Goal: Task Accomplishment & Management: Manage account settings

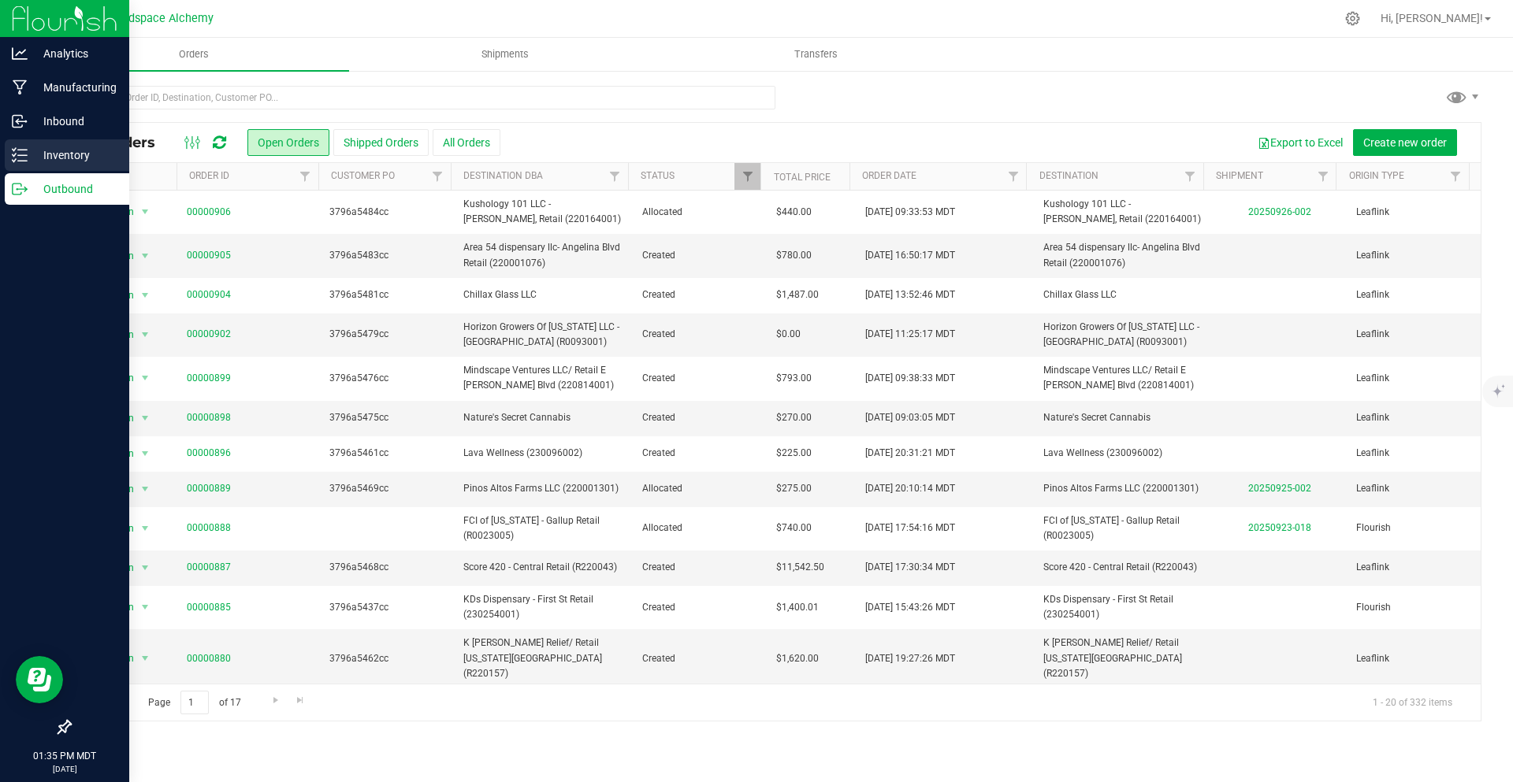
click at [62, 160] on p "Inventory" at bounding box center [75, 155] width 95 height 19
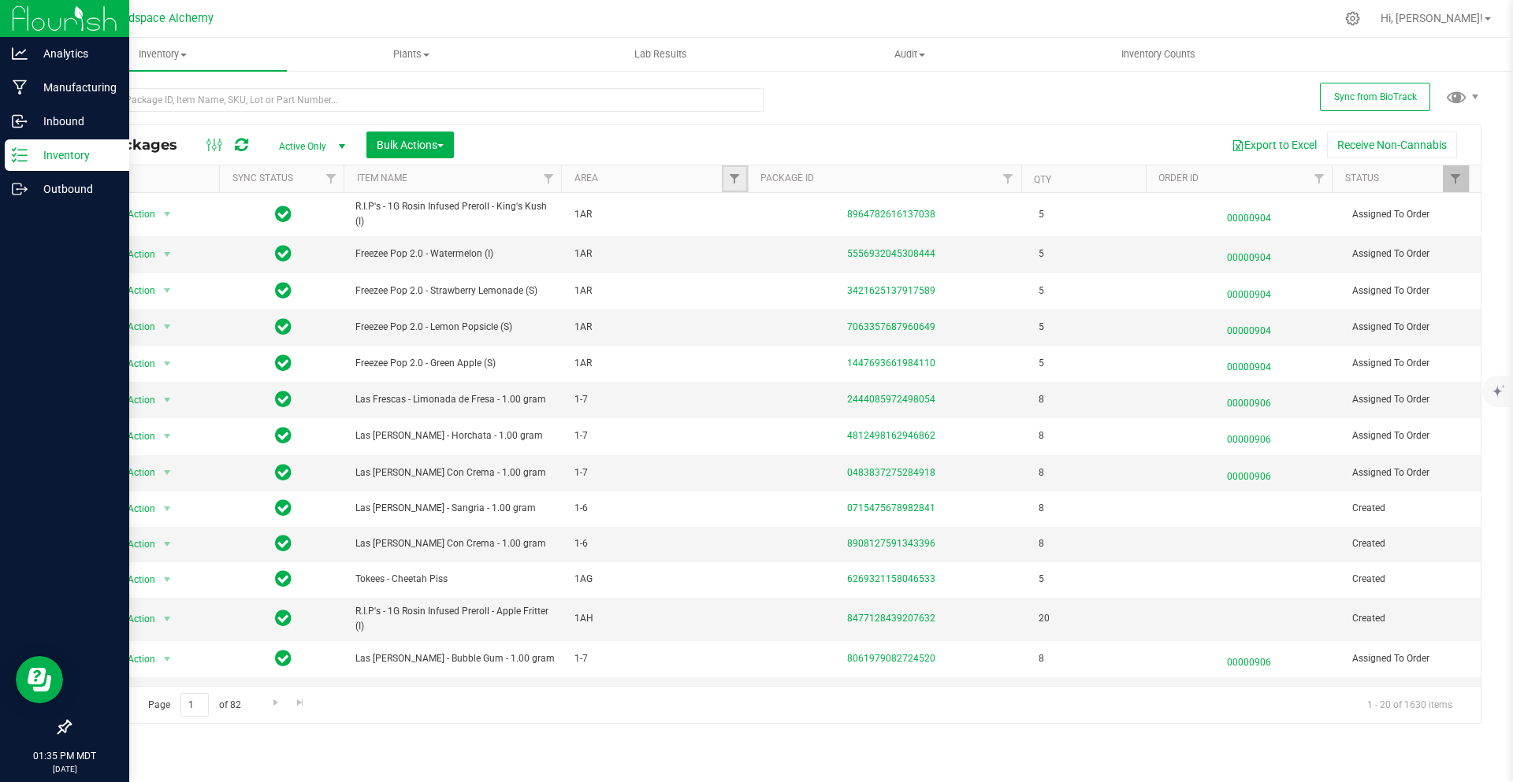
click at [742, 180] on link "Filter" at bounding box center [735, 178] width 26 height 27
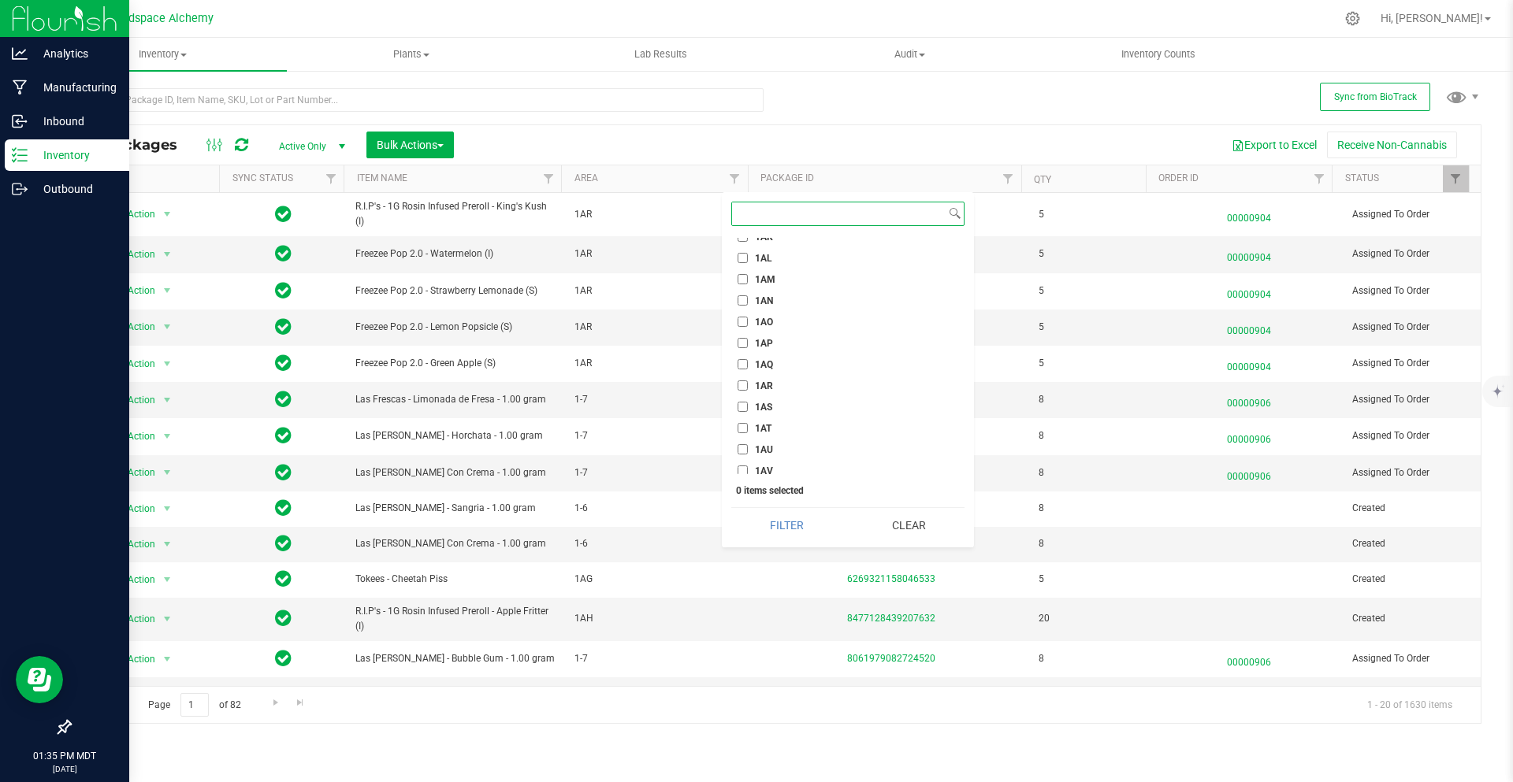
scroll to position [867, 0]
click at [742, 269] on input "1AG" at bounding box center [742, 273] width 10 height 10
checkbox input "true"
click at [793, 526] on button "Filter" at bounding box center [786, 525] width 111 height 35
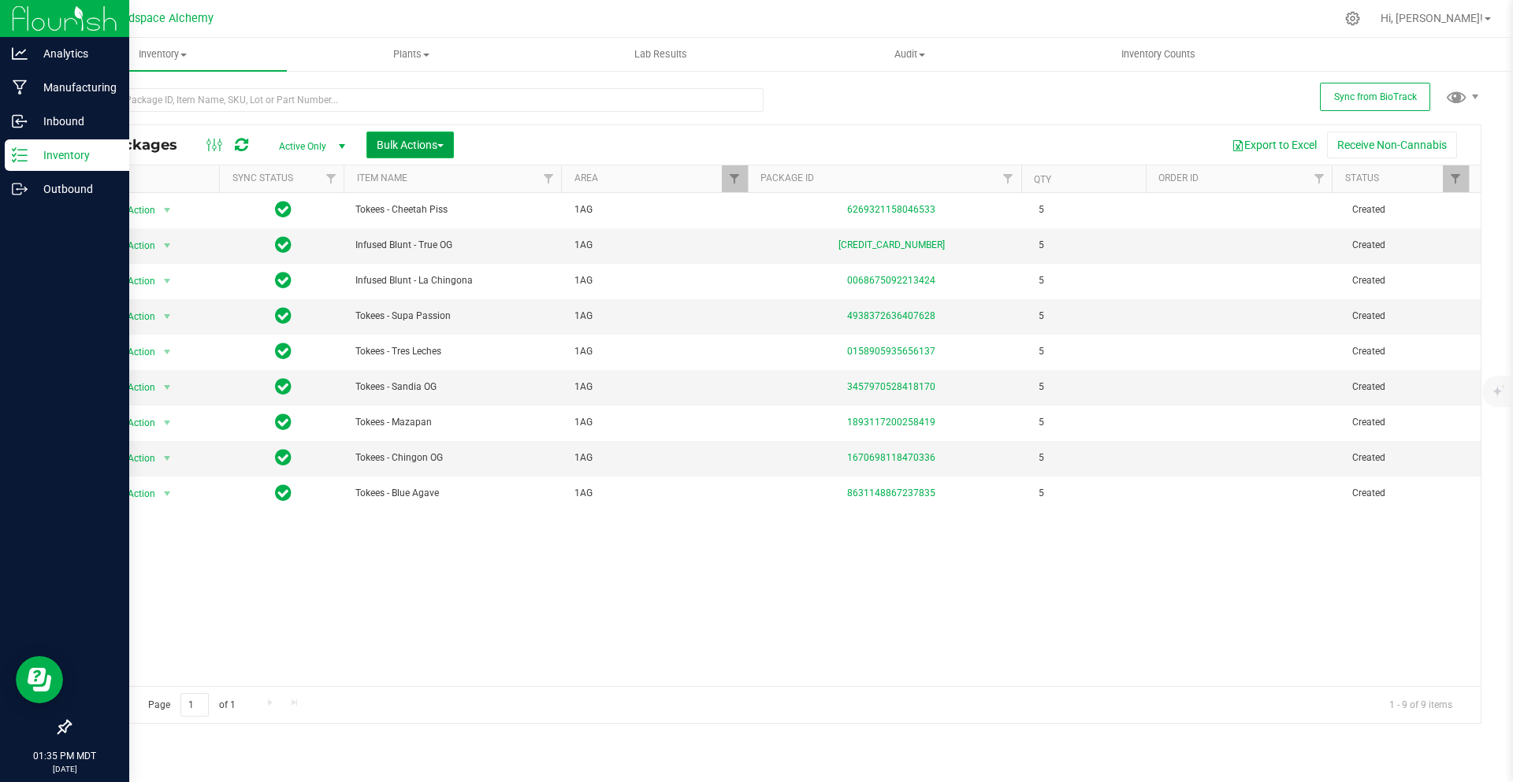
click at [433, 150] on span "Bulk Actions" at bounding box center [410, 145] width 67 height 13
click at [433, 204] on span "Add to outbound order" at bounding box center [429, 208] width 107 height 13
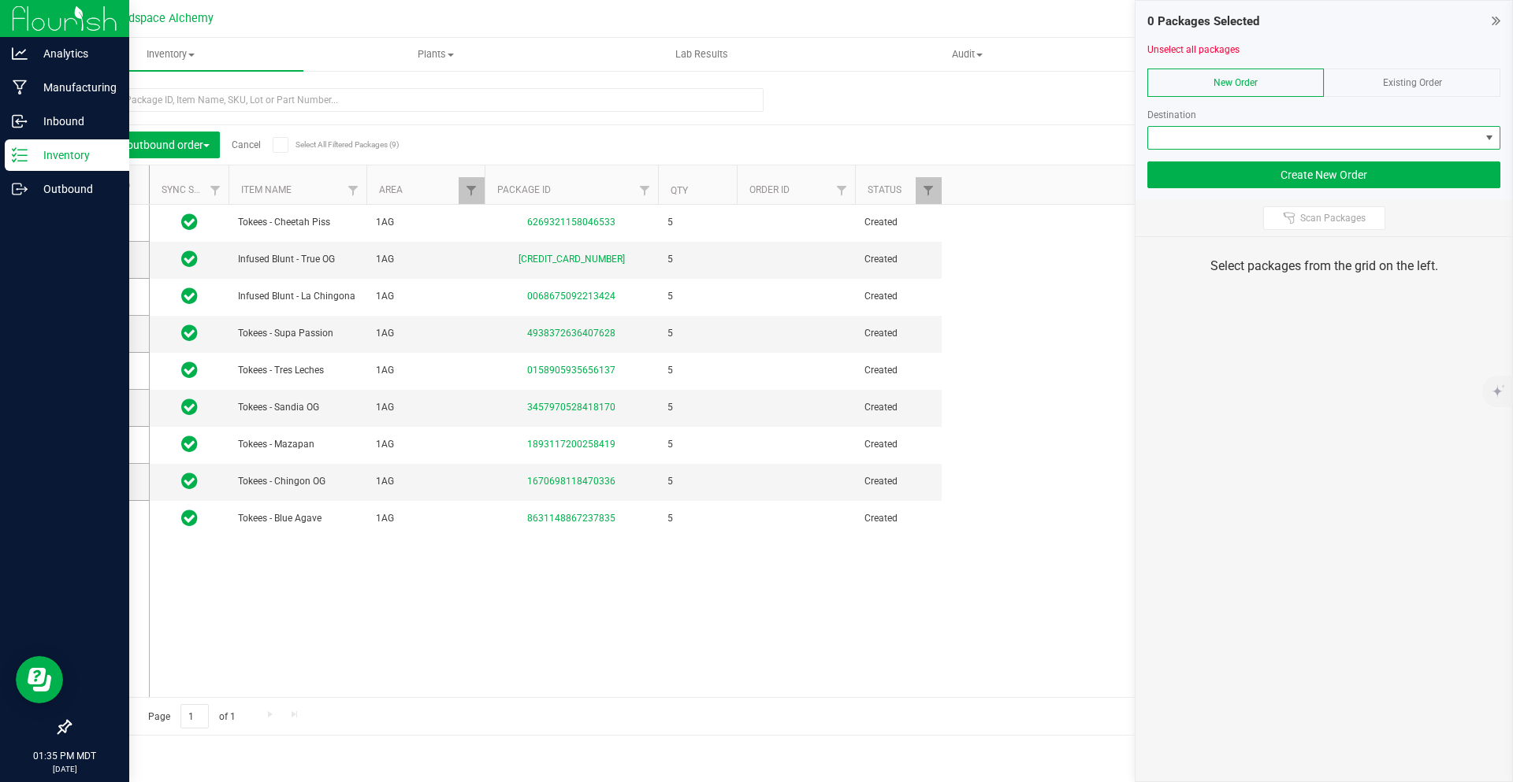
click at [1223, 143] on span at bounding box center [1314, 138] width 332 height 22
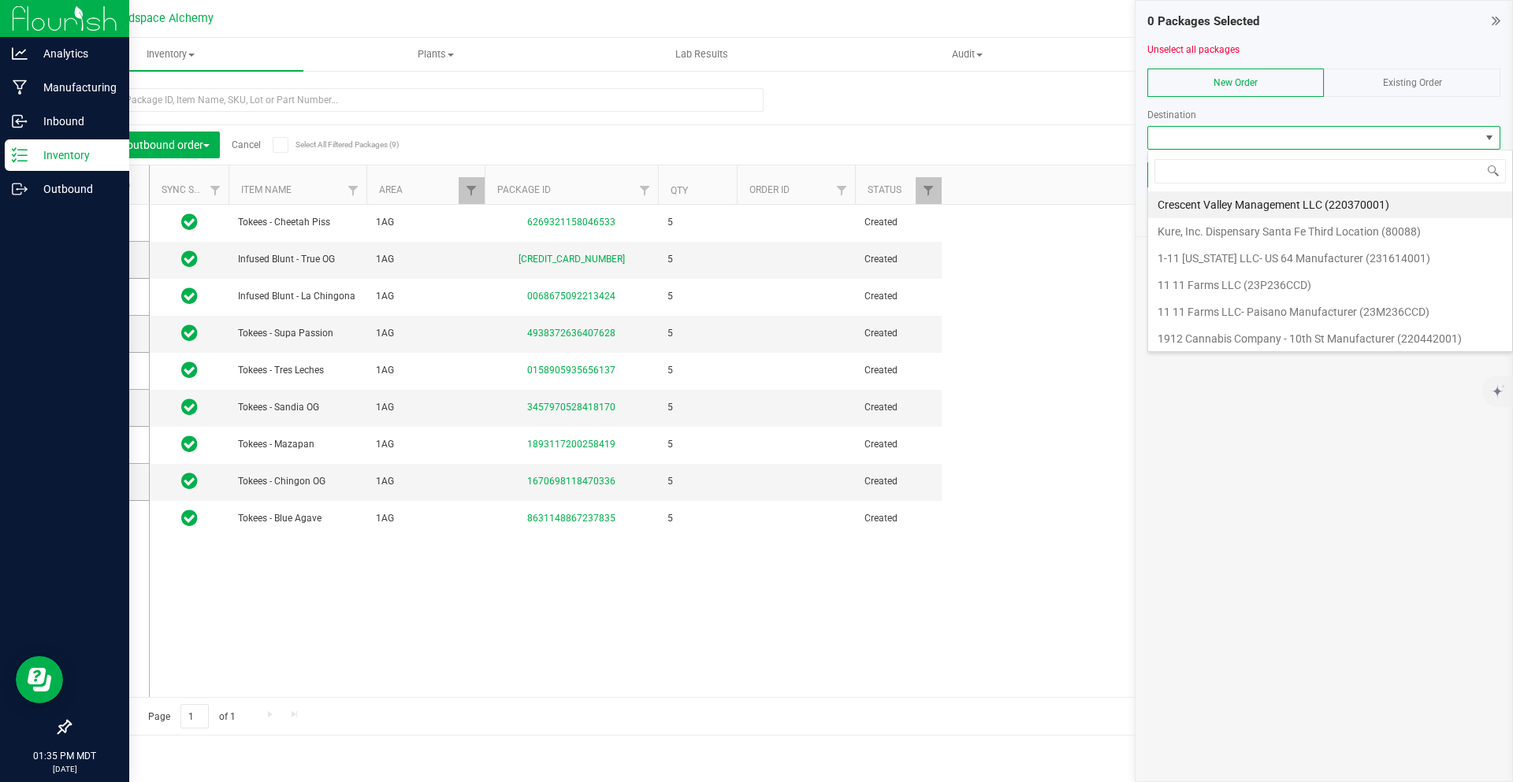
scroll to position [24, 353]
click at [1396, 81] on span "Existing Order" at bounding box center [1412, 82] width 59 height 11
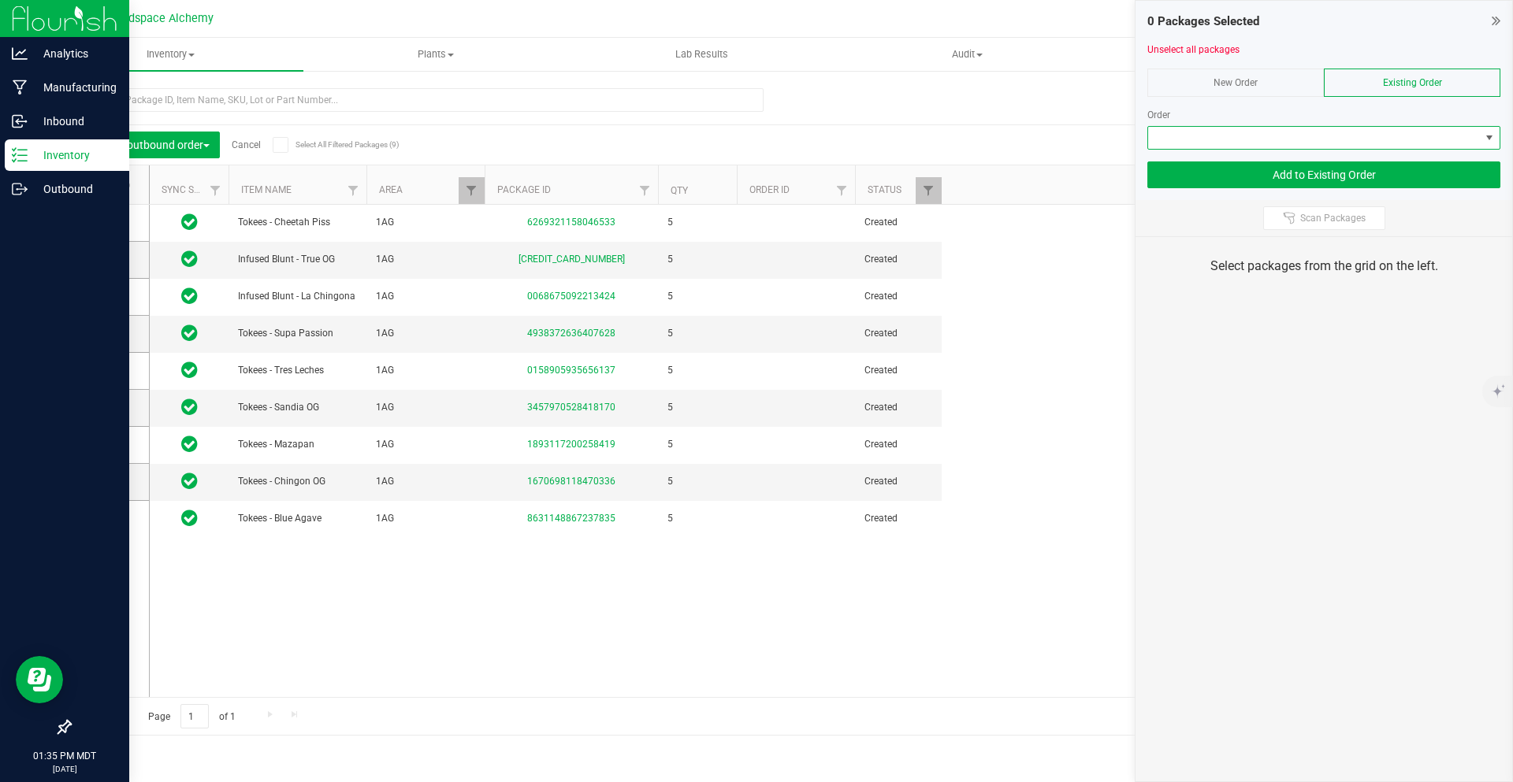
click at [1327, 132] on span at bounding box center [1314, 138] width 332 height 22
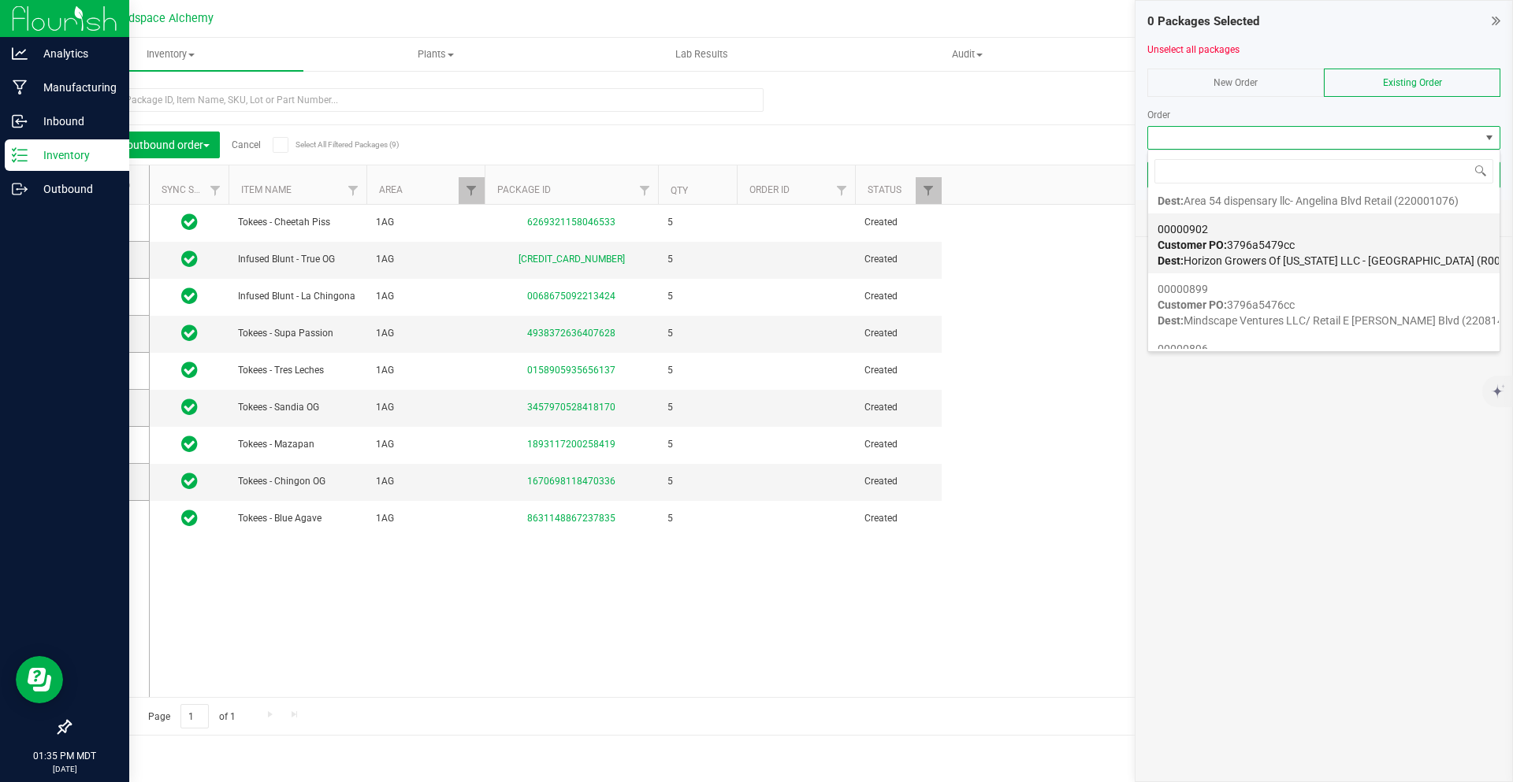
scroll to position [79, 0]
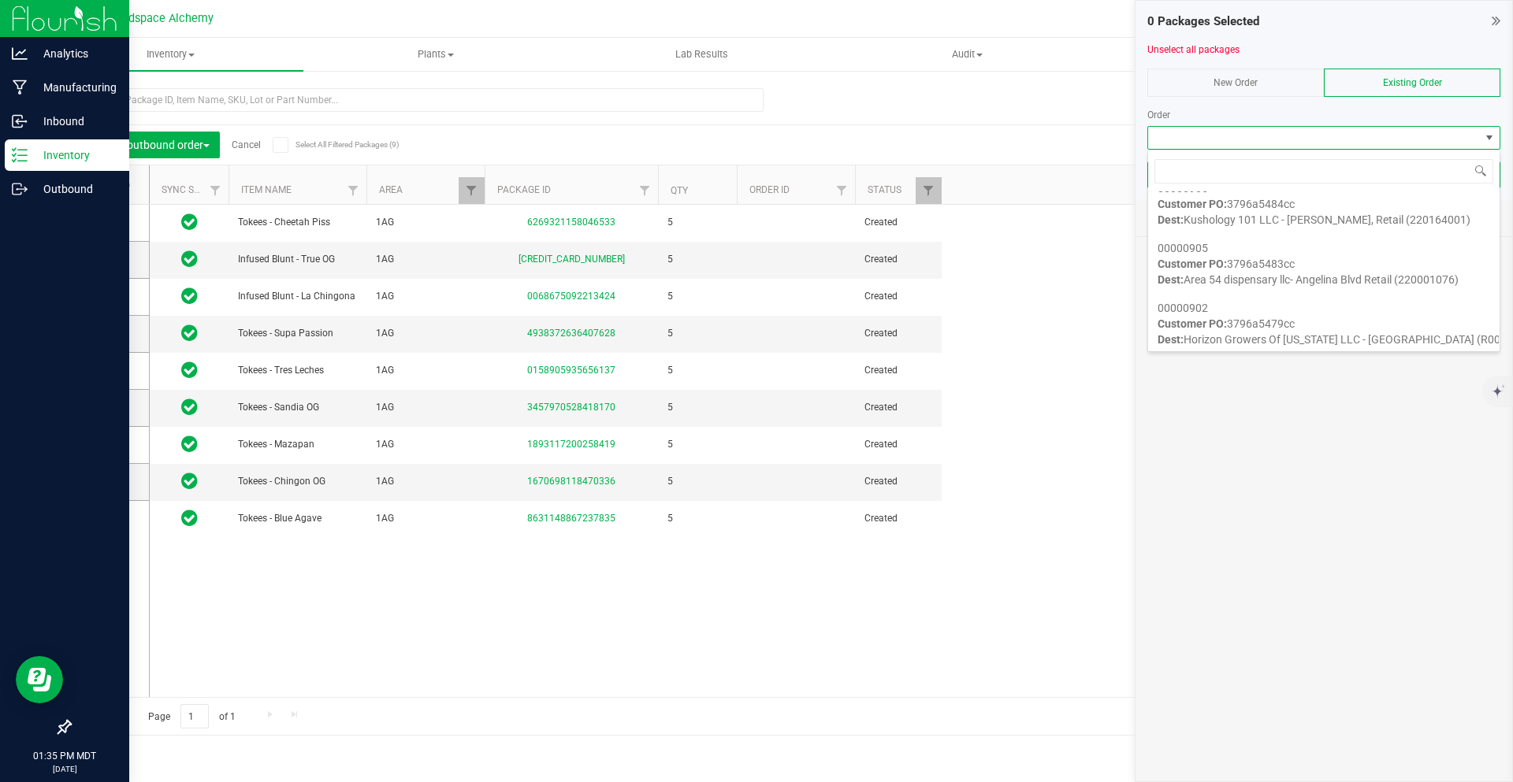
click at [1100, 129] on div "Add to outbound order Cancel Select All Filtered Packages (9) Add to manufactur…" at bounding box center [775, 144] width 1410 height 39
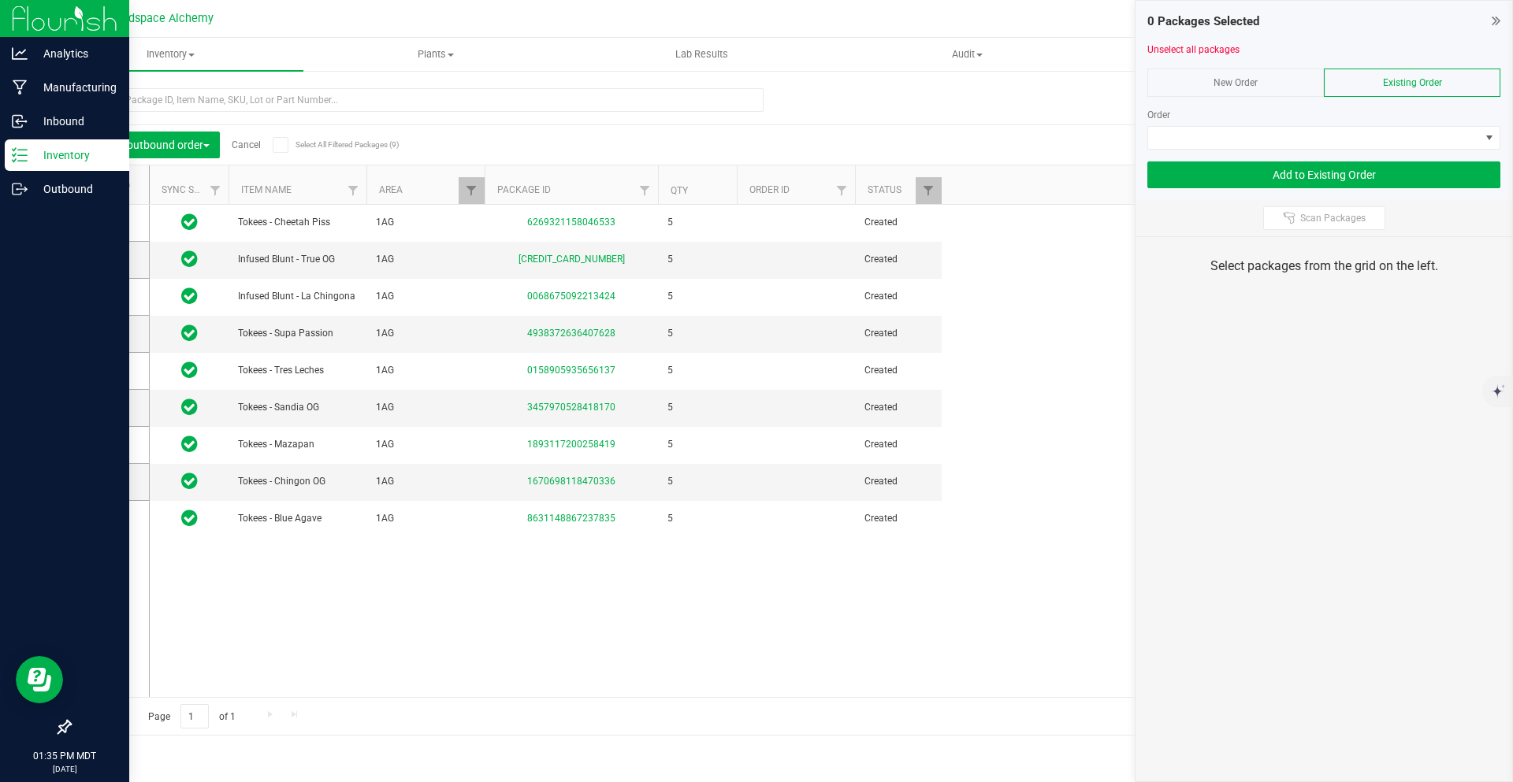
click at [1483, 20] on div "0 Packages Selected" at bounding box center [1323, 22] width 353 height 18
click at [1489, 19] on div "0 Packages Selected" at bounding box center [1323, 22] width 353 height 18
click at [1494, 16] on icon at bounding box center [1495, 21] width 9 height 16
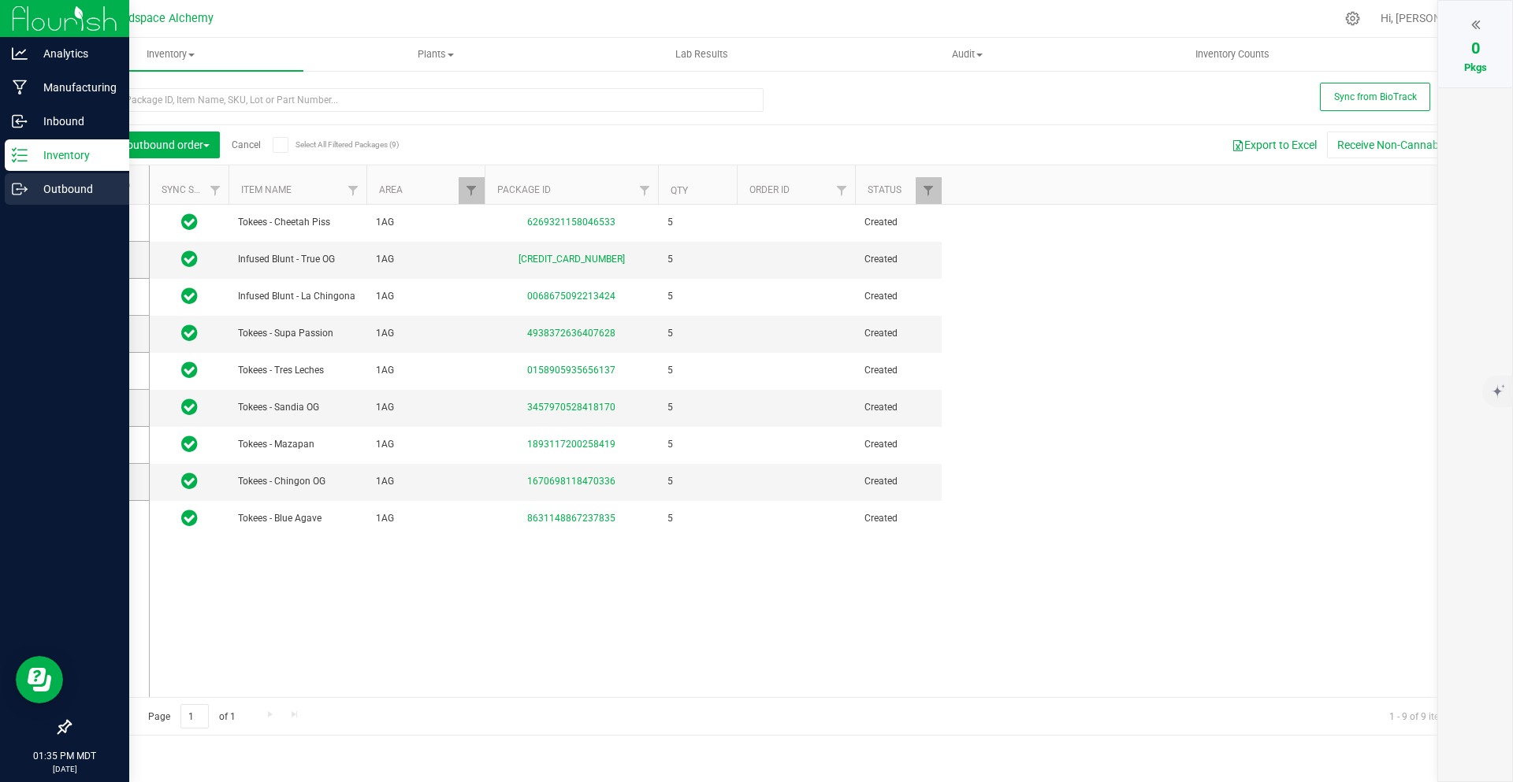
click at [35, 189] on p "Outbound" at bounding box center [75, 189] width 95 height 19
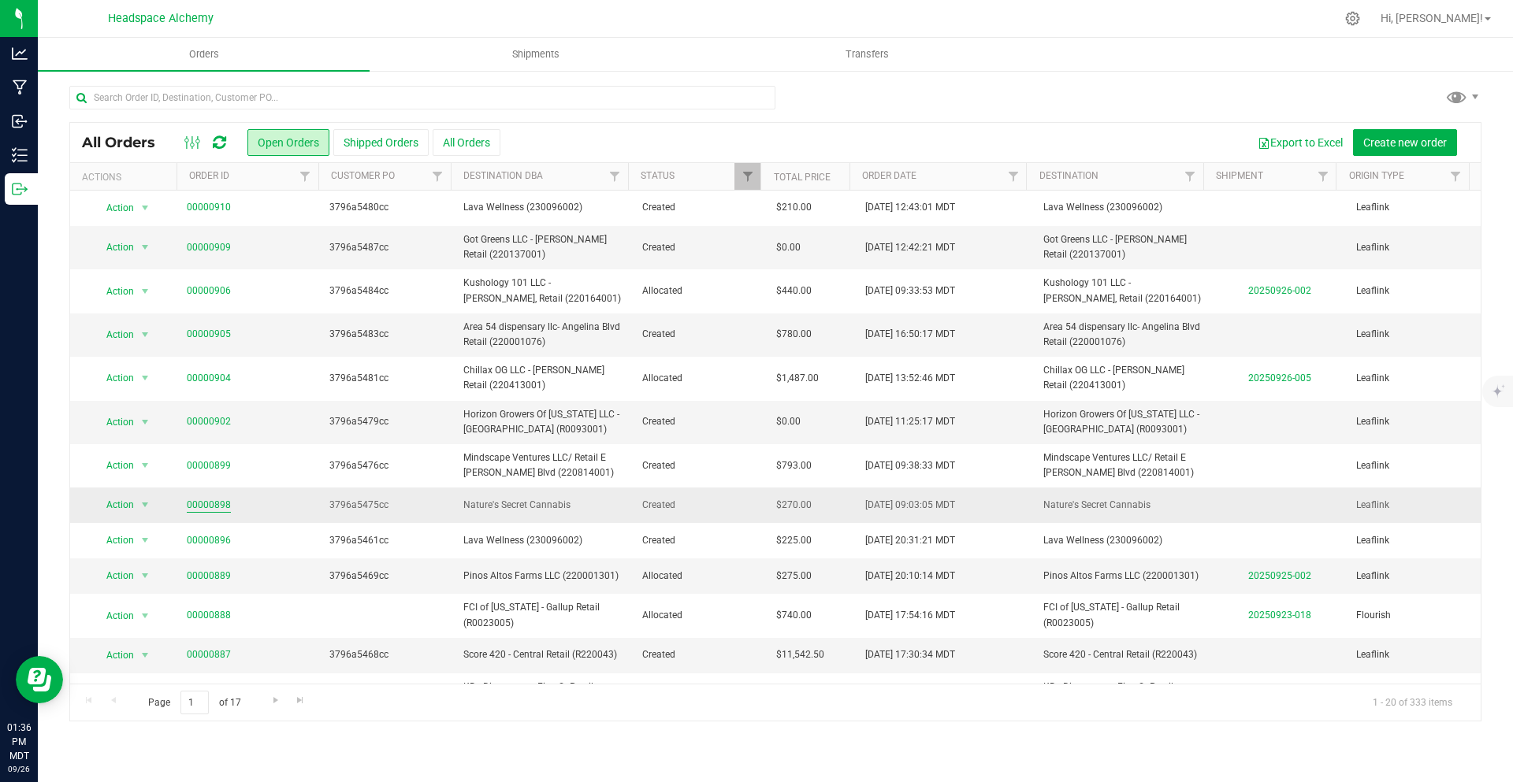
click at [196, 503] on link "00000898" at bounding box center [209, 505] width 44 height 15
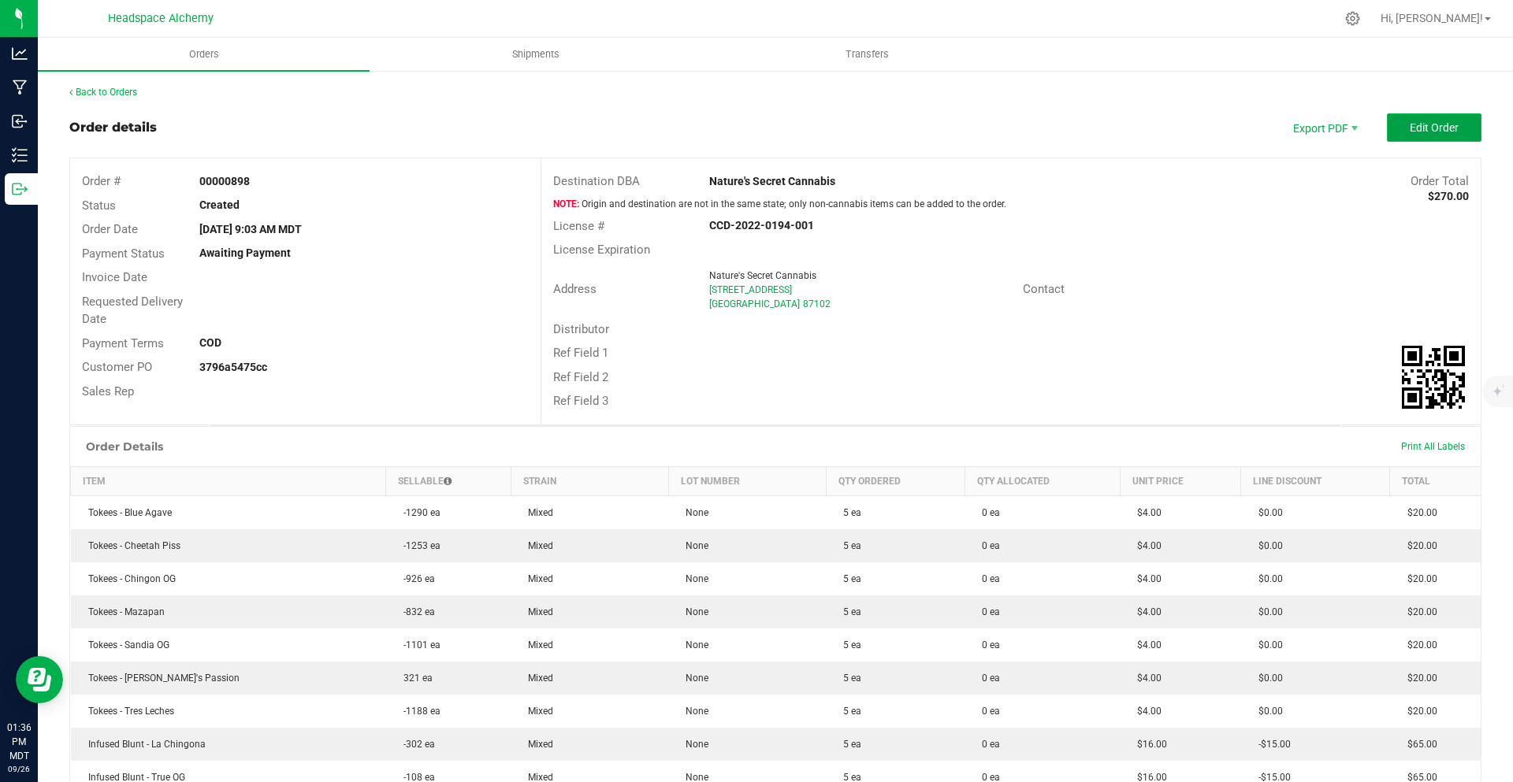
click at [1409, 124] on span "Edit Order" at bounding box center [1433, 127] width 49 height 13
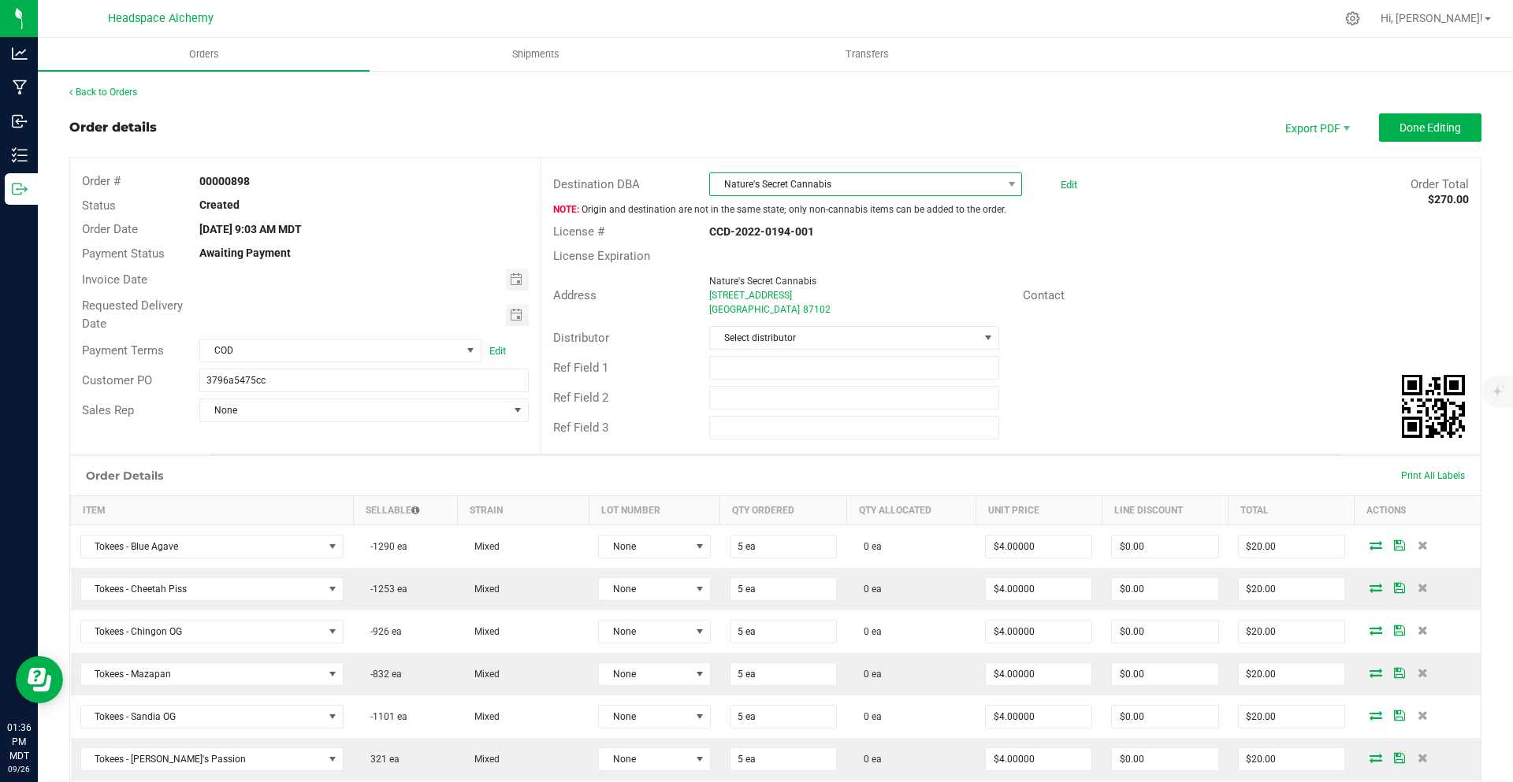
click at [837, 182] on span "Nature's Secret Cannabis" at bounding box center [855, 184] width 291 height 22
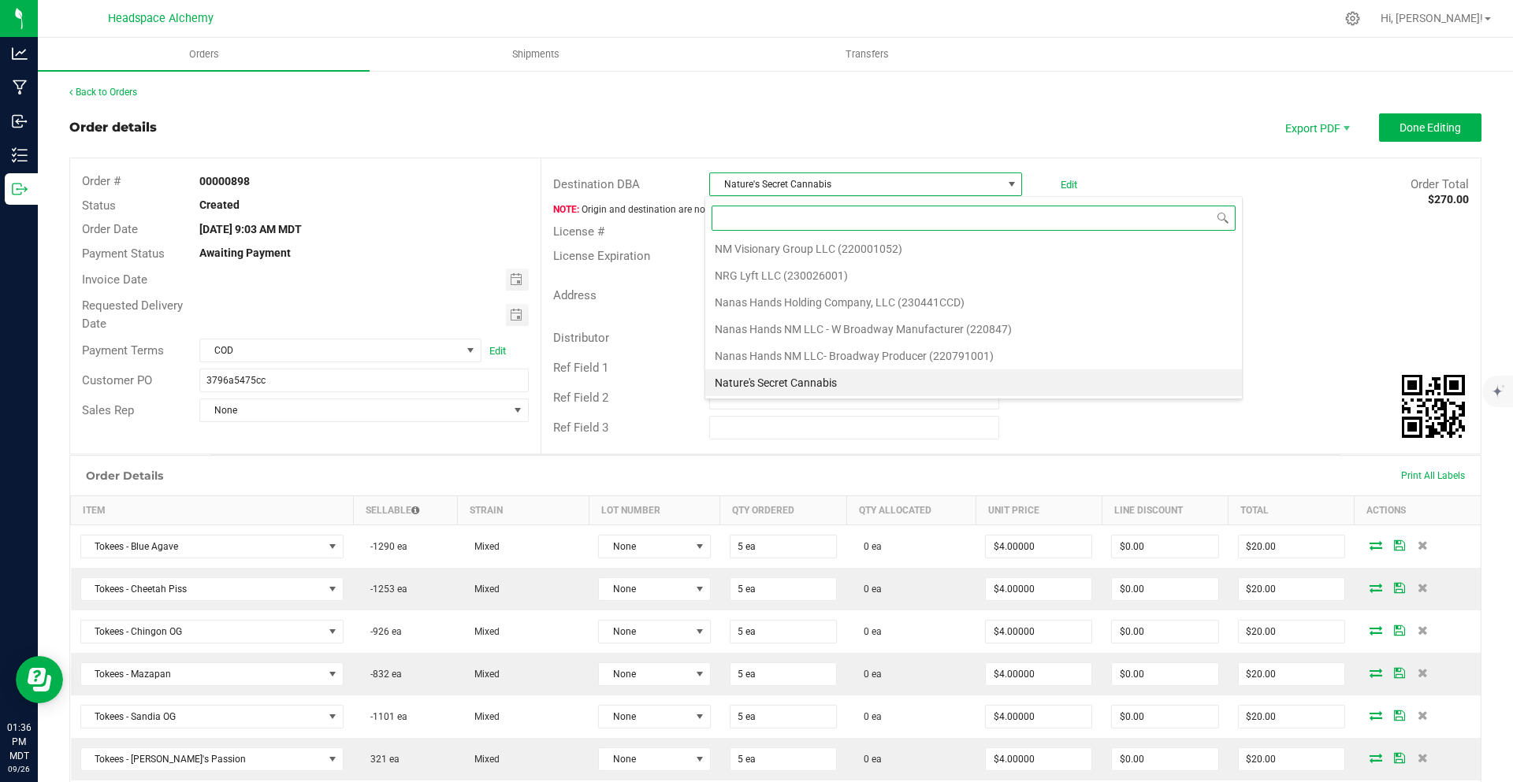
scroll to position [33886, 0]
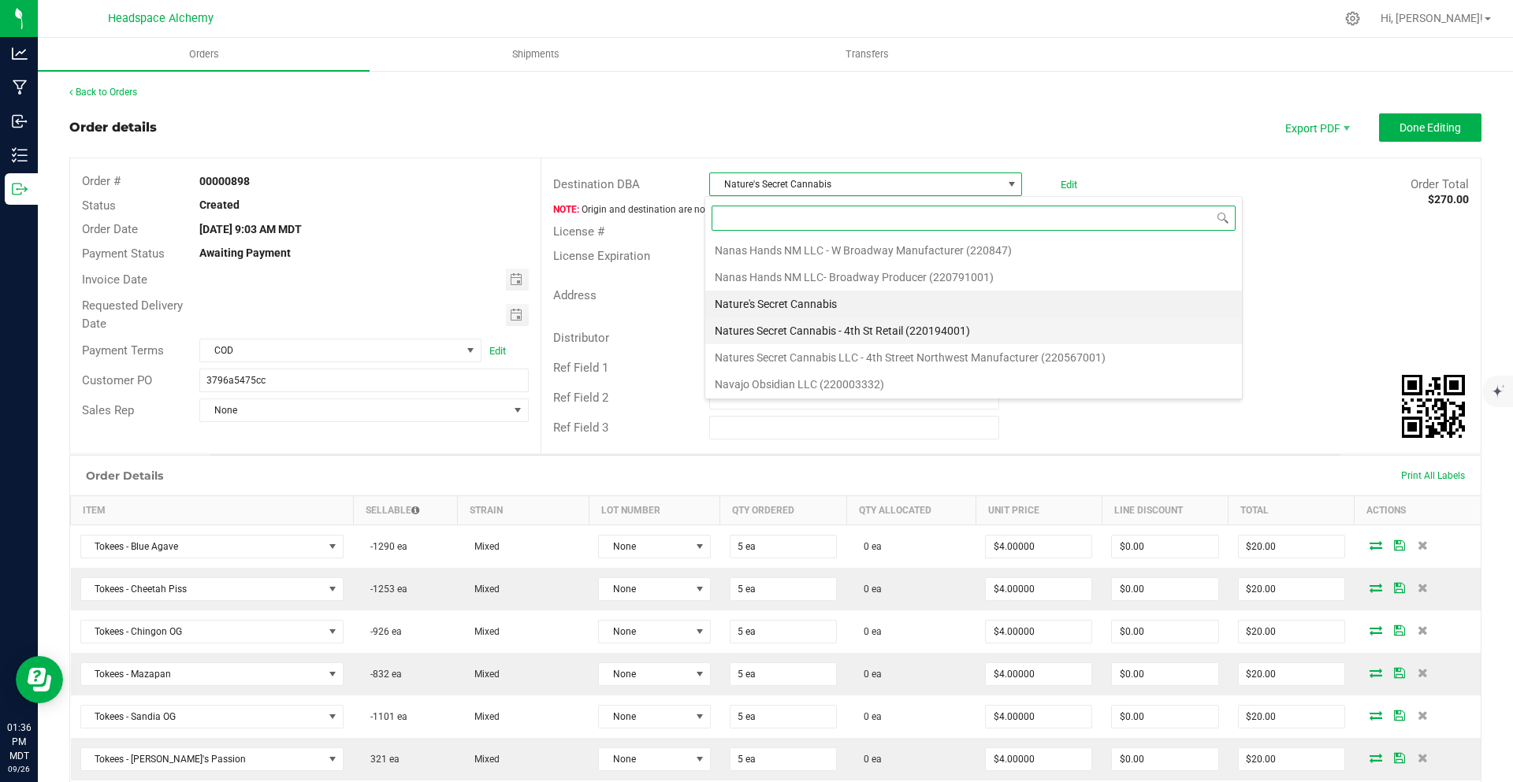
click at [884, 329] on li "Natures Secret Cannabis - 4th St Retail (220194001)" at bounding box center [973, 330] width 537 height 27
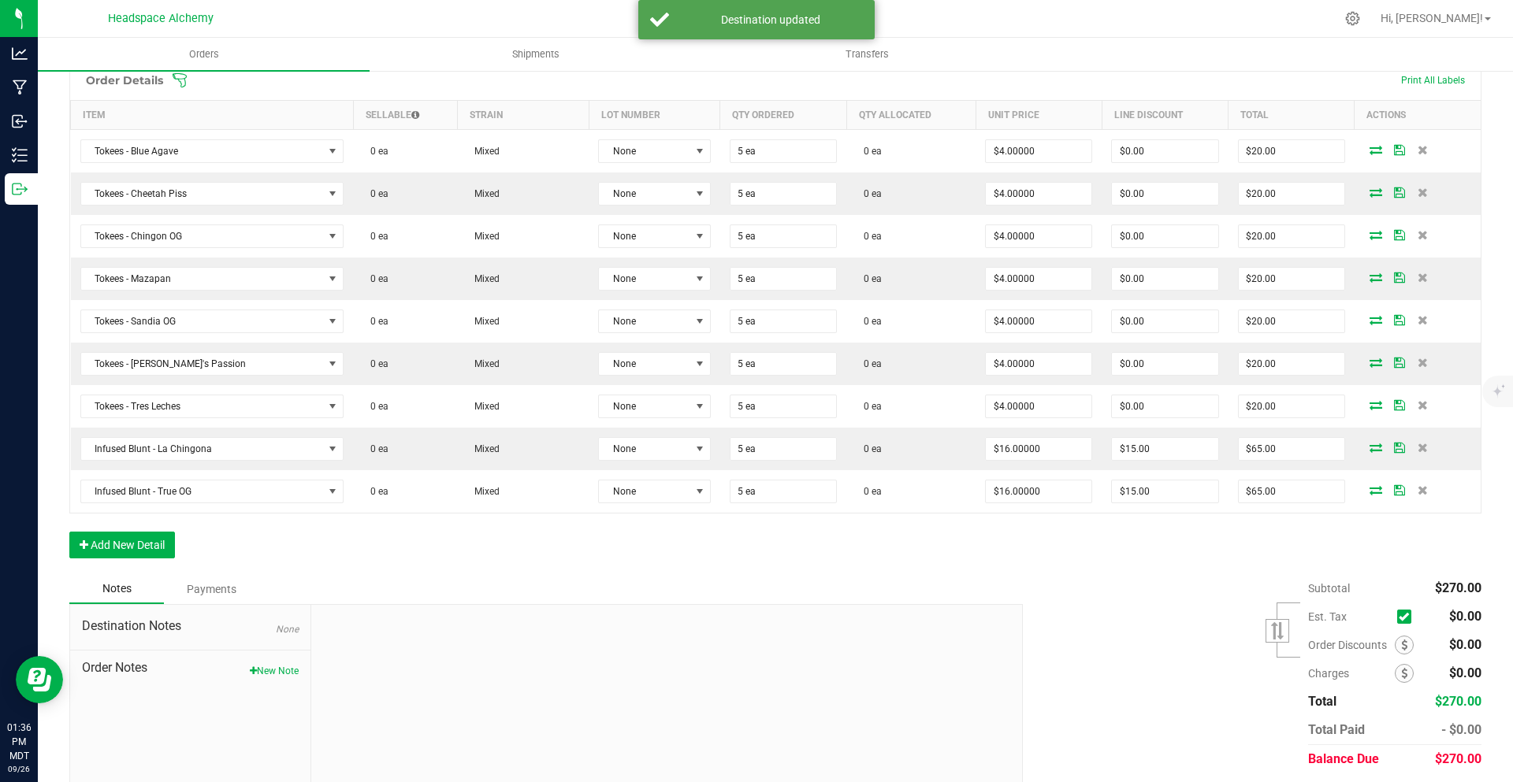
scroll to position [0, 0]
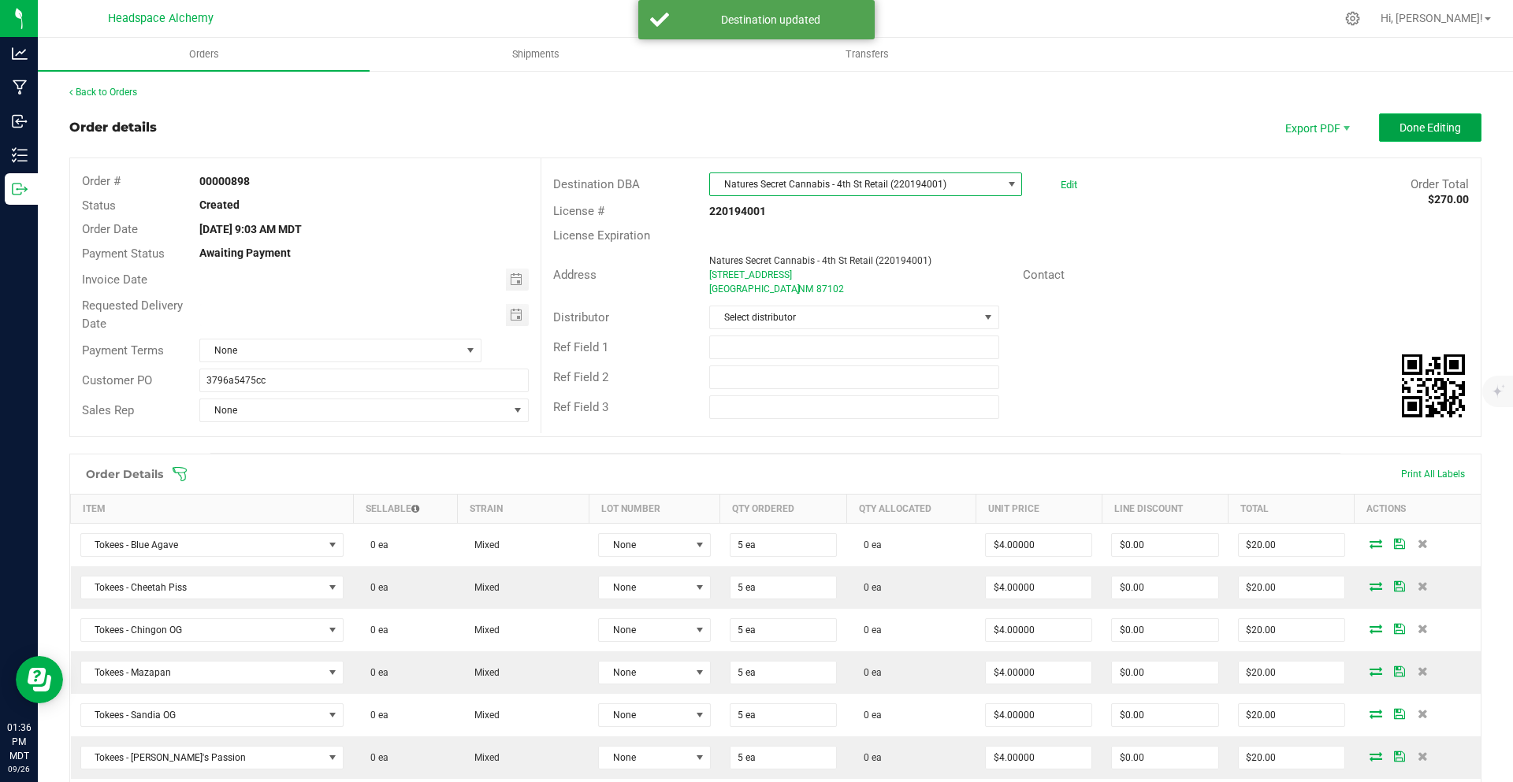
click at [1393, 136] on button "Done Editing" at bounding box center [1430, 127] width 102 height 28
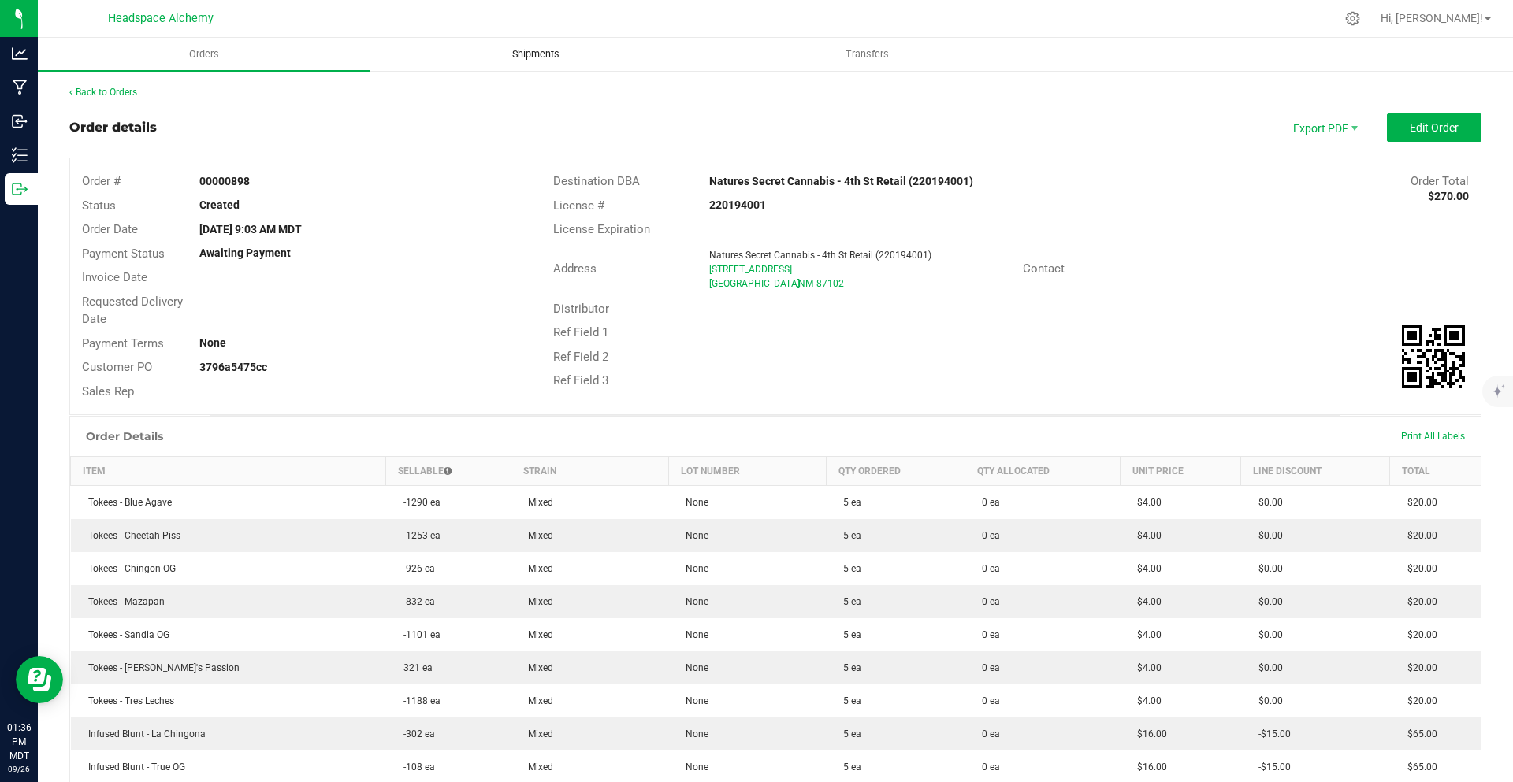
click at [547, 59] on span "Shipments" at bounding box center [536, 54] width 90 height 14
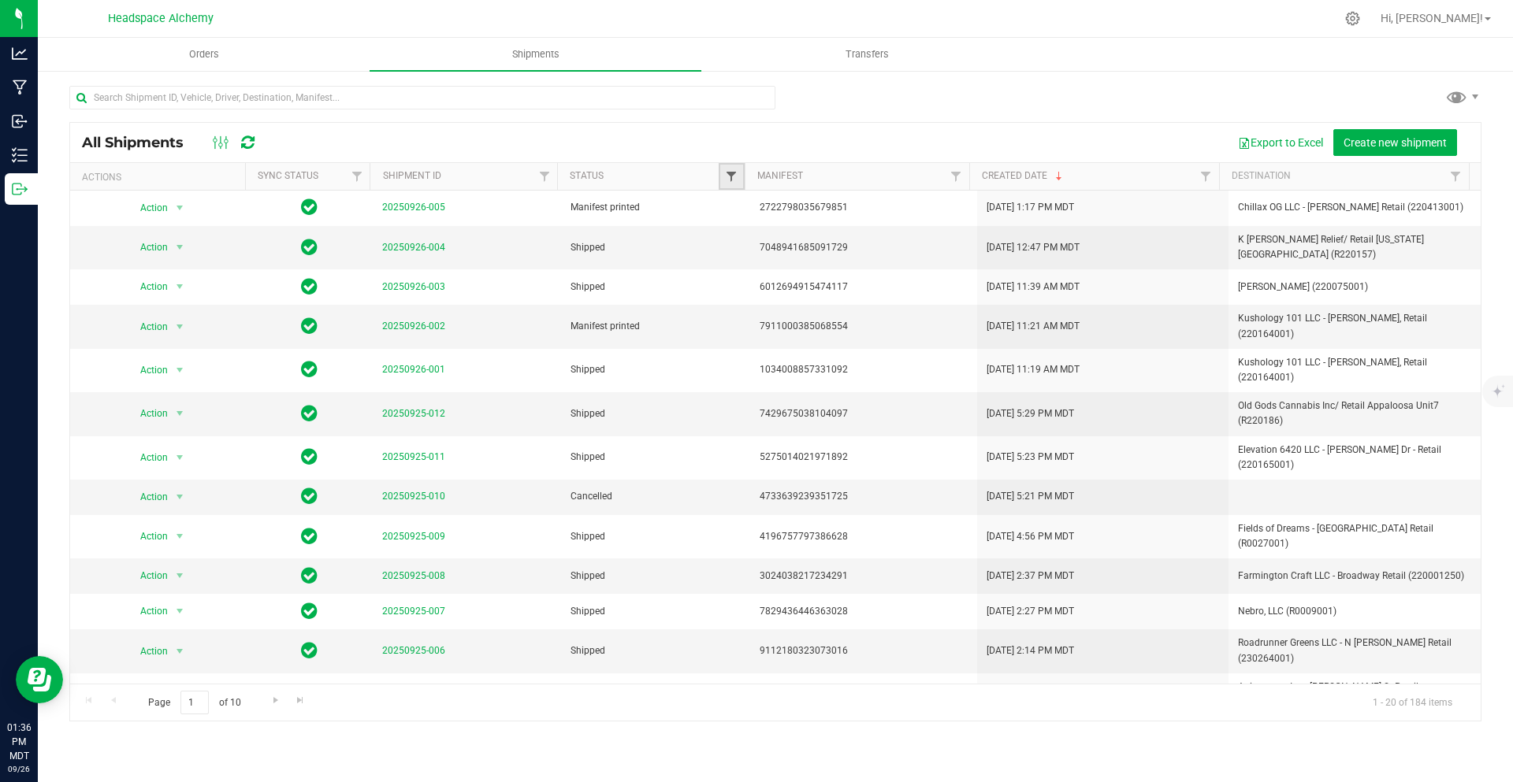
click at [726, 173] on span "Filter" at bounding box center [731, 176] width 13 height 13
click at [822, 104] on div at bounding box center [775, 104] width 1412 height 36
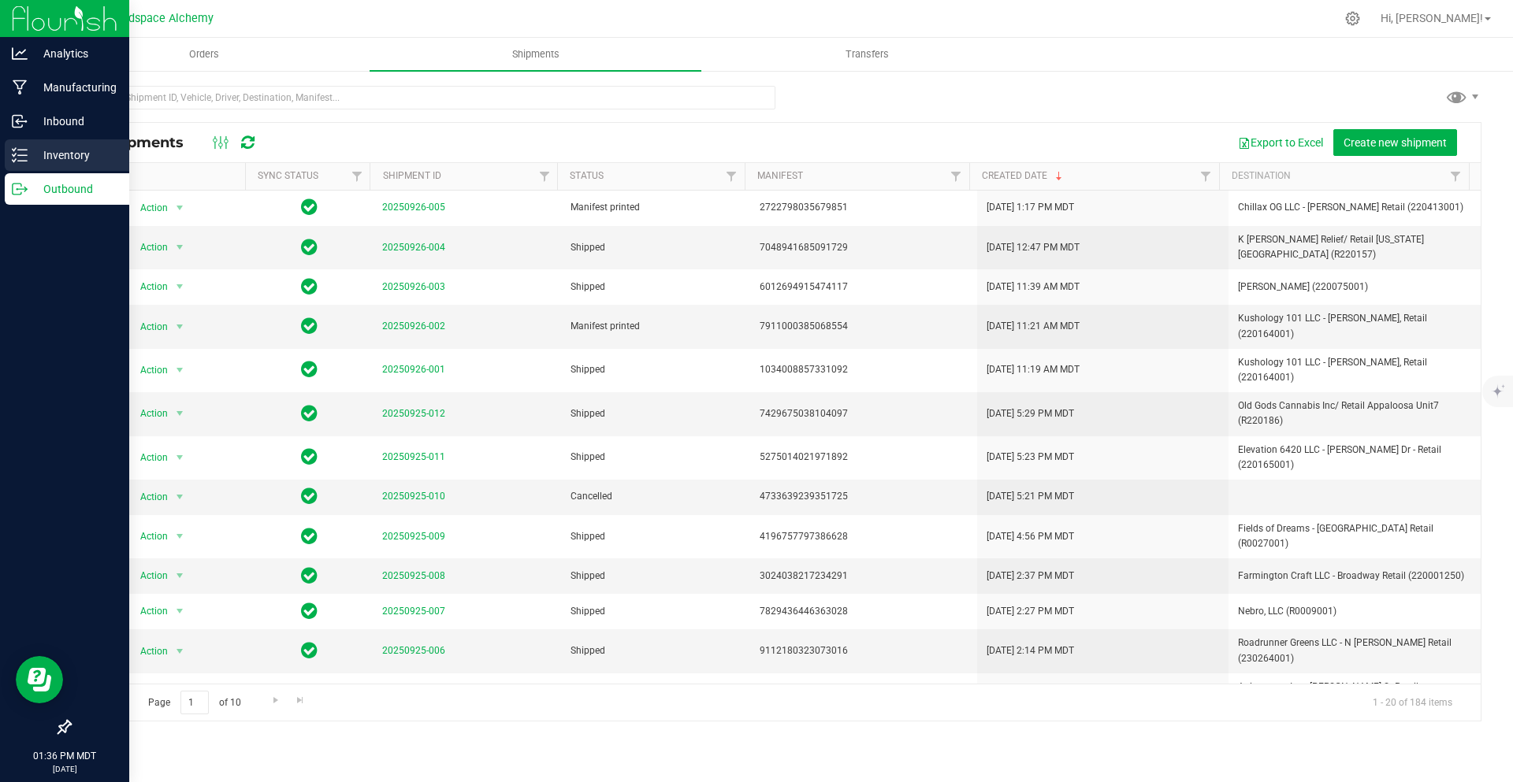
click at [31, 146] on p "Inventory" at bounding box center [75, 155] width 95 height 19
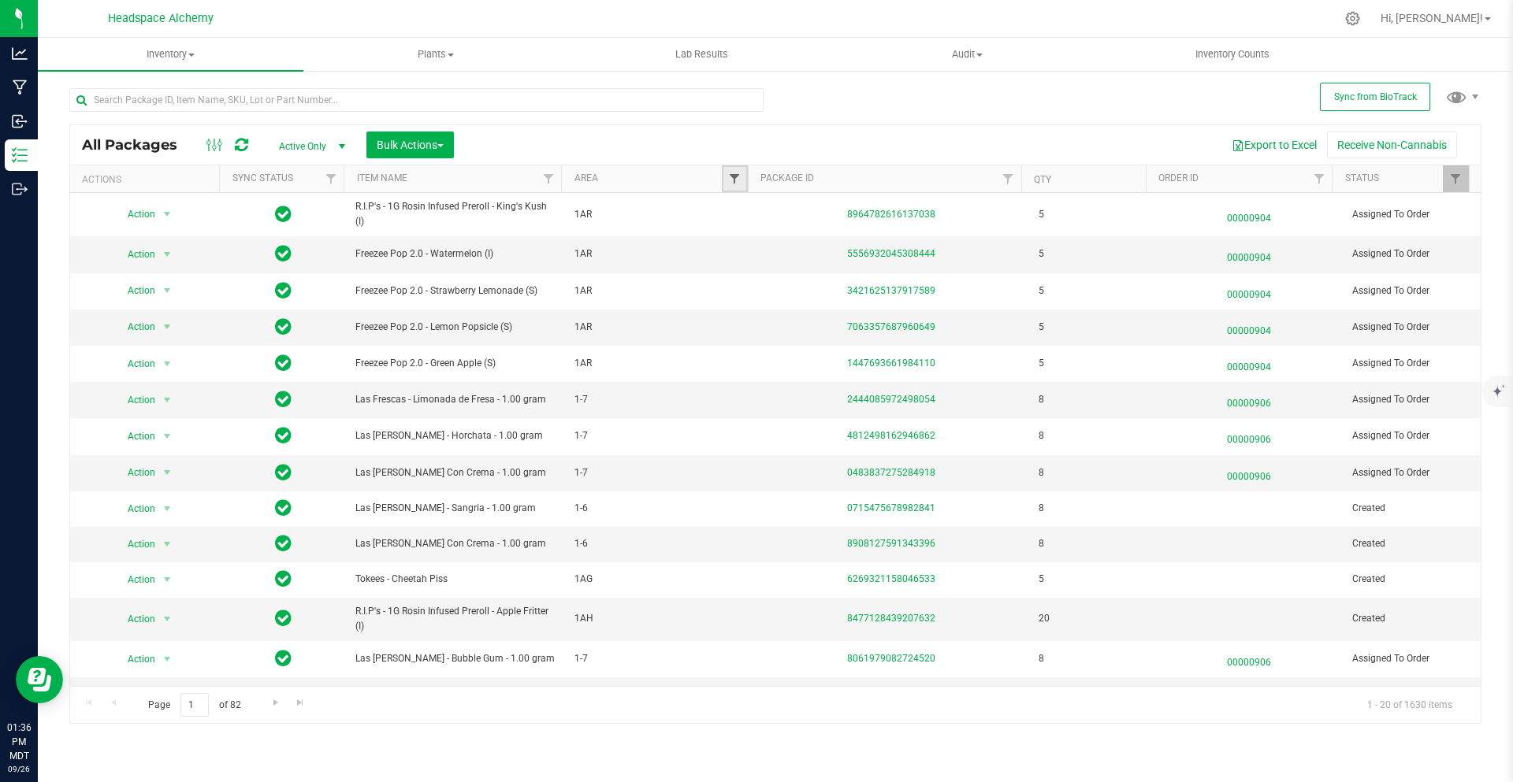
click at [735, 181] on span "Filter" at bounding box center [734, 179] width 13 height 13
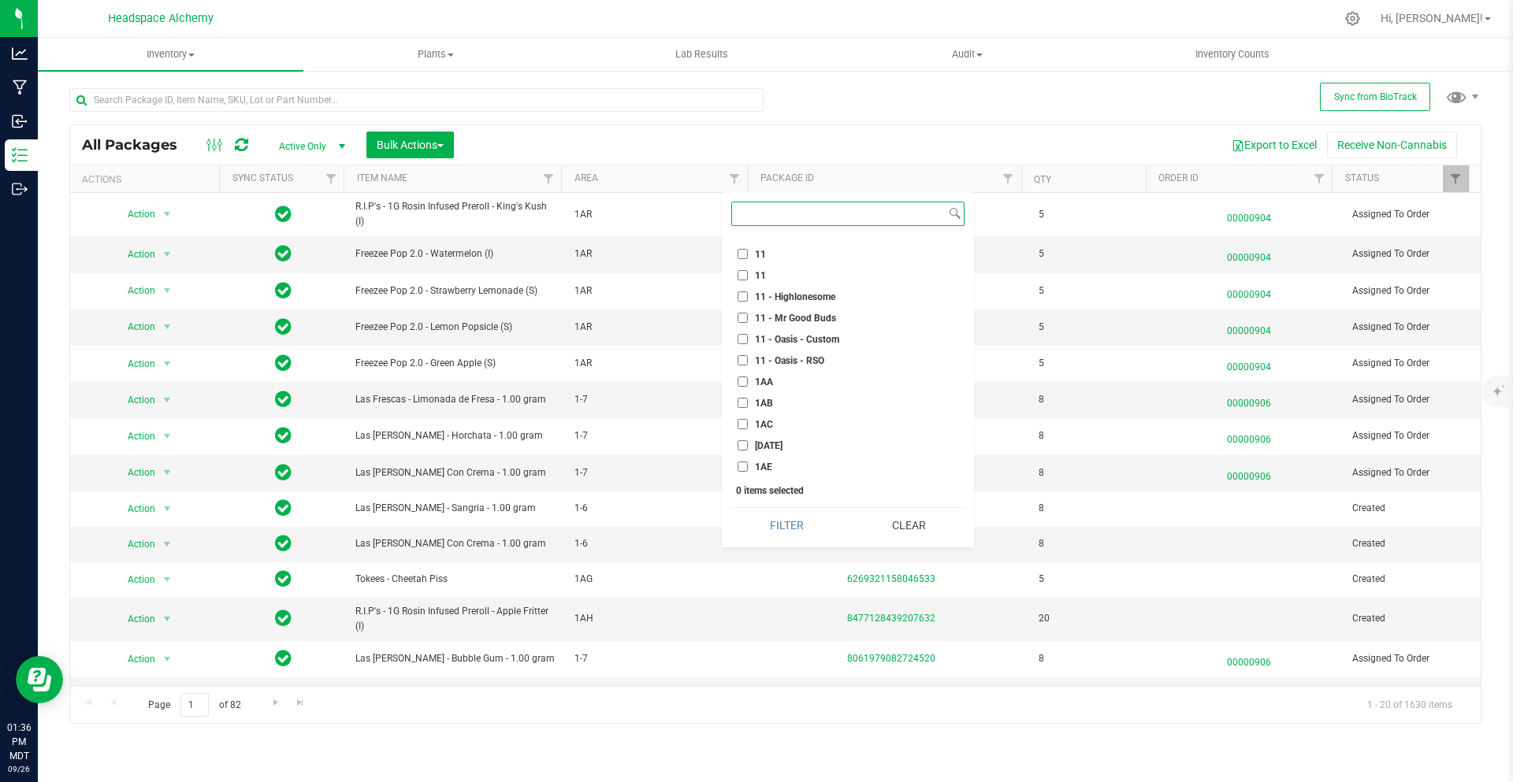
scroll to position [709, 0]
click at [740, 425] on input "1AG" at bounding box center [742, 430] width 10 height 10
checkbox input "true"
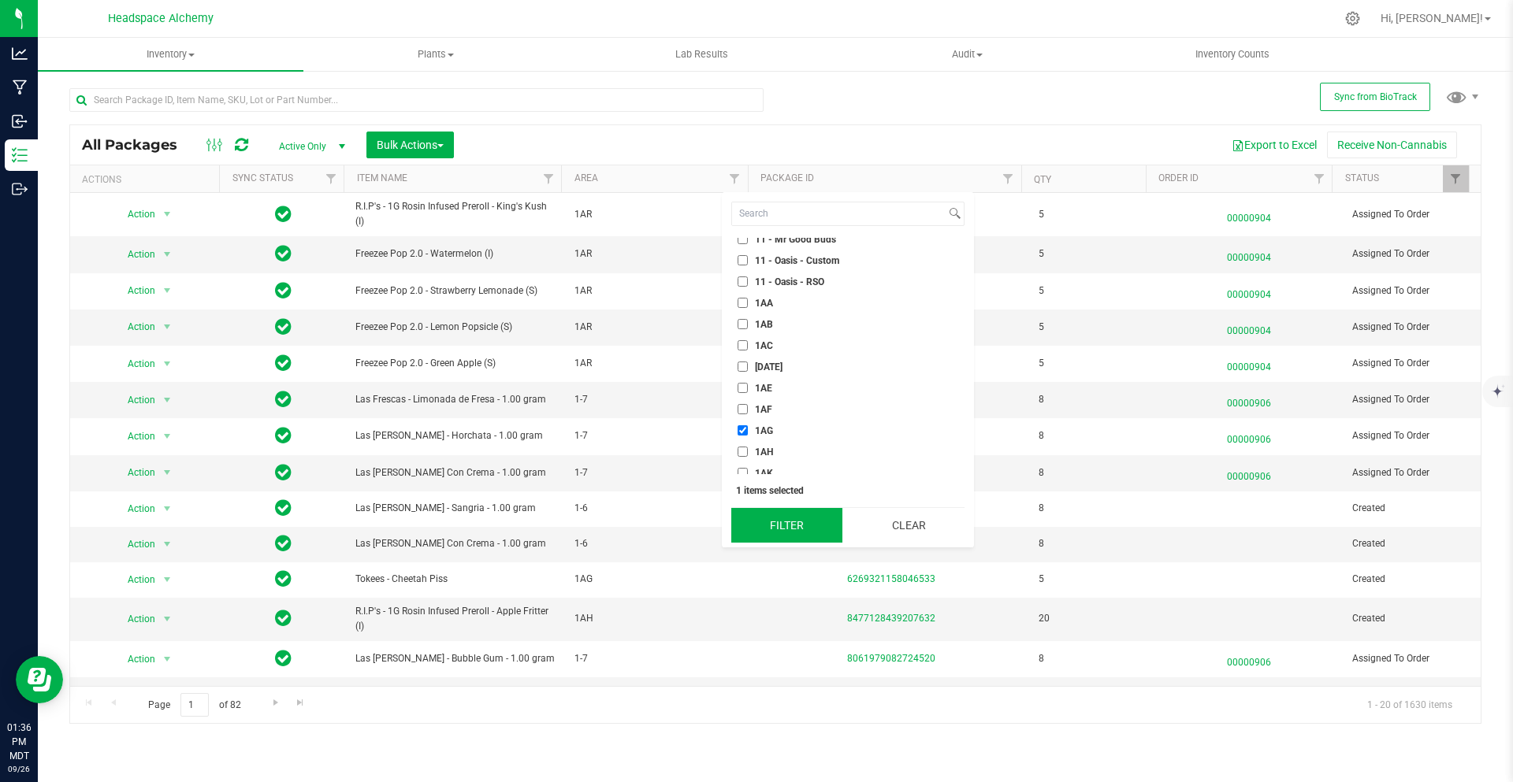
click at [795, 531] on button "Filter" at bounding box center [786, 525] width 111 height 35
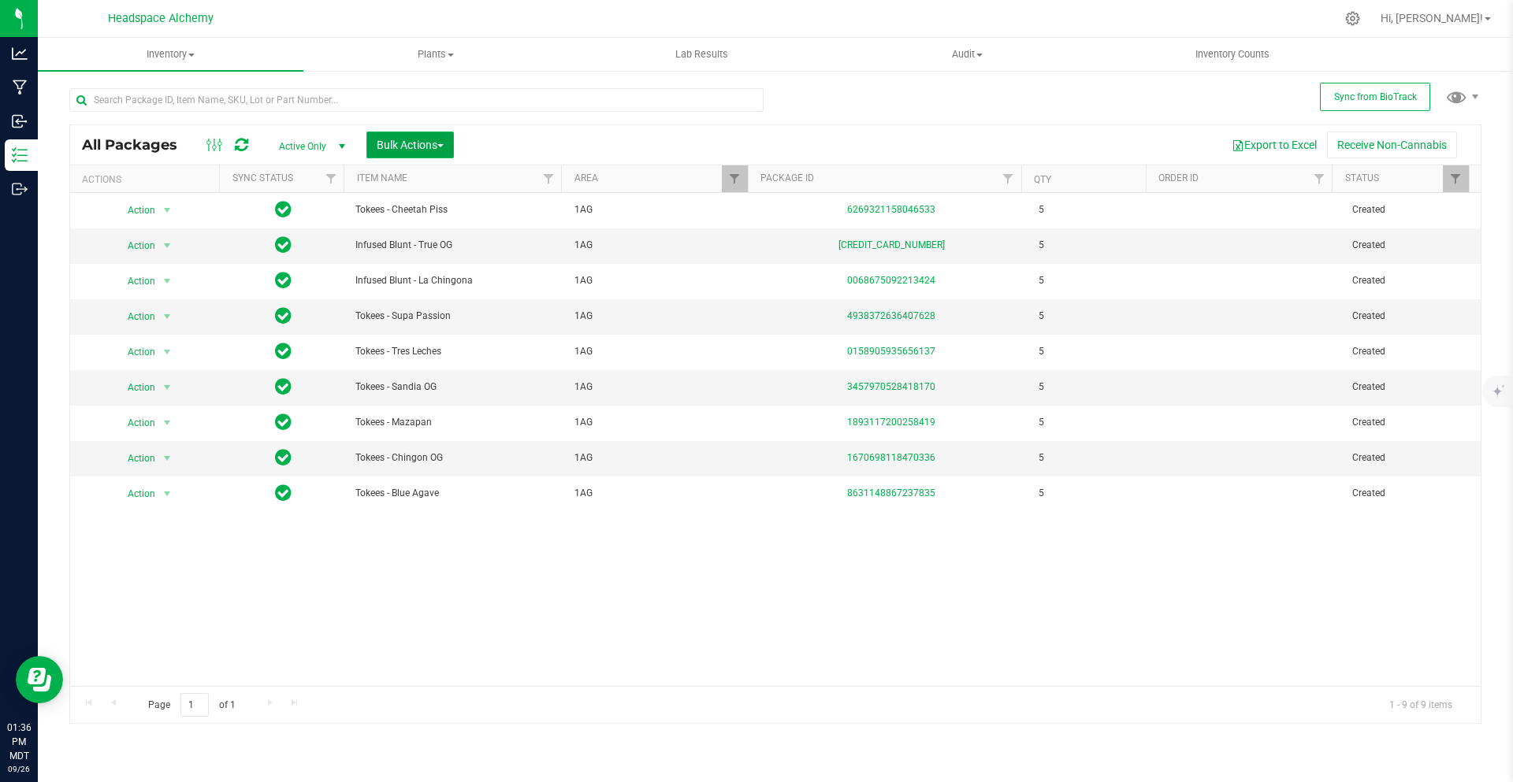
click at [450, 134] on button "Bulk Actions" at bounding box center [409, 145] width 87 height 27
click at [469, 212] on span "Add to outbound order" at bounding box center [429, 208] width 107 height 13
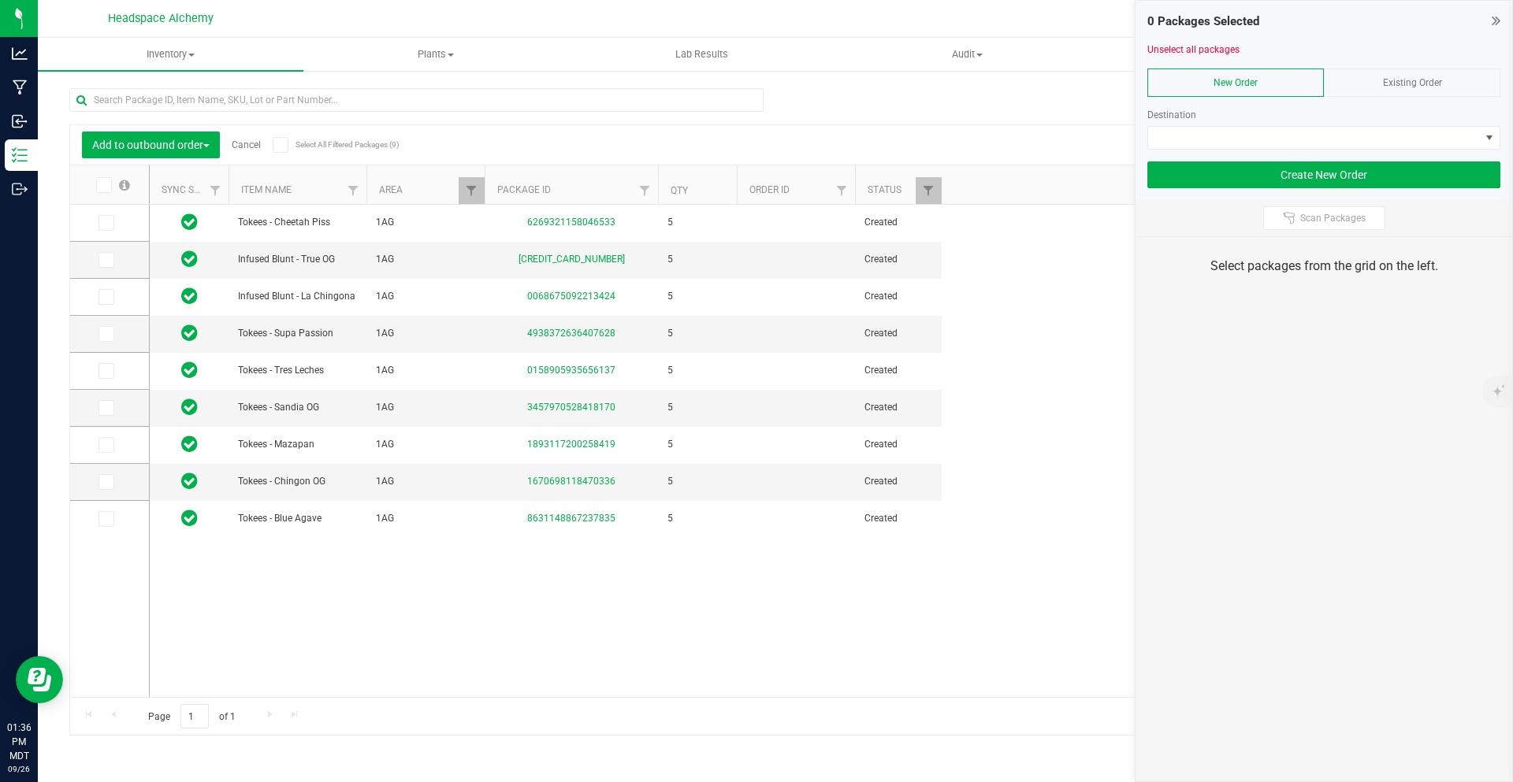
click at [1392, 87] on span "Existing Order" at bounding box center [1412, 82] width 59 height 11
click at [1324, 133] on span at bounding box center [1314, 138] width 332 height 22
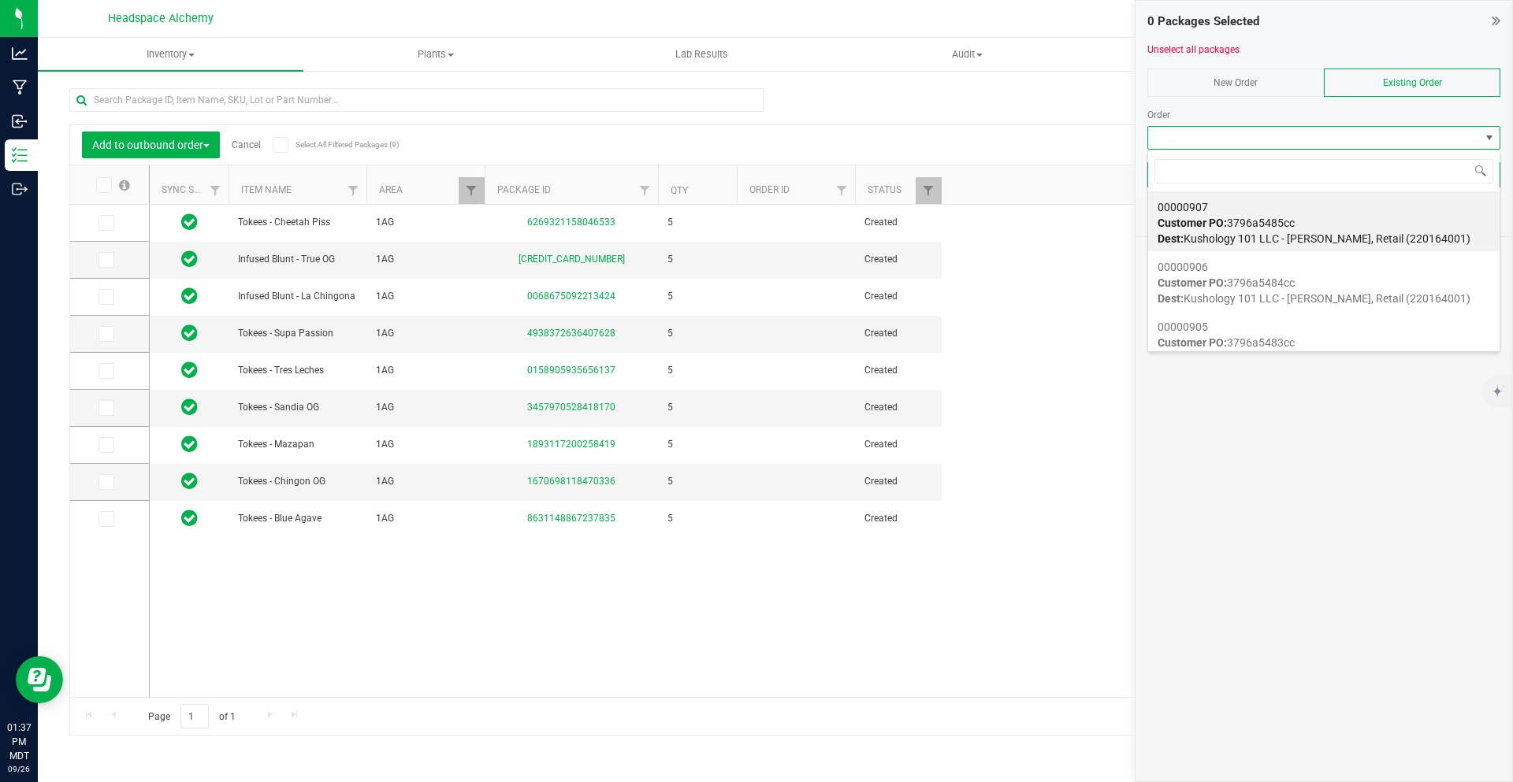
click at [1066, 117] on div "Add to outbound order Cancel Select All Filtered Packages (9) Add to manufactur…" at bounding box center [775, 404] width 1412 height 663
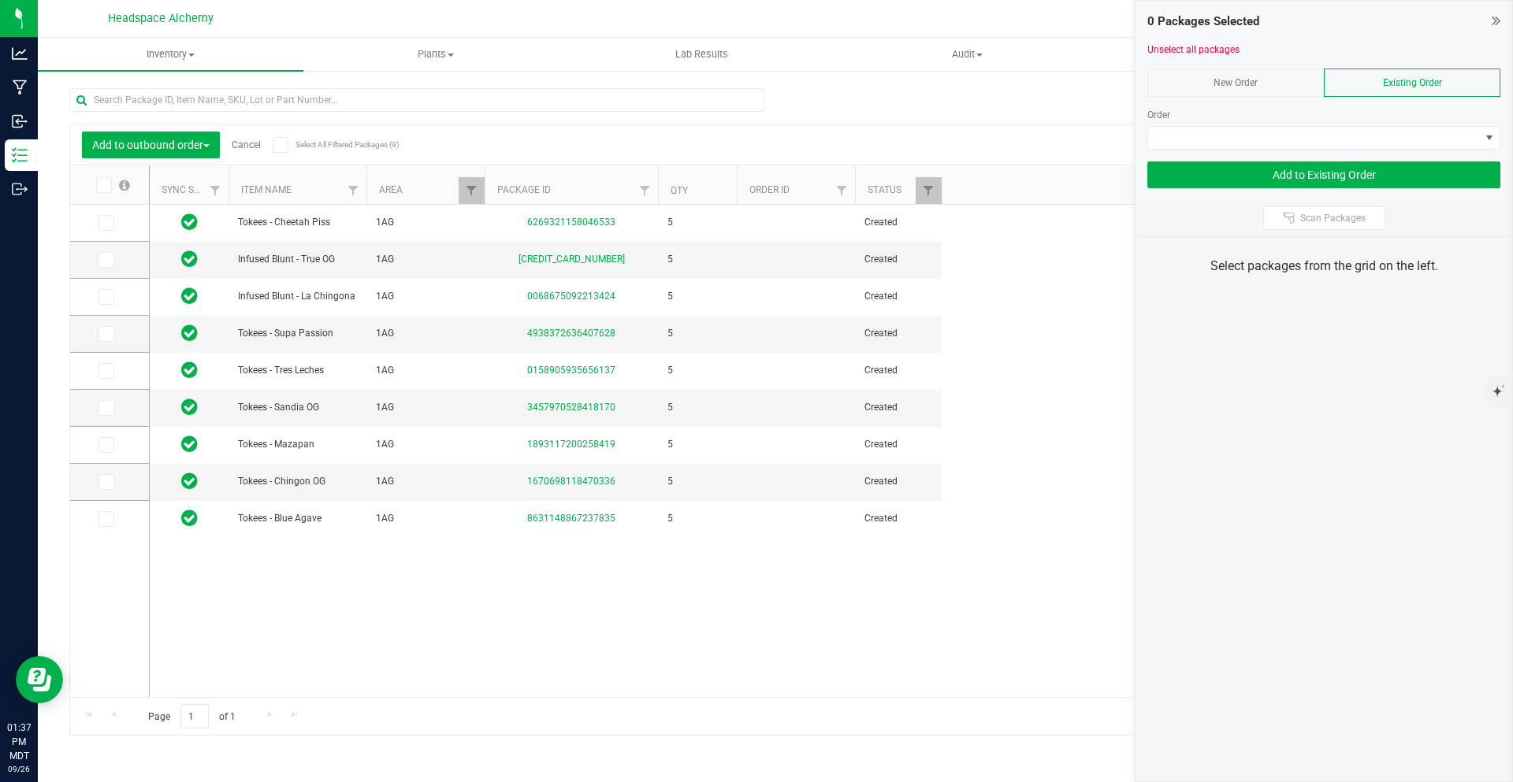
click at [1019, 111] on div "Add to outbound order Cancel Select All Filtered Packages (9) Add to manufactur…" at bounding box center [775, 404] width 1412 height 663
click at [1489, 21] on div "0 Packages Selected" at bounding box center [1323, 22] width 353 height 18
click at [1446, 79] on div "Existing Order" at bounding box center [1412, 83] width 176 height 28
click at [1327, 134] on span at bounding box center [1314, 138] width 332 height 22
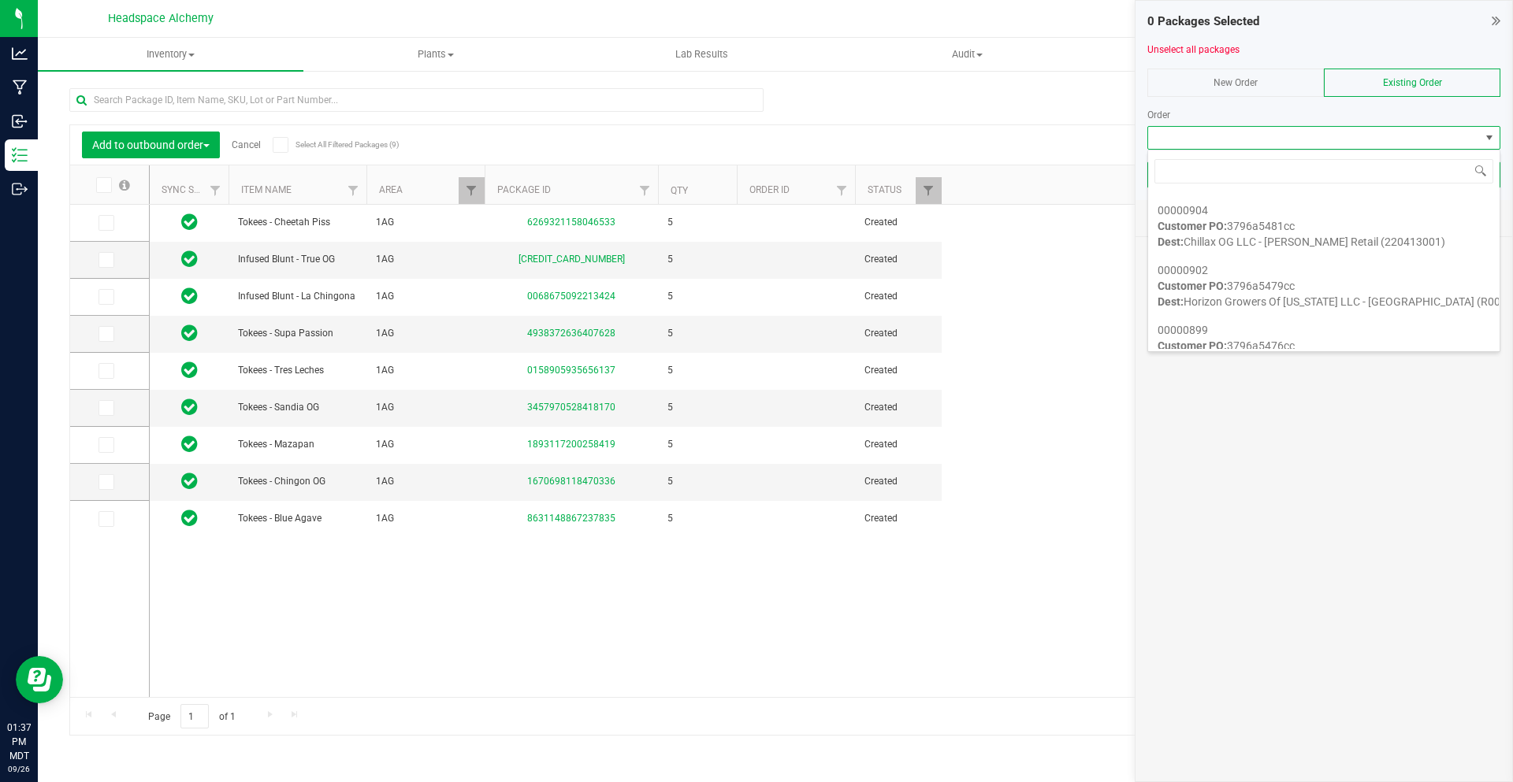
scroll to position [315, 0]
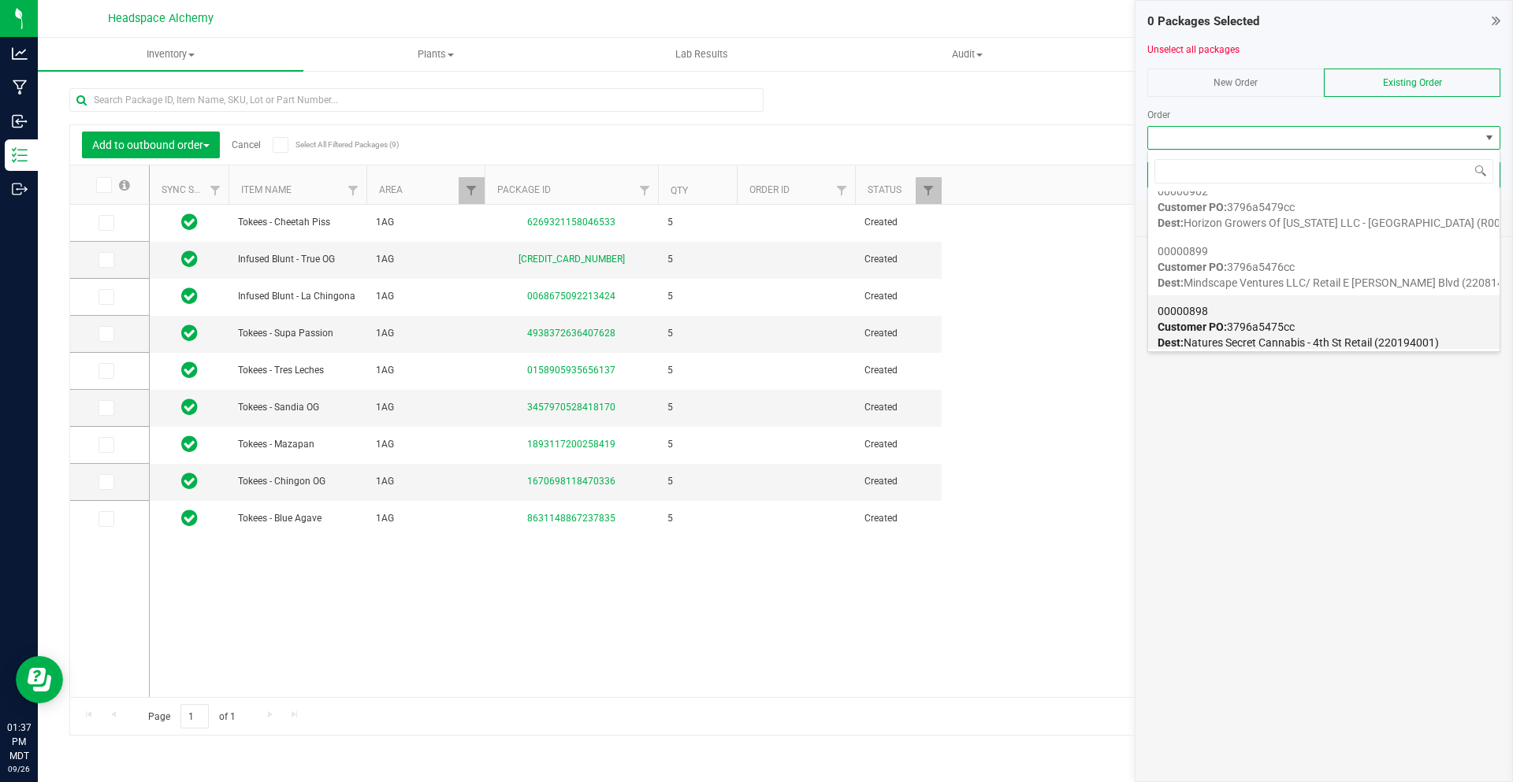
click at [1328, 321] on div "00000898 Customer PO: 3796a5475cc Dest: Natures Secret Cannabis - 4th St Retail…" at bounding box center [1323, 327] width 332 height 60
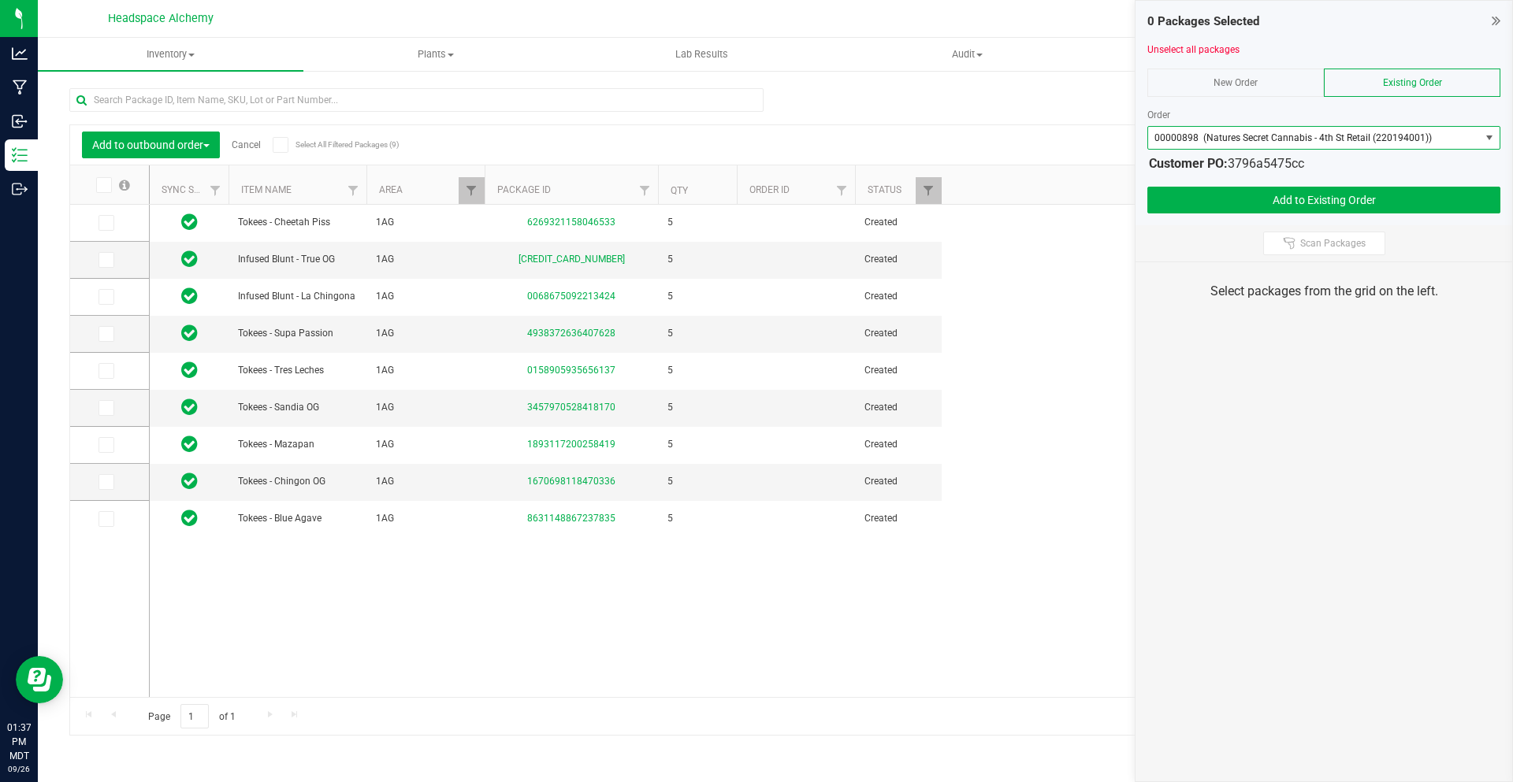
click at [286, 149] on span at bounding box center [281, 145] width 16 height 16
click at [0, 0] on input "Select All Filtered Packages (9)" at bounding box center [0, 0] width 0 height 0
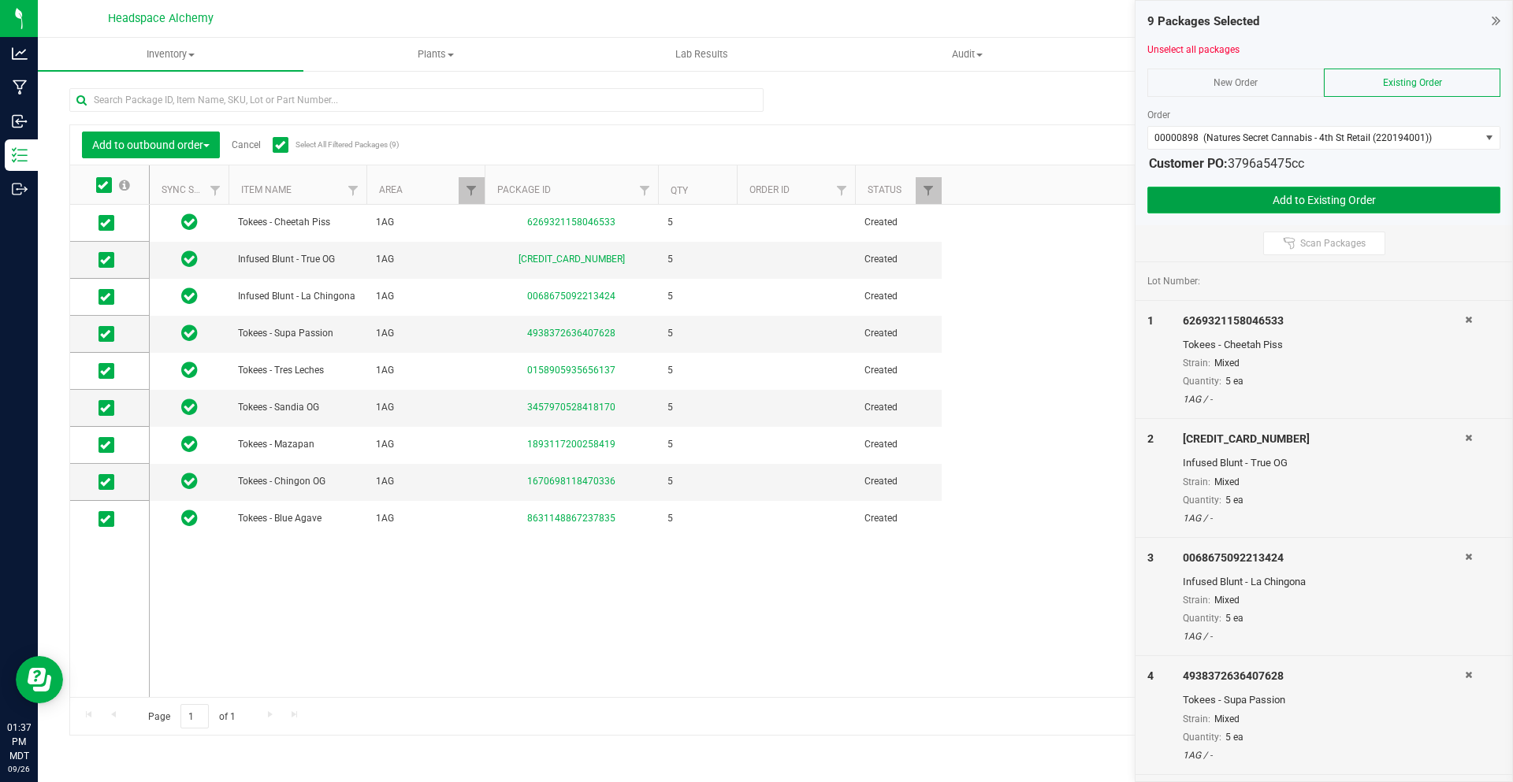
click at [1206, 206] on button "Add to Existing Order" at bounding box center [1323, 200] width 353 height 27
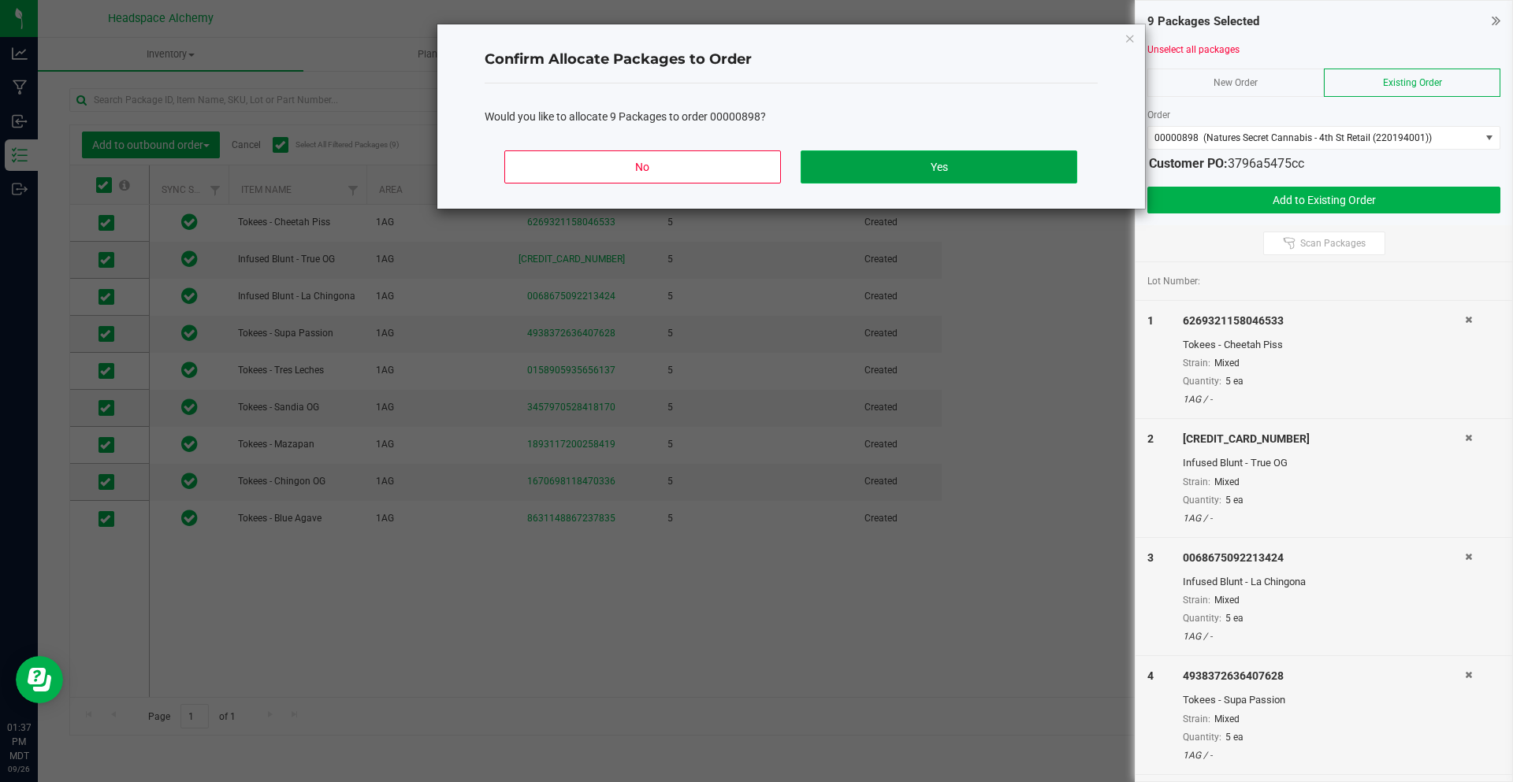
click at [934, 173] on button "Yes" at bounding box center [938, 166] width 276 height 33
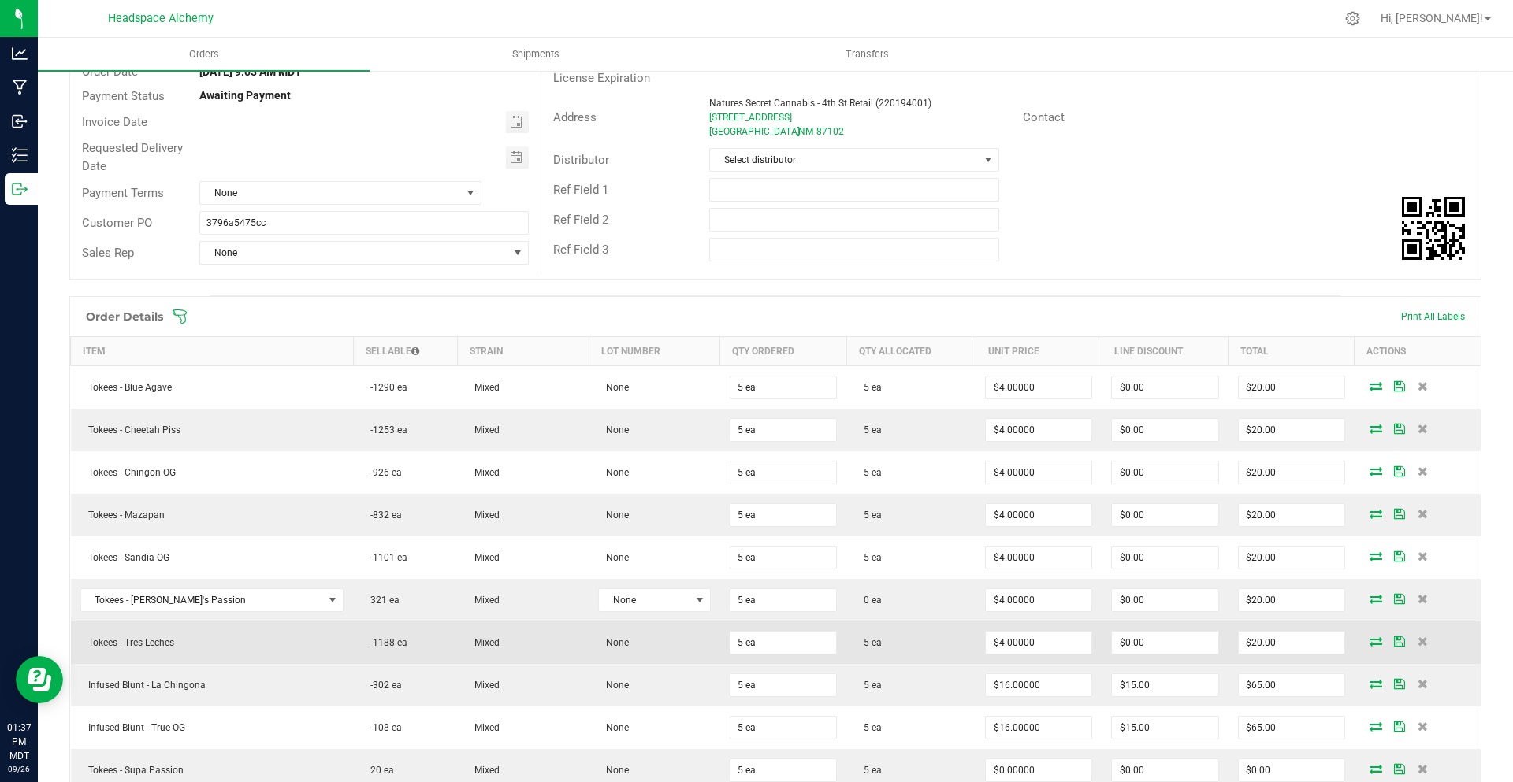
scroll to position [236, 0]
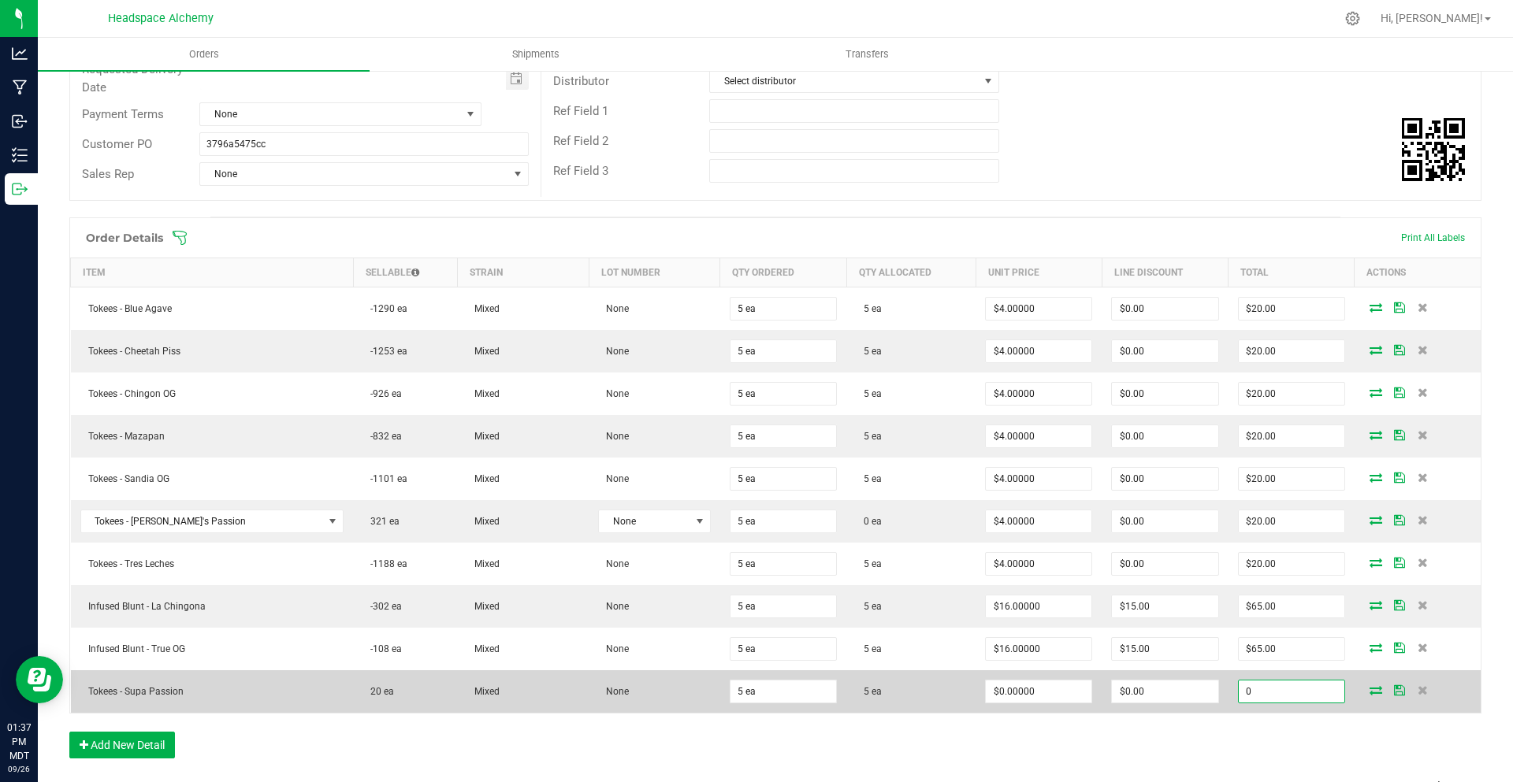
click at [1280, 689] on input "0" at bounding box center [1291, 692] width 106 height 22
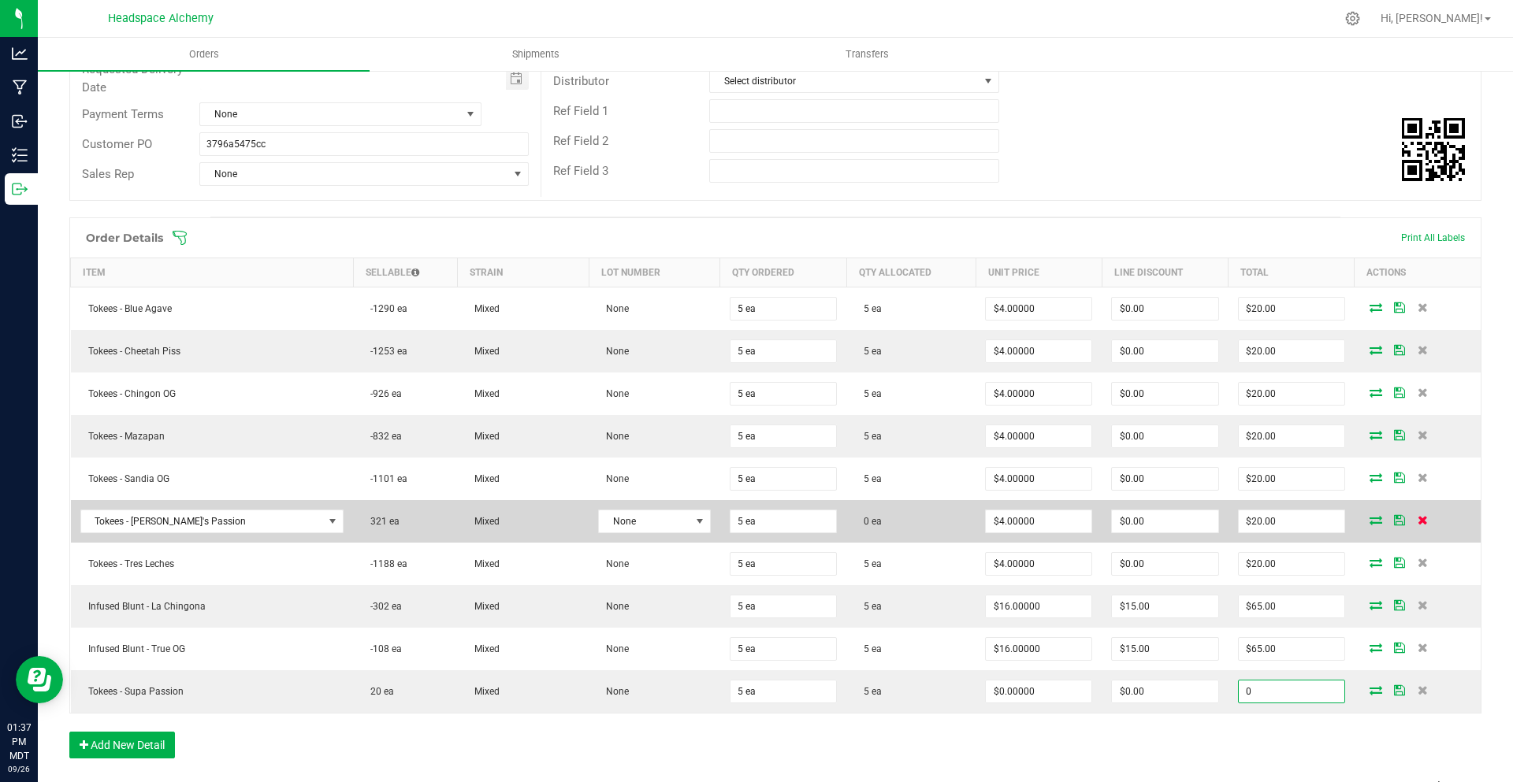
type input "$0.00"
click at [1417, 520] on icon at bounding box center [1422, 519] width 10 height 9
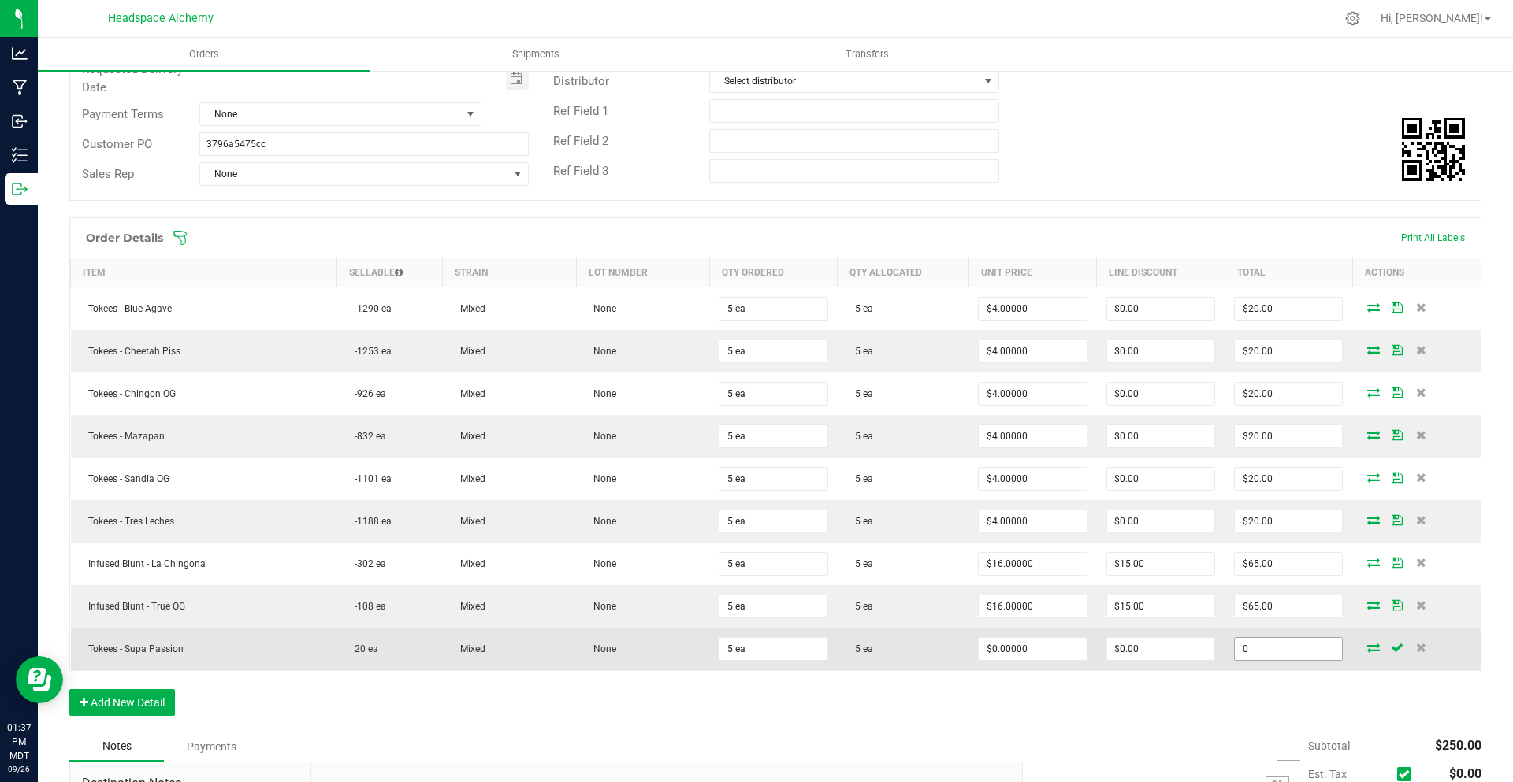
click at [1302, 647] on input "0" at bounding box center [1288, 649] width 107 height 22
type input "20"
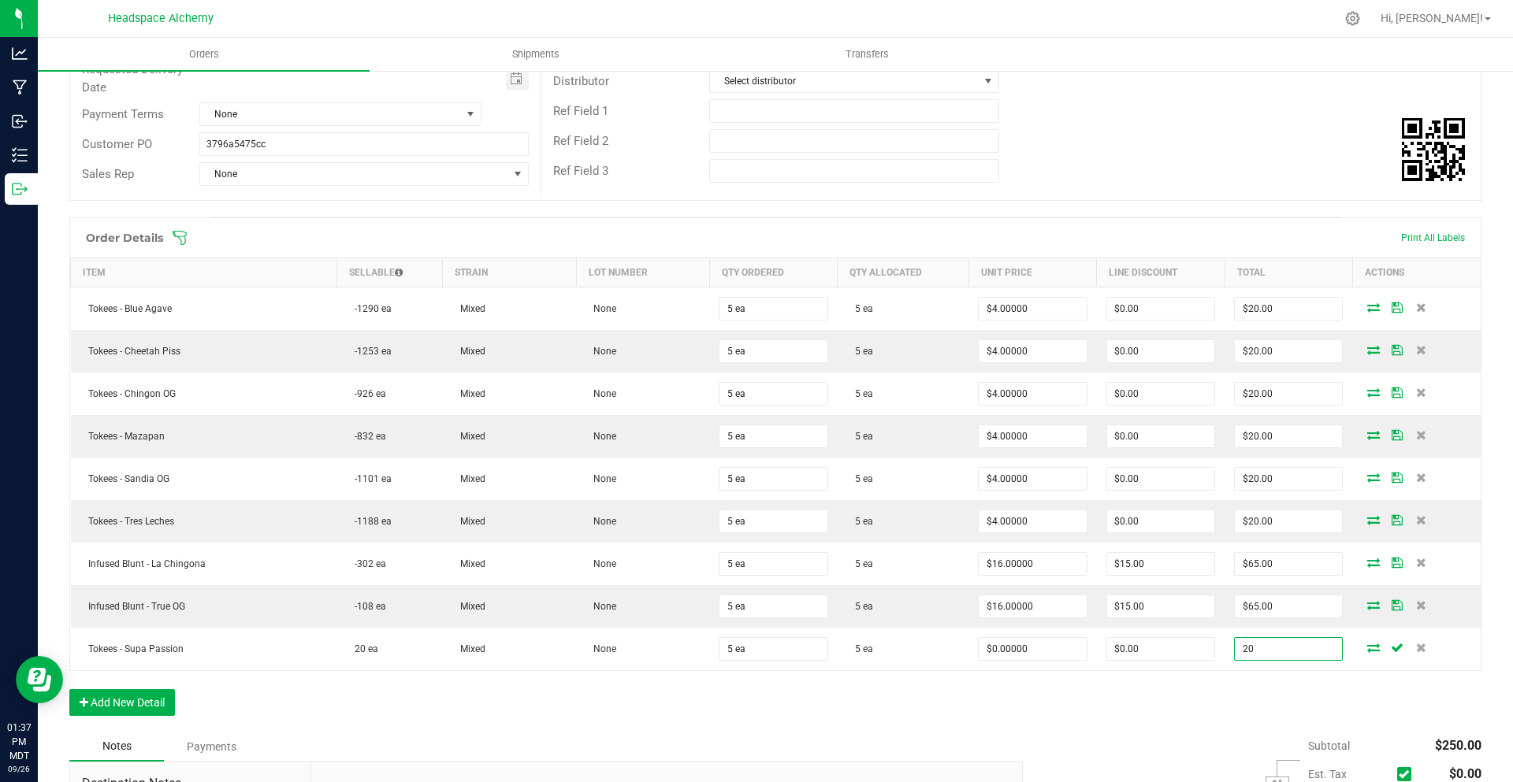
type input "$4.00000"
type input "$20.00"
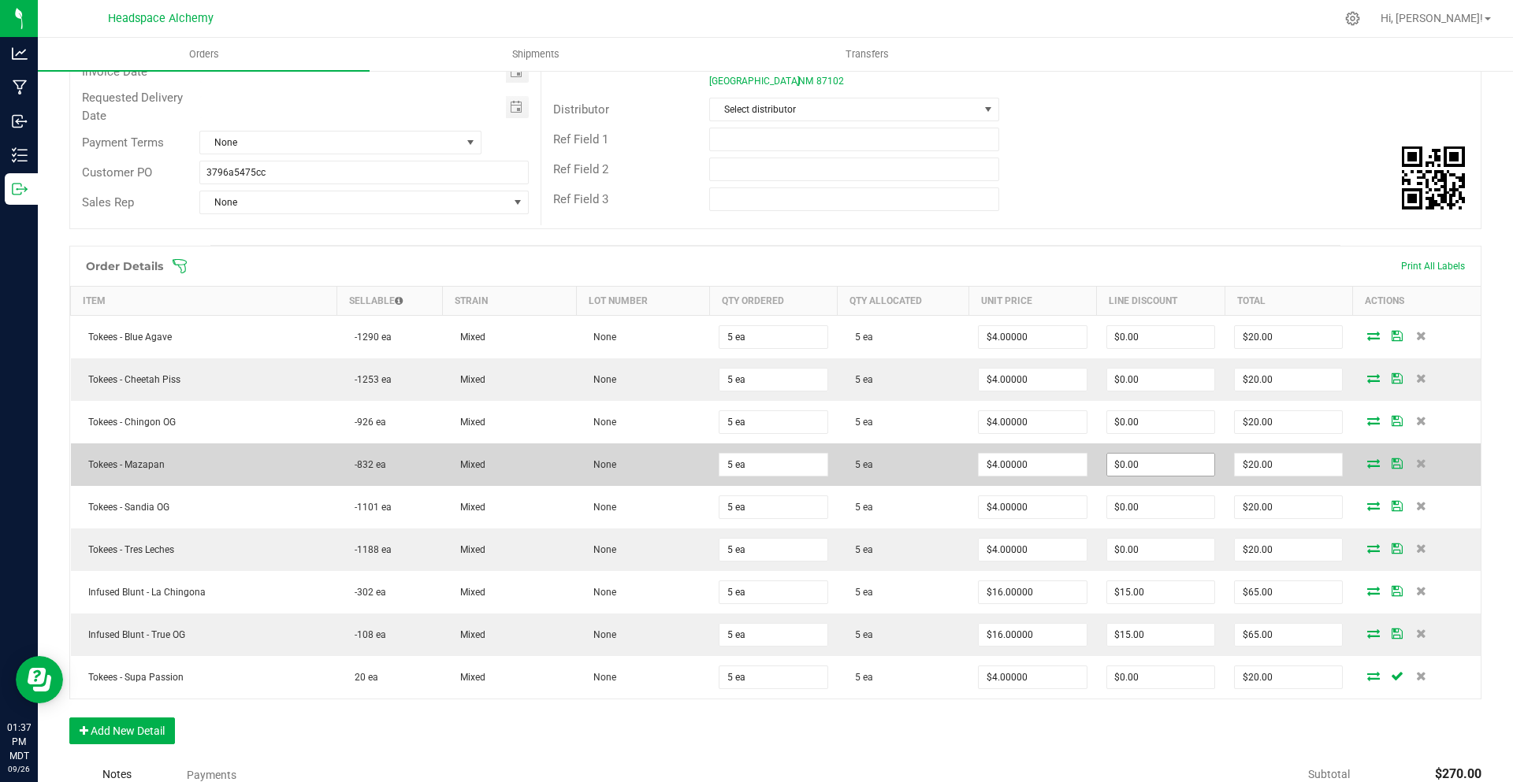
scroll to position [0, 0]
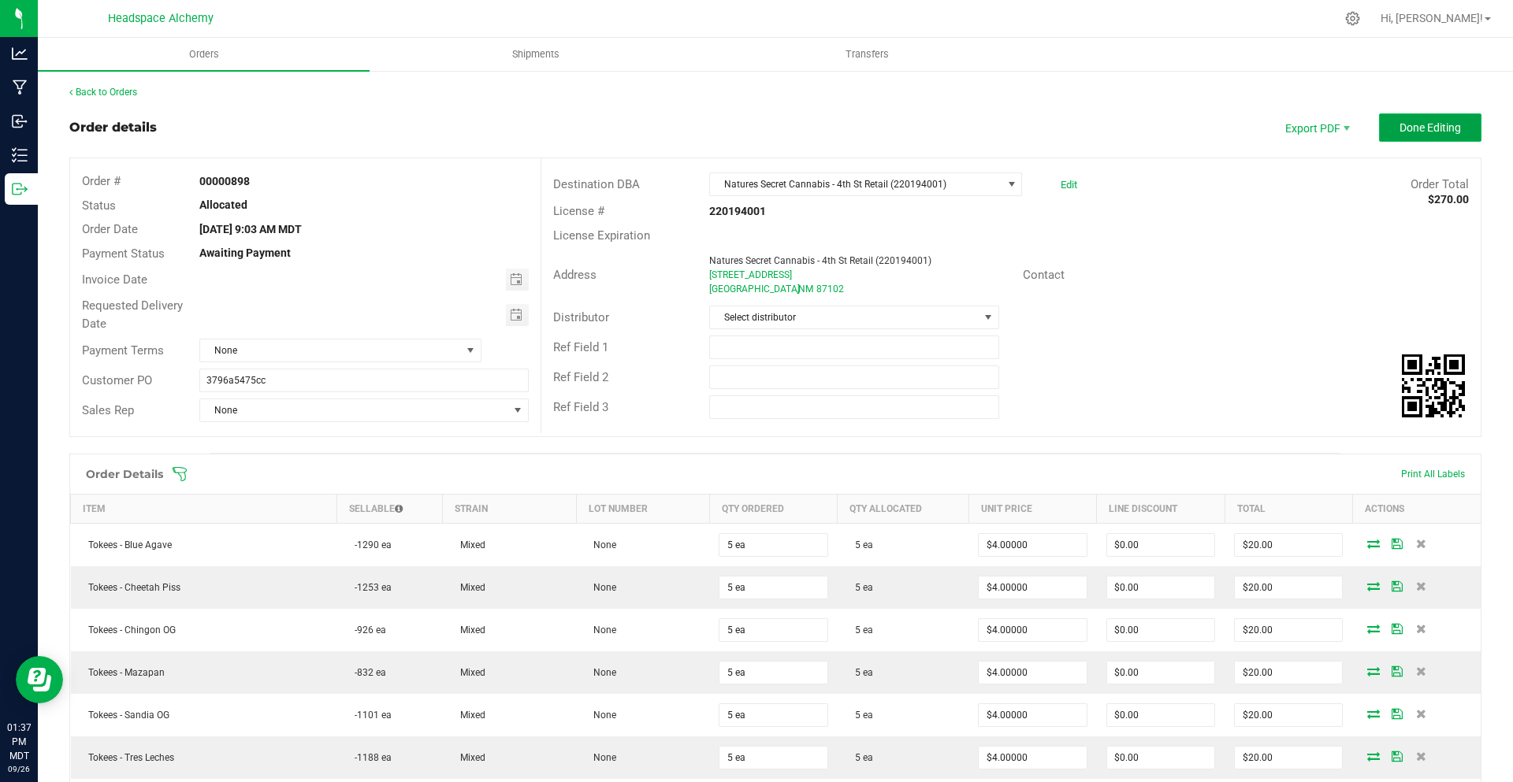
click at [1412, 136] on button "Done Editing" at bounding box center [1430, 127] width 102 height 28
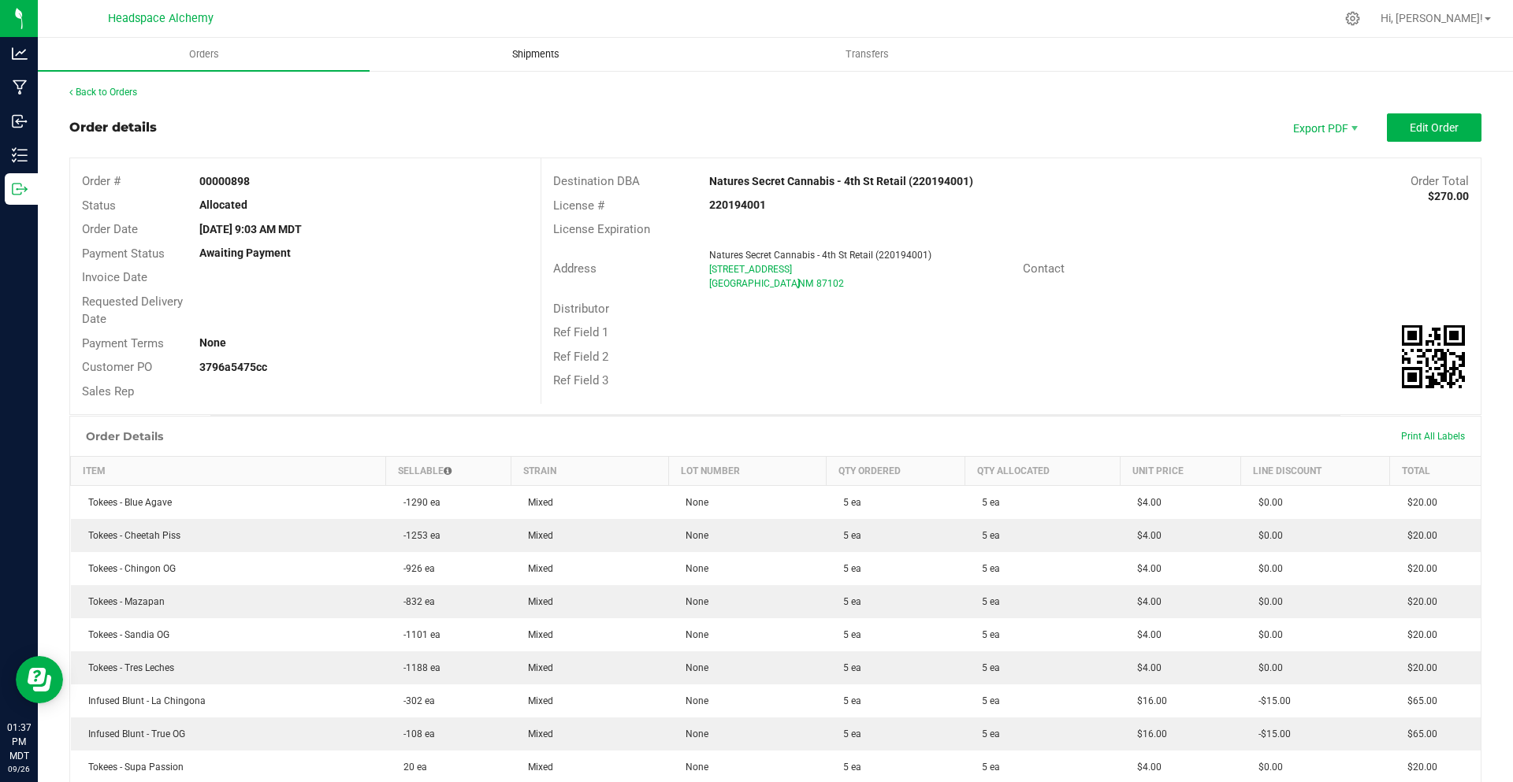
click at [519, 50] on span "Shipments" at bounding box center [536, 54] width 90 height 14
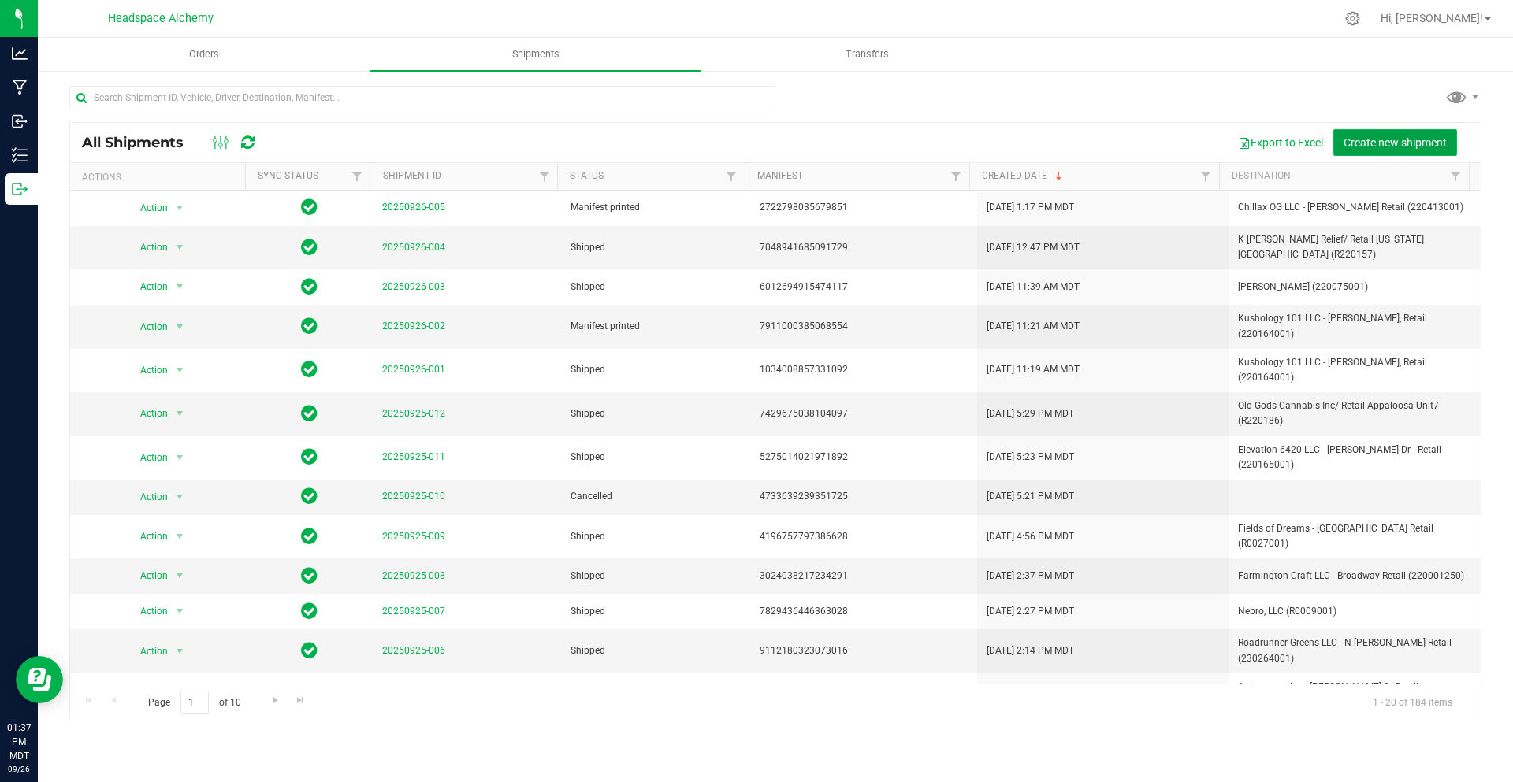
click at [1434, 130] on button "Create new shipment" at bounding box center [1395, 142] width 124 height 27
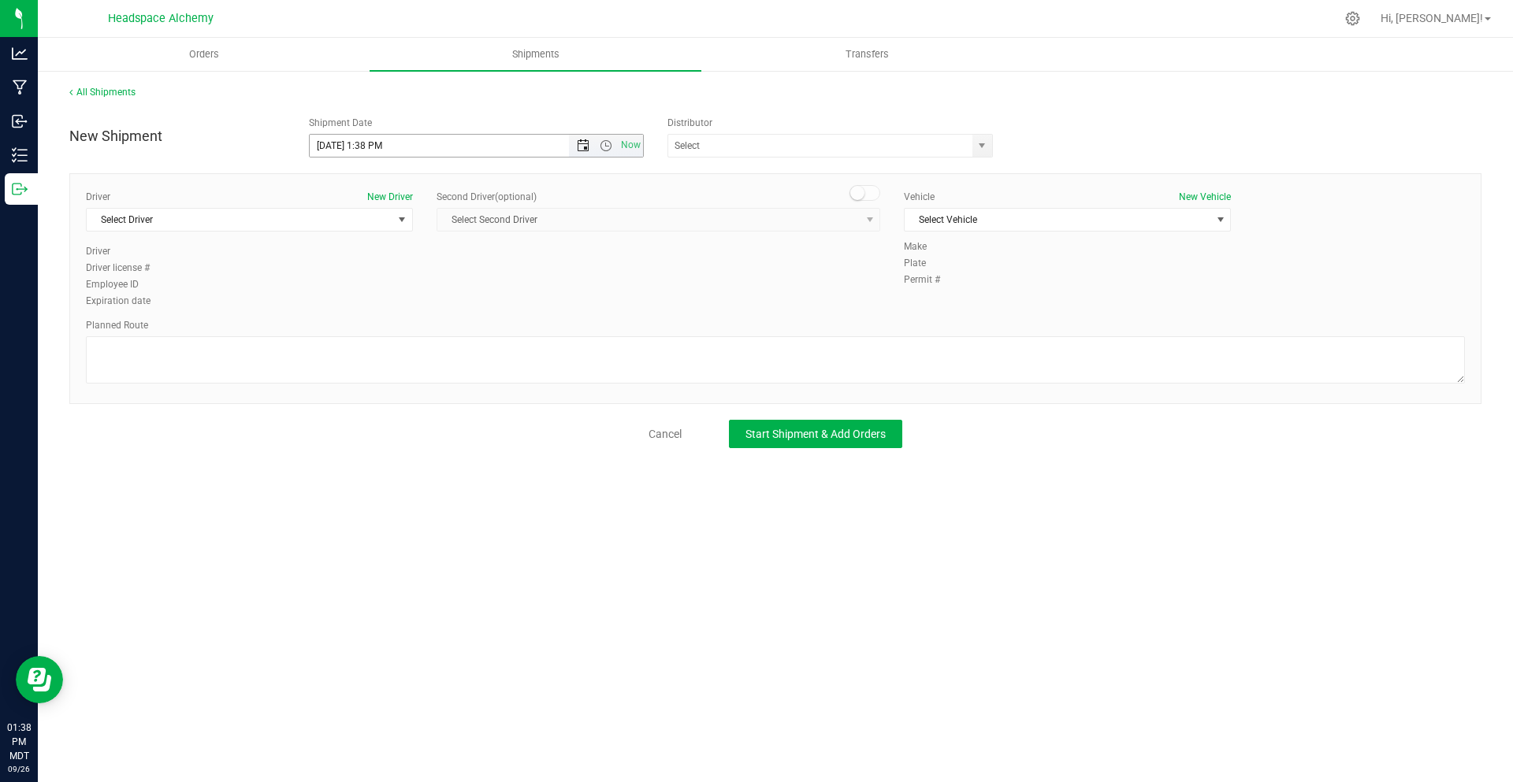
click at [579, 147] on span "Open the date view" at bounding box center [583, 145] width 13 height 13
click at [371, 325] on link "30" at bounding box center [369, 330] width 23 height 24
type input "9/30/2025 1:38 PM"
click at [759, 157] on span at bounding box center [829, 146] width 325 height 24
click at [758, 146] on input "text" at bounding box center [815, 146] width 295 height 22
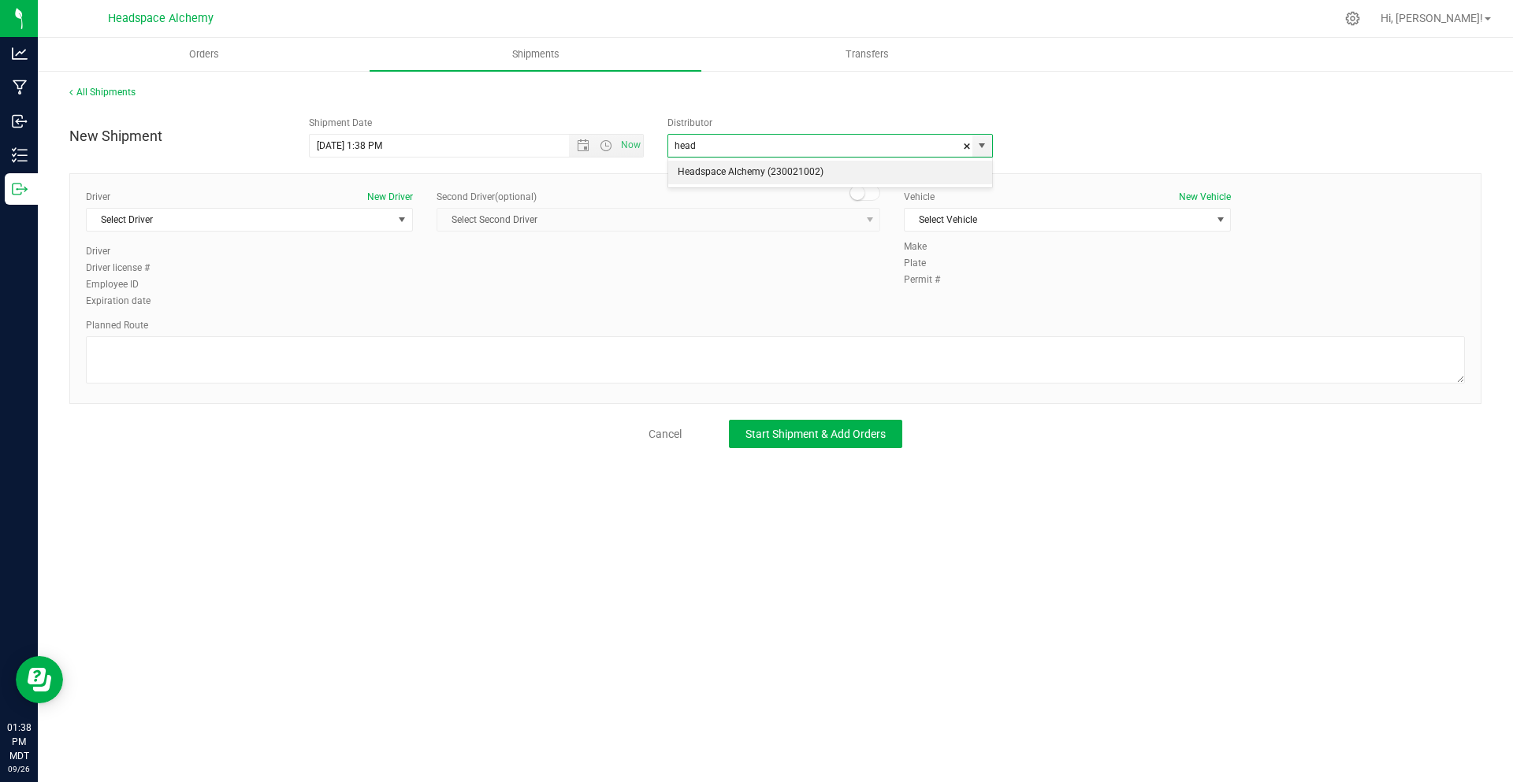
click at [749, 170] on li "Headspace Alchemy (230021002)" at bounding box center [830, 173] width 324 height 24
type input "Headspace Alchemy (230021002)"
click at [371, 206] on div "Driver New Driver Select Driver Select Driver Angel Aguilar Devon Arzate Glen A…" at bounding box center [249, 217] width 327 height 54
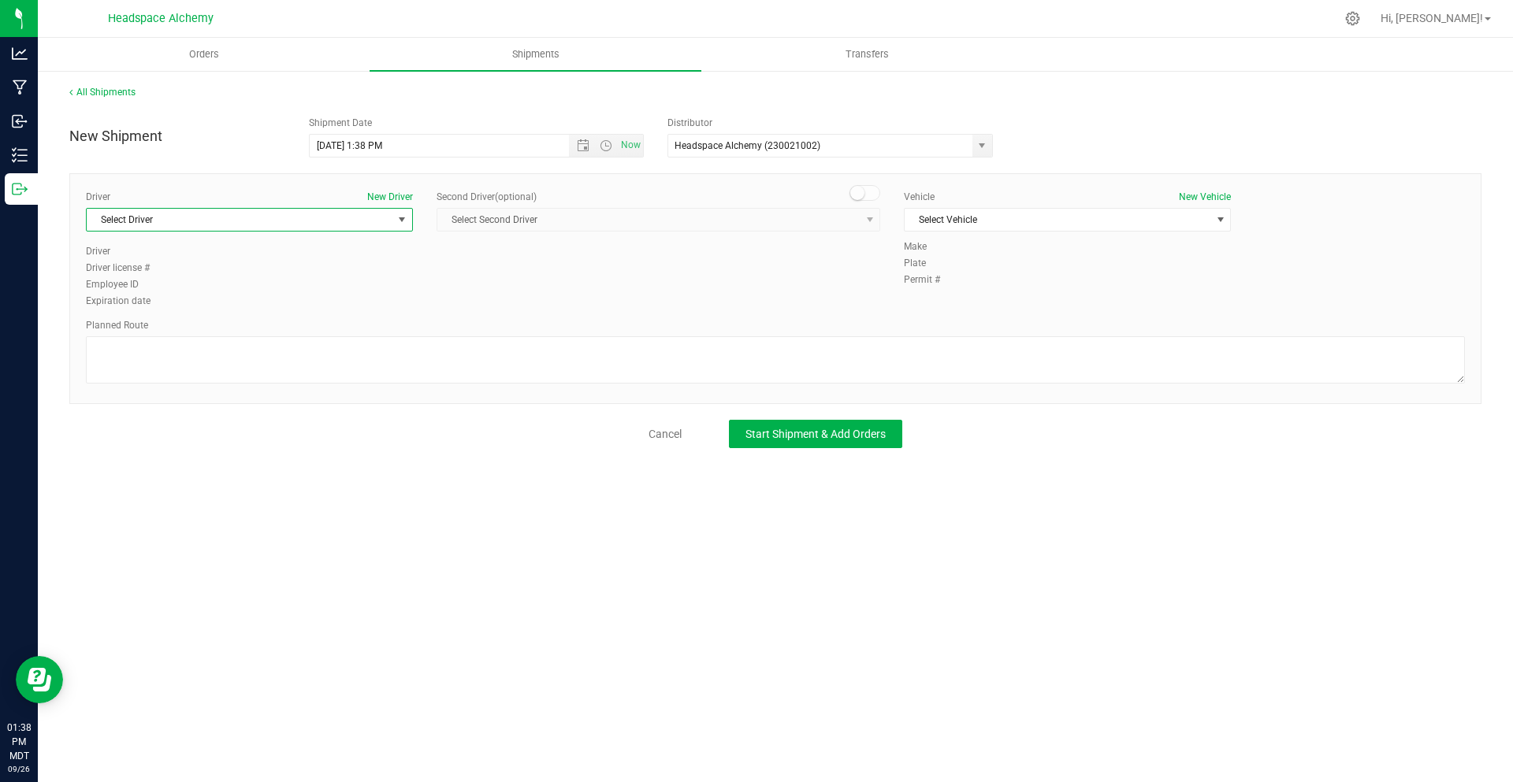
click at [366, 214] on span "Select Driver" at bounding box center [240, 220] width 306 height 22
click at [139, 347] on span "Sherry Betts" at bounding box center [132, 356] width 72 height 20
click at [874, 189] on span at bounding box center [865, 193] width 32 height 16
click at [793, 223] on span "Select Second Driver" at bounding box center [648, 220] width 422 height 22
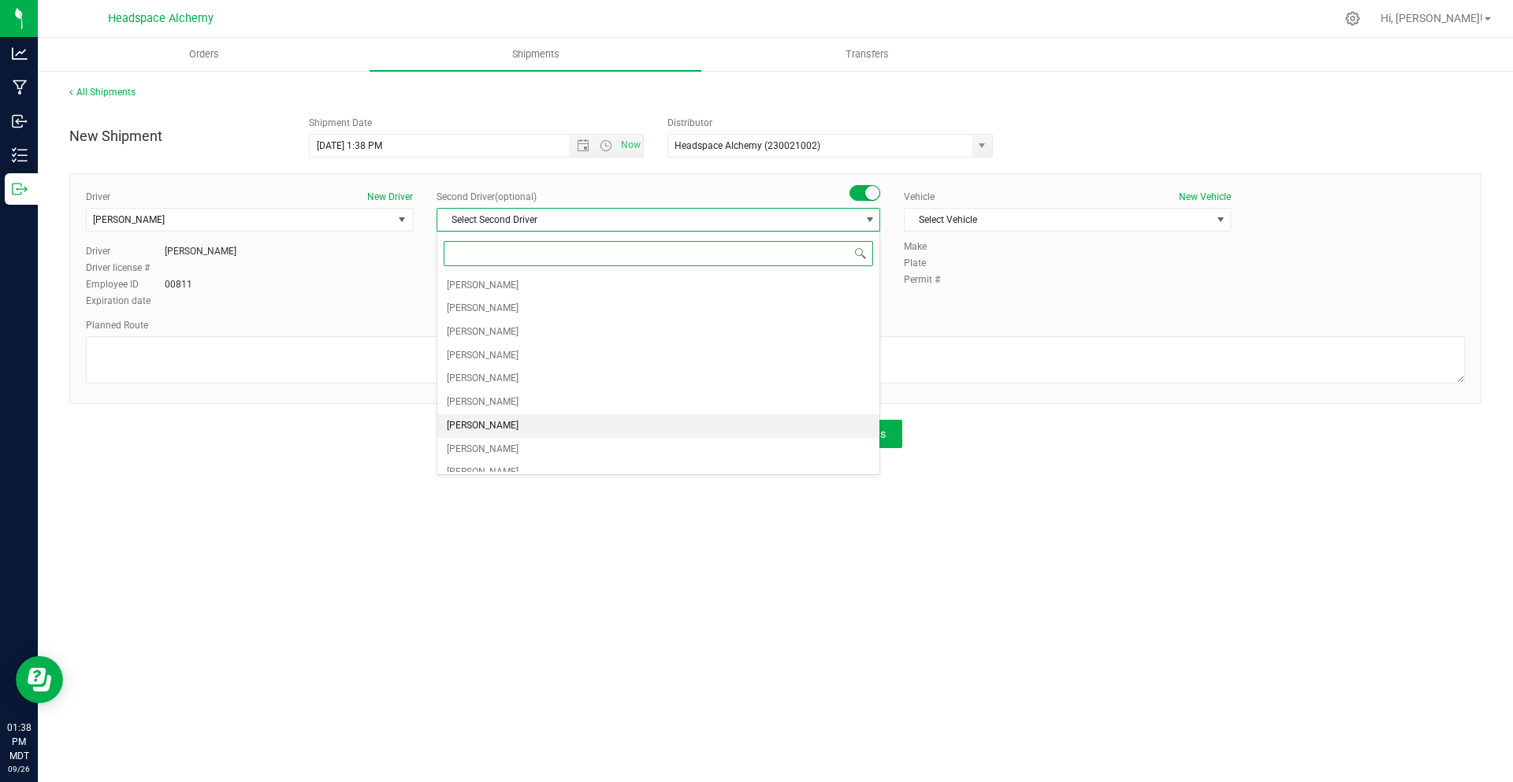
click at [496, 429] on span "Randy Delao" at bounding box center [483, 426] width 72 height 20
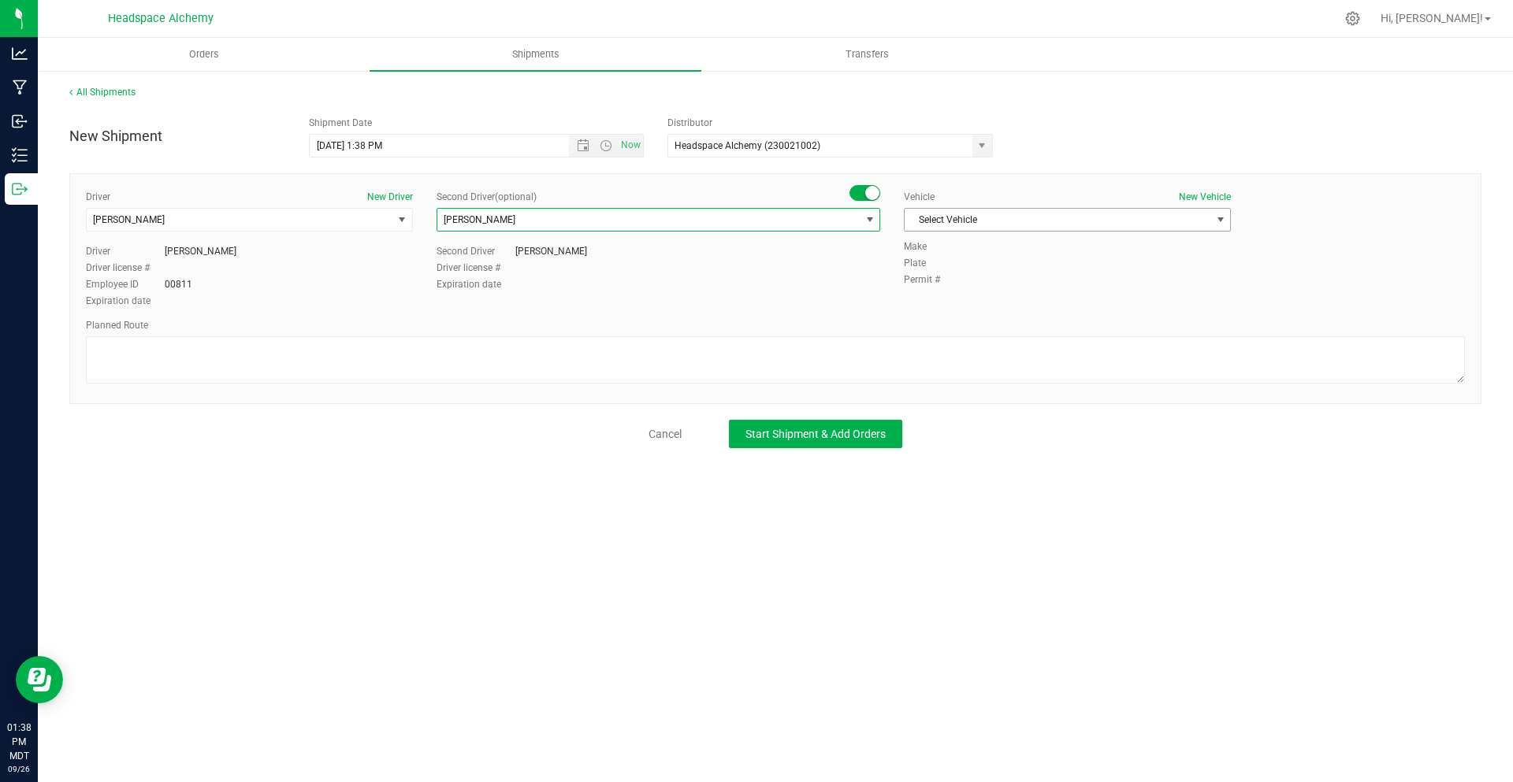
click at [964, 218] on span "Select Vehicle" at bounding box center [1057, 220] width 306 height 22
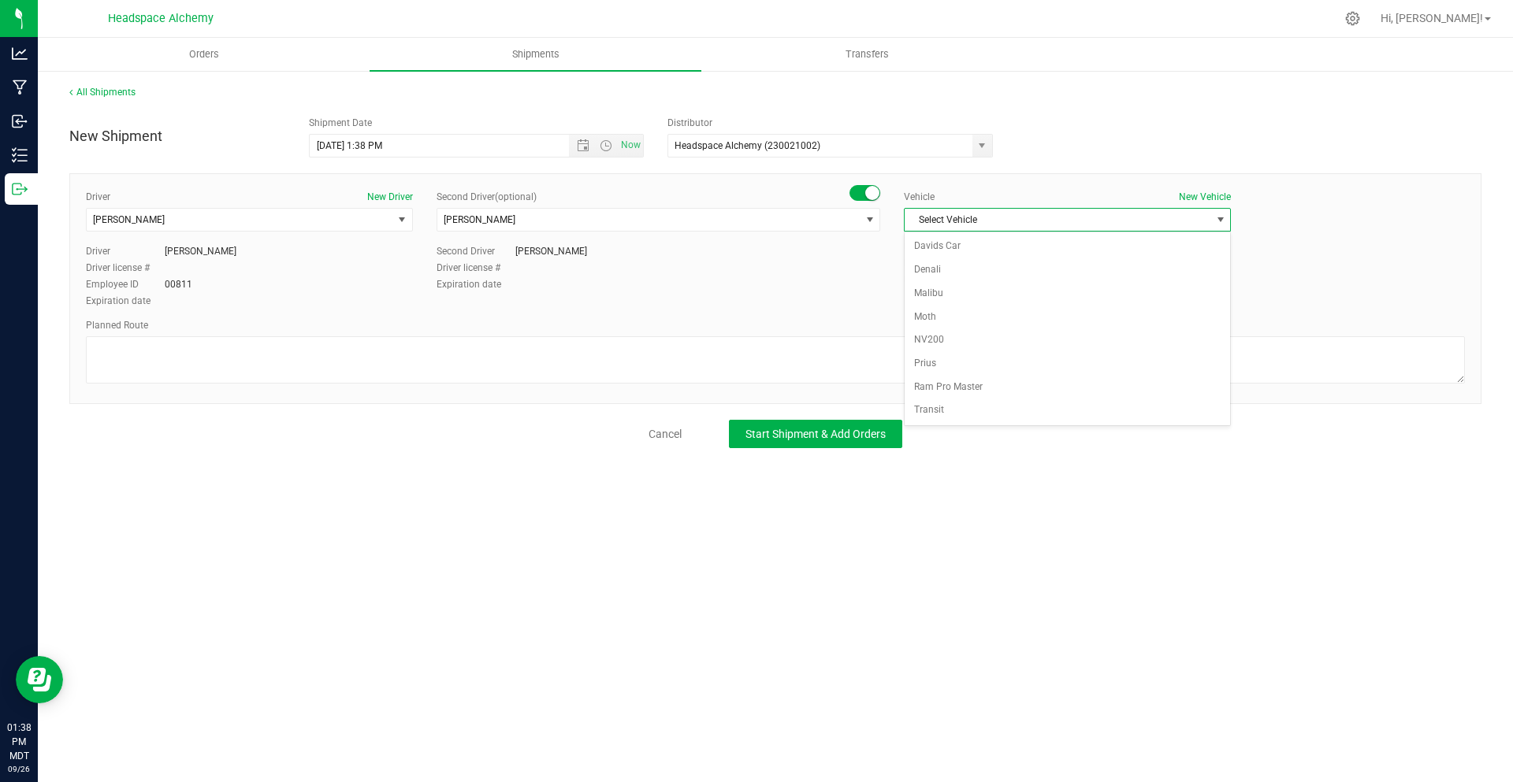
click at [941, 424] on div "Select Vehicle Davids Car Denali Malibu Moth NV200 Prius Ram Pro Master Transit…" at bounding box center [1067, 329] width 327 height 195
click at [940, 410] on li "Transit" at bounding box center [1066, 411] width 325 height 24
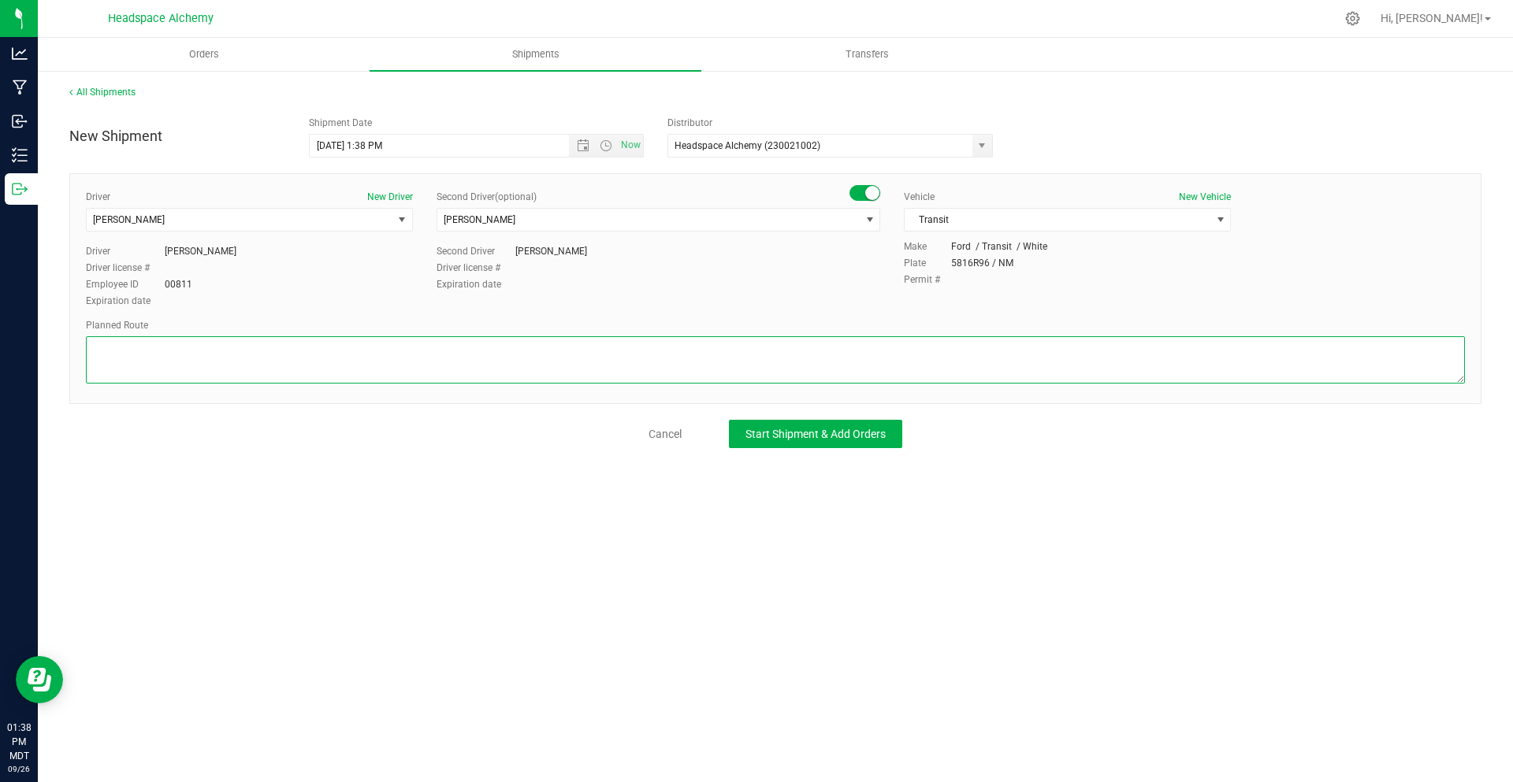
paste textarea "805 El Molino Blvd Las Cruces, NM 88005  Get on I-25 N from S Alameda Blvd and…"
type textarea "805 El Molino Blvd Las Cruces, NM 88005  Get on I-25 N from S Alameda Blvd and…"
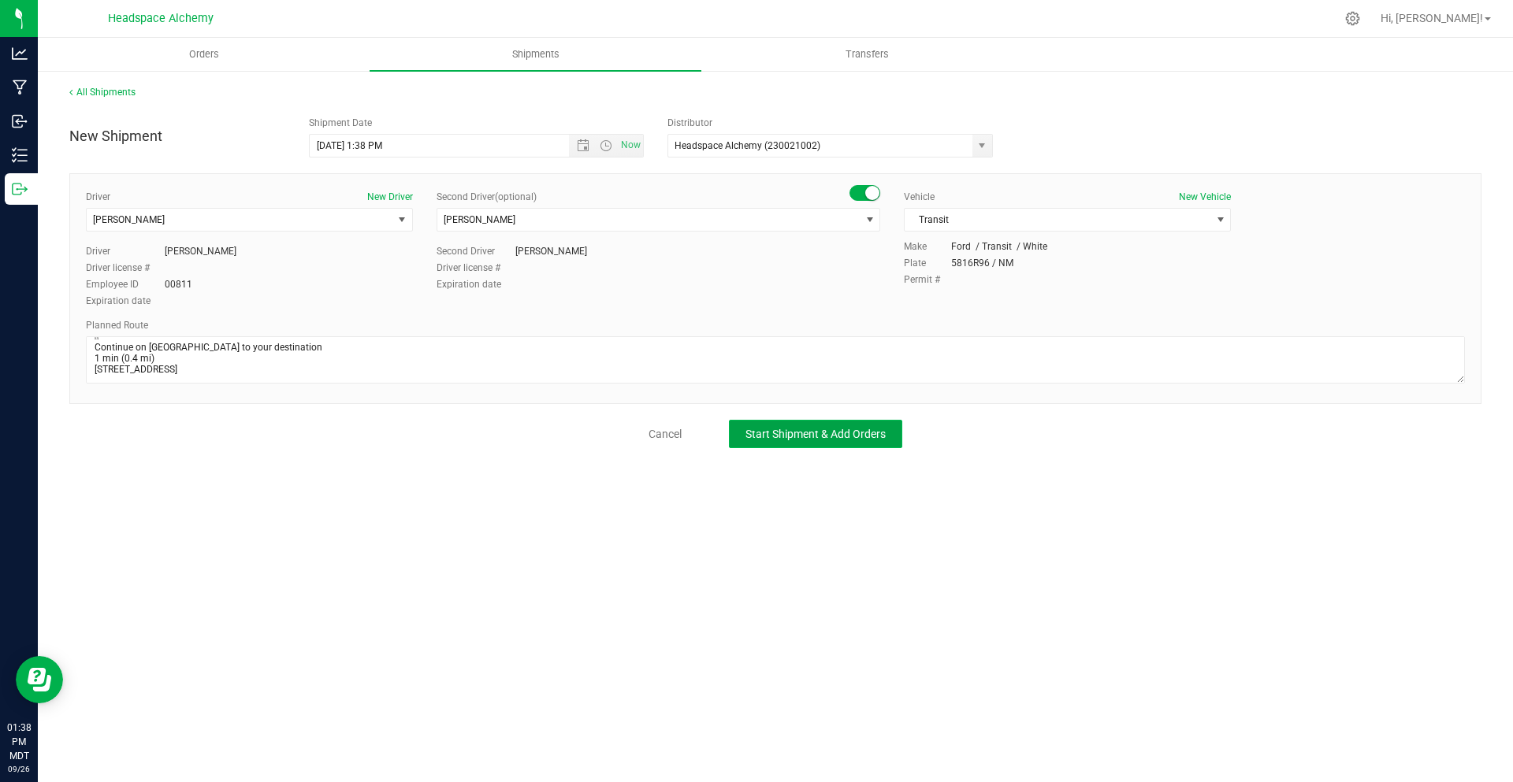
click at [844, 445] on button "Start Shipment & Add Orders" at bounding box center [815, 434] width 173 height 28
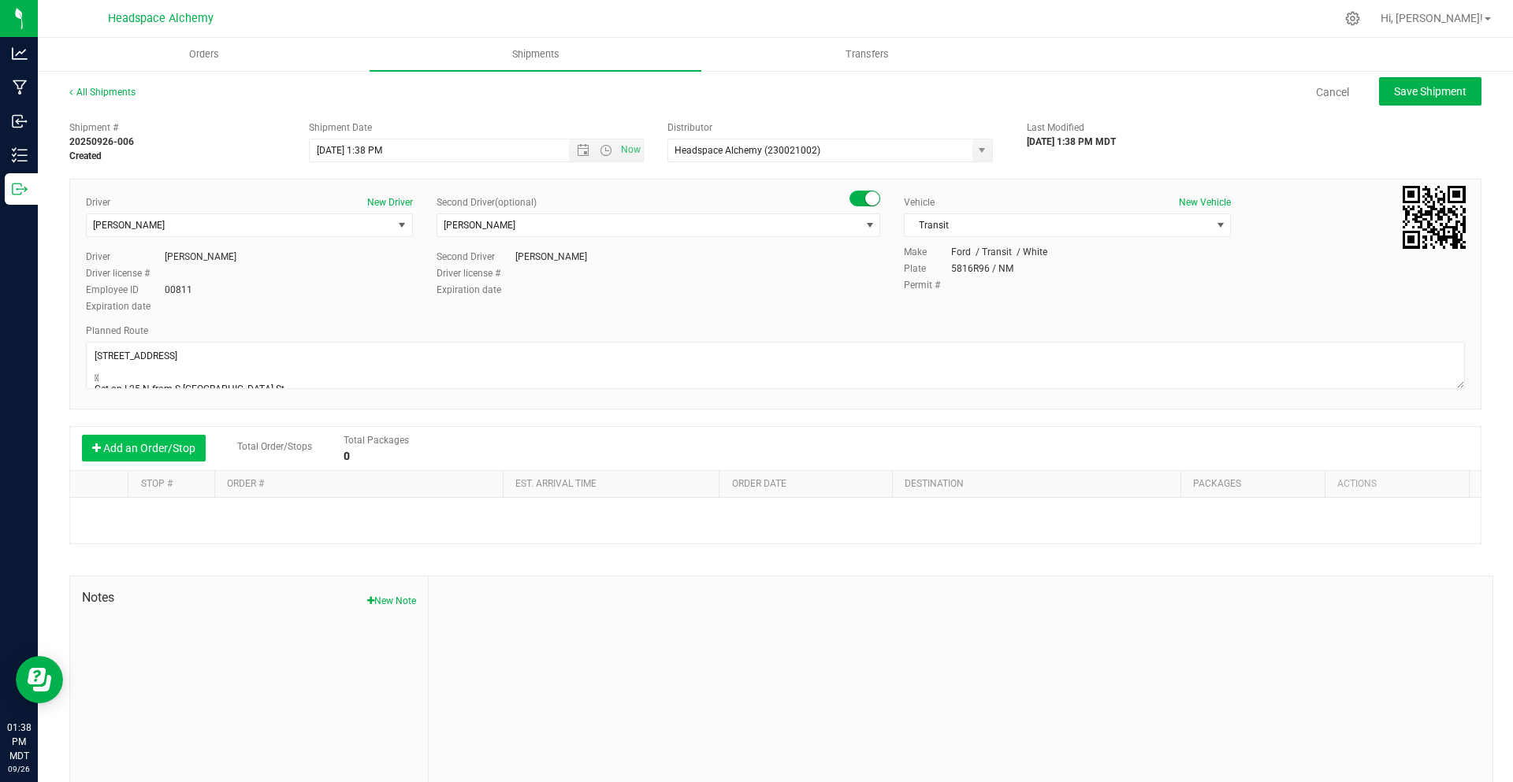
click at [163, 449] on button "Add an Order/Stop" at bounding box center [144, 448] width 124 height 27
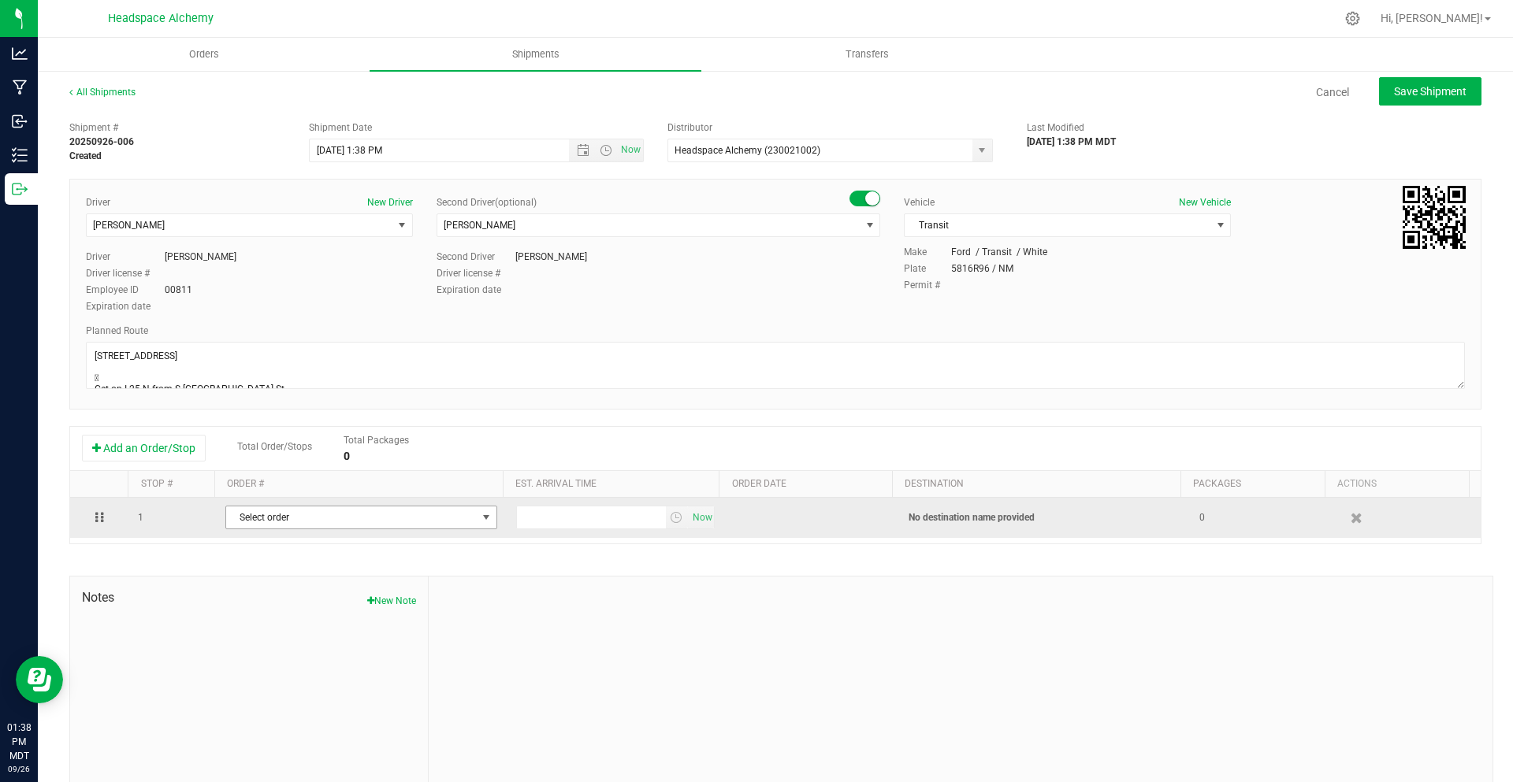
click at [281, 514] on span "Select order" at bounding box center [351, 518] width 251 height 22
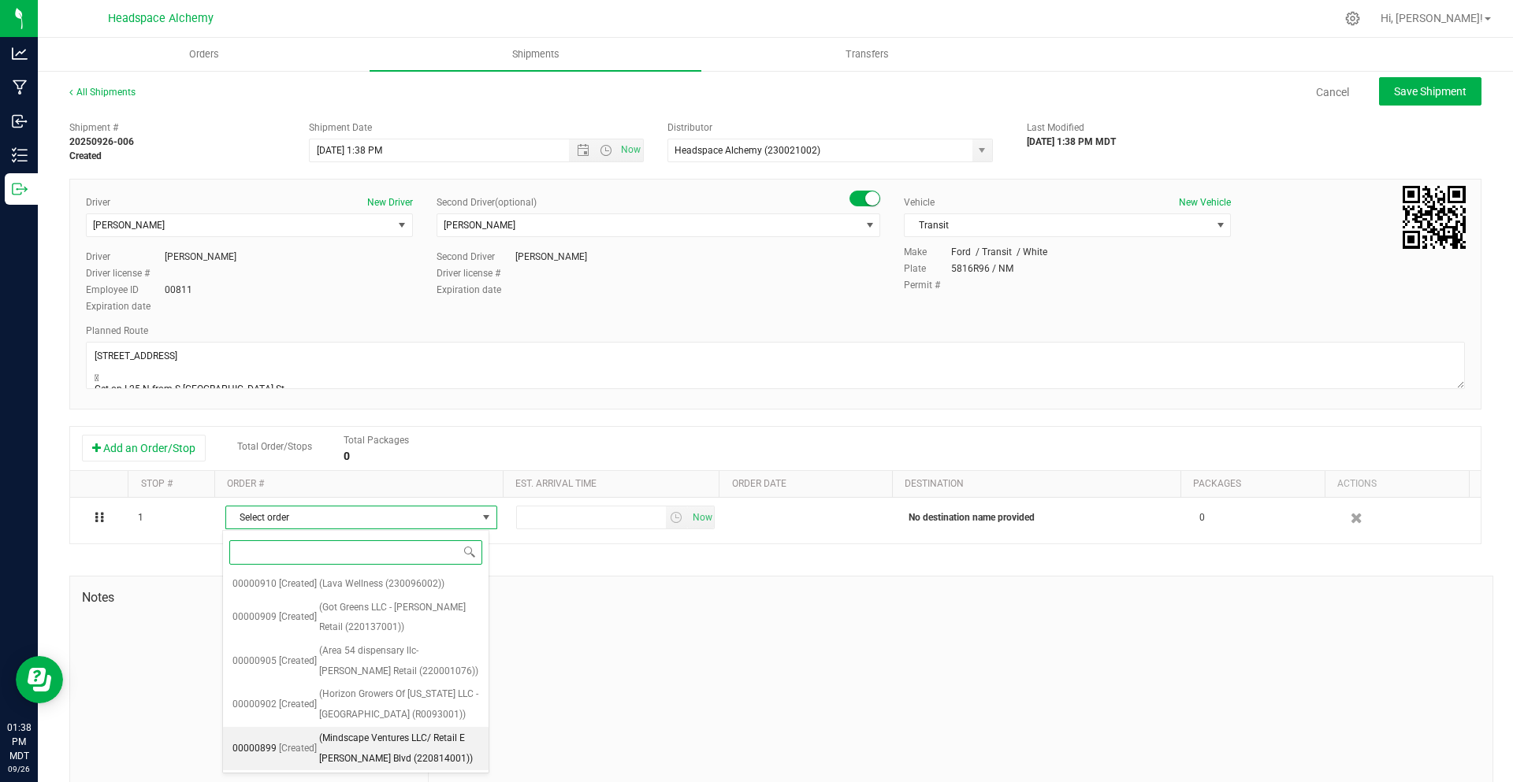
scroll to position [173, 0]
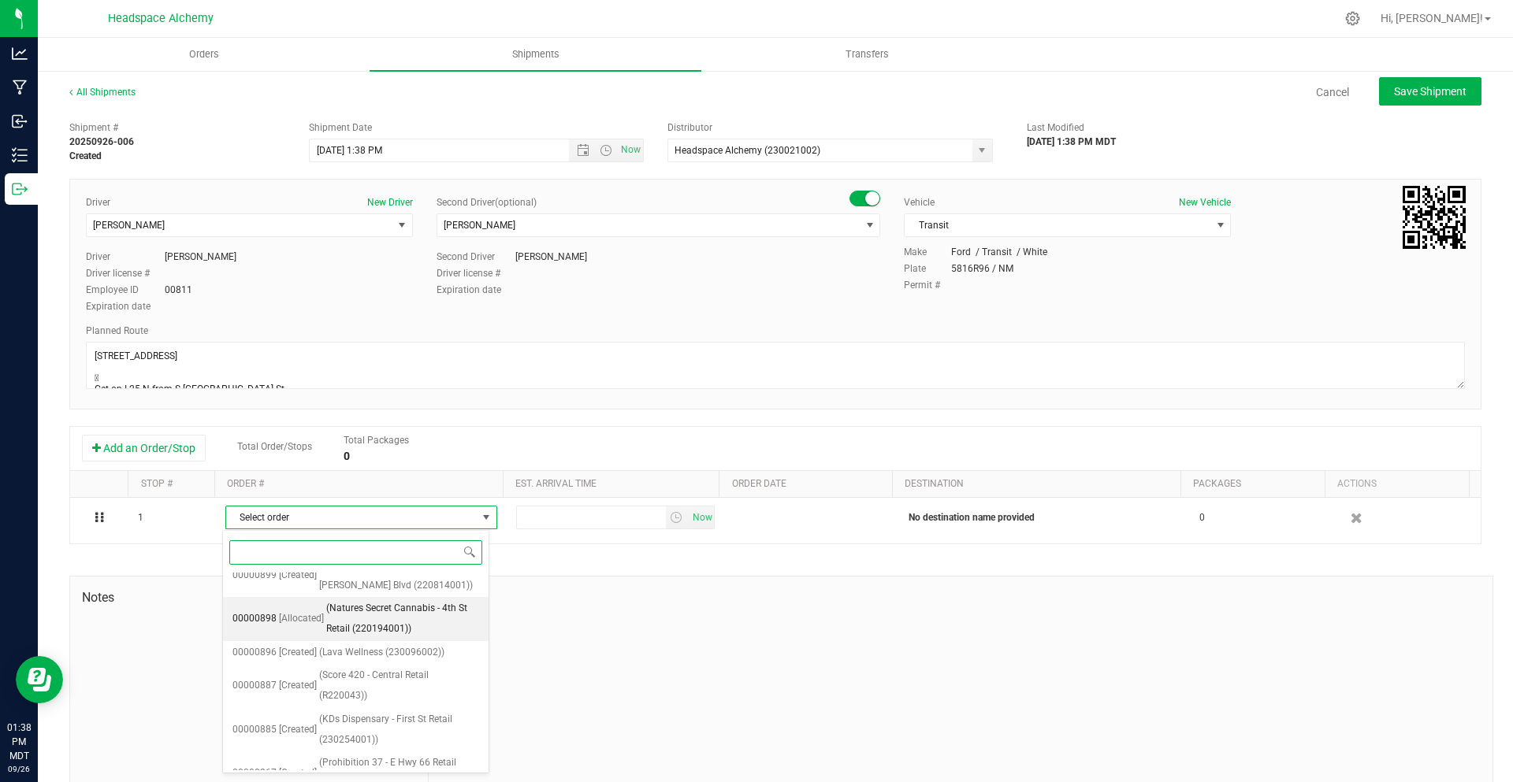
click at [392, 630] on span "(Natures Secret Cannabis - 4th St Retail (220194001))" at bounding box center [402, 619] width 153 height 40
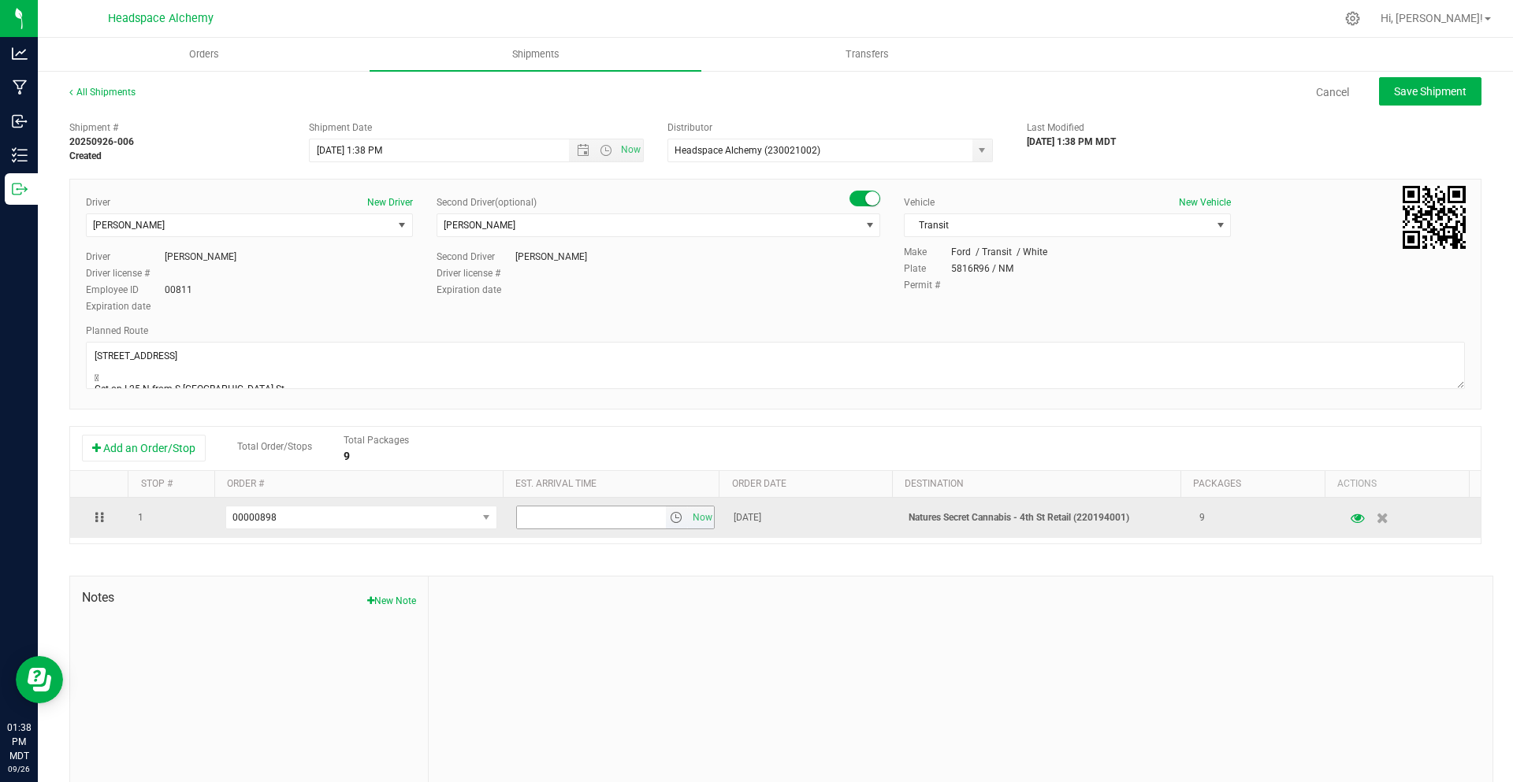
click at [670, 512] on span "select" at bounding box center [676, 517] width 13 height 13
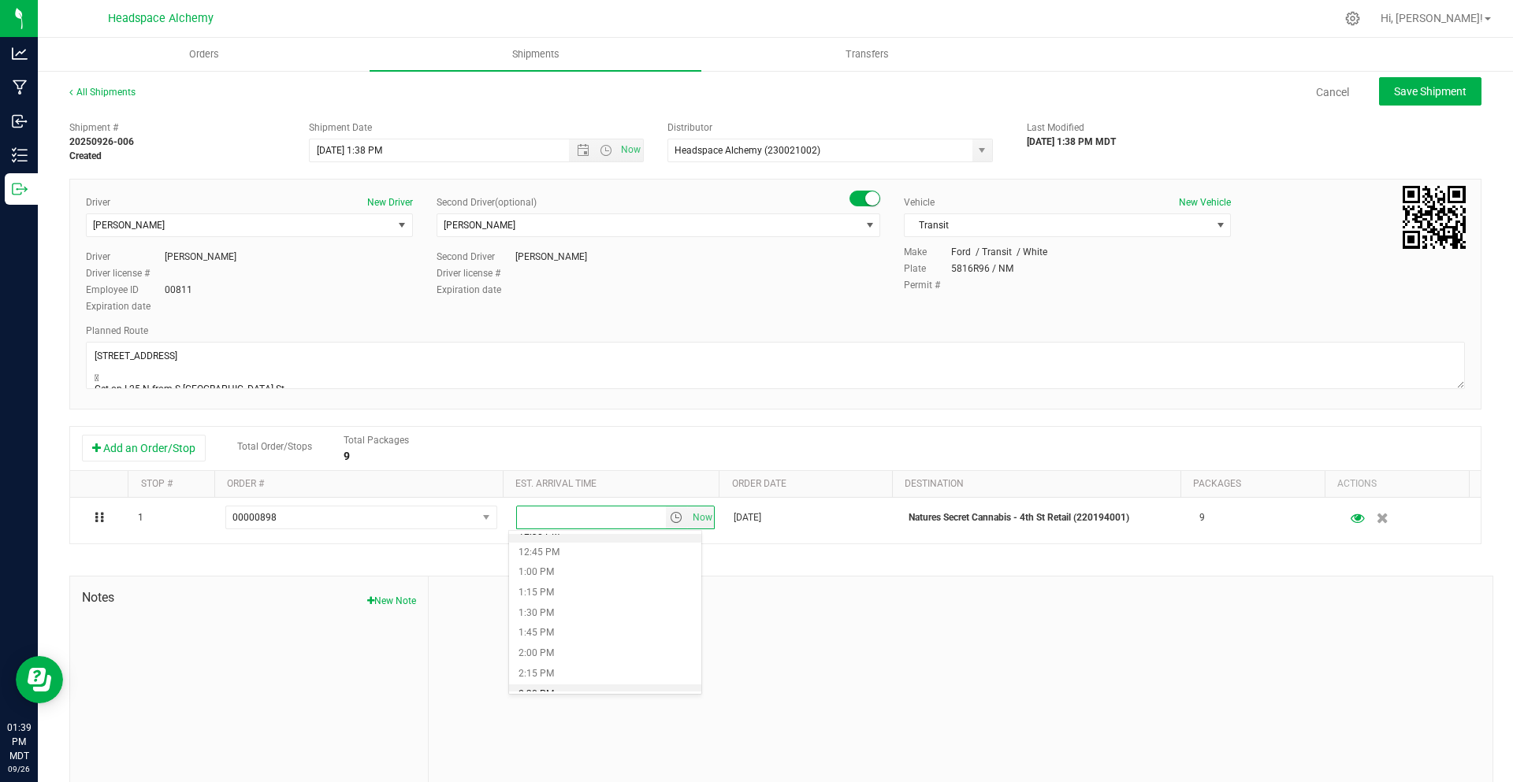
scroll to position [1103, 0]
click at [542, 575] on li "2:00 PM" at bounding box center [605, 575] width 192 height 20
click at [1398, 84] on button "Save Shipment" at bounding box center [1430, 91] width 102 height 28
type input "9/30/2025 7:38 PM"
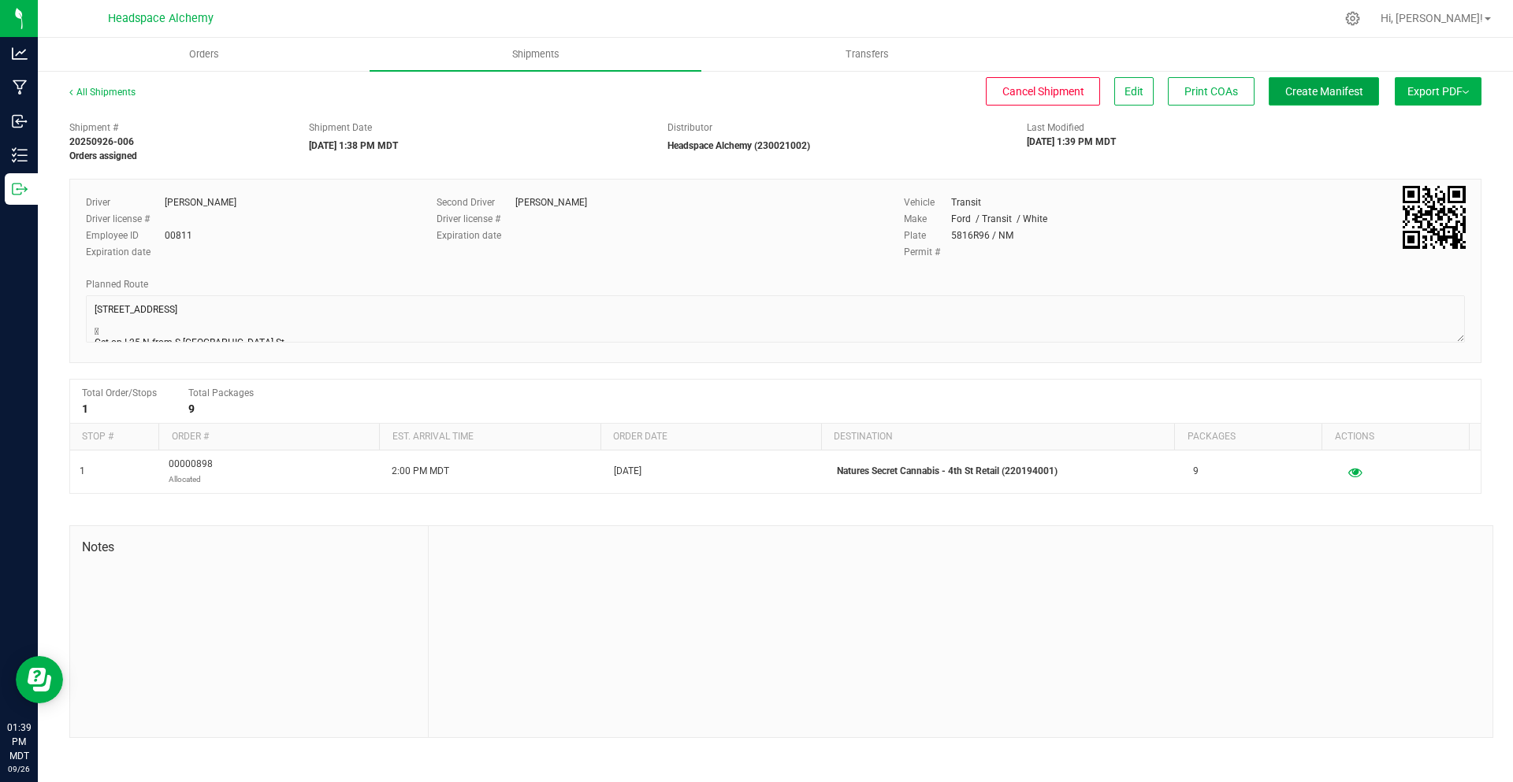
click at [1319, 102] on button "Create Manifest" at bounding box center [1323, 91] width 110 height 28
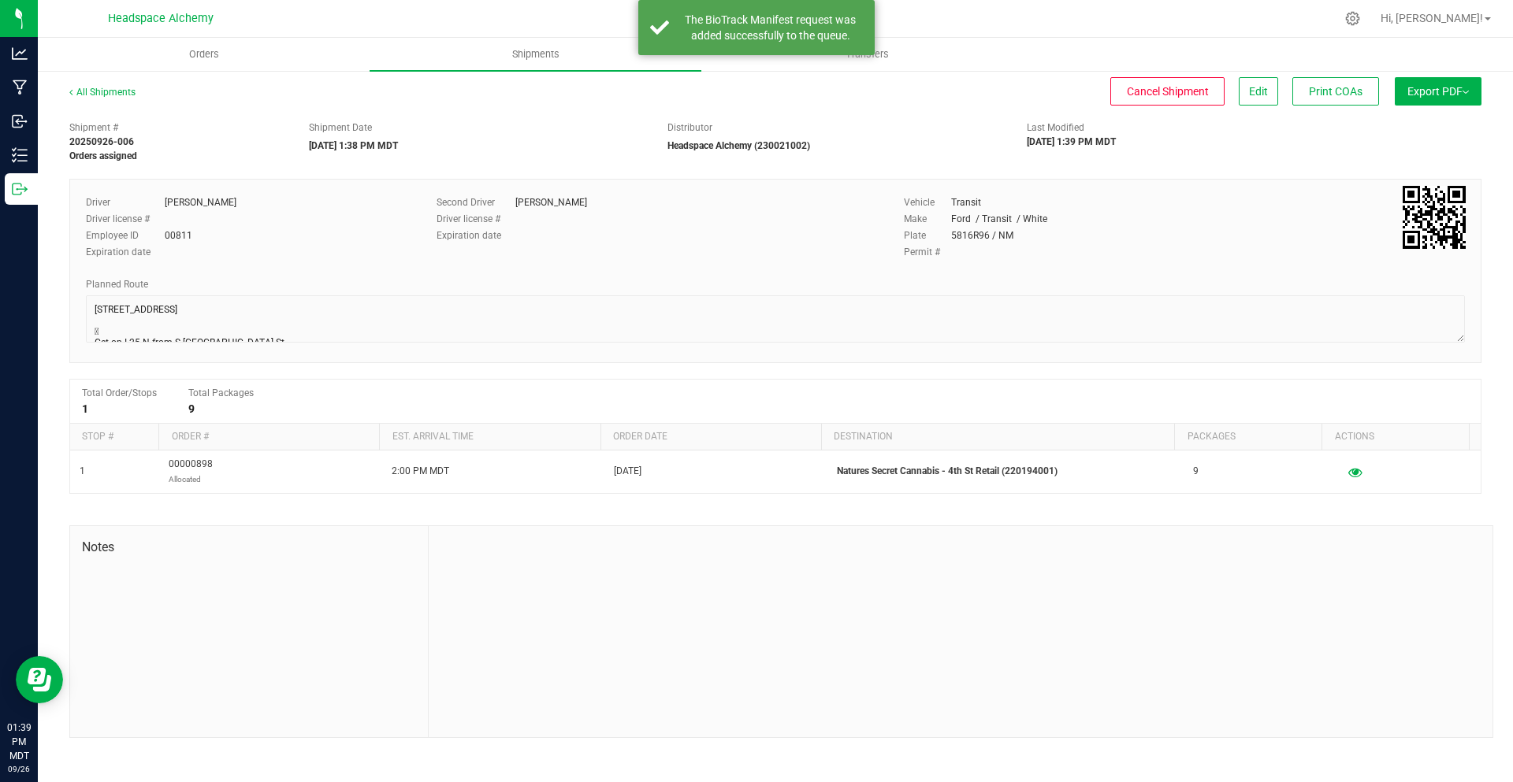
click at [1442, 99] on button "Export PDF" at bounding box center [1437, 91] width 87 height 28
click at [1442, 120] on li "Manifest by Package ID" at bounding box center [1432, 126] width 159 height 24
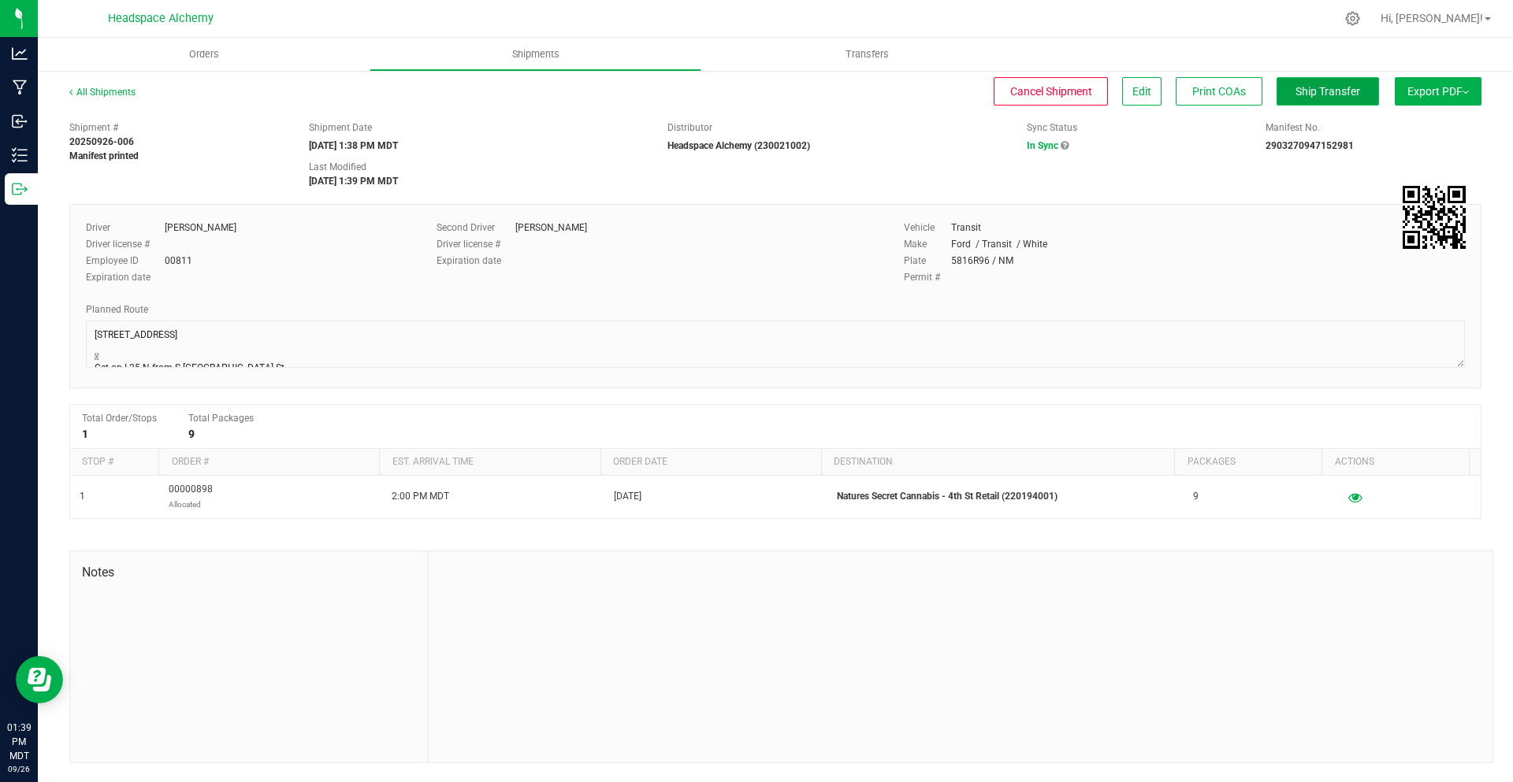
click at [1326, 87] on span "Ship Transfer" at bounding box center [1327, 91] width 65 height 13
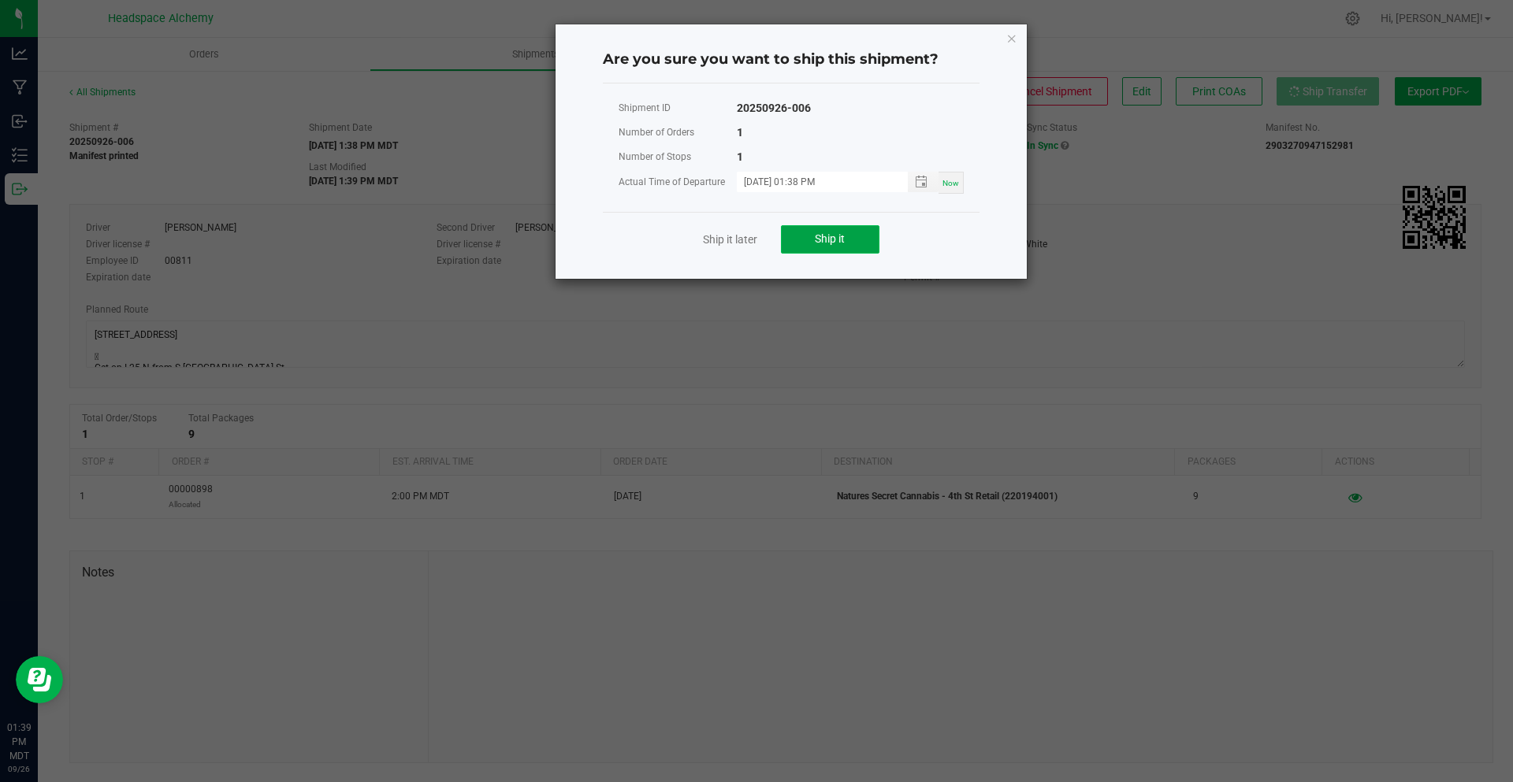
click at [817, 237] on span "Ship it" at bounding box center [830, 238] width 30 height 13
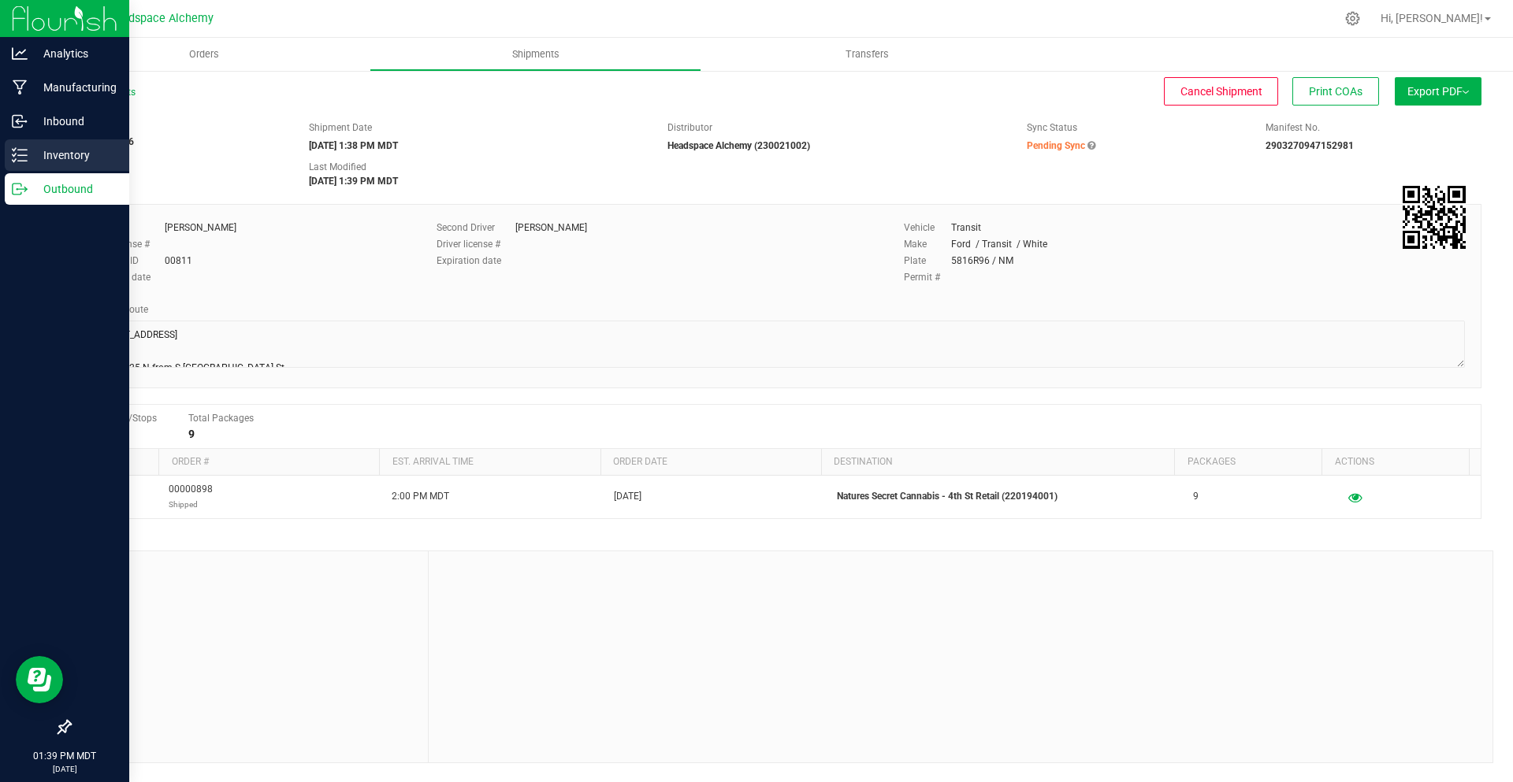
click at [46, 160] on p "Inventory" at bounding box center [75, 155] width 95 height 19
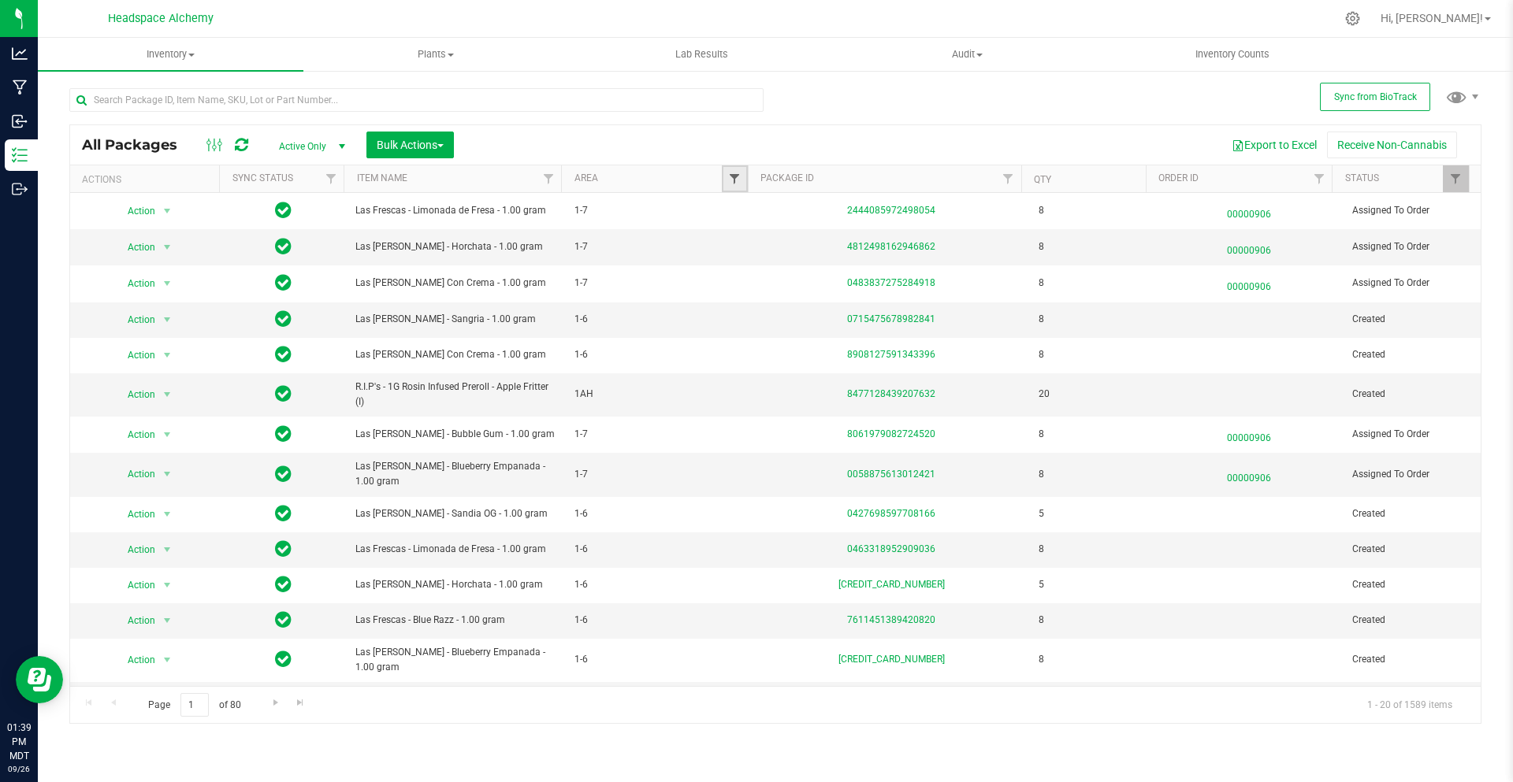
click at [736, 178] on span "Filter" at bounding box center [734, 179] width 13 height 13
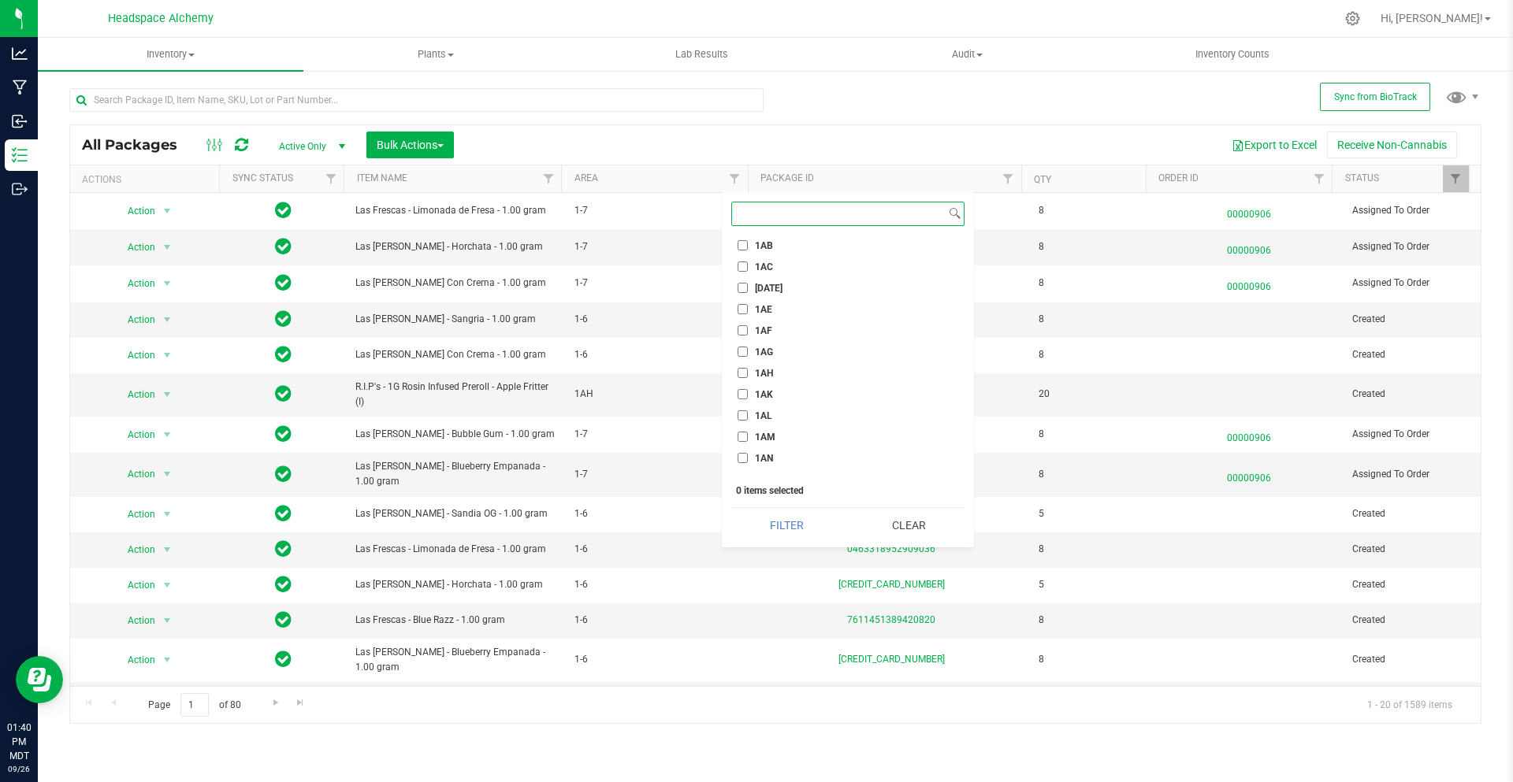
scroll to position [867, 0]
click at [743, 399] on input "1AO" at bounding box center [742, 400] width 10 height 10
checkbox input "true"
click at [778, 531] on button "Filter" at bounding box center [786, 525] width 111 height 35
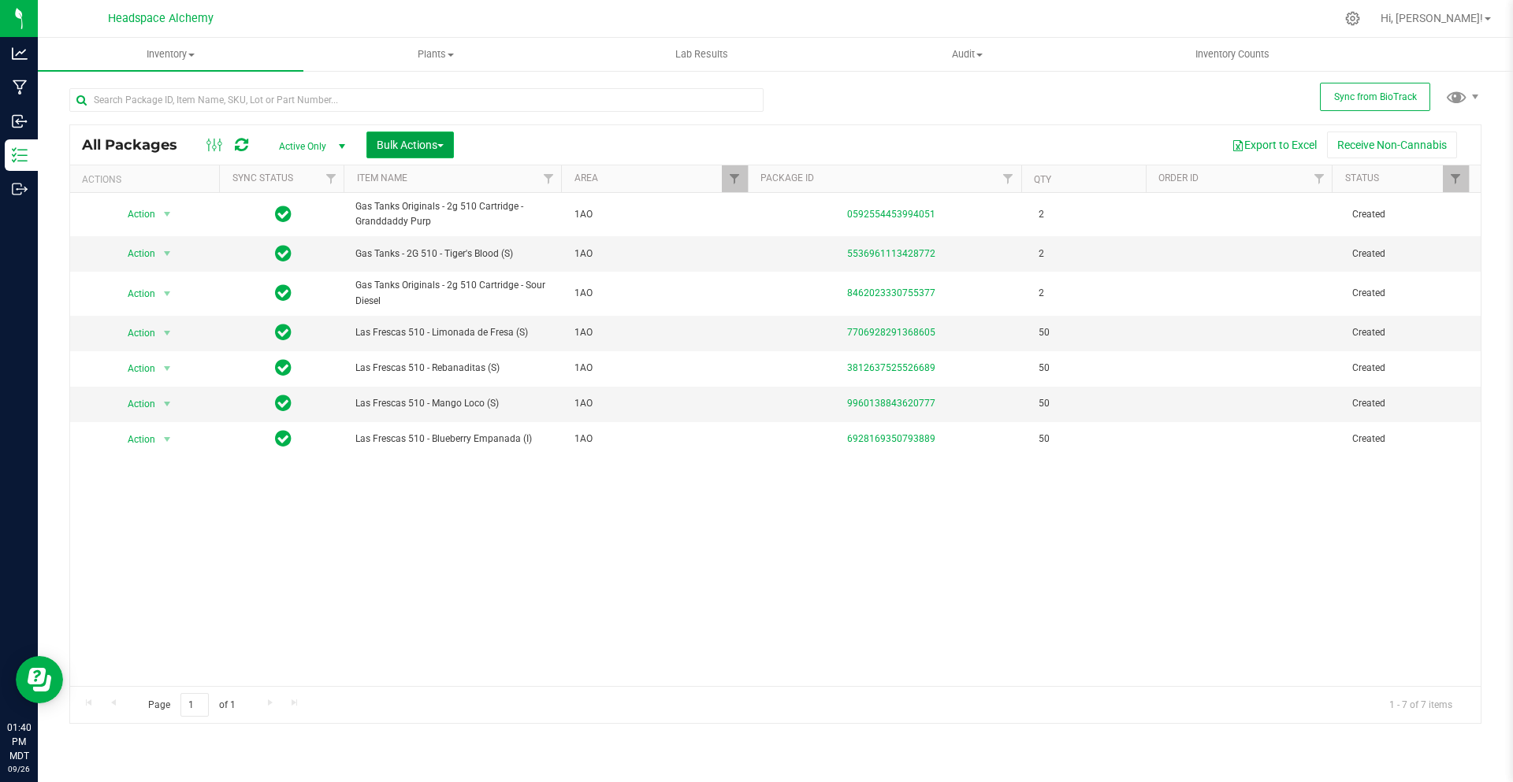
click at [422, 143] on span "Bulk Actions" at bounding box center [410, 145] width 67 height 13
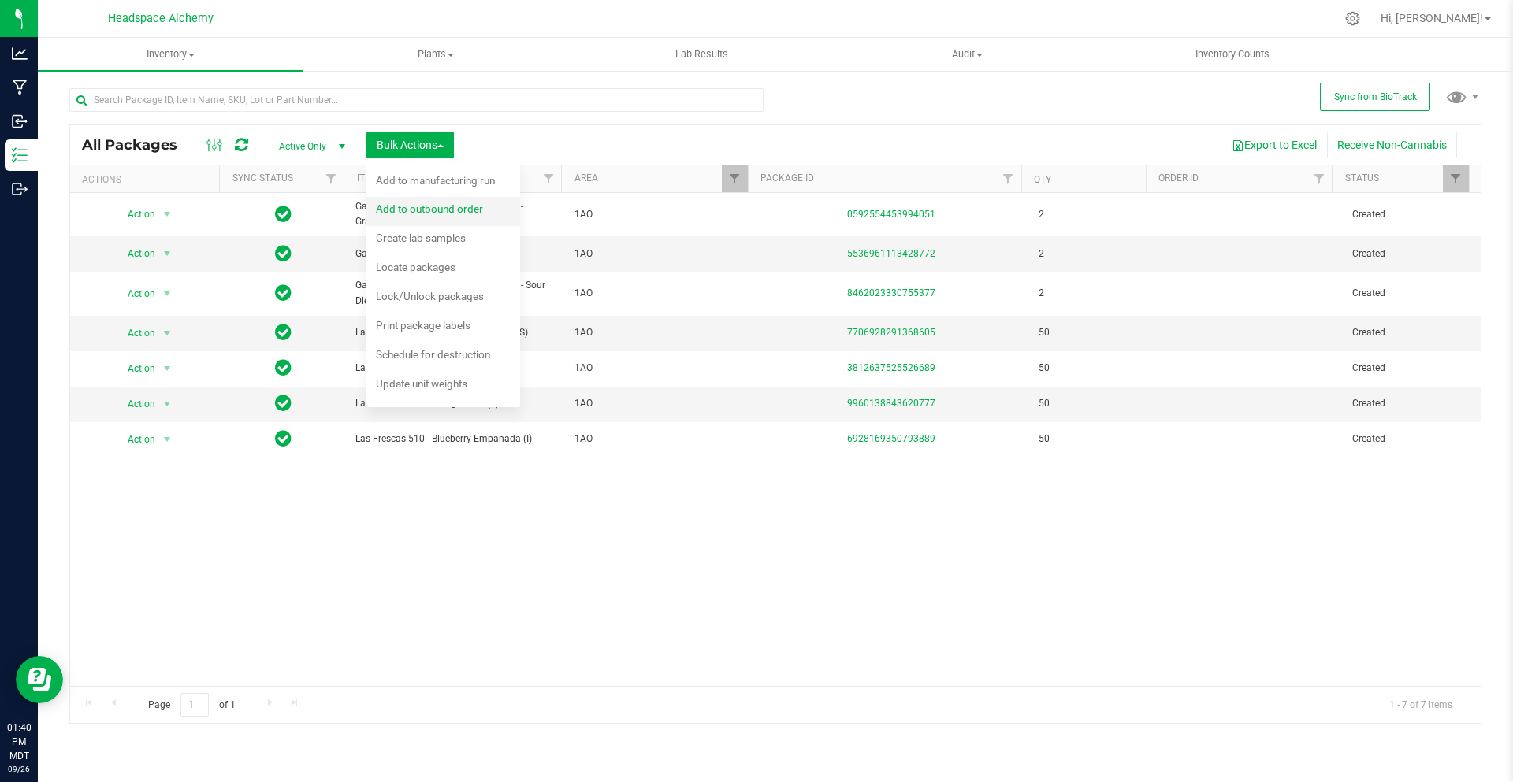
click at [447, 213] on span "Add to outbound order" at bounding box center [429, 208] width 107 height 13
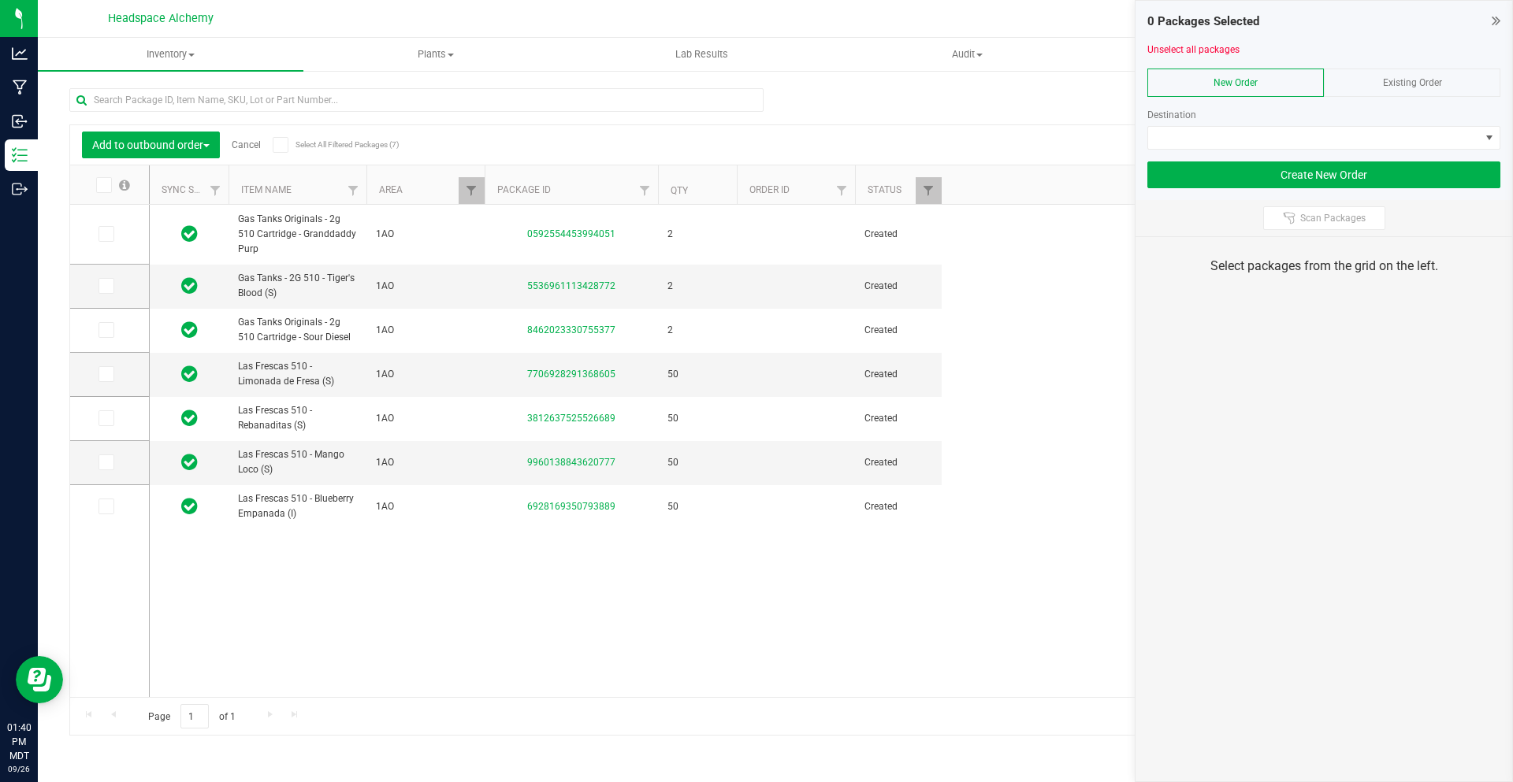
click at [1358, 84] on div "Existing Order" at bounding box center [1412, 83] width 176 height 28
click at [1363, 135] on span at bounding box center [1314, 138] width 332 height 22
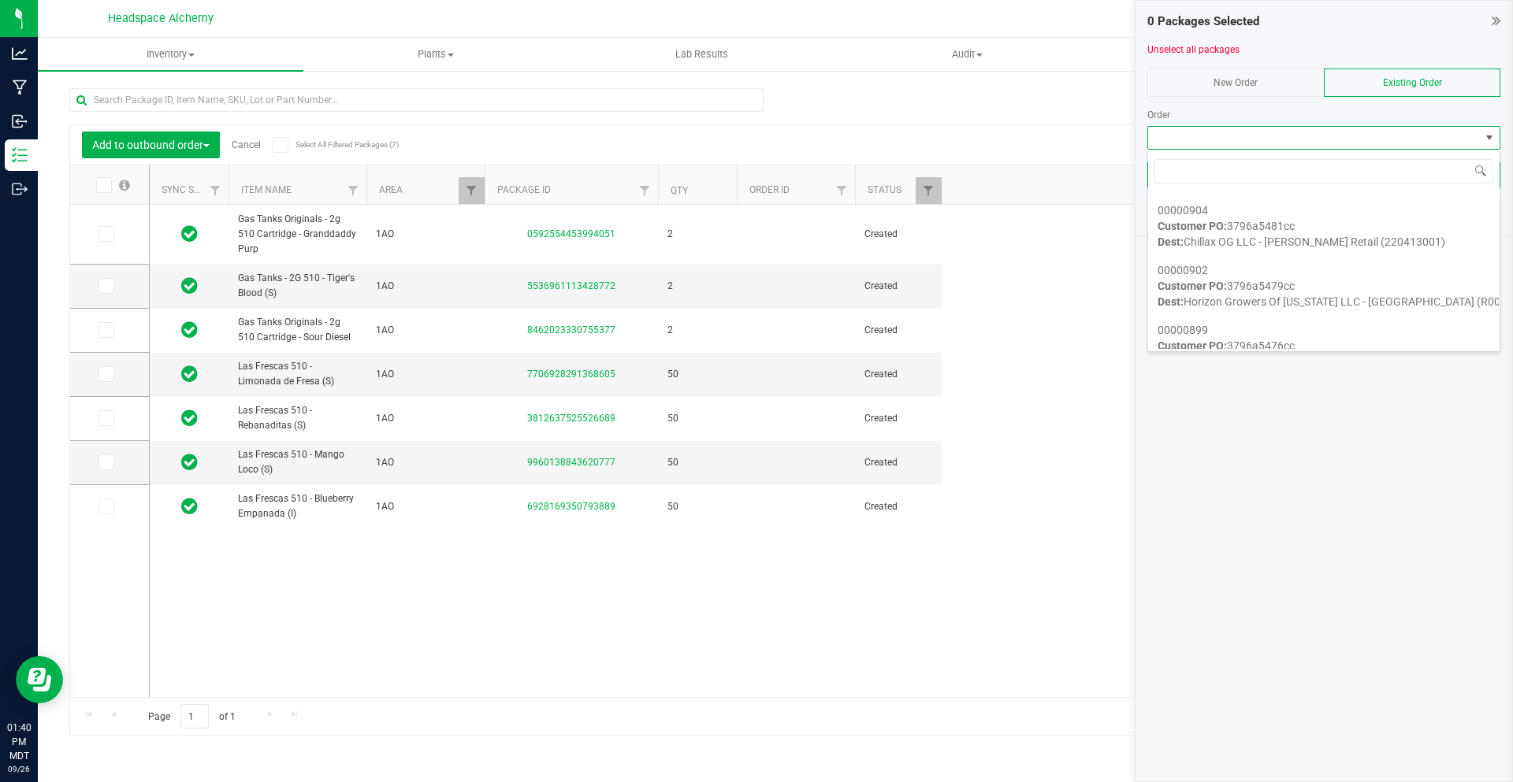
scroll to position [315, 0]
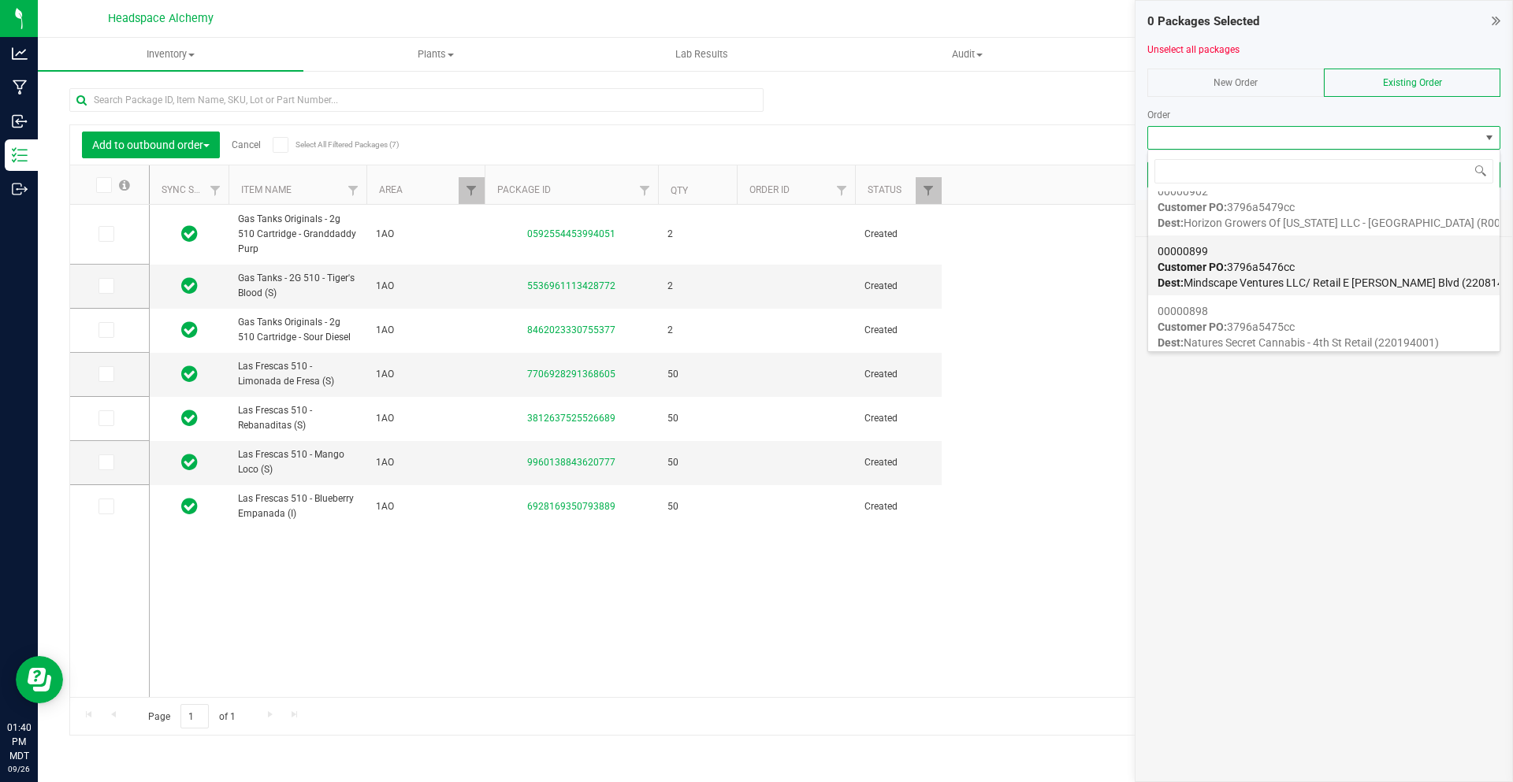
click at [1318, 277] on span "Dest: Mindscape Ventures LLC/ Retail E Bender Blvd (220814001)" at bounding box center [1341, 283] width 369 height 13
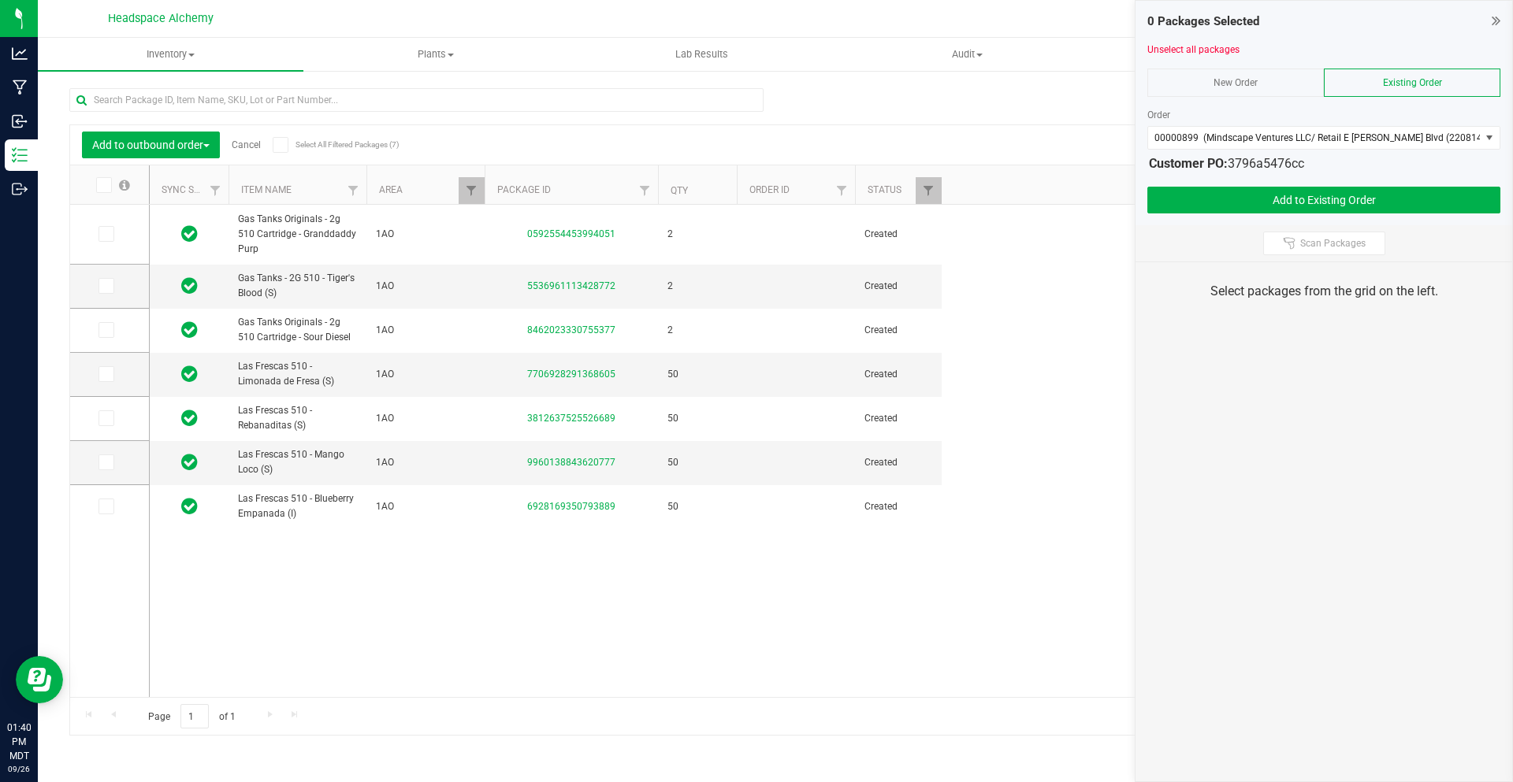
click at [288, 145] on span at bounding box center [281, 145] width 16 height 16
click at [0, 0] on input "Select All Filtered Packages (7)" at bounding box center [0, 0] width 0 height 0
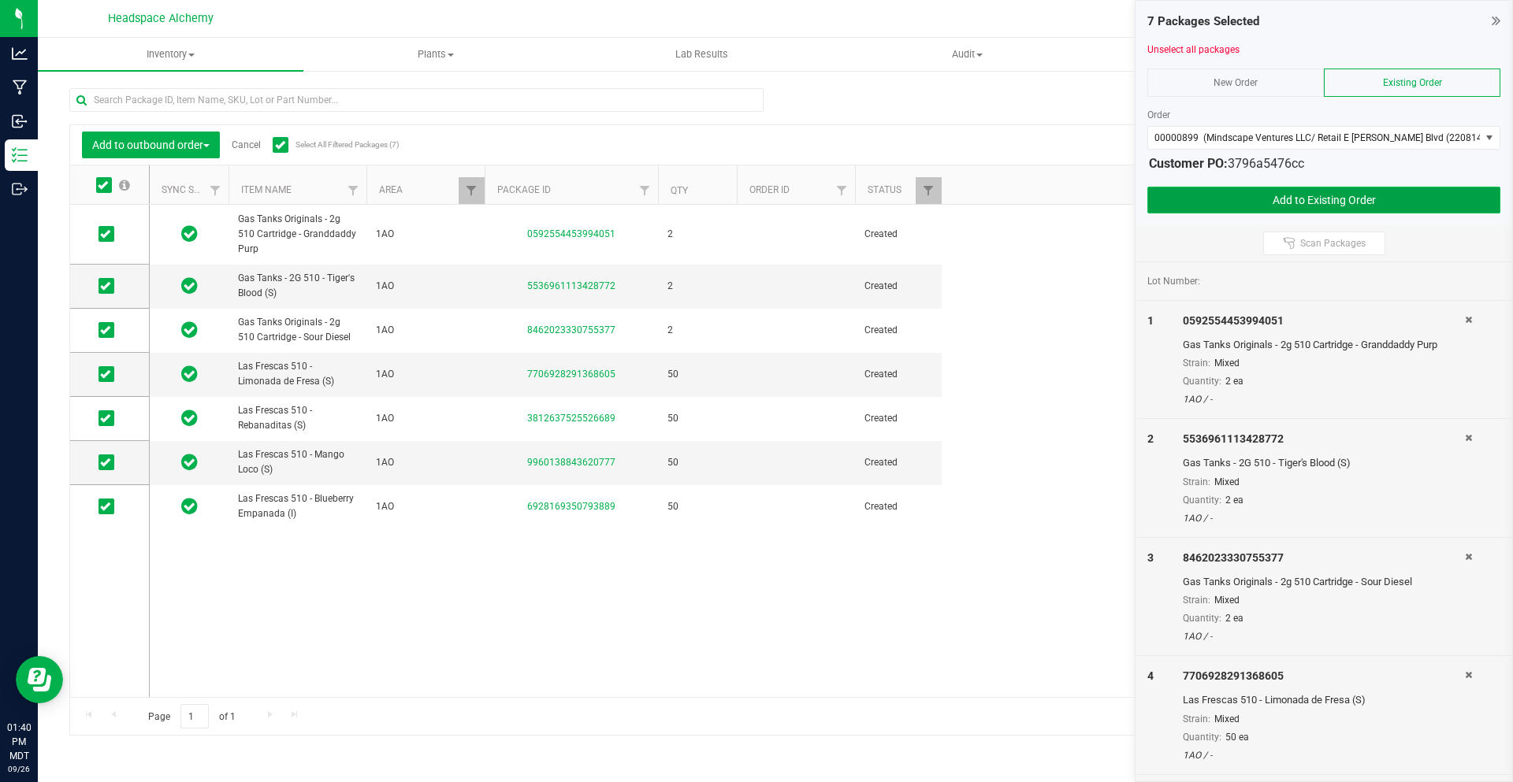
click at [1247, 202] on button "Add to Existing Order" at bounding box center [1323, 200] width 353 height 27
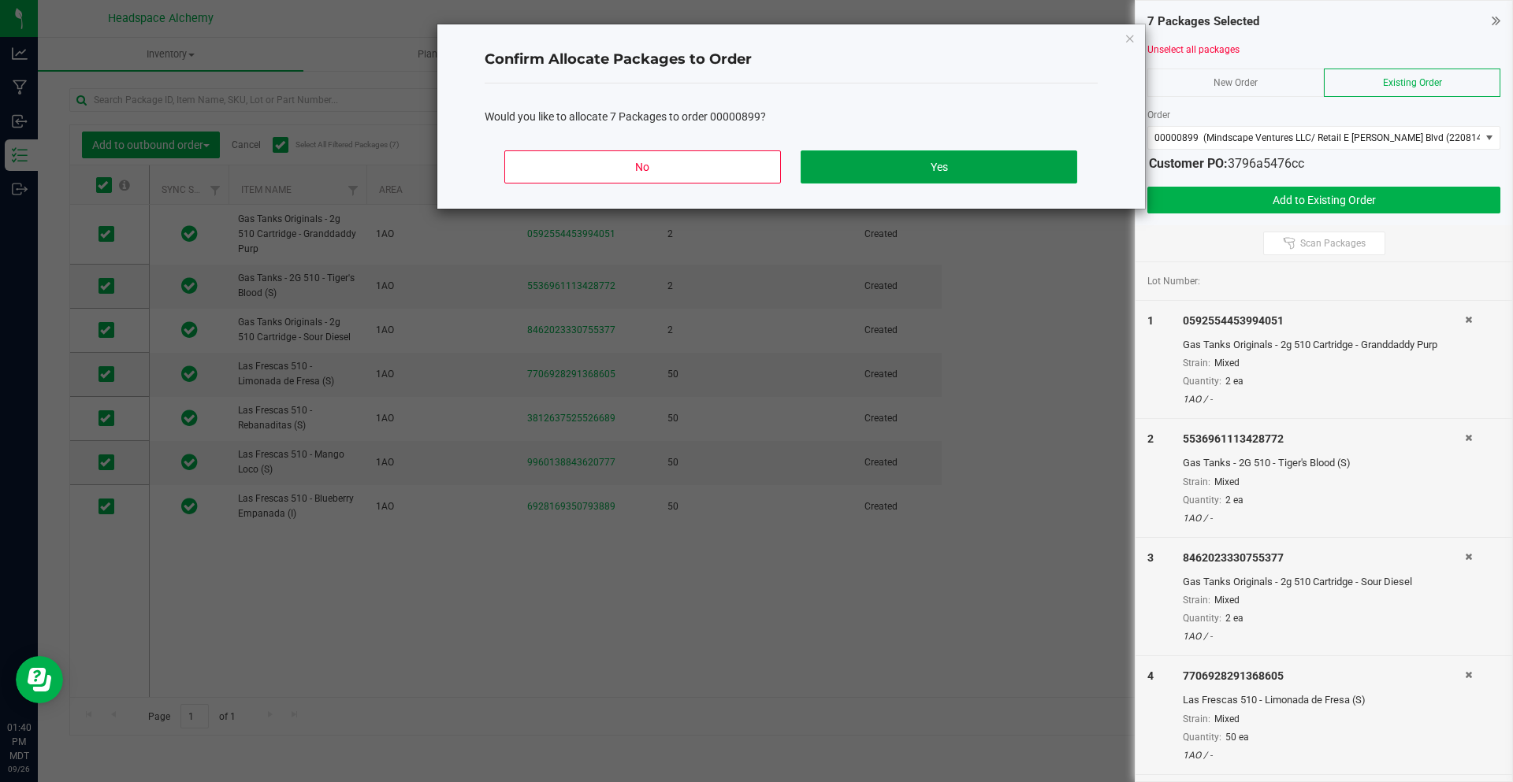
click at [965, 165] on button "Yes" at bounding box center [938, 166] width 276 height 33
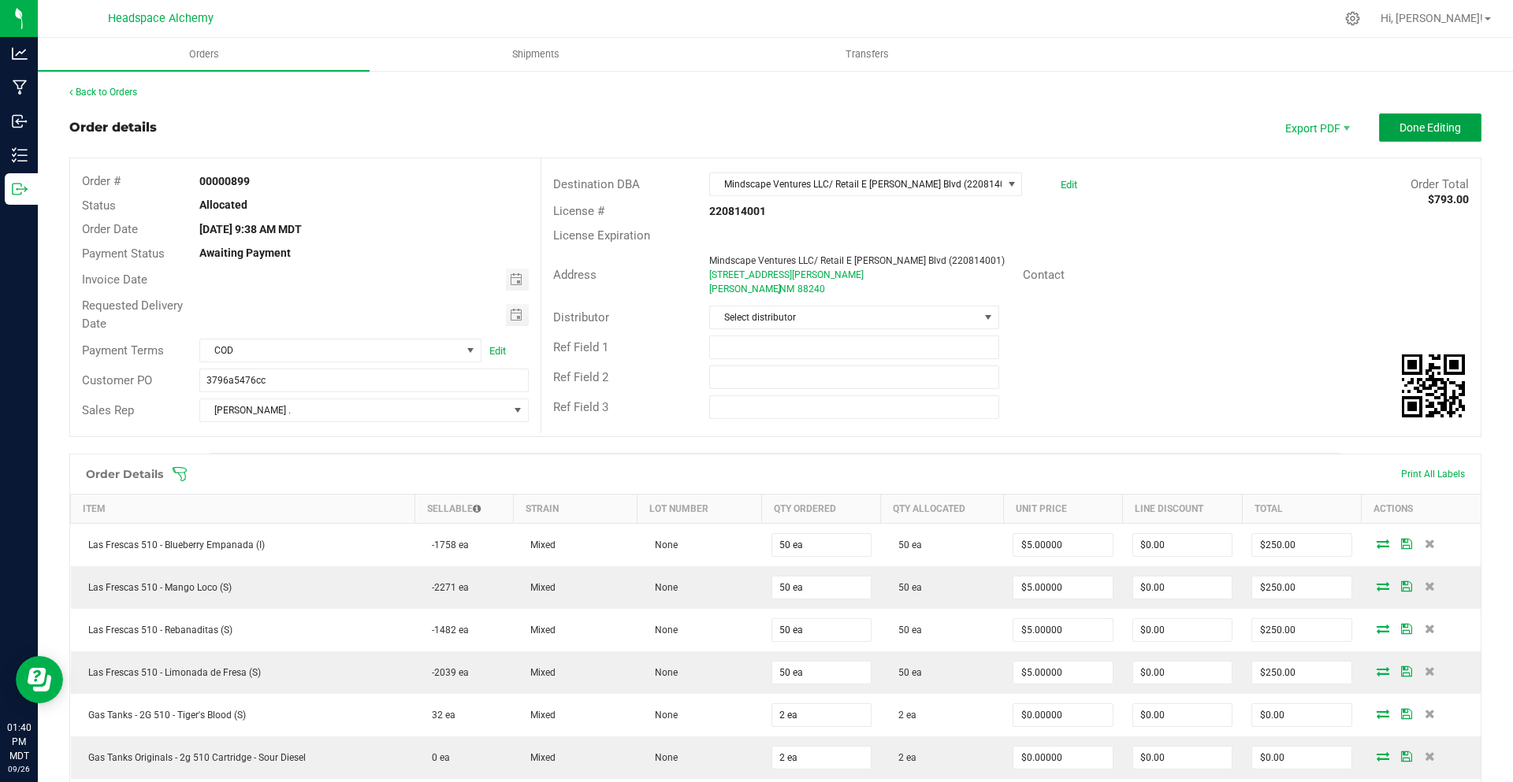
click at [1401, 135] on button "Done Editing" at bounding box center [1430, 127] width 102 height 28
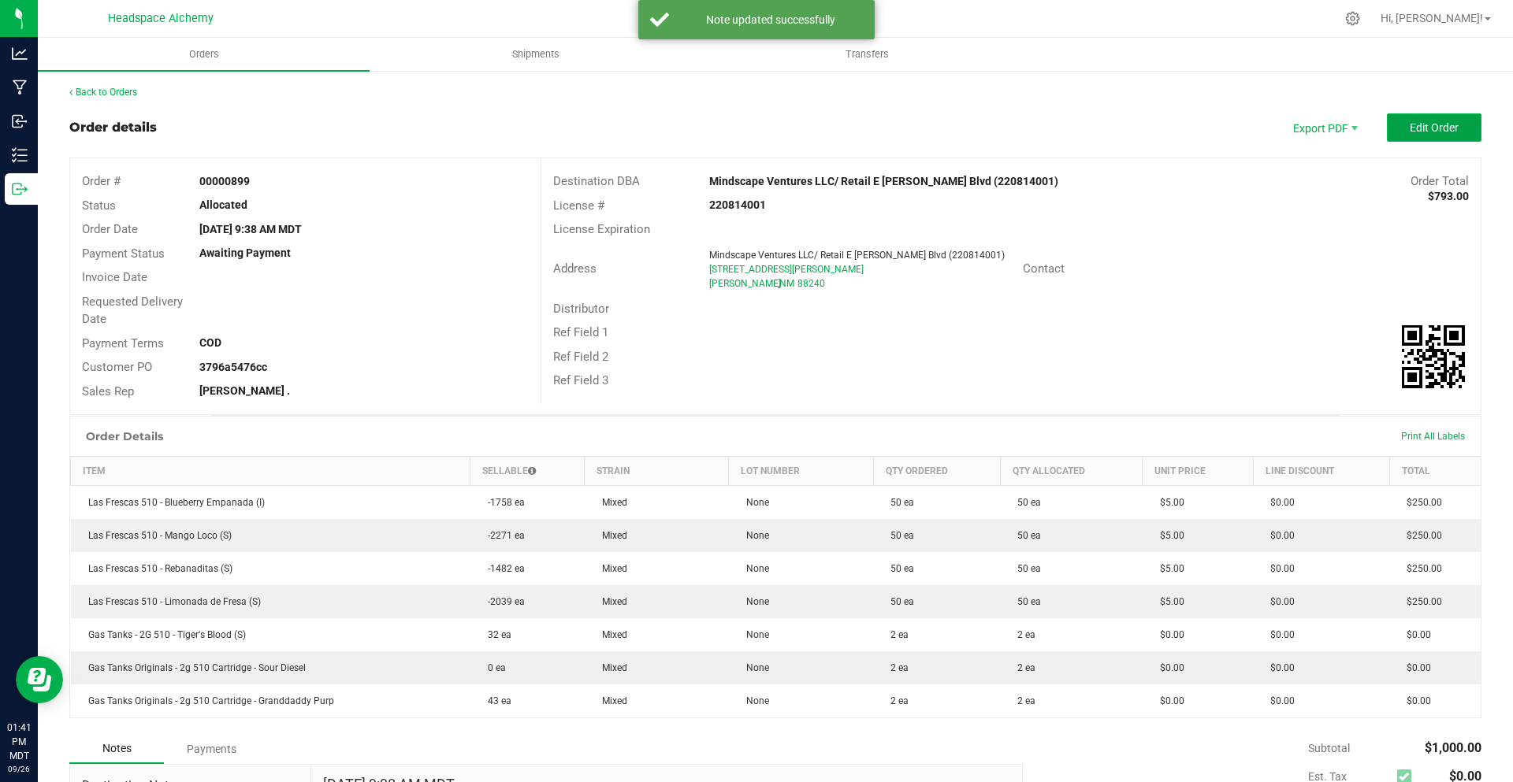
click at [1410, 130] on span "Edit Order" at bounding box center [1433, 127] width 49 height 13
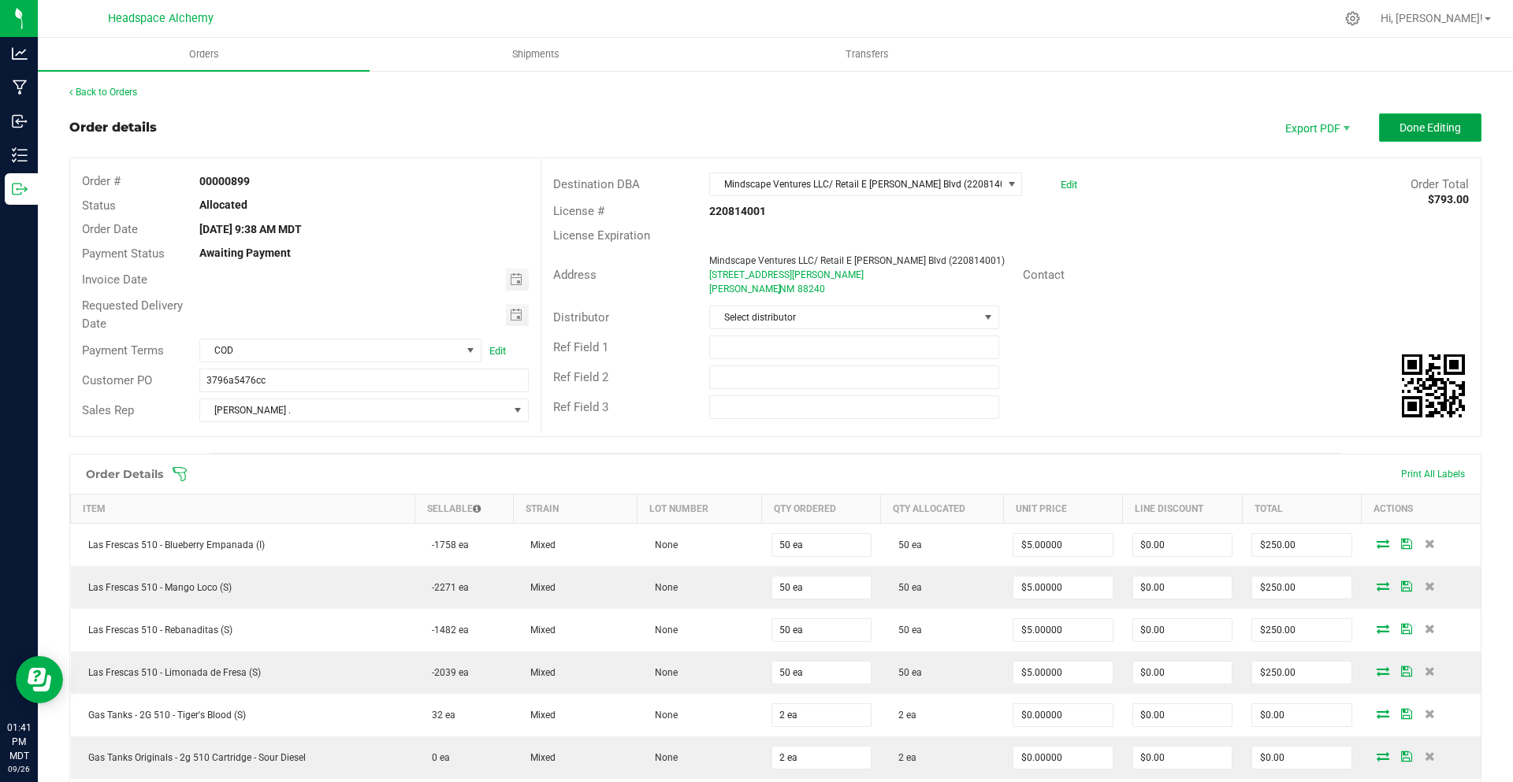
click at [1397, 118] on button "Done Editing" at bounding box center [1430, 127] width 102 height 28
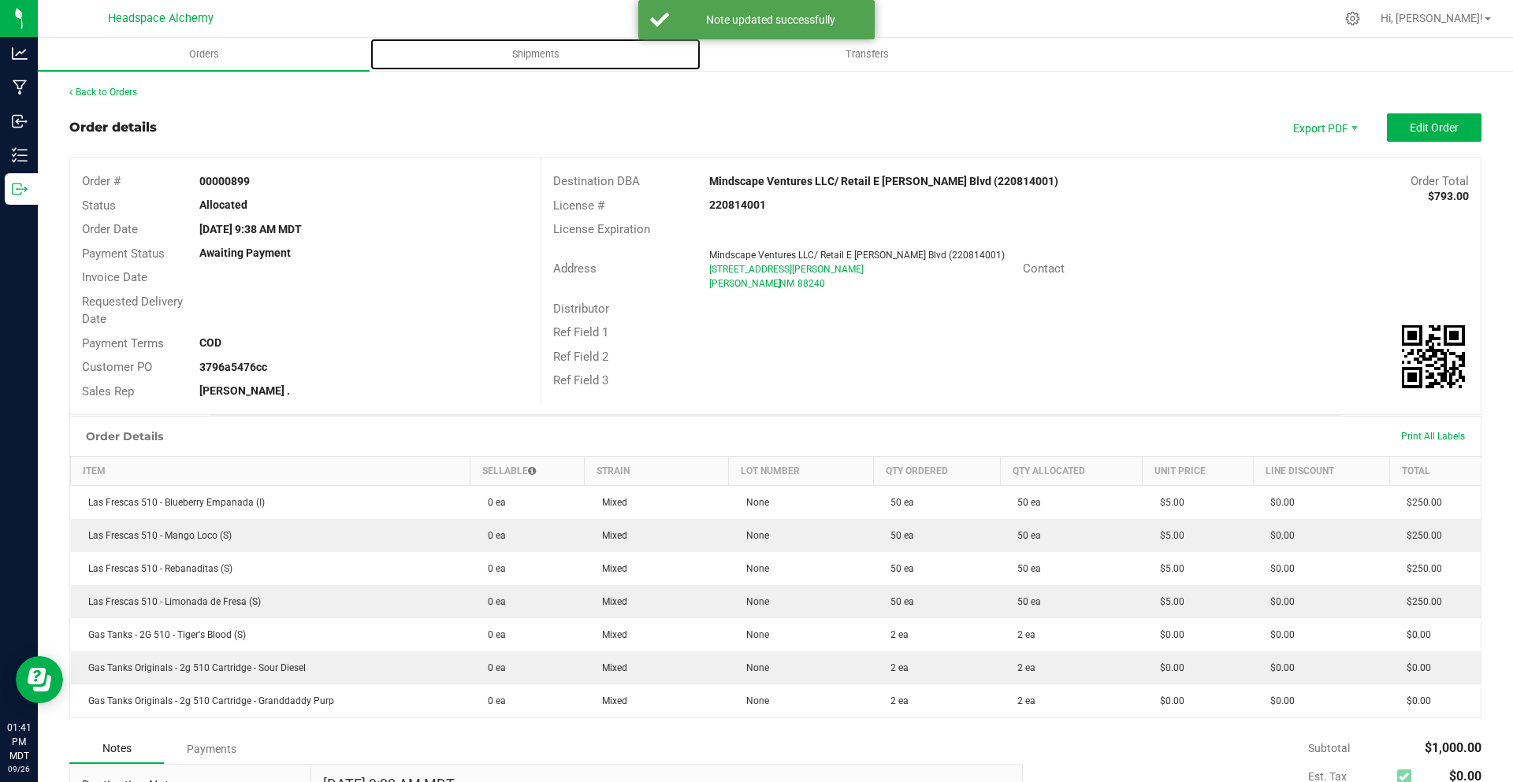
click at [525, 53] on span "Shipments" at bounding box center [536, 54] width 90 height 14
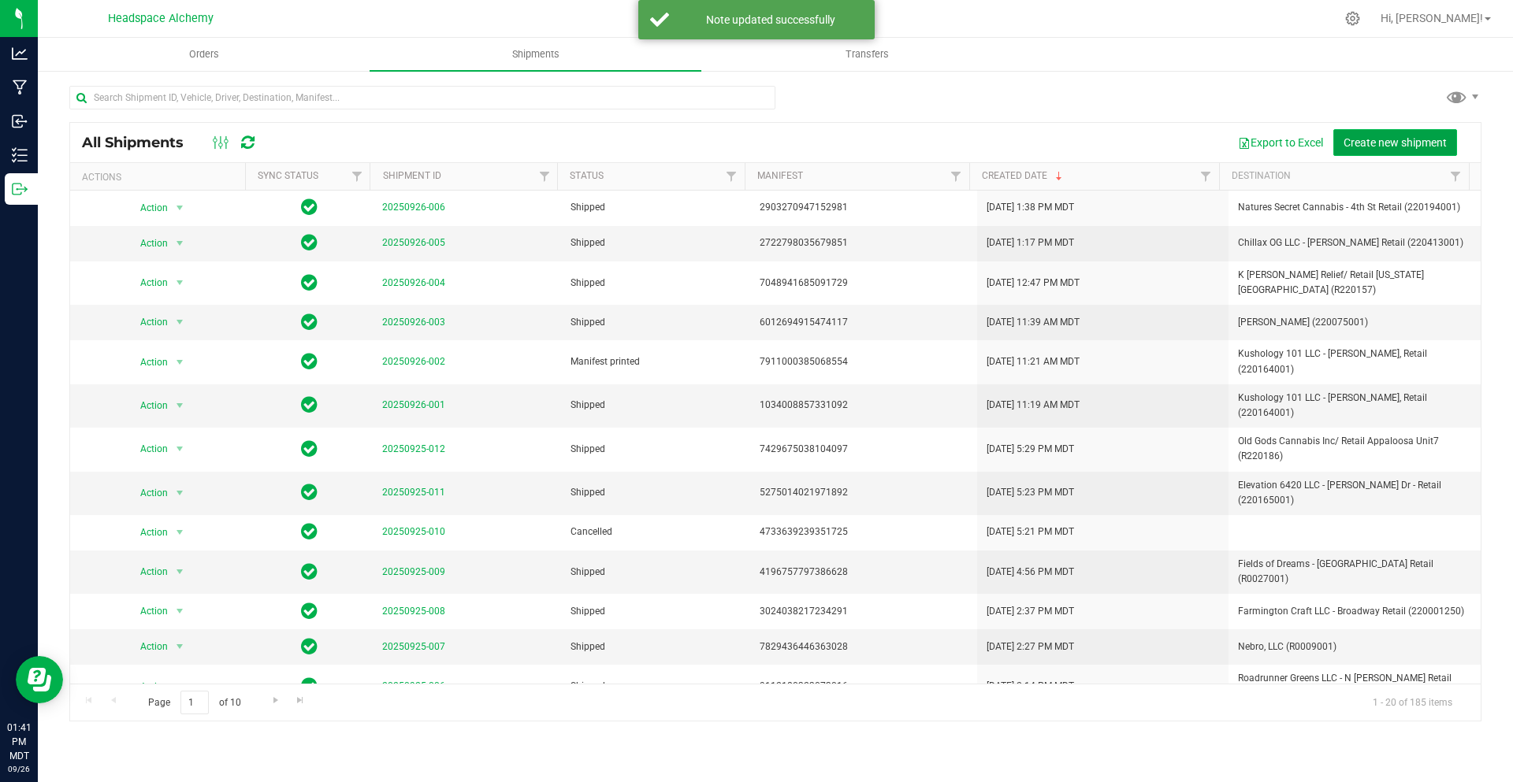
click at [1421, 137] on span "Create new shipment" at bounding box center [1394, 142] width 103 height 13
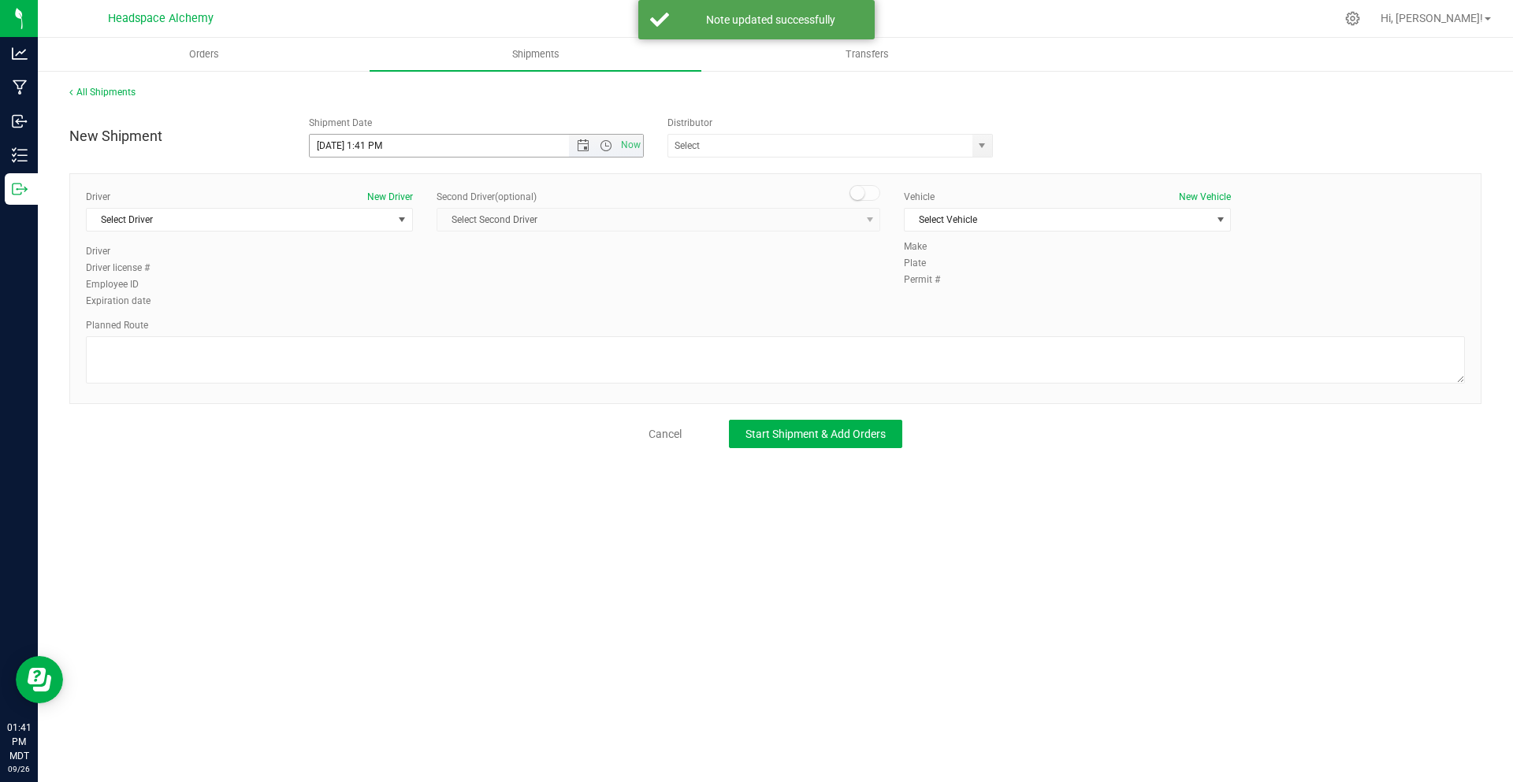
click at [587, 153] on span "Now" at bounding box center [606, 146] width 74 height 22
click at [589, 147] on span "Open the date view" at bounding box center [583, 145] width 13 height 13
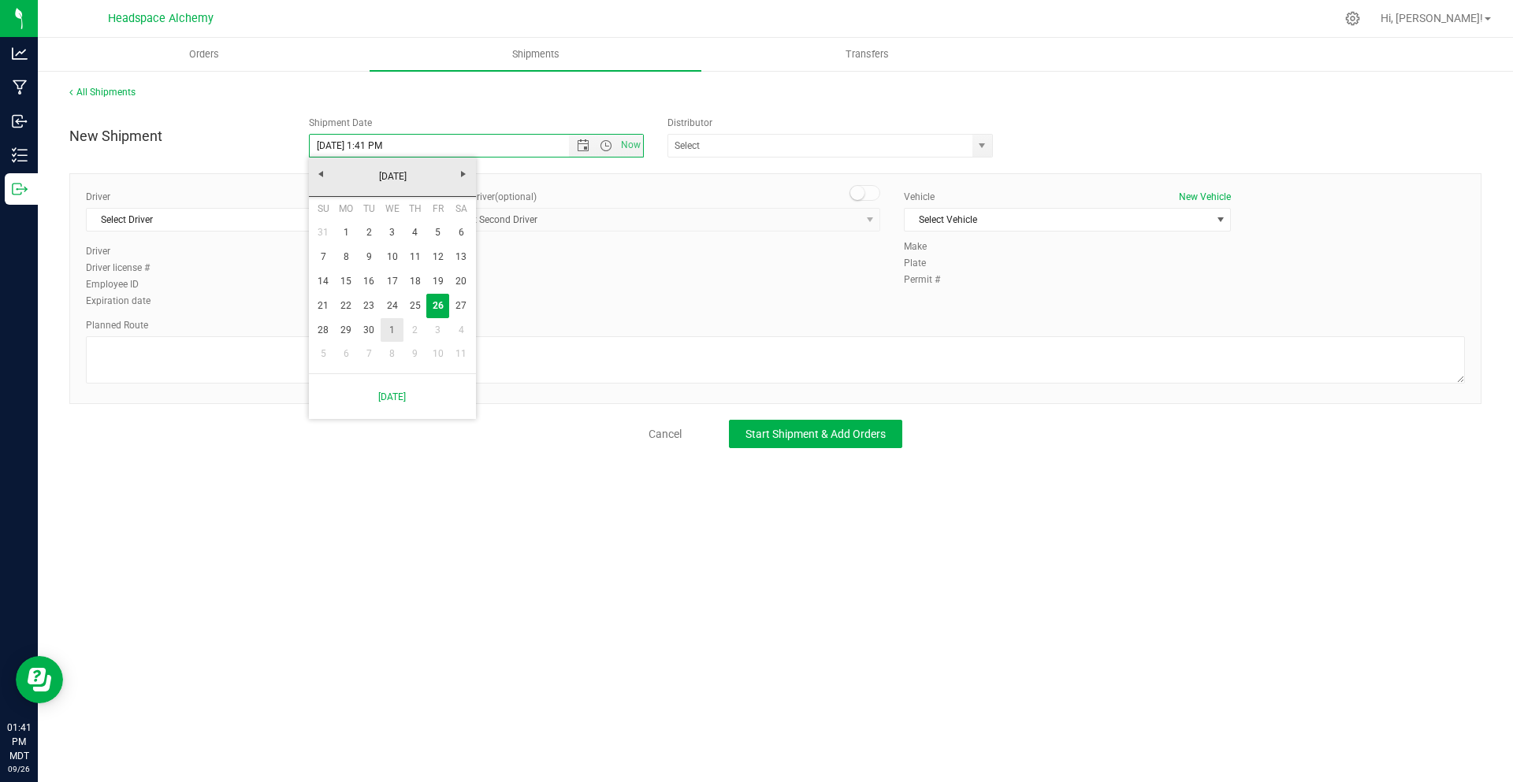
click at [396, 329] on link "1" at bounding box center [392, 330] width 23 height 24
type input "10/1/2025 1:41 PM"
click at [952, 145] on input "text" at bounding box center [815, 146] width 295 height 22
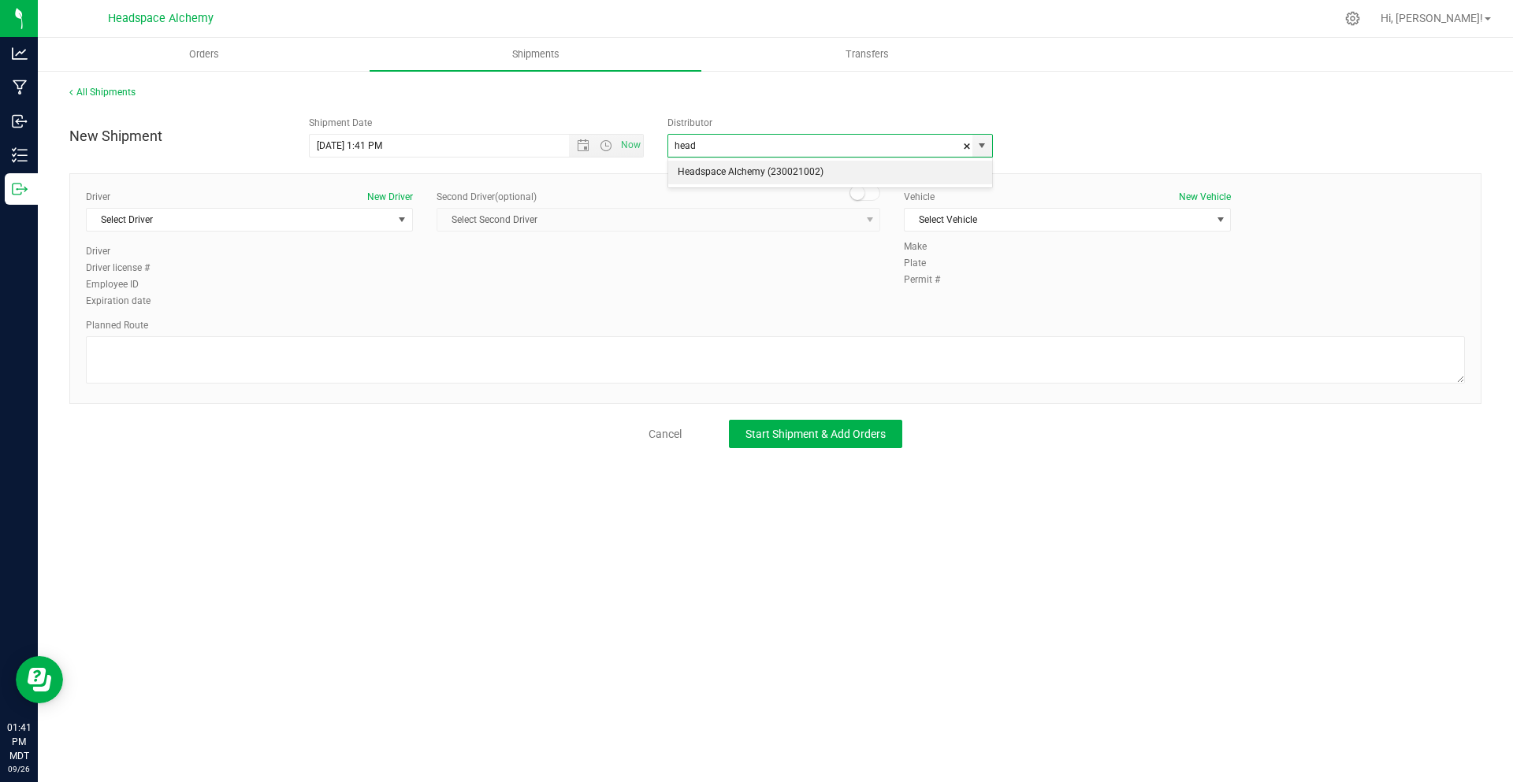
click at [706, 171] on li "Headspace Alchemy (230021002)" at bounding box center [830, 173] width 324 height 24
type input "Headspace Alchemy (230021002)"
click at [261, 216] on span "Select Driver" at bounding box center [240, 220] width 306 height 22
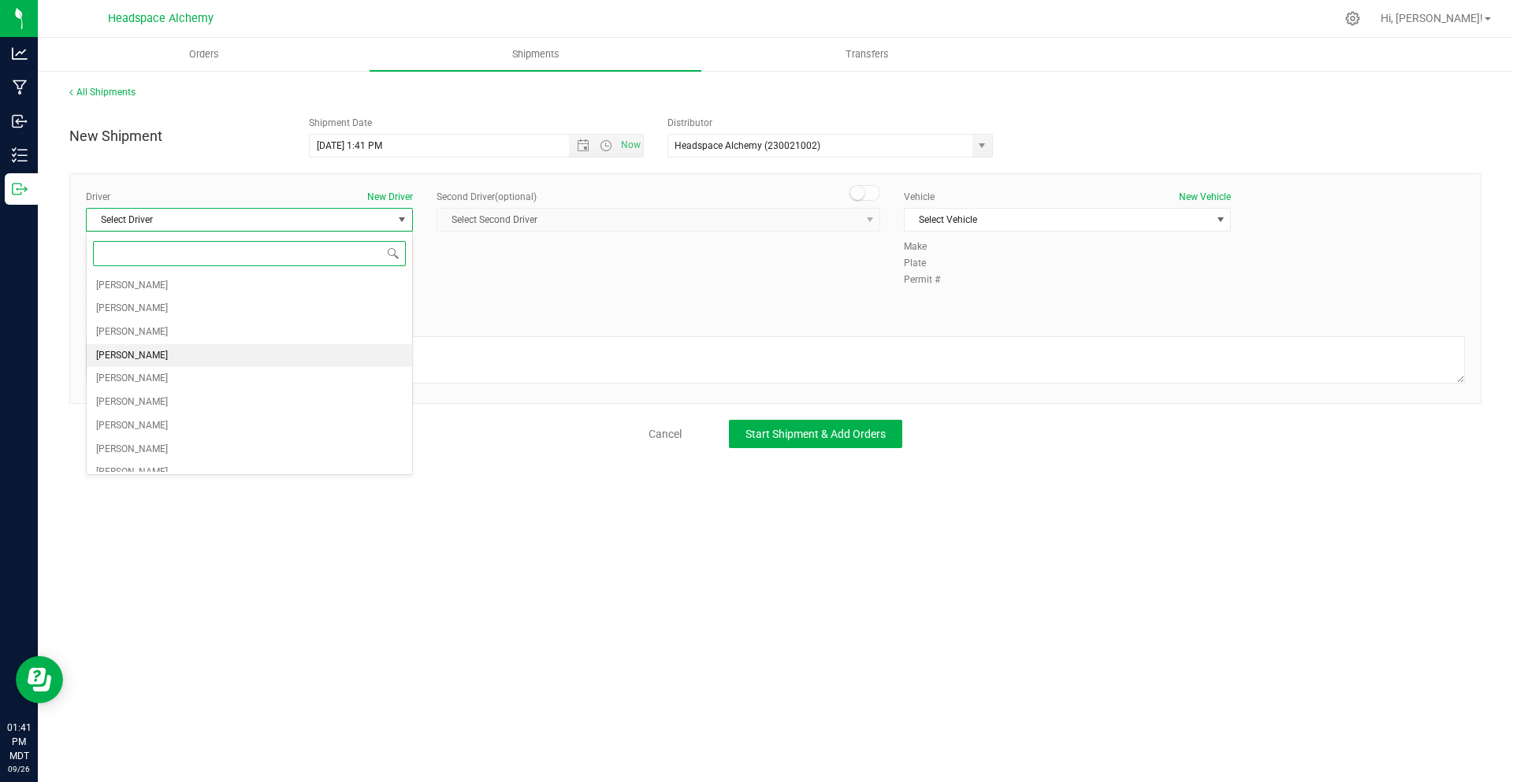
click at [158, 347] on li "Sherry Betts" at bounding box center [249, 356] width 325 height 24
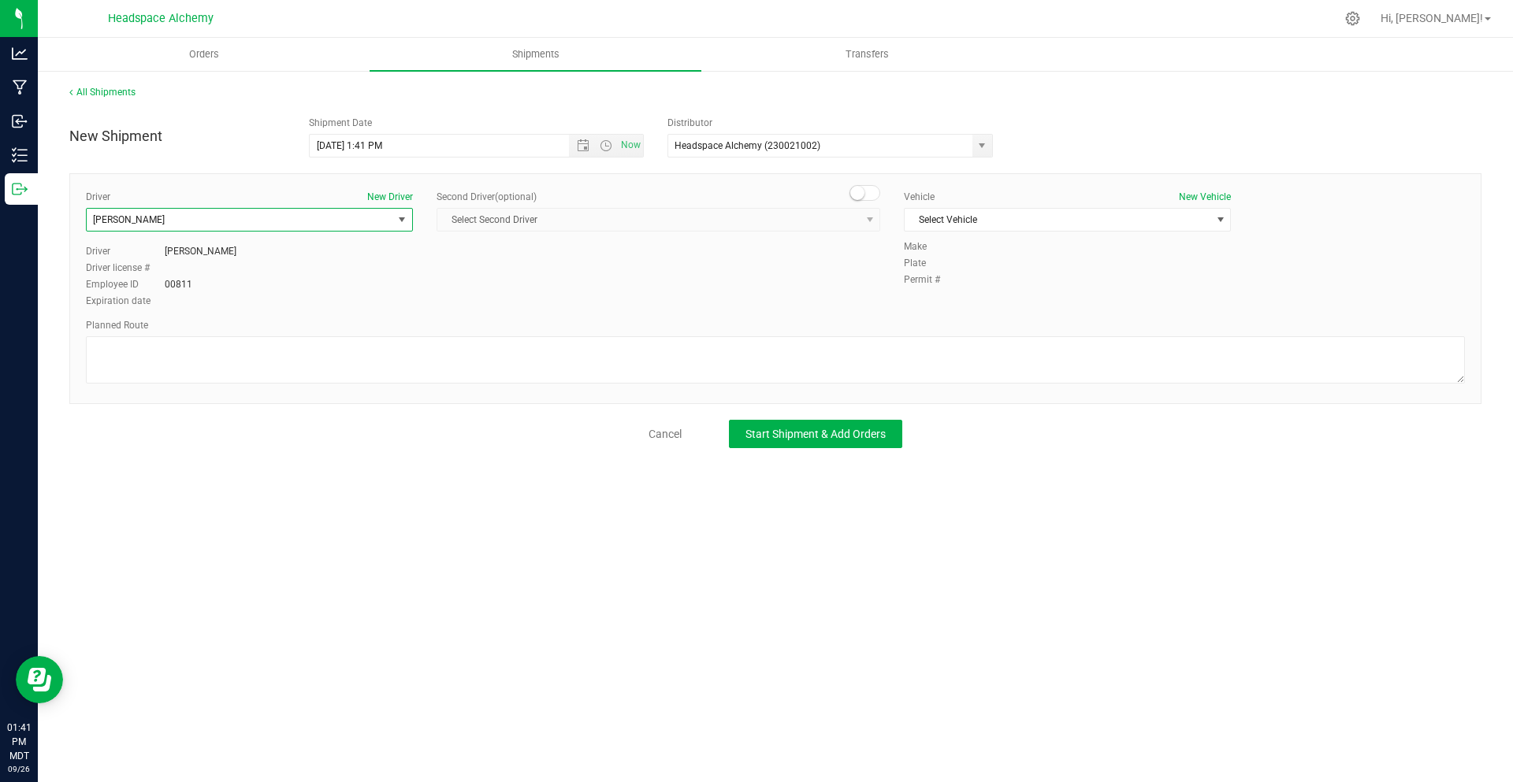
click at [854, 190] on small at bounding box center [857, 193] width 14 height 14
click at [776, 227] on span "Select Second Driver" at bounding box center [648, 220] width 422 height 22
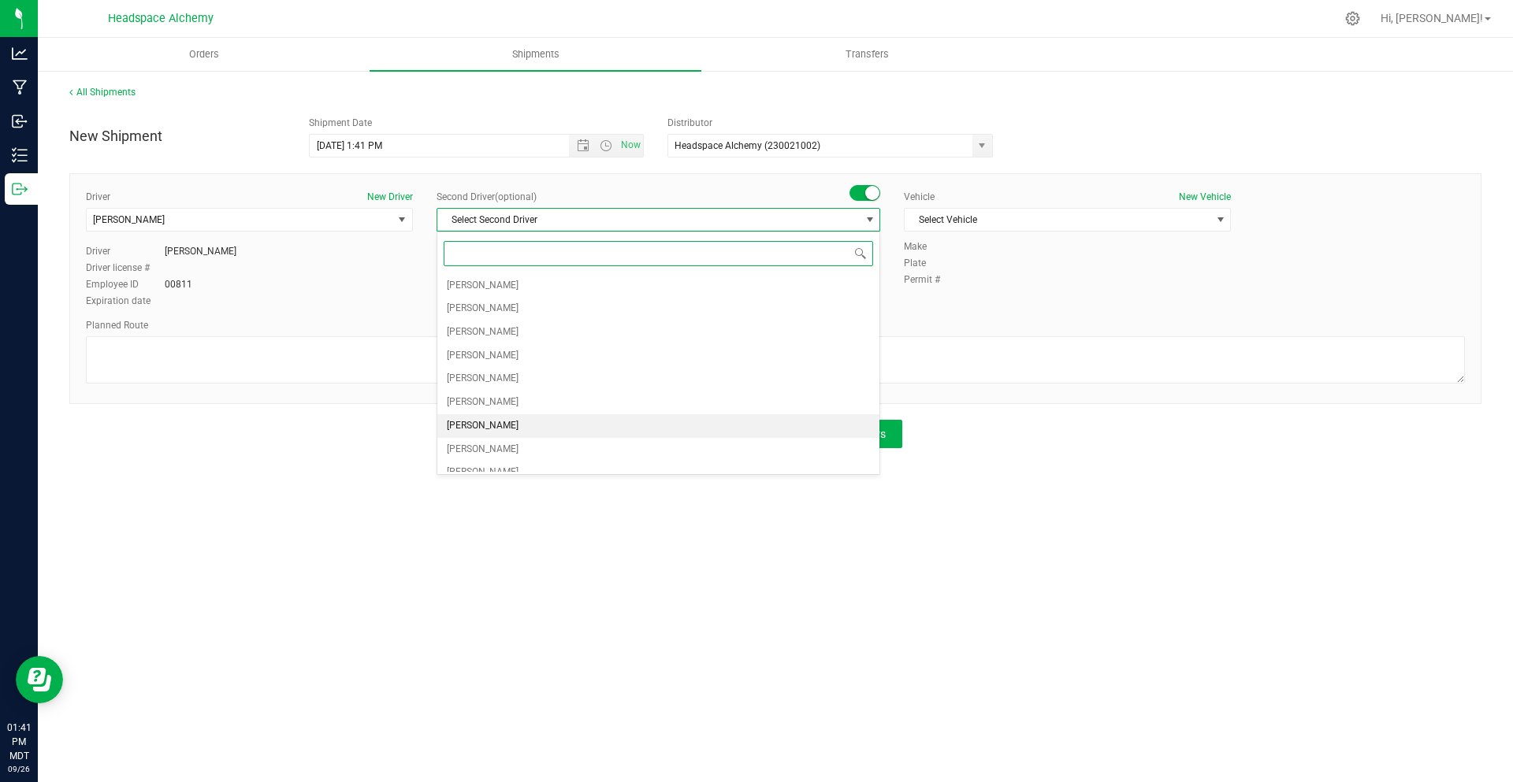
click at [510, 425] on li "Randy Delao" at bounding box center [658, 426] width 442 height 24
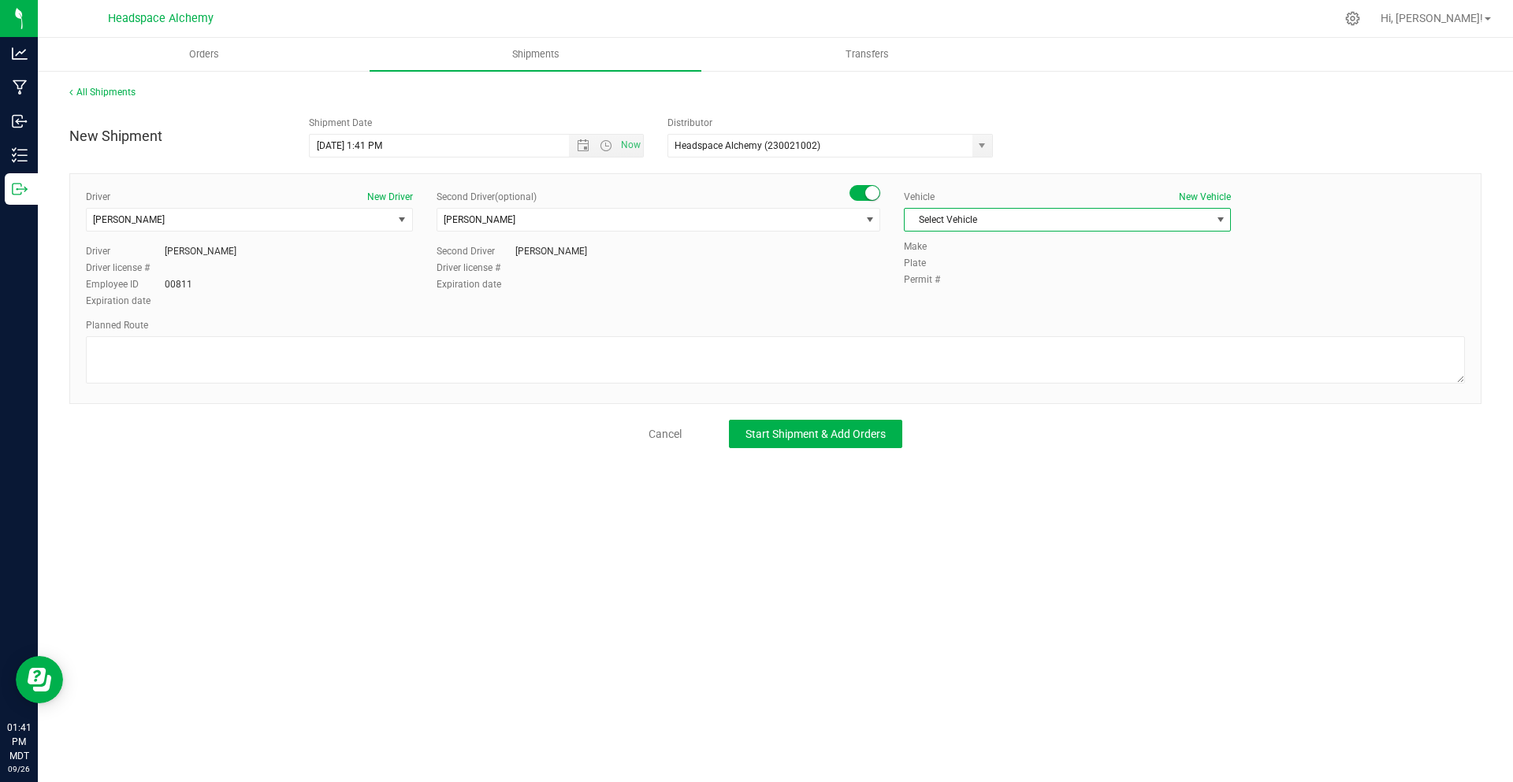
click at [1001, 219] on span "Select Vehicle" at bounding box center [1057, 220] width 306 height 22
click at [955, 407] on li "Transit" at bounding box center [1066, 411] width 325 height 24
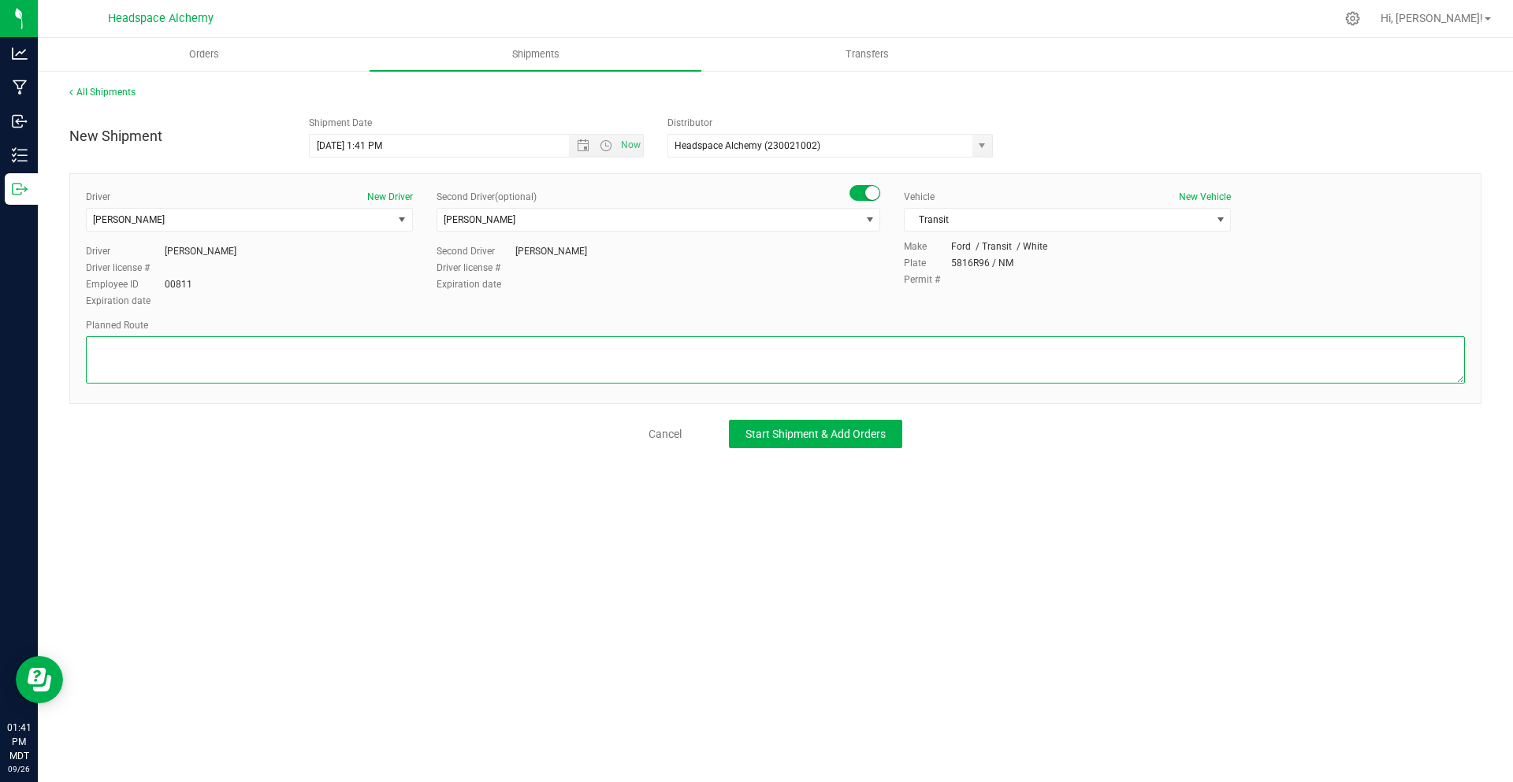
paste textarea "805 El Molino Blvd Las Cruces, NM 88005  Get on I-10 E from S Main St 6 min (2…"
type textarea "805 El Molino Blvd Las Cruces, NM 88005  Get on I-10 E from S Main St 6 min (2…"
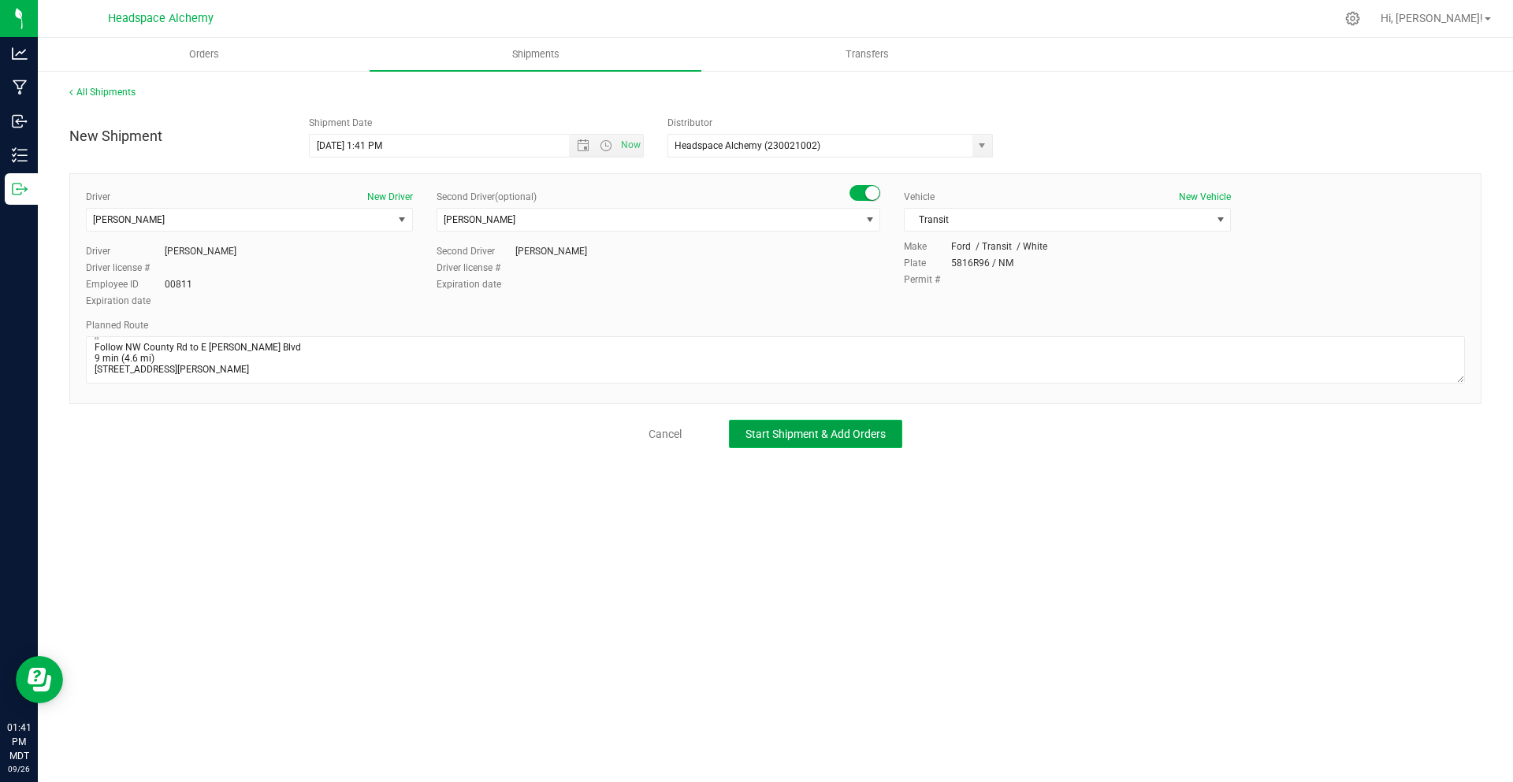
click at [739, 431] on button "Start Shipment & Add Orders" at bounding box center [815, 434] width 173 height 28
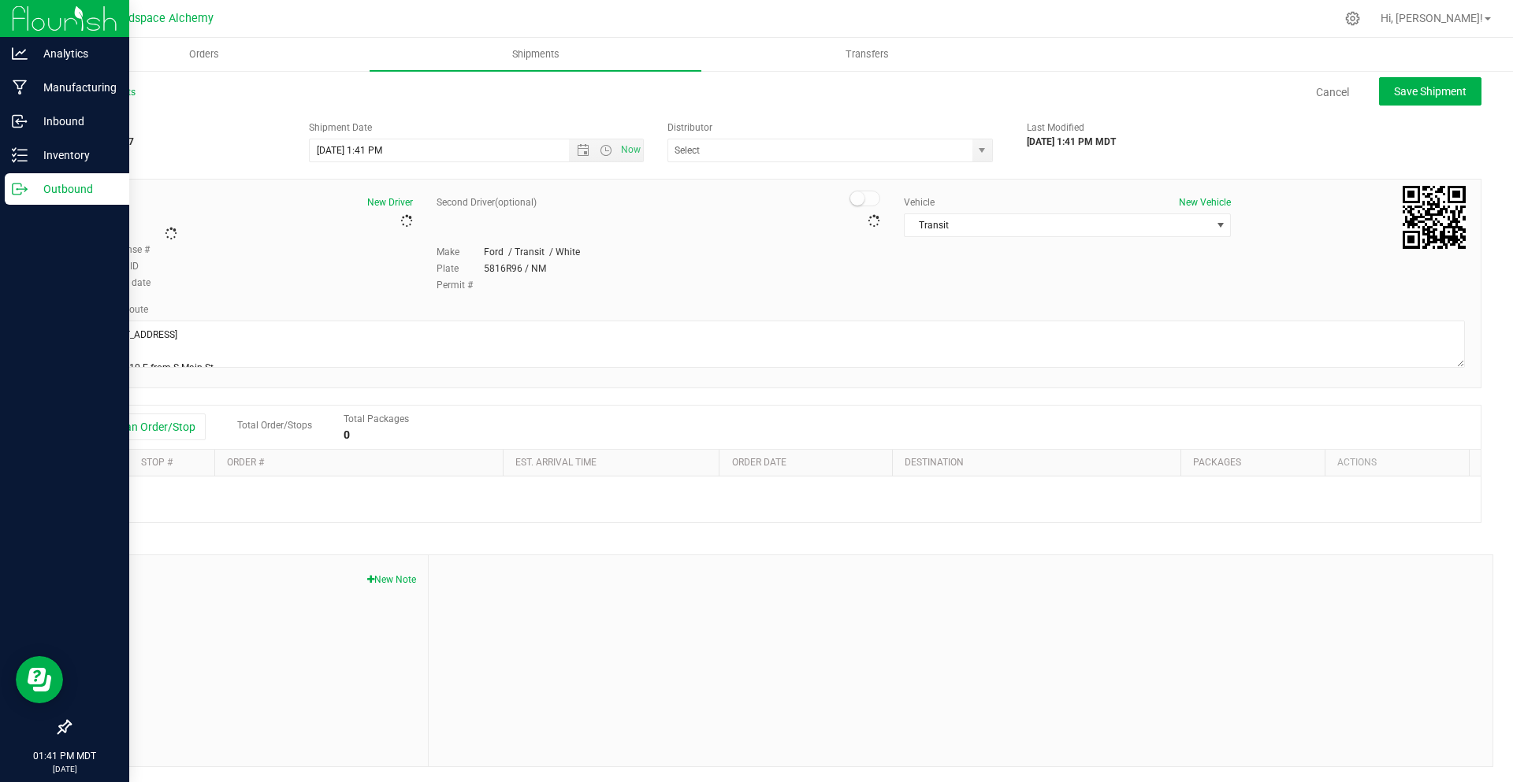
type input "Headspace Alchemy (230021002)"
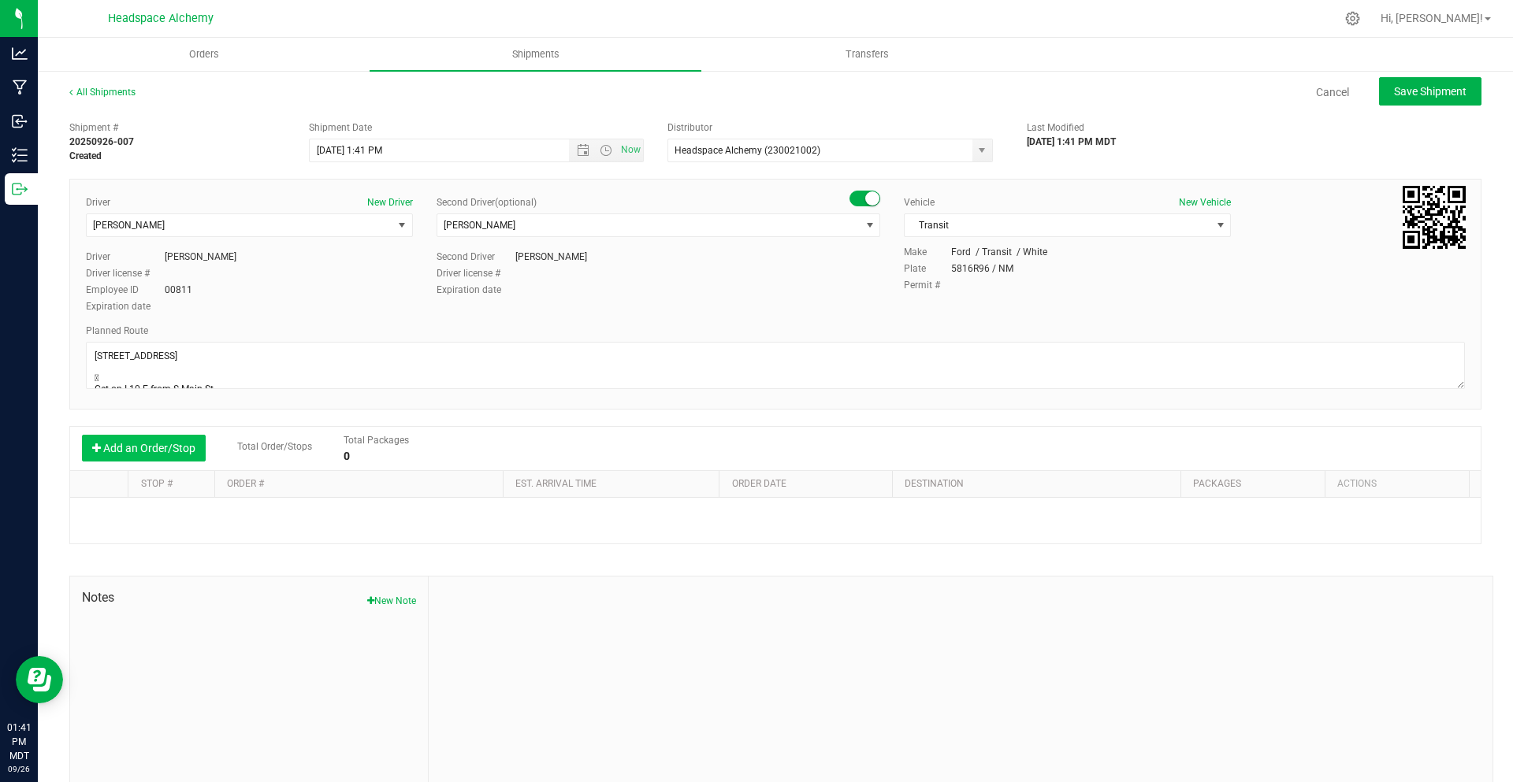
click at [171, 444] on button "Add an Order/Stop" at bounding box center [144, 448] width 124 height 27
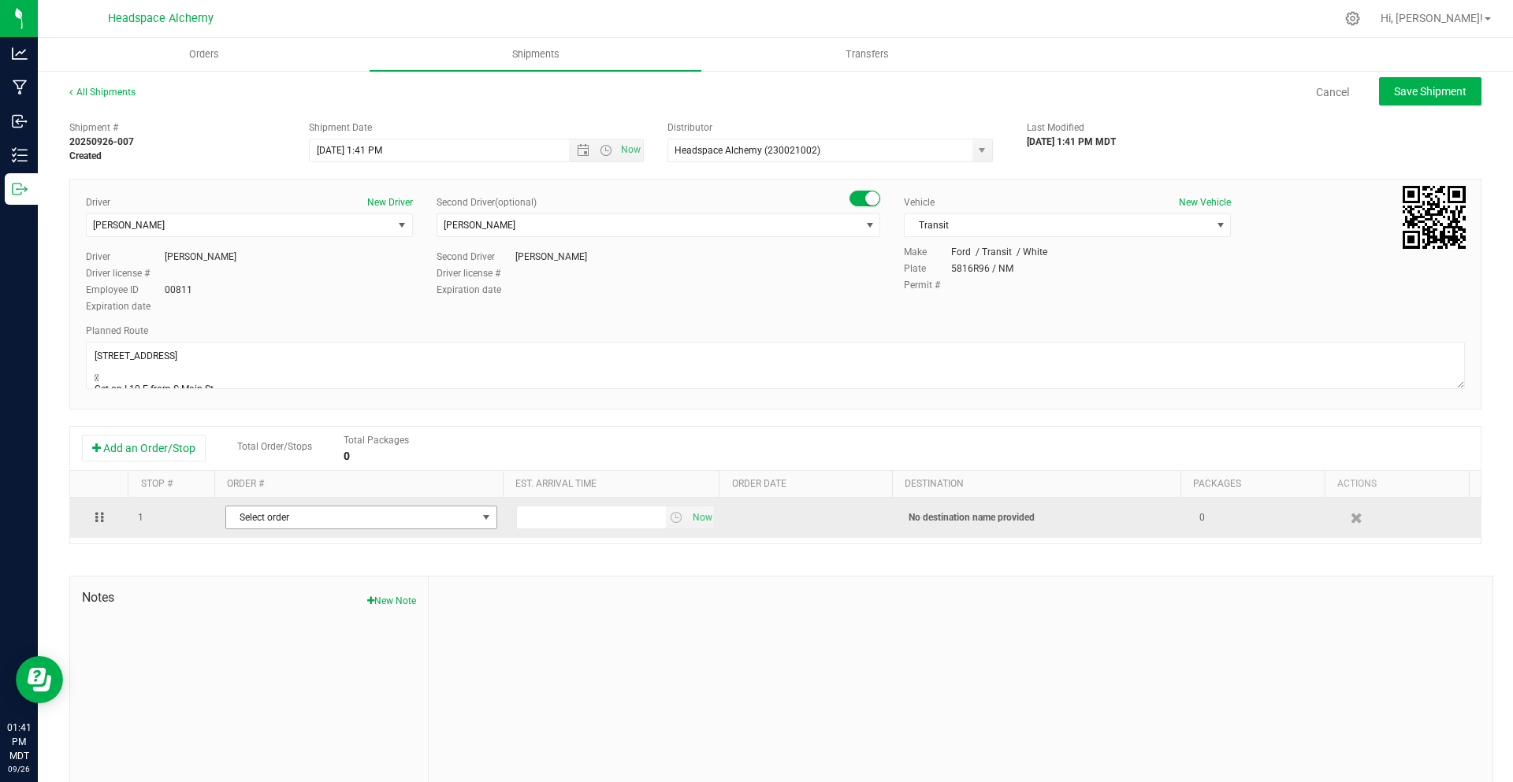
click at [485, 523] on span "select" at bounding box center [486, 518] width 20 height 22
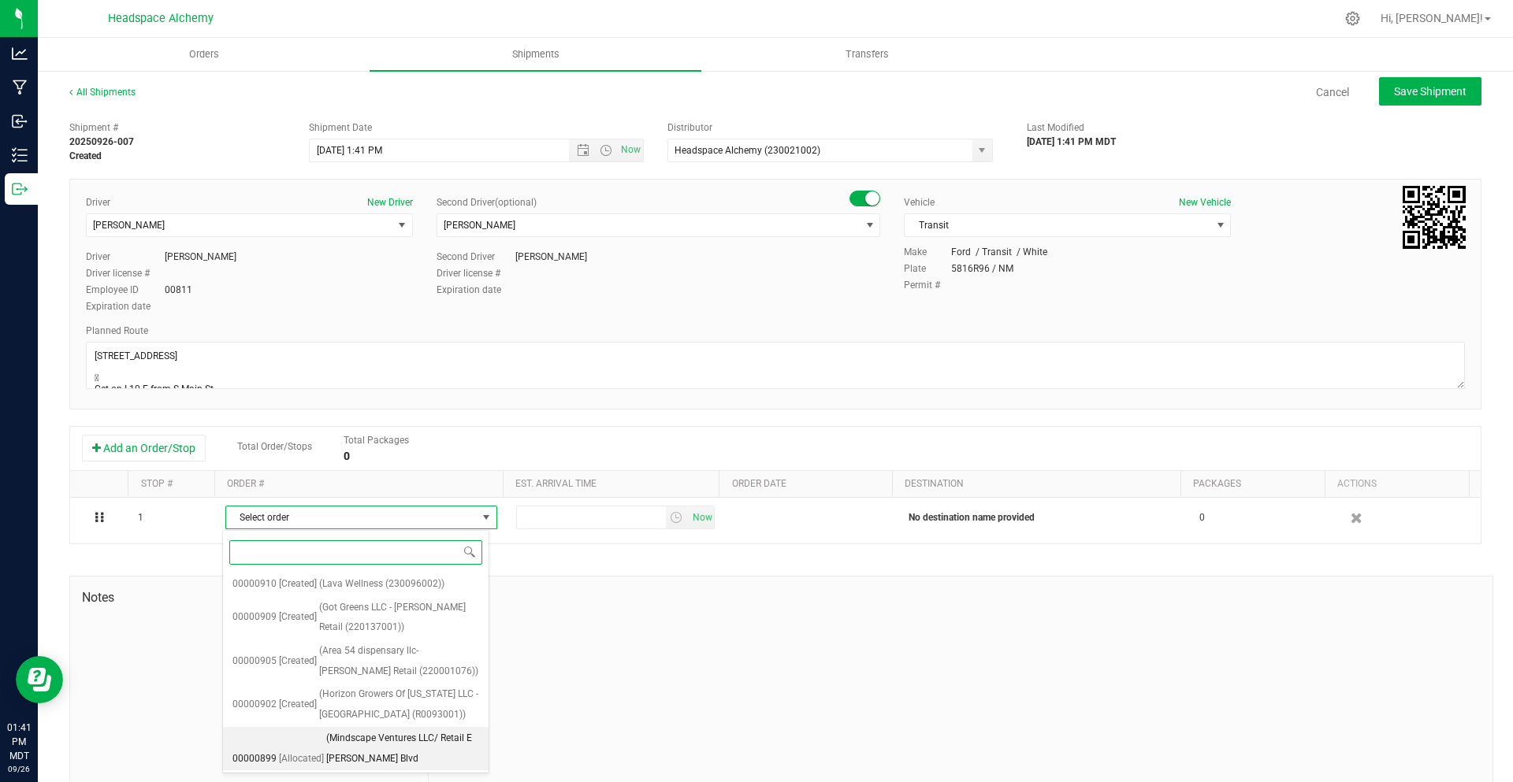
click at [391, 744] on span "(Mindscape Ventures LLC/ Retail E Bender Blvd (220814001))" at bounding box center [402, 759] width 153 height 61
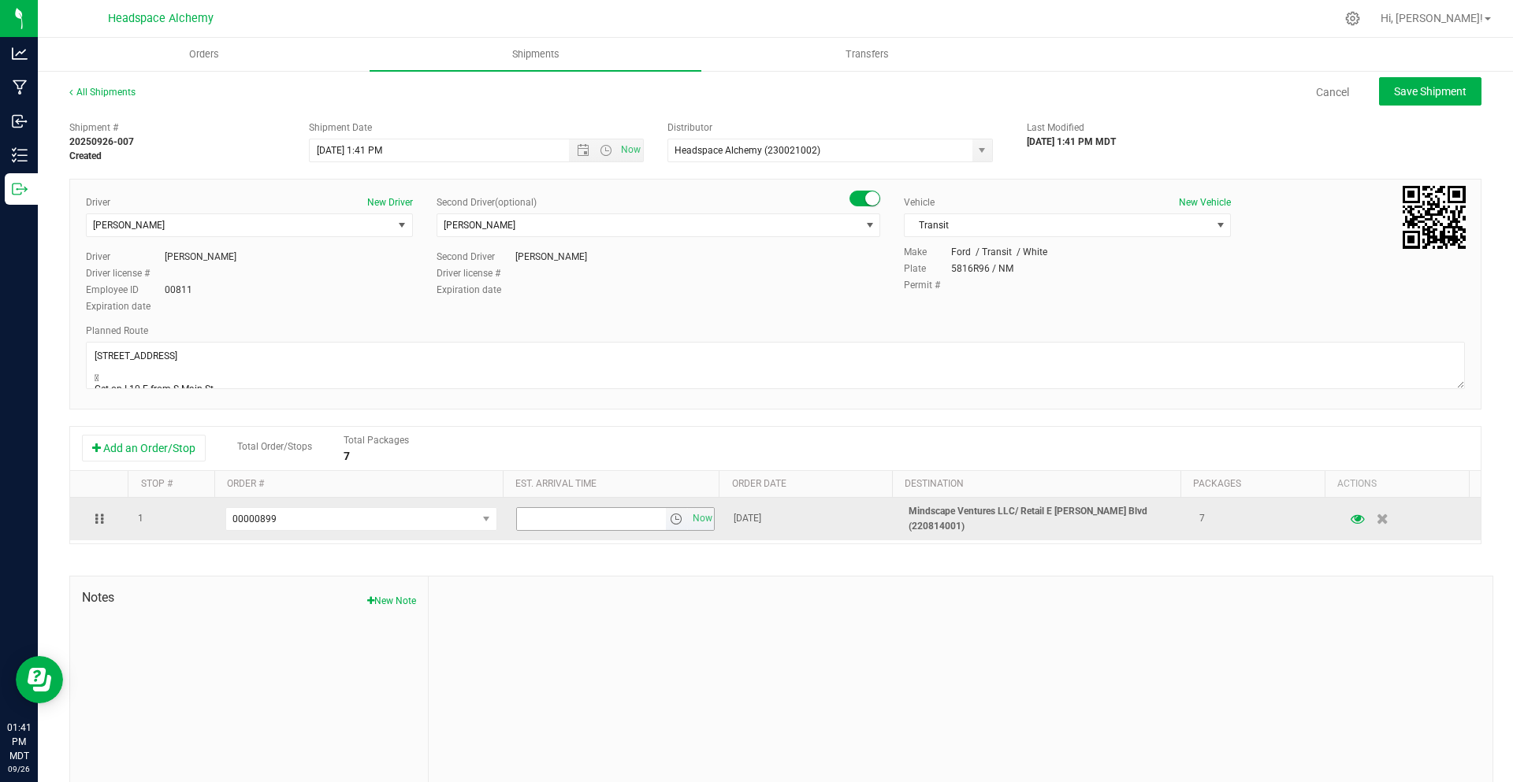
click at [670, 517] on span "select" at bounding box center [676, 519] width 13 height 13
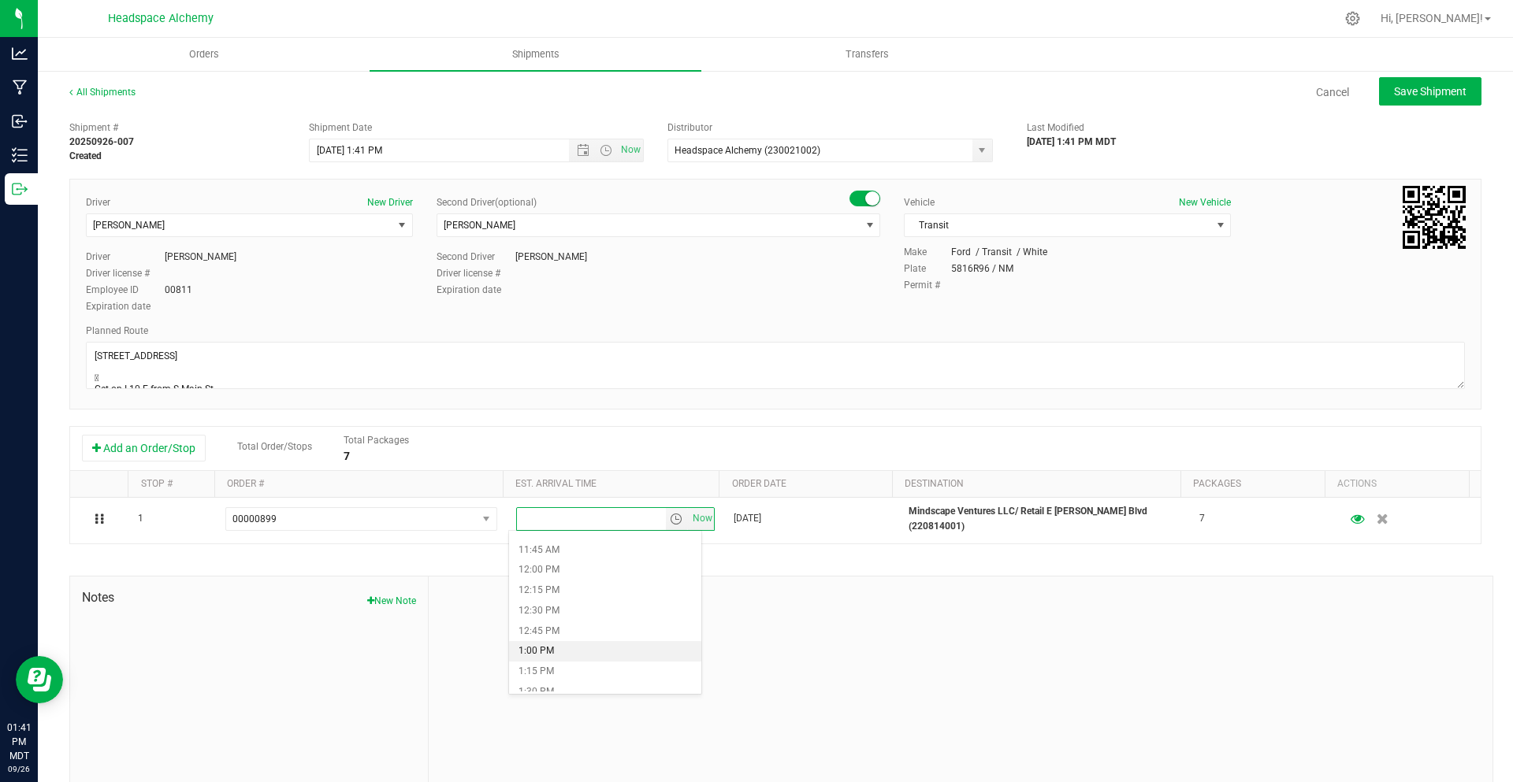
scroll to position [1024, 0]
click at [563, 648] on li "2:00 PM" at bounding box center [605, 654] width 192 height 20
click at [1420, 99] on button "Save Shipment" at bounding box center [1430, 91] width 102 height 28
type input "10/1/2025 7:41 PM"
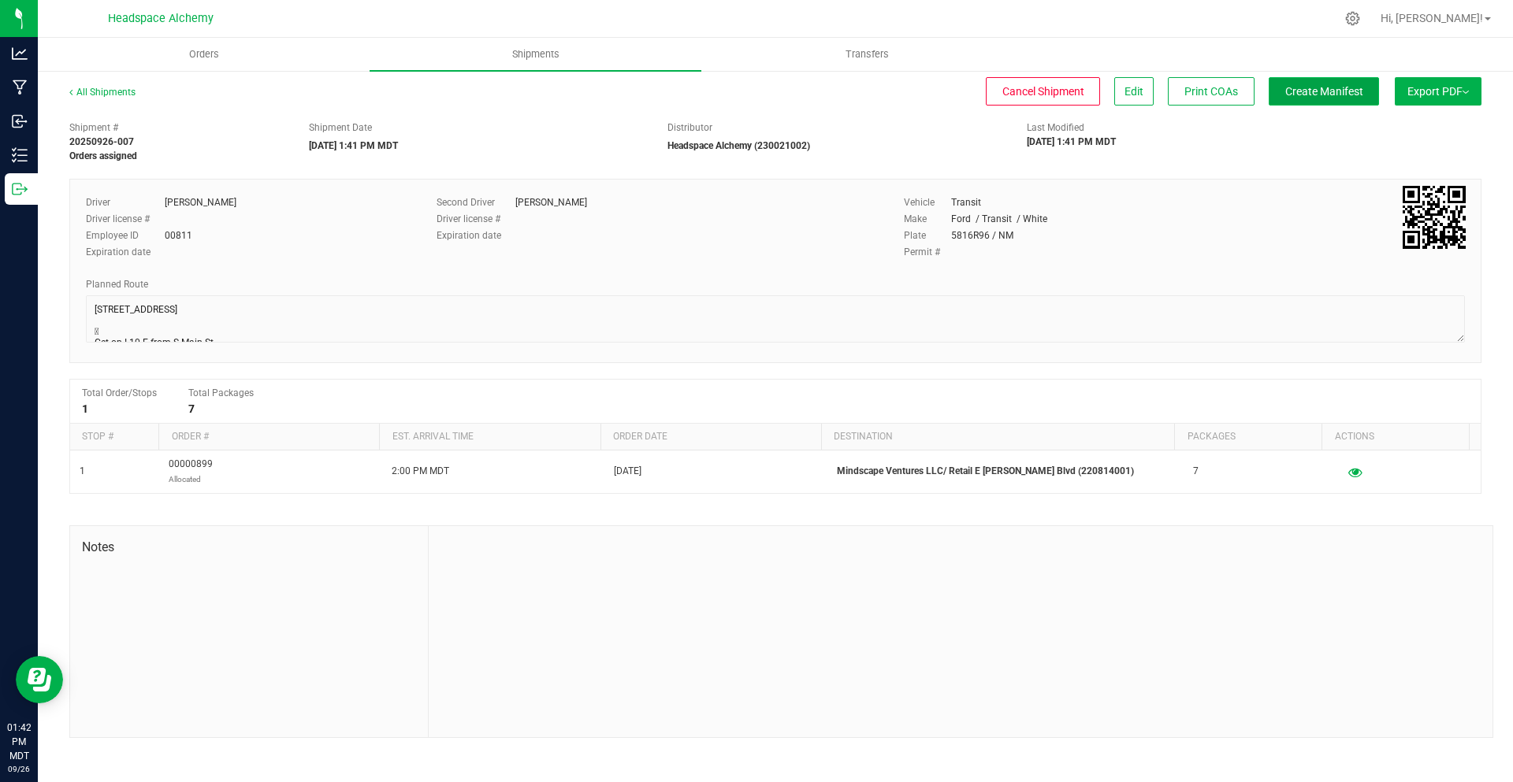
click at [1310, 90] on span "Create Manifest" at bounding box center [1324, 91] width 78 height 13
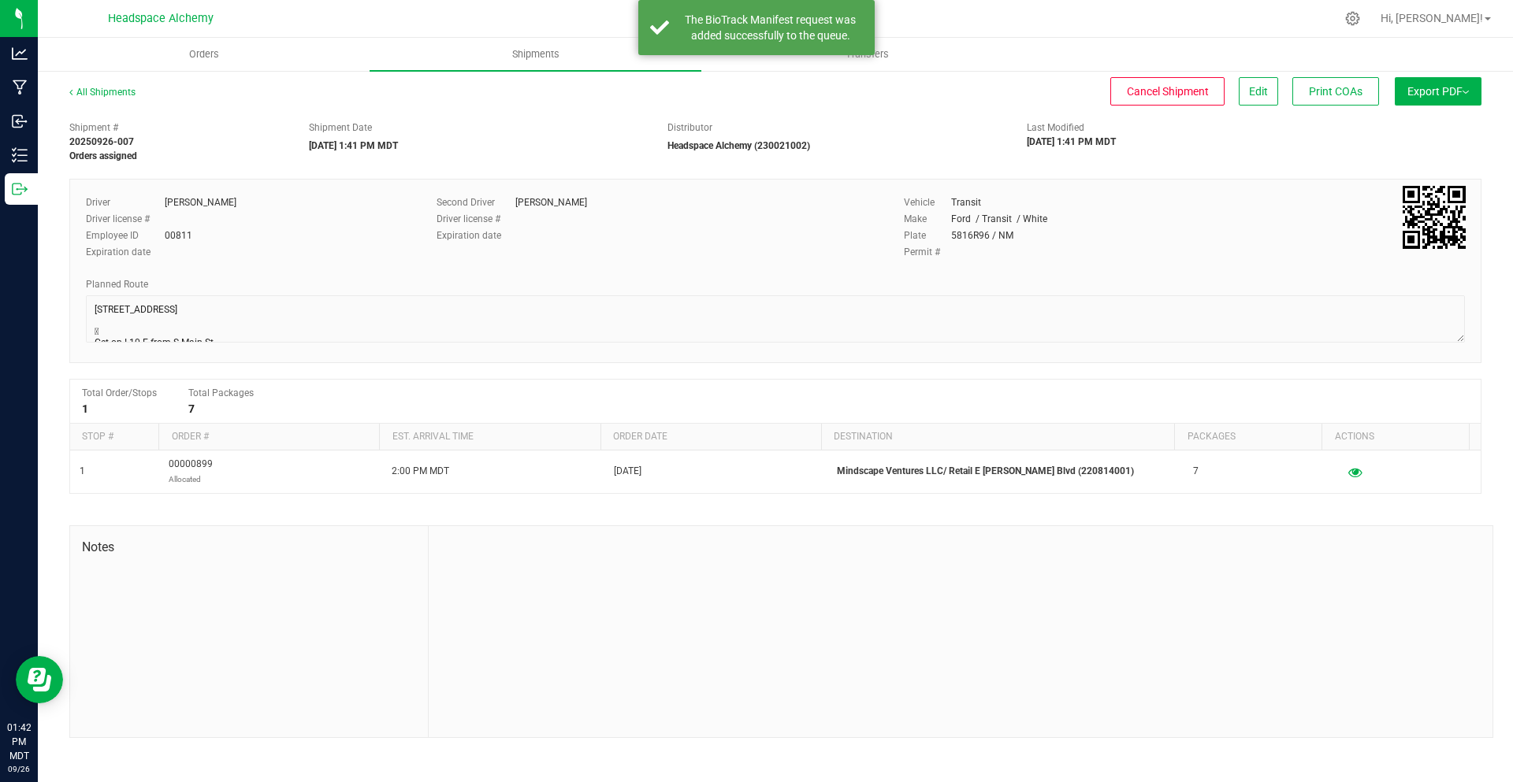
click at [1409, 85] on span "Export PDF" at bounding box center [1437, 91] width 61 height 13
click at [1412, 121] on span "Manifest by Package ID" at bounding box center [1414, 126] width 100 height 11
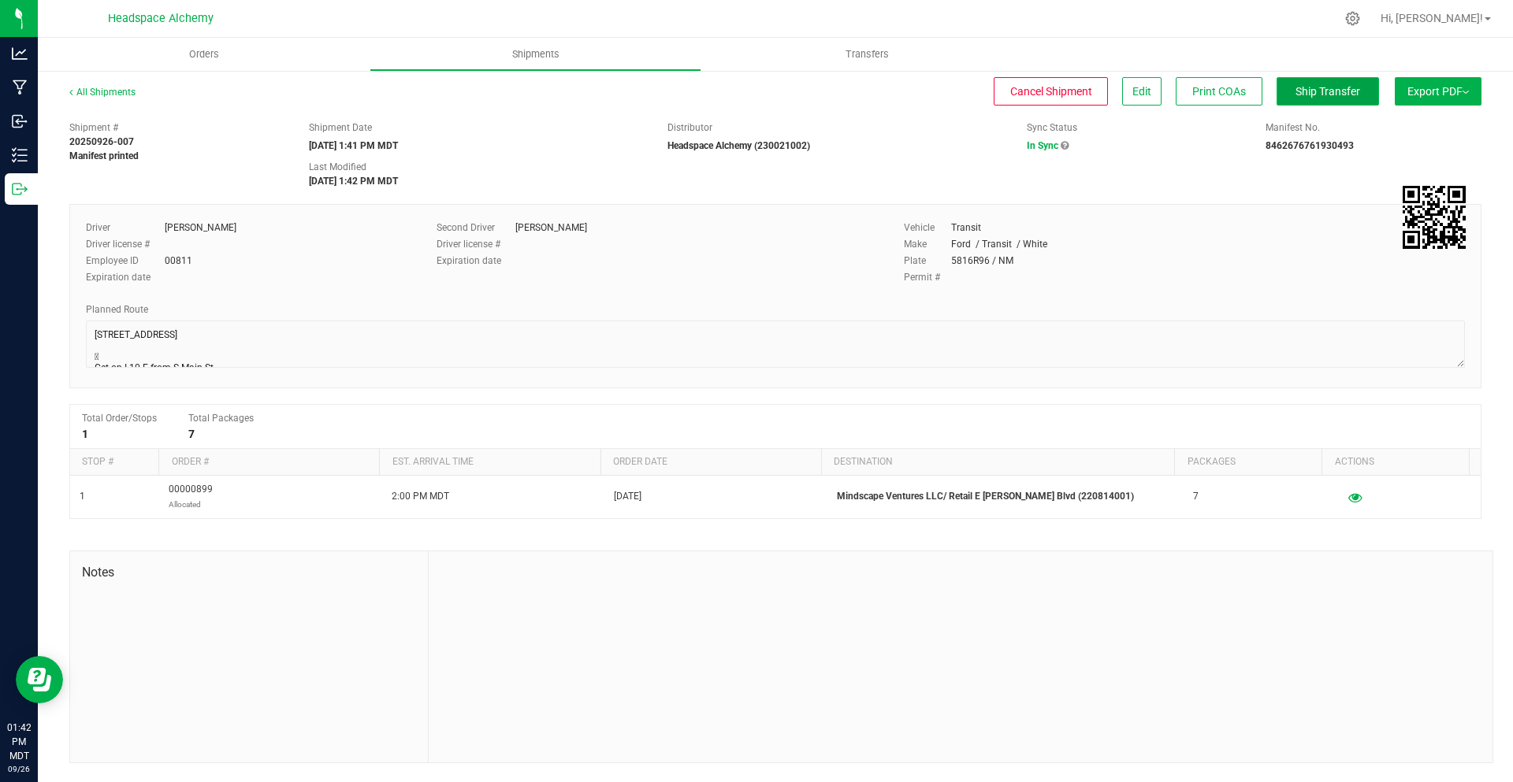
click at [1312, 98] on span "Ship Transfer" at bounding box center [1327, 91] width 65 height 13
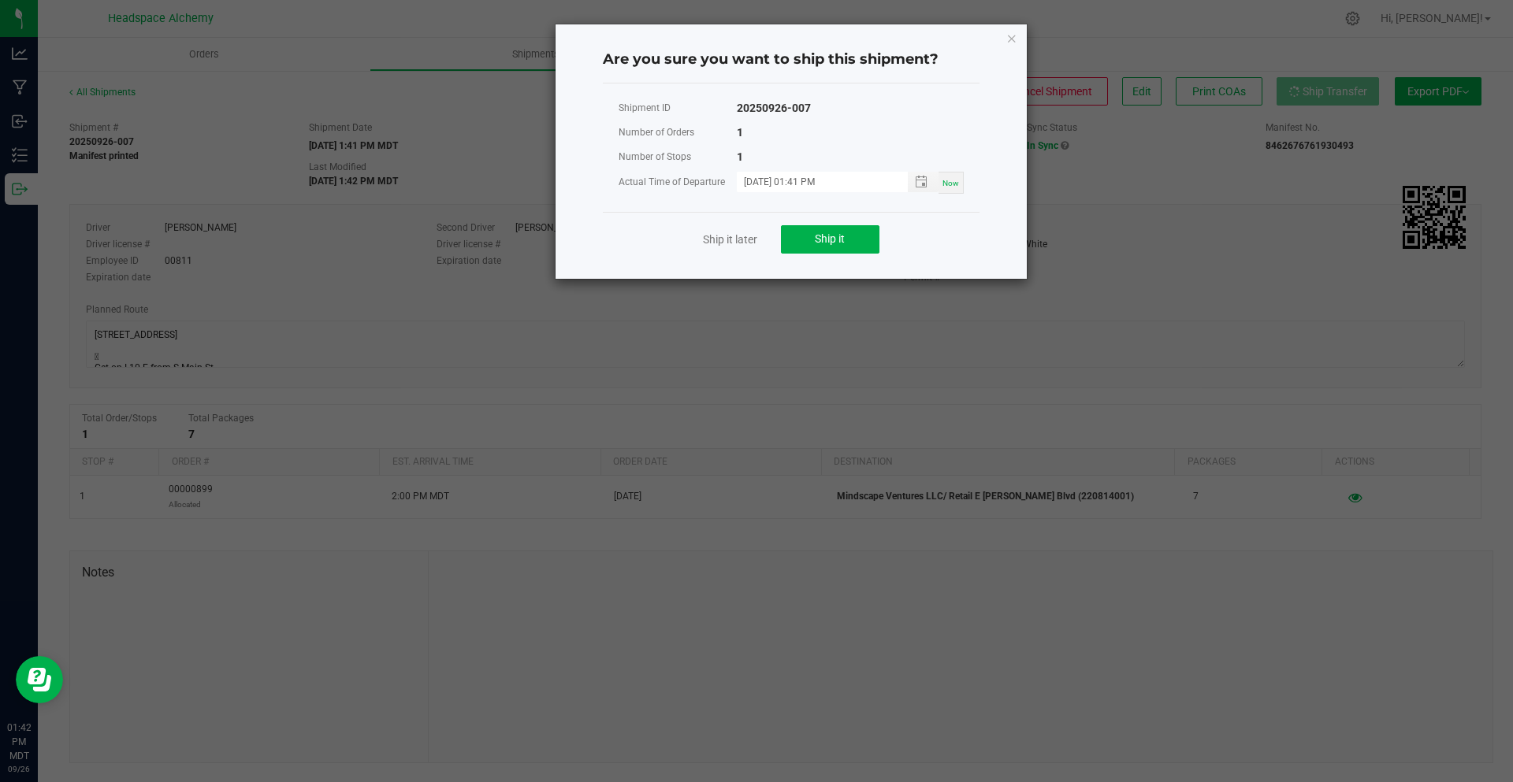
click at [859, 224] on div "Ship it later Ship it" at bounding box center [791, 239] width 377 height 54
click at [855, 240] on button "Ship it" at bounding box center [830, 239] width 98 height 28
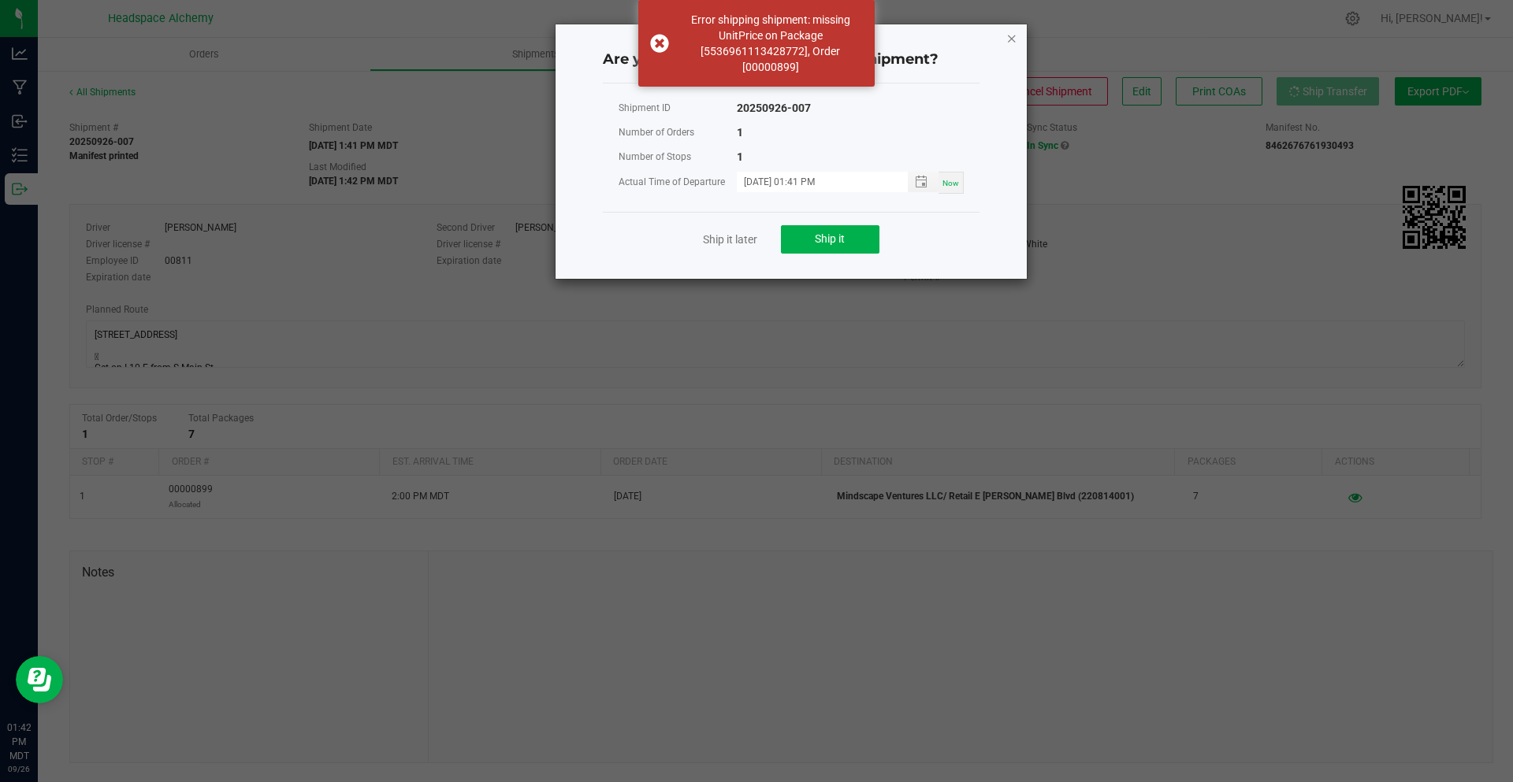
click at [1009, 39] on icon "Close" at bounding box center [1011, 37] width 11 height 19
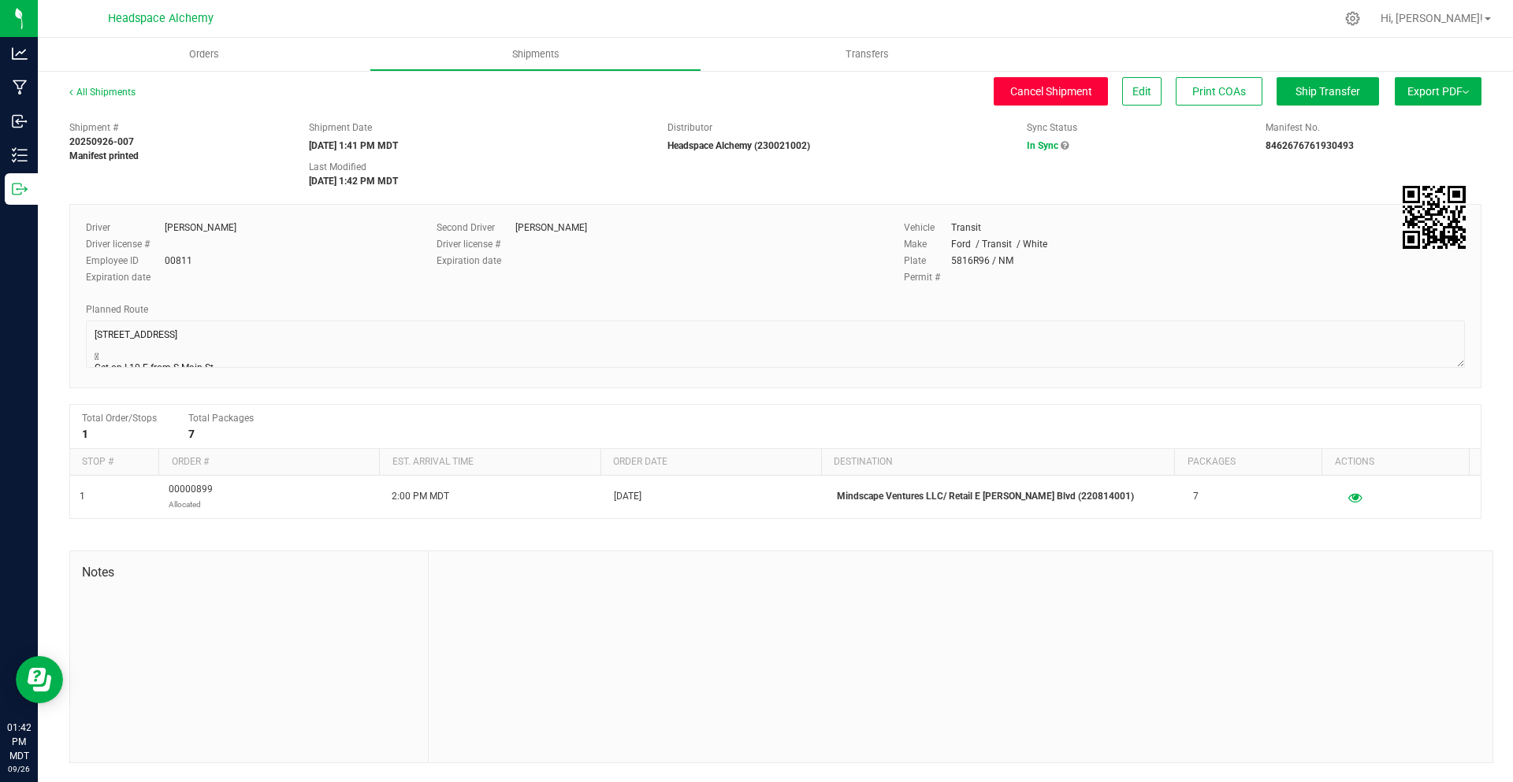
click at [1075, 89] on span "Cancel Shipment" at bounding box center [1051, 91] width 82 height 13
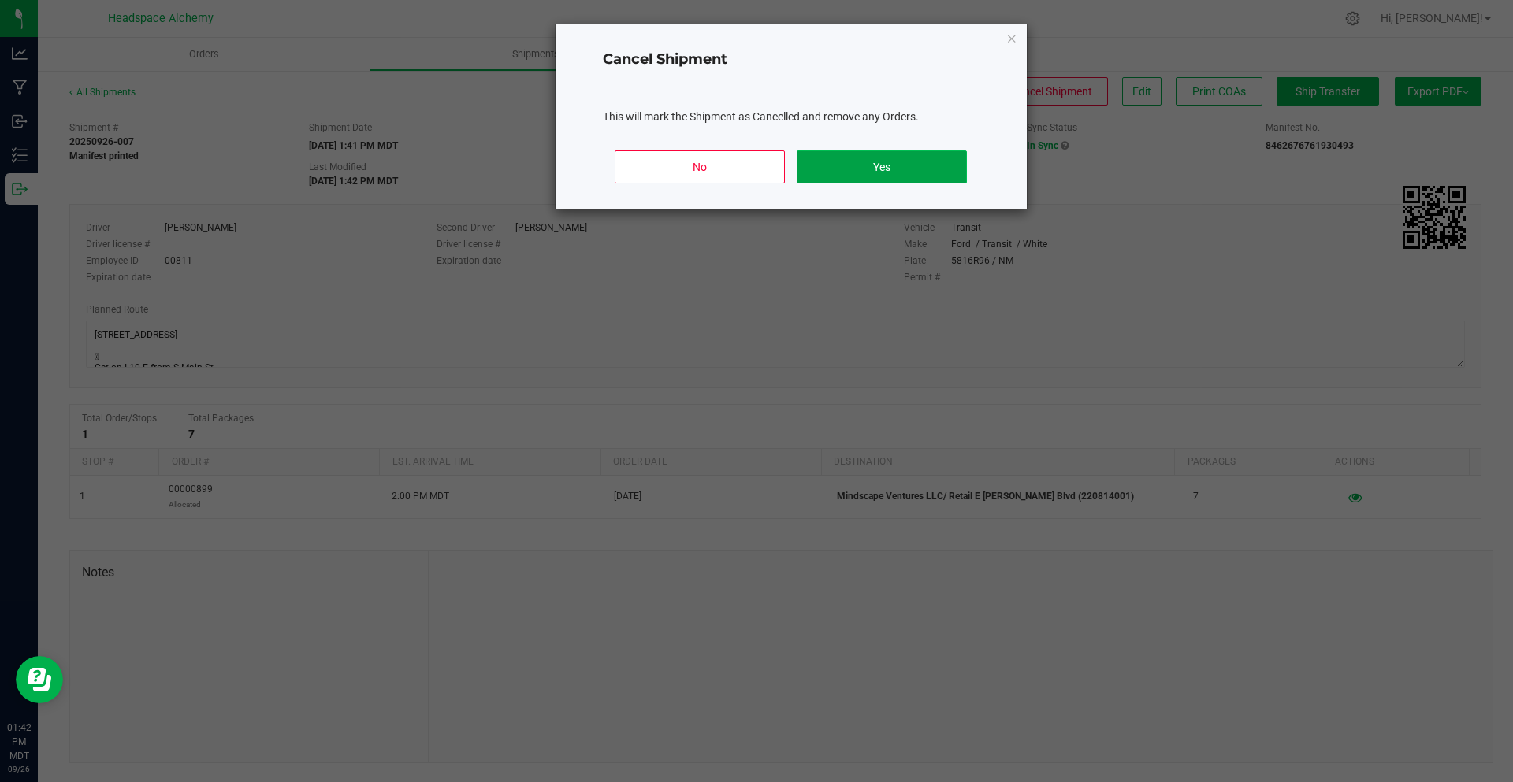
click at [921, 157] on button "Yes" at bounding box center [880, 166] width 169 height 33
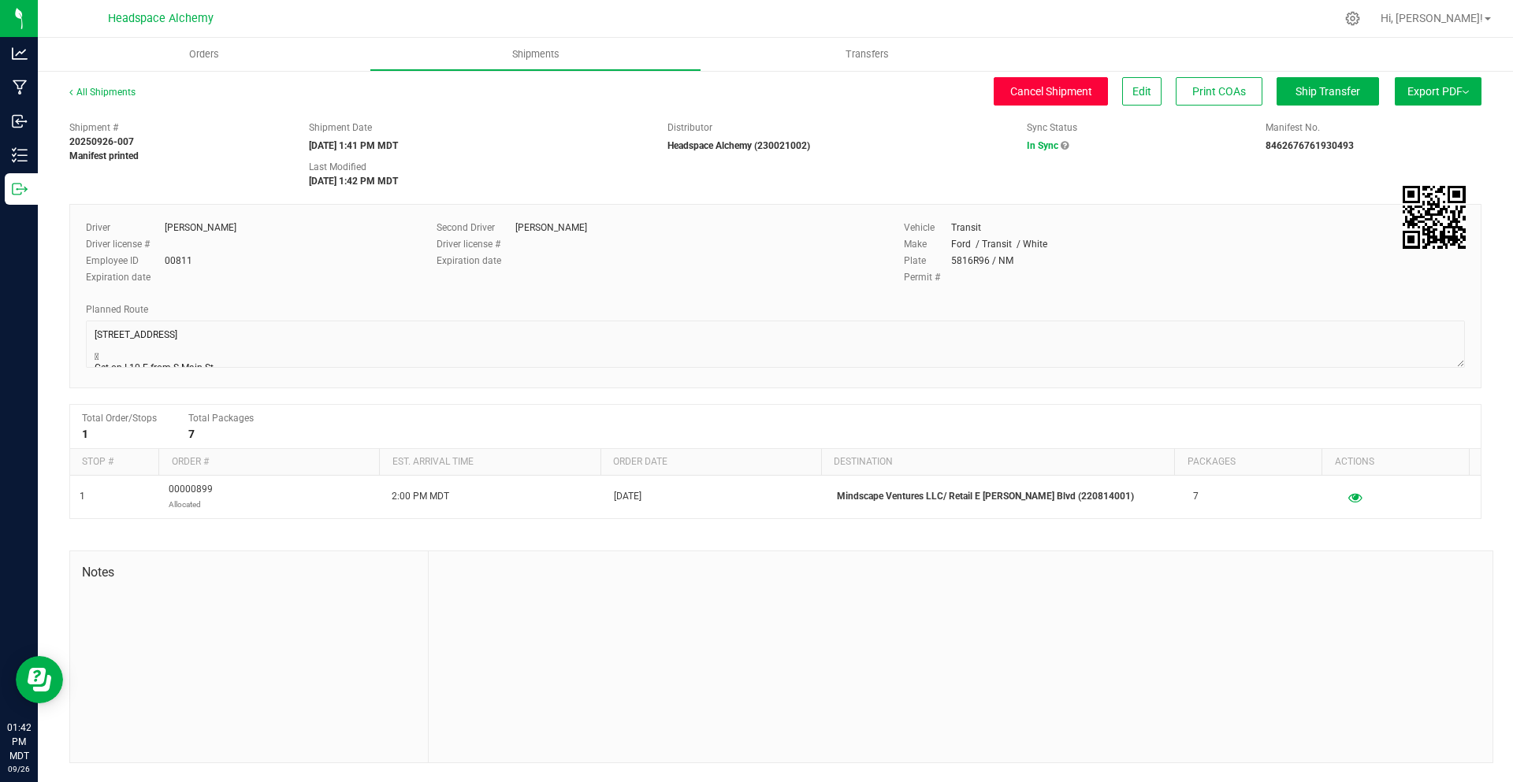
click at [1067, 85] on span "Cancel Shipment" at bounding box center [1051, 91] width 82 height 13
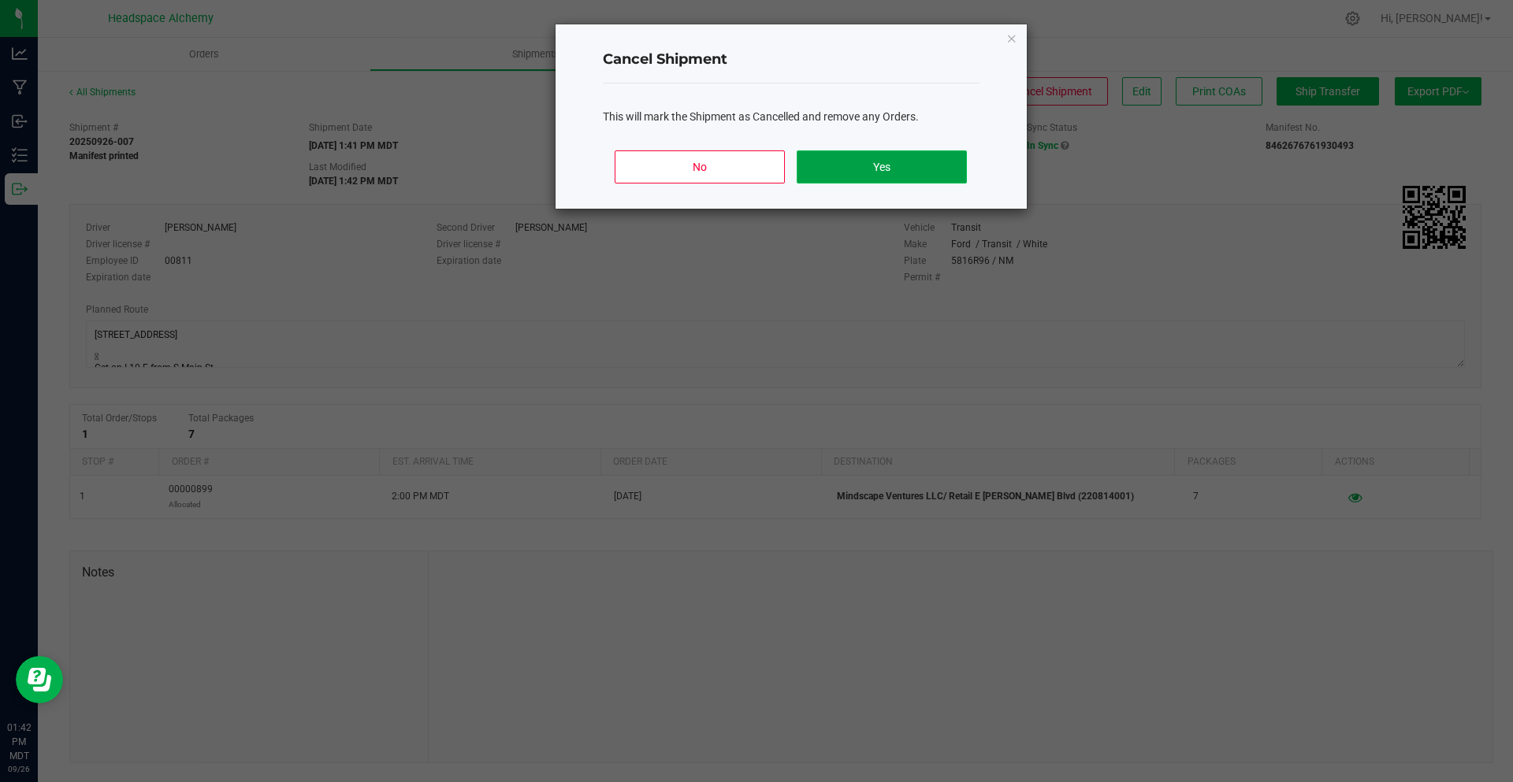
click at [934, 162] on button "Yes" at bounding box center [880, 166] width 169 height 33
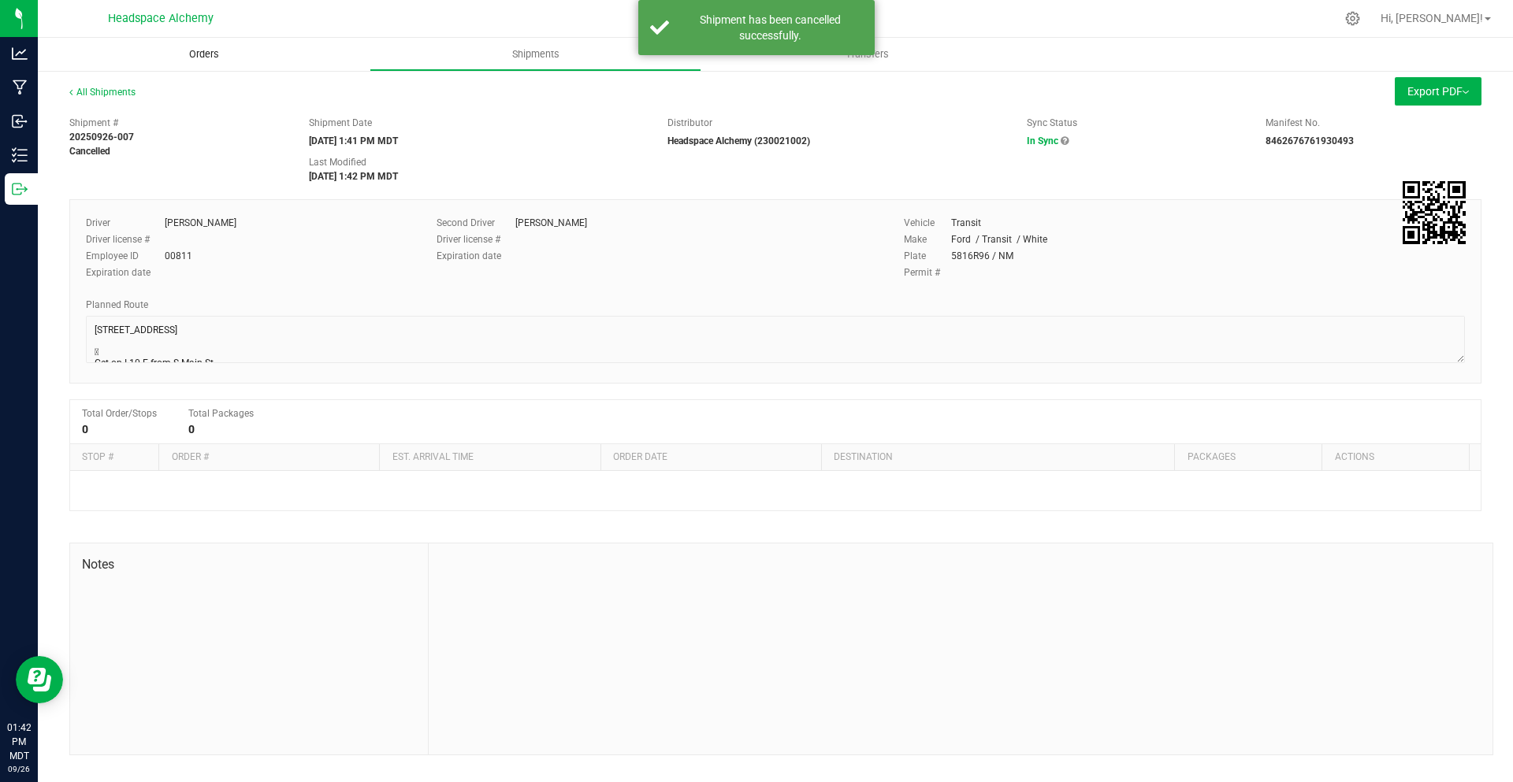
click at [185, 50] on span "Orders" at bounding box center [204, 54] width 72 height 14
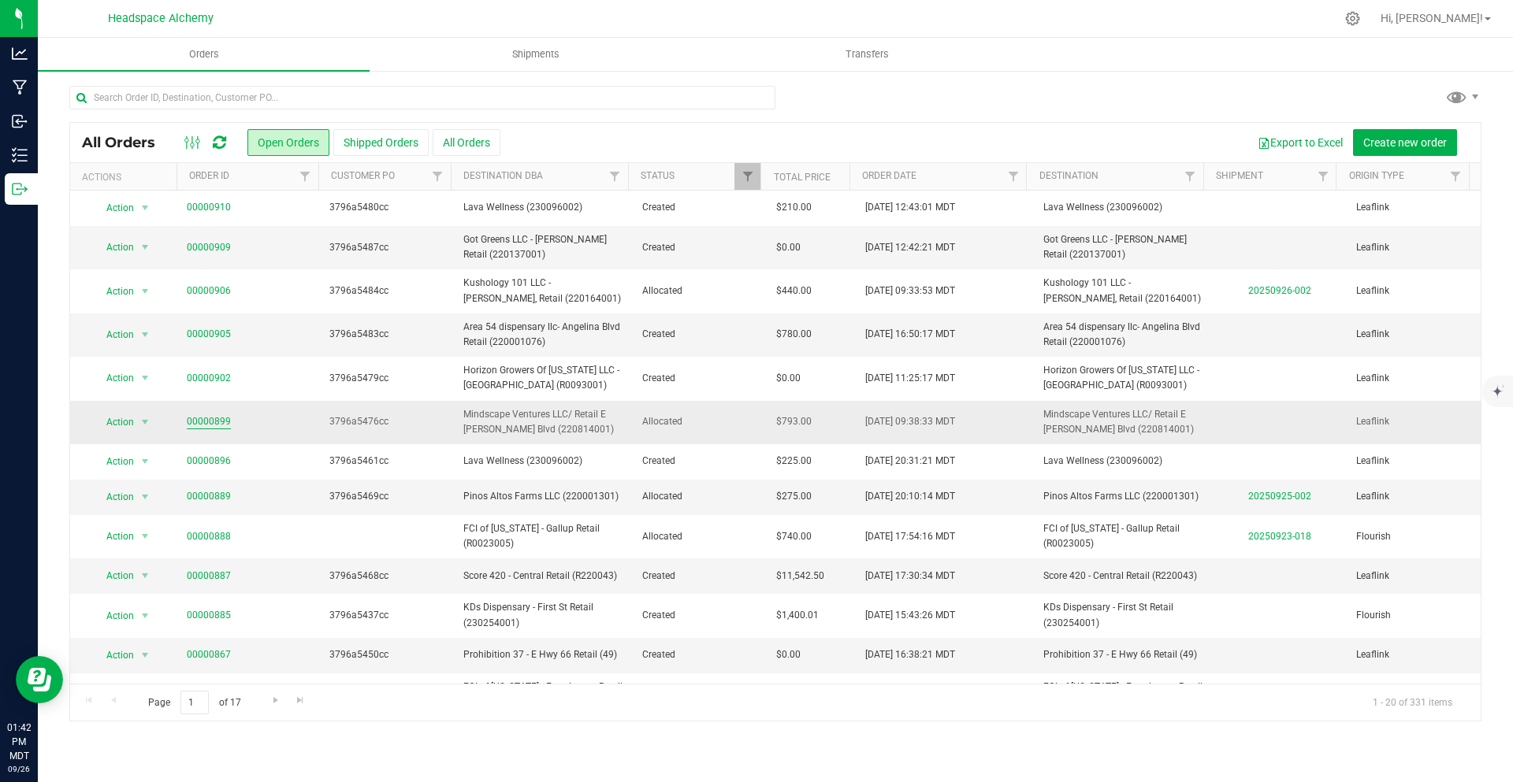
click at [213, 415] on link "00000899" at bounding box center [209, 421] width 44 height 15
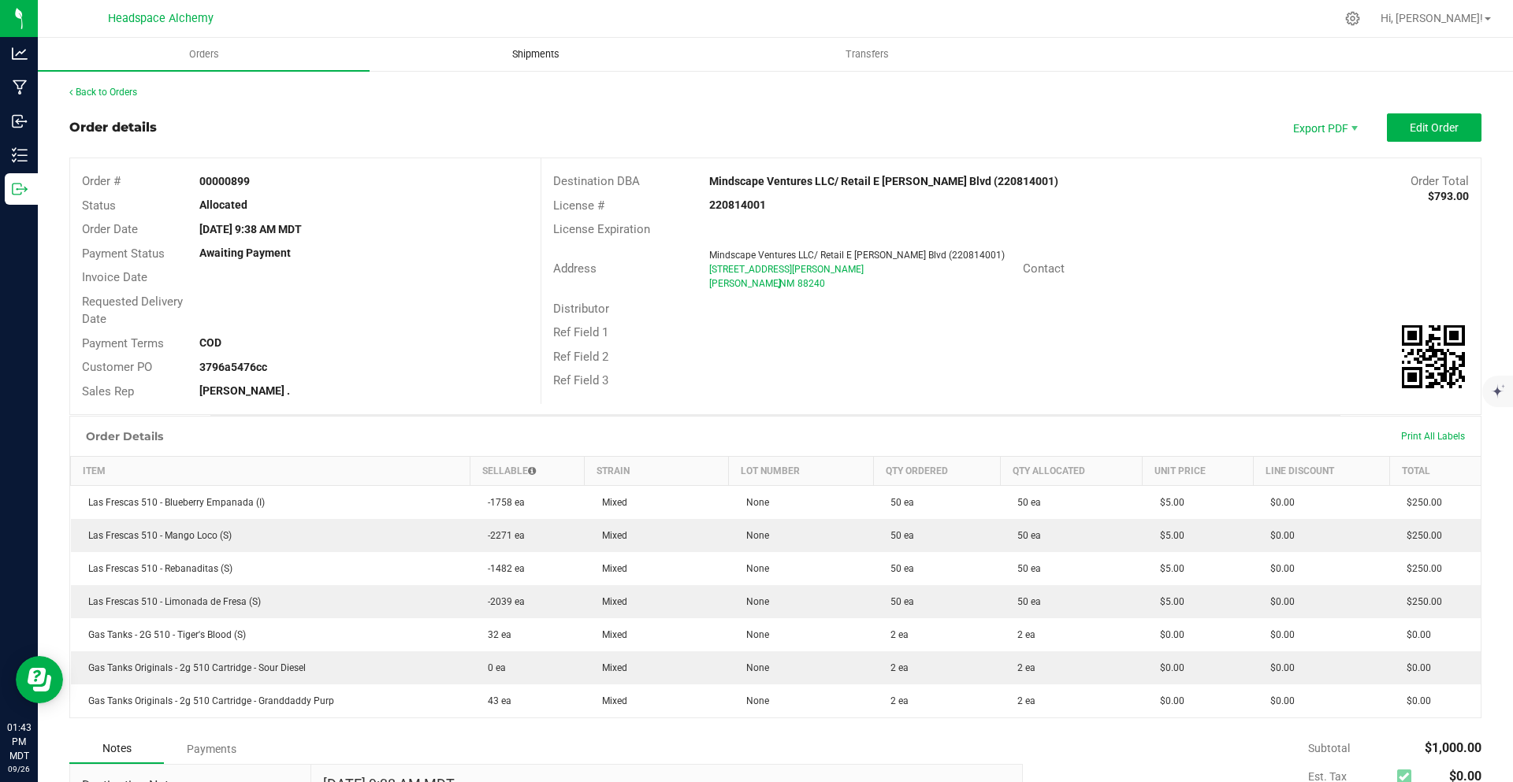
click at [551, 63] on uib-tab-heading "Shipments" at bounding box center [535, 55] width 330 height 32
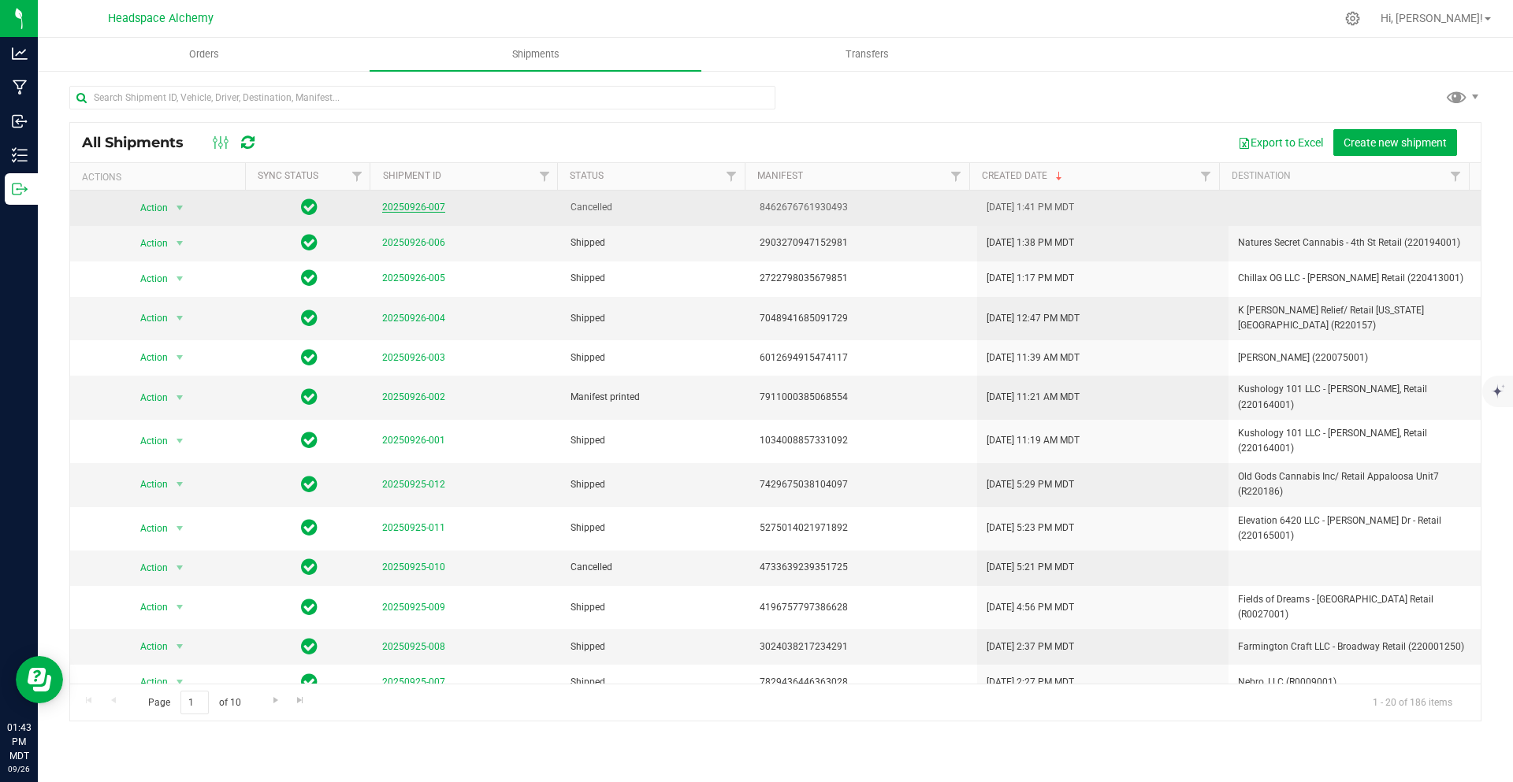
click at [436, 205] on link "20250926-007" at bounding box center [413, 207] width 63 height 11
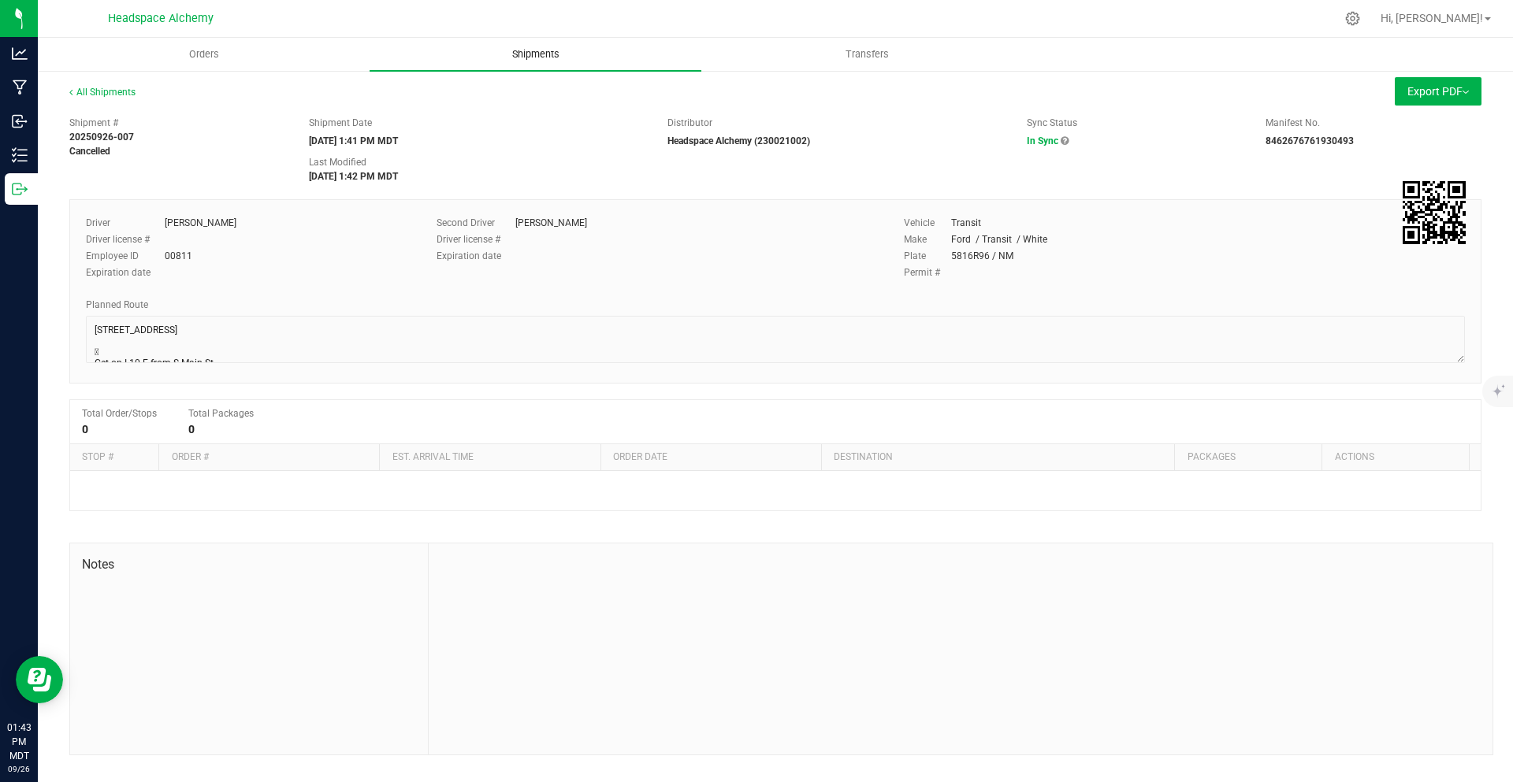
click at [529, 55] on span "Shipments" at bounding box center [536, 54] width 90 height 14
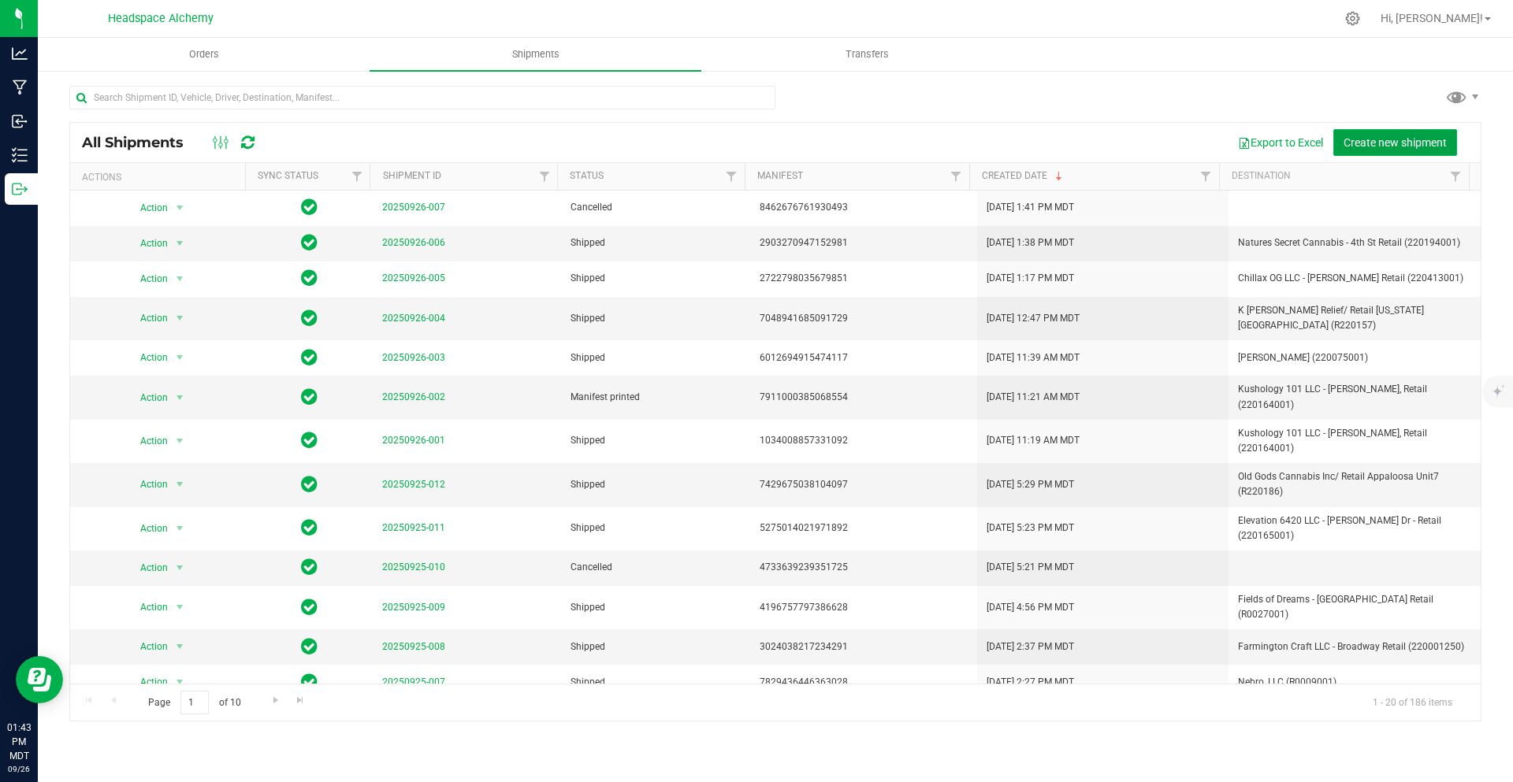
click at [1405, 139] on span "Create new shipment" at bounding box center [1394, 142] width 103 height 13
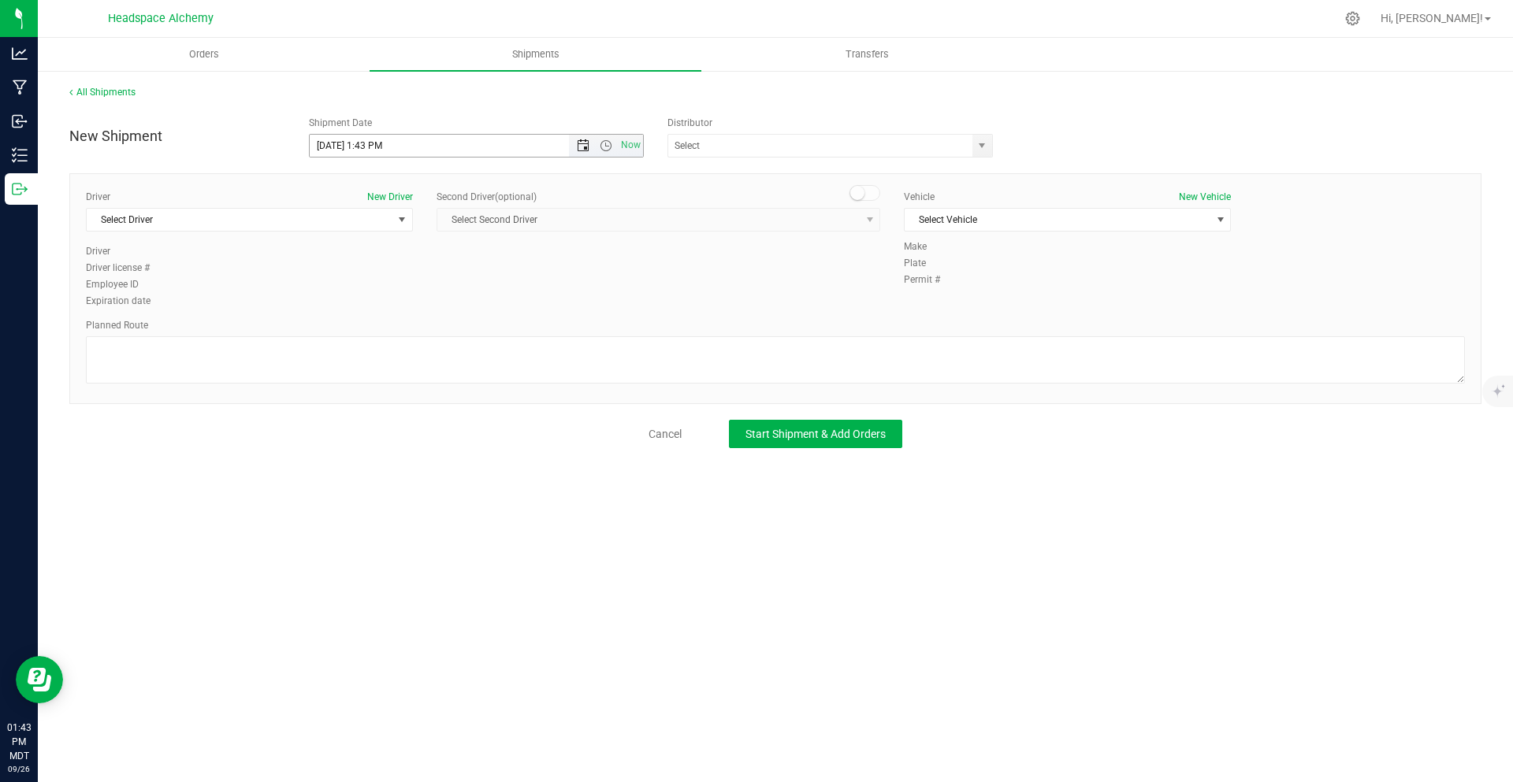
click at [579, 148] on span "Open the date view" at bounding box center [583, 145] width 13 height 13
click at [393, 321] on link "1" at bounding box center [392, 330] width 23 height 24
type input "10/1/2025 1:43 PM"
click at [822, 134] on span at bounding box center [829, 146] width 325 height 24
click at [817, 150] on input "text" at bounding box center [815, 146] width 295 height 22
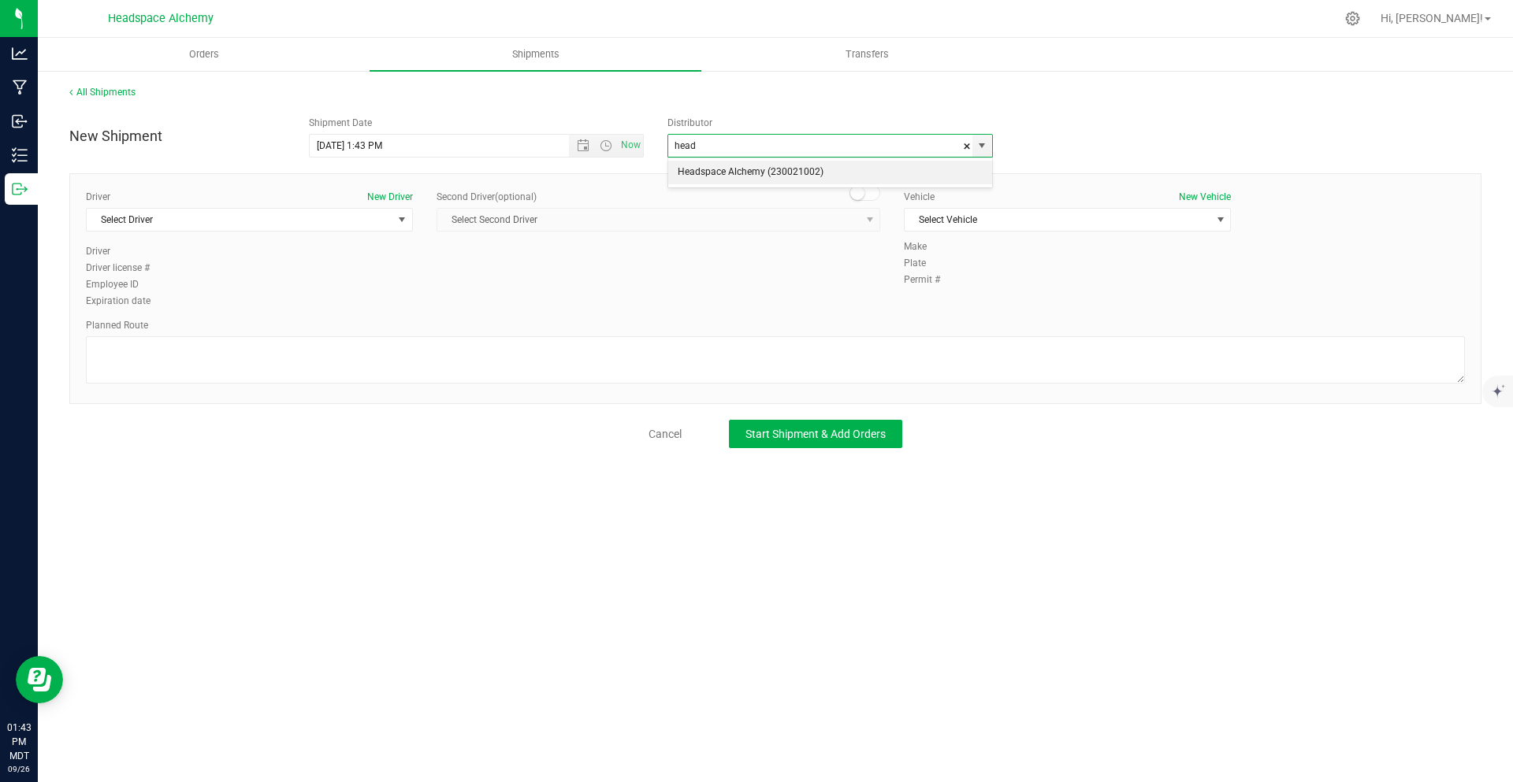
click at [777, 167] on li "Headspace Alchemy (230021002)" at bounding box center [830, 173] width 324 height 24
type input "Headspace Alchemy (230021002)"
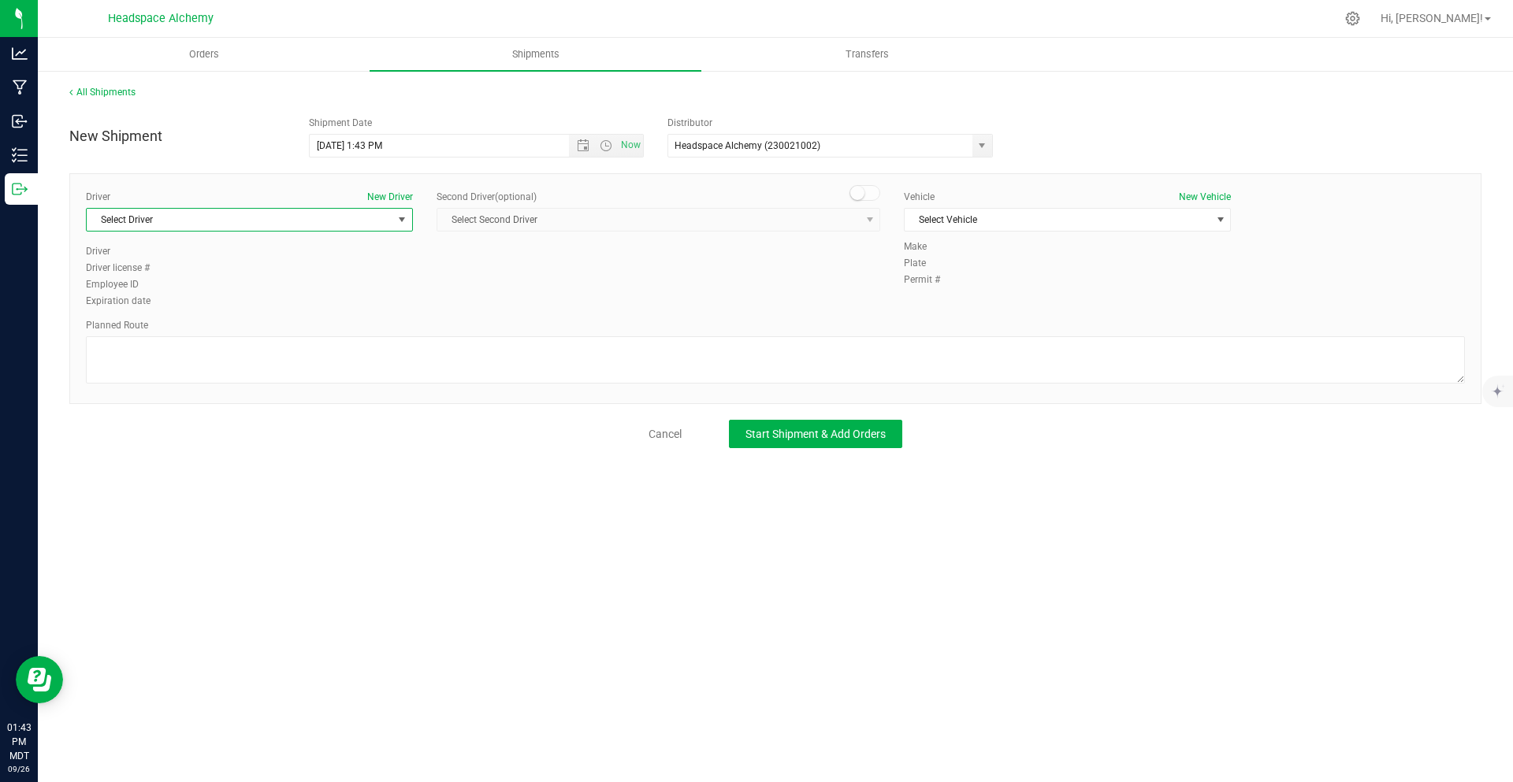
click at [272, 220] on span "Select Driver" at bounding box center [240, 220] width 306 height 22
click at [154, 351] on li "Sherry Betts" at bounding box center [249, 356] width 325 height 24
click at [883, 185] on div "Driver New Driver Sherry Betts Select Driver Angel Aguilar Devon Arzate Glen As…" at bounding box center [775, 288] width 1412 height 231
click at [868, 188] on span at bounding box center [865, 193] width 32 height 16
click at [721, 216] on span "Select Second Driver" at bounding box center [648, 220] width 422 height 22
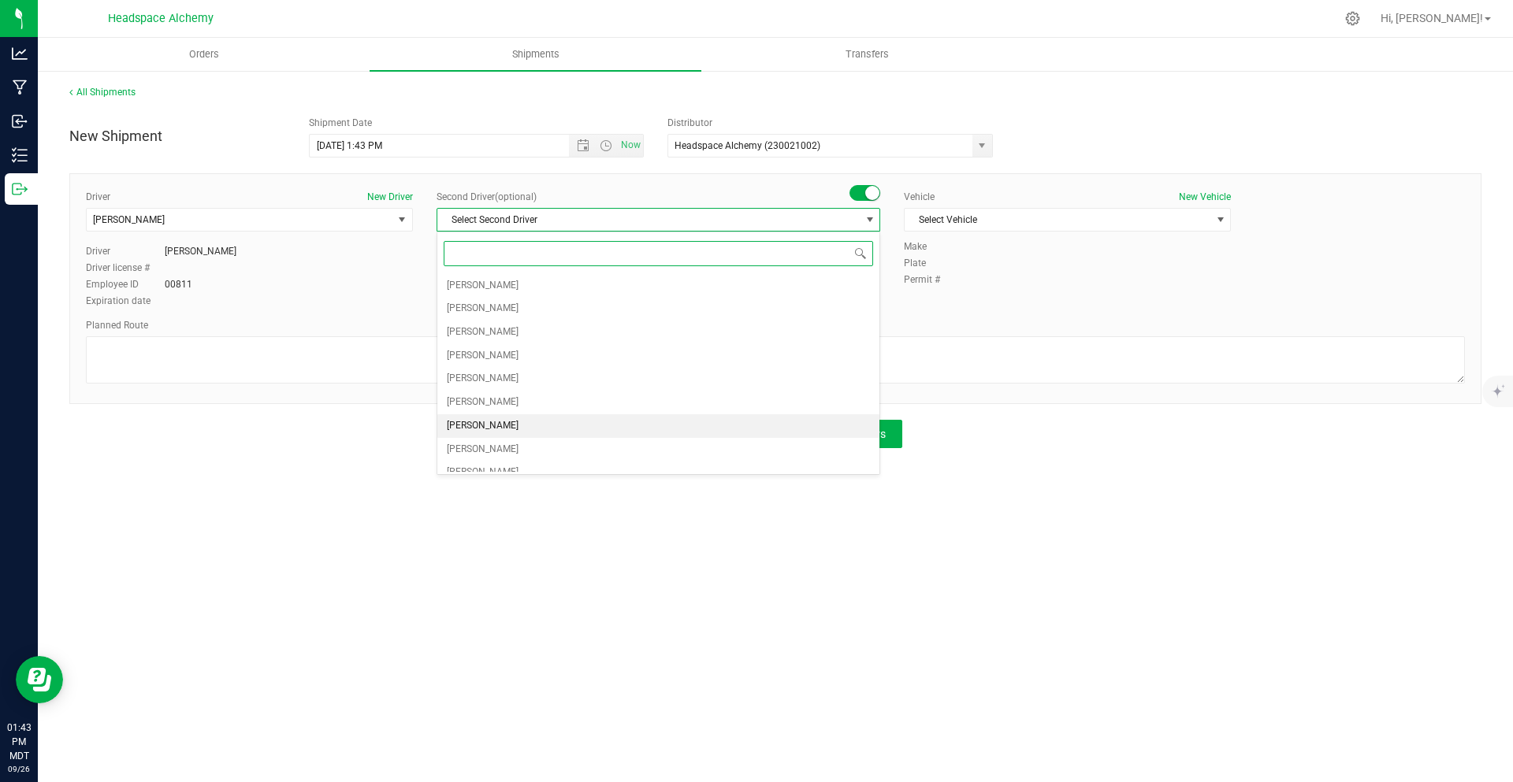
click at [473, 423] on span "Randy Delao" at bounding box center [483, 426] width 72 height 20
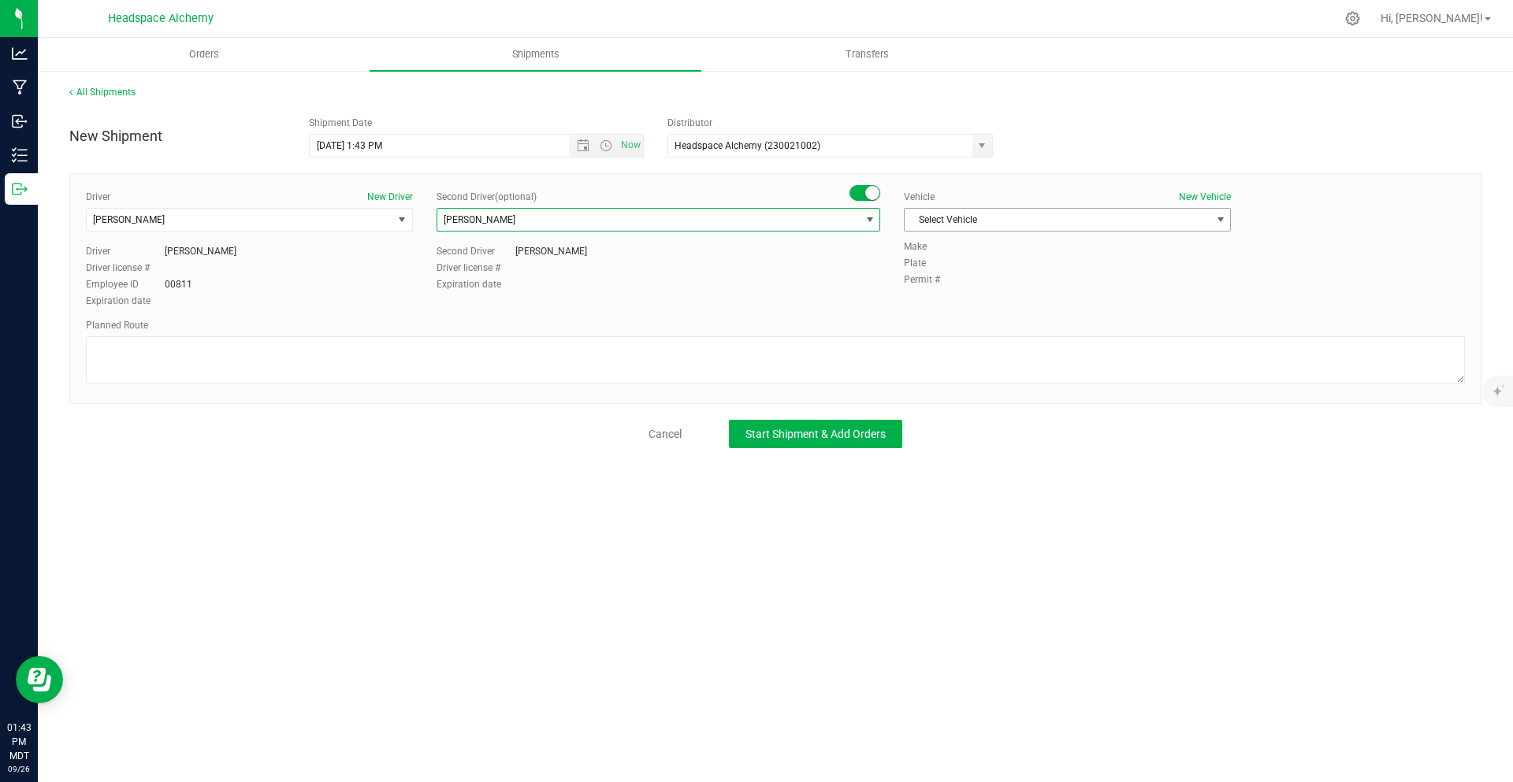
click at [966, 225] on span "Select Vehicle" at bounding box center [1057, 220] width 306 height 22
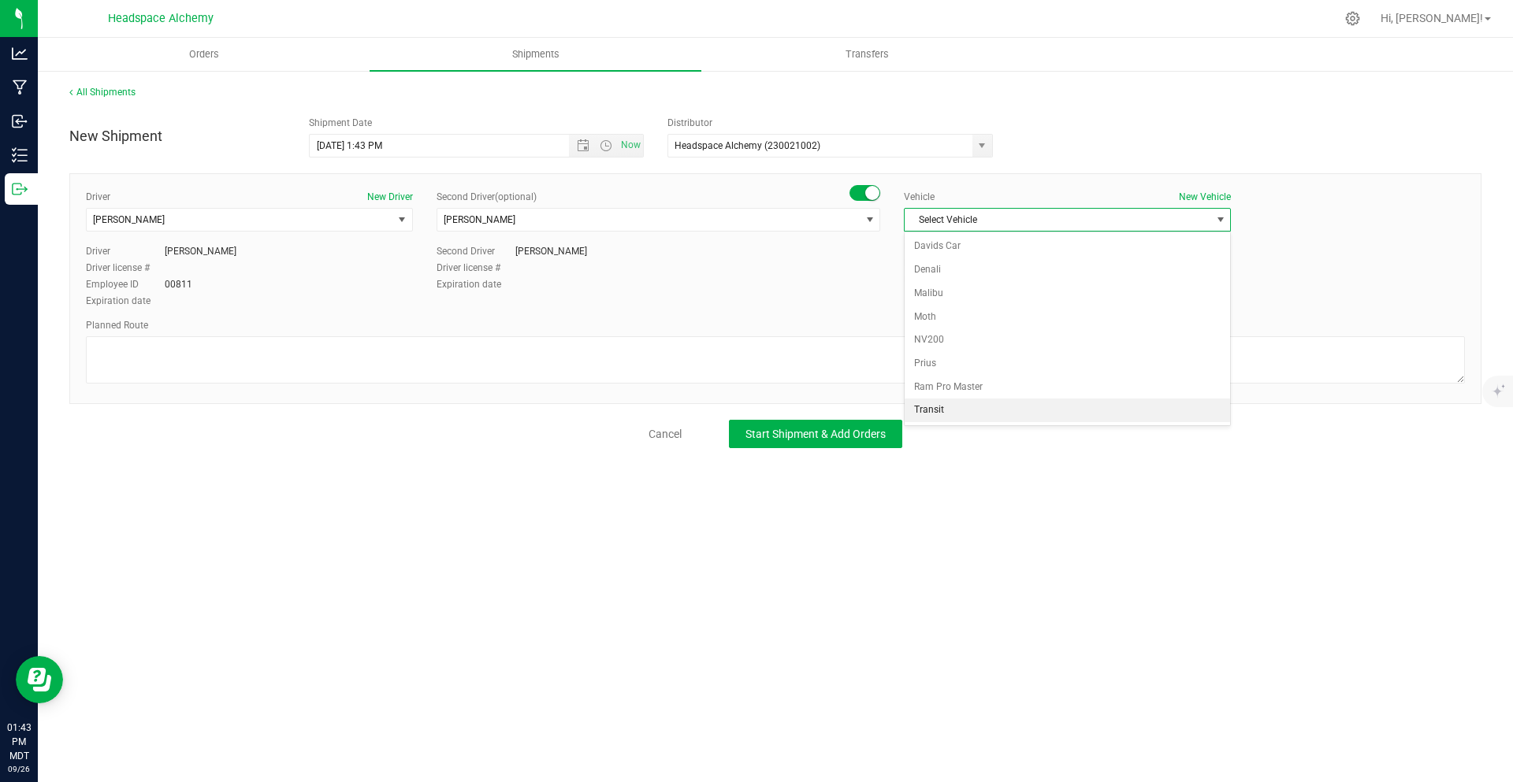
click at [963, 402] on li "Transit" at bounding box center [1066, 411] width 325 height 24
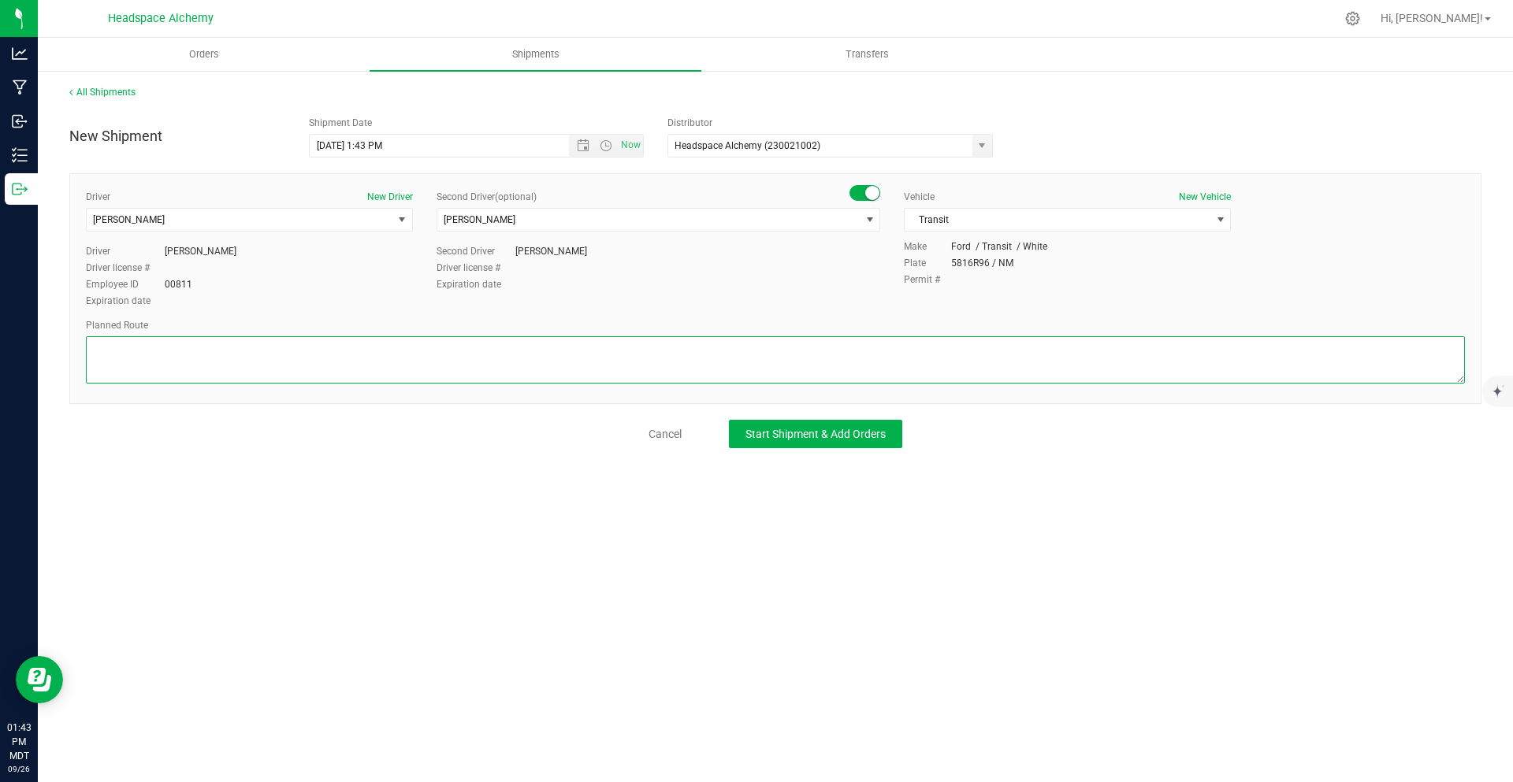
paste textarea "805 El Molino Blvd Las Cruces, NM 88005  Get on I-10 E from S Main St 6 min (2…"
type textarea "805 El Molino Blvd Las Cruces, NM 88005  Get on I-10 E from S Main St 6 min (2…"
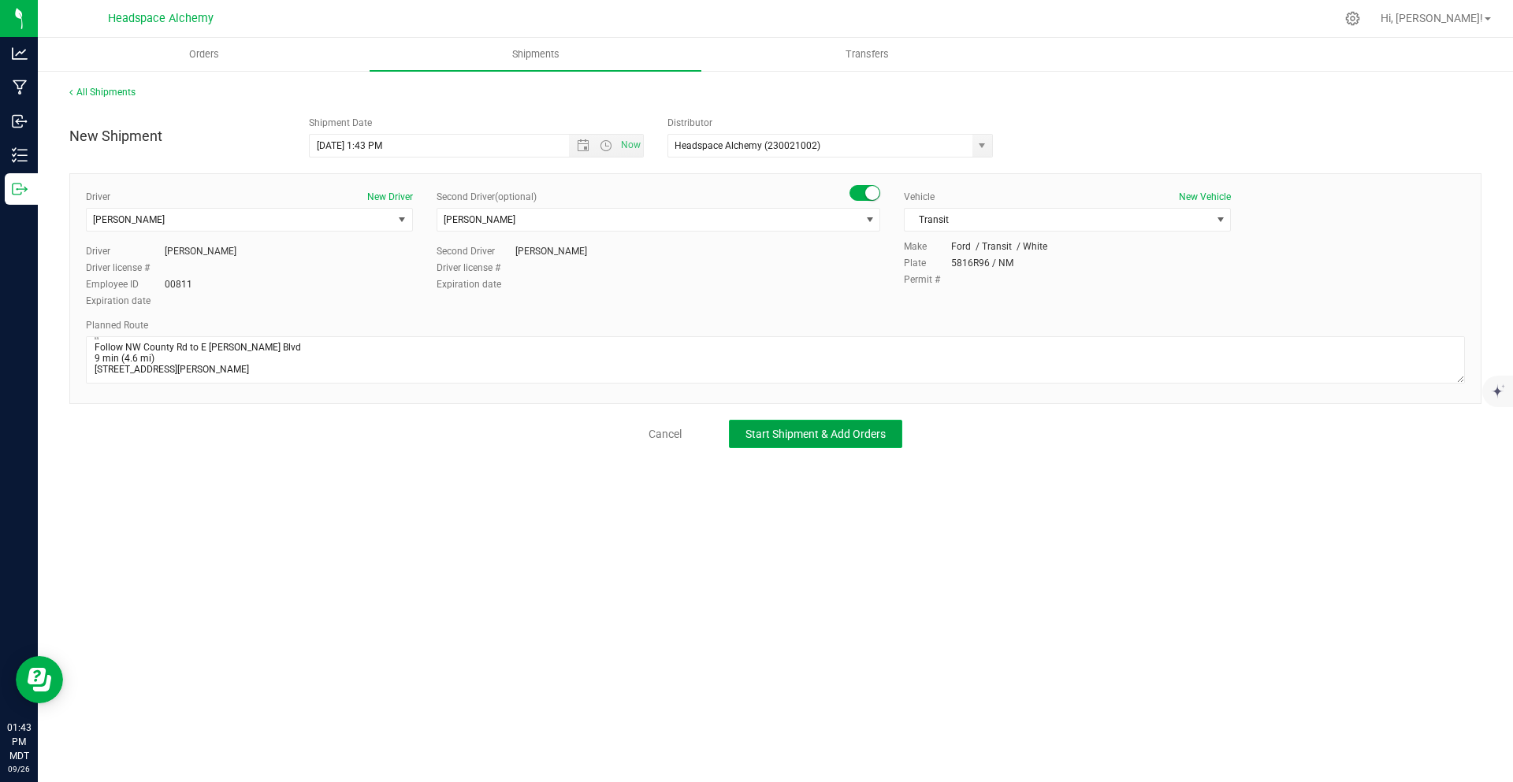
click at [834, 429] on span "Start Shipment & Add Orders" at bounding box center [815, 434] width 140 height 13
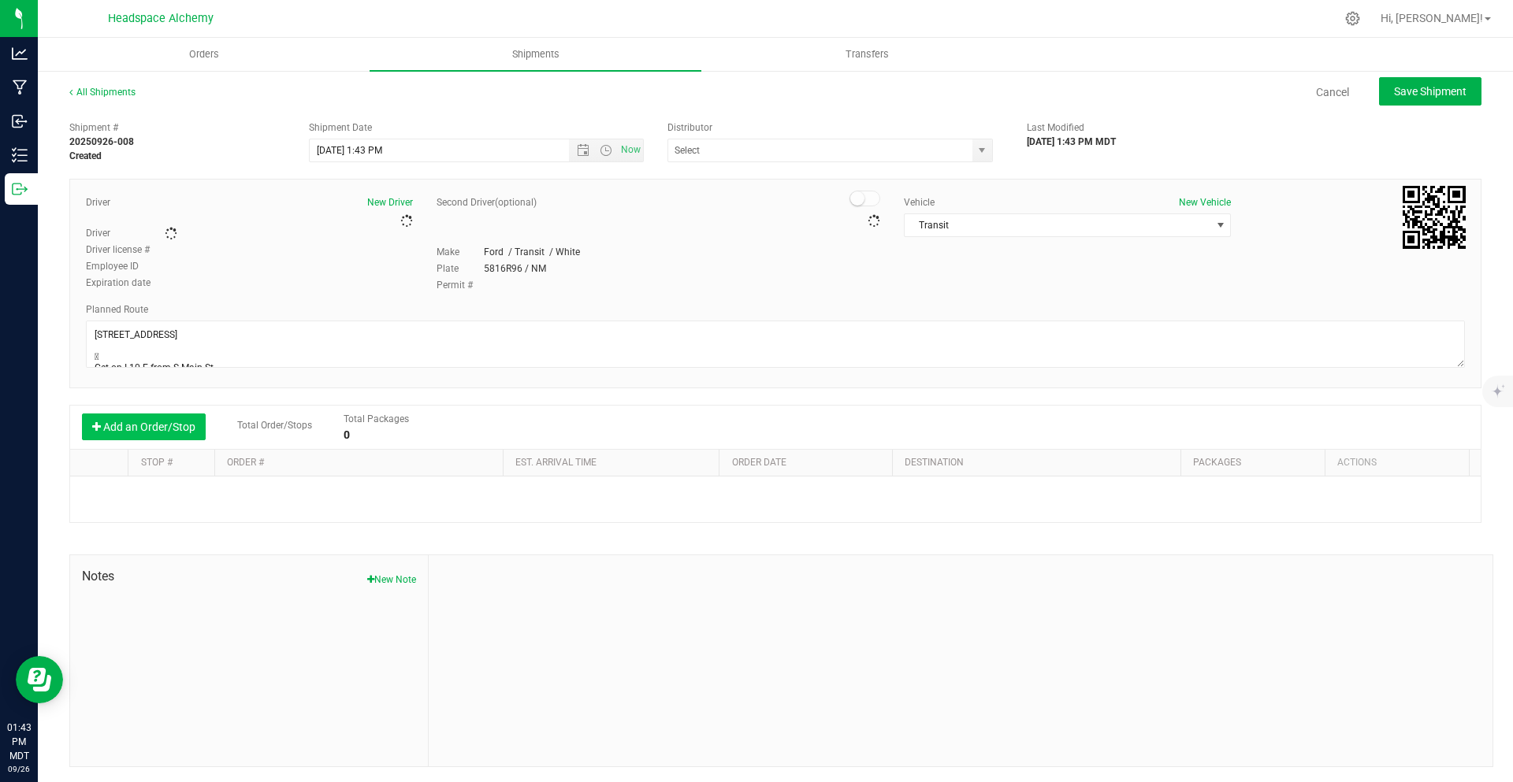
type input "Headspace Alchemy (230021002)"
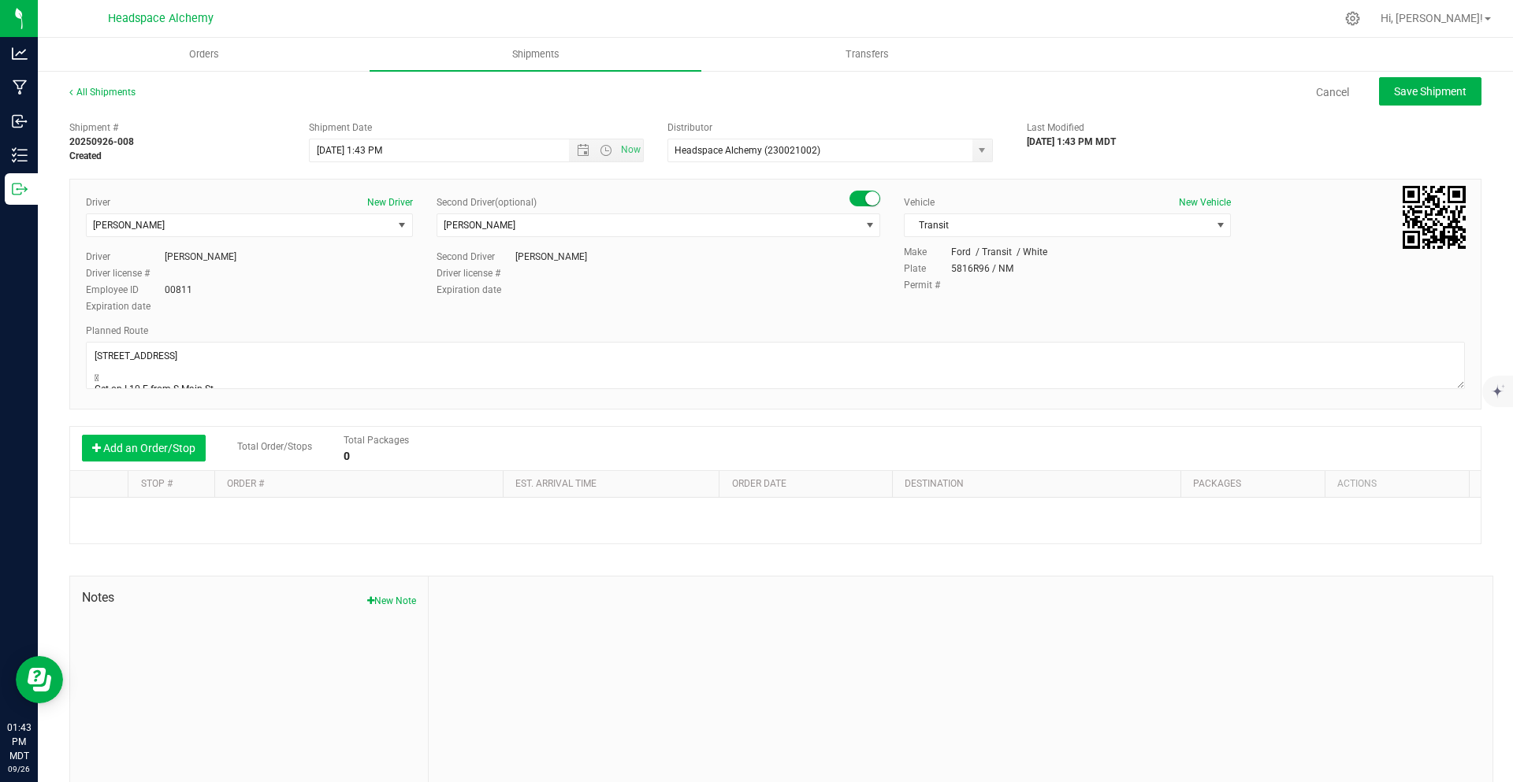
click at [186, 446] on button "Add an Order/Stop" at bounding box center [144, 448] width 124 height 27
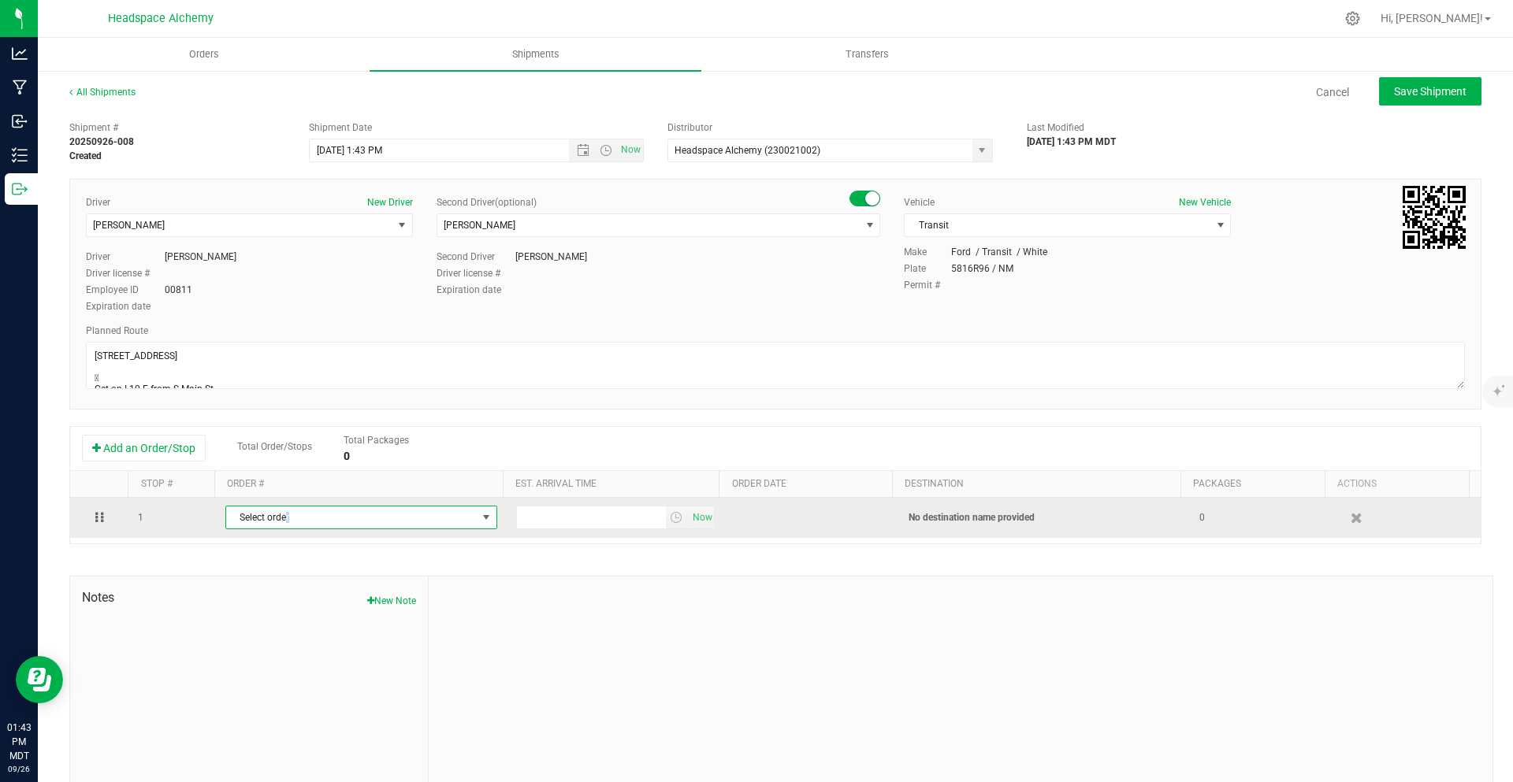
click at [287, 525] on span "Select order" at bounding box center [351, 518] width 251 height 22
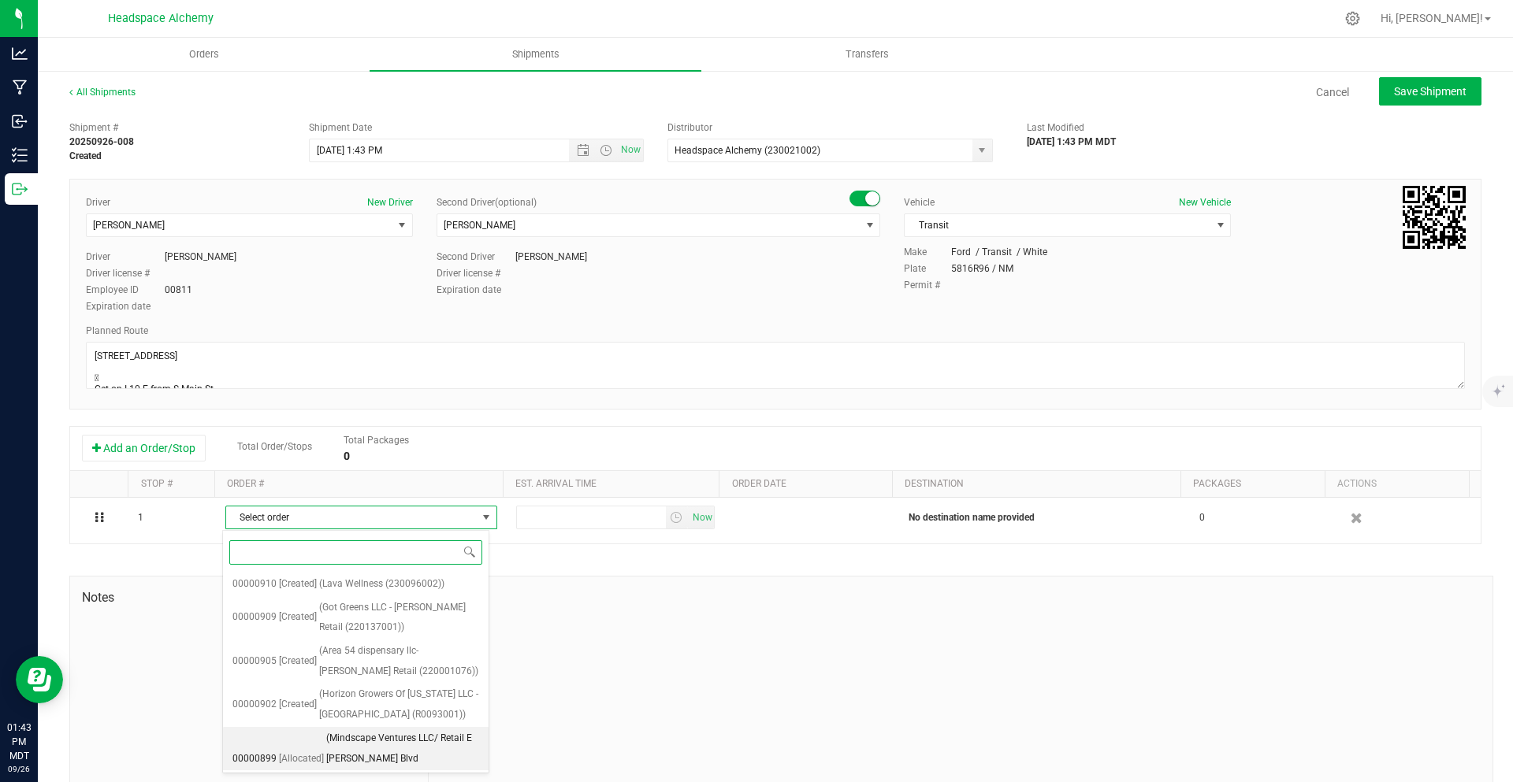
click at [400, 745] on span "(Mindscape Ventures LLC/ Retail E Bender Blvd (220814001))" at bounding box center [402, 759] width 153 height 61
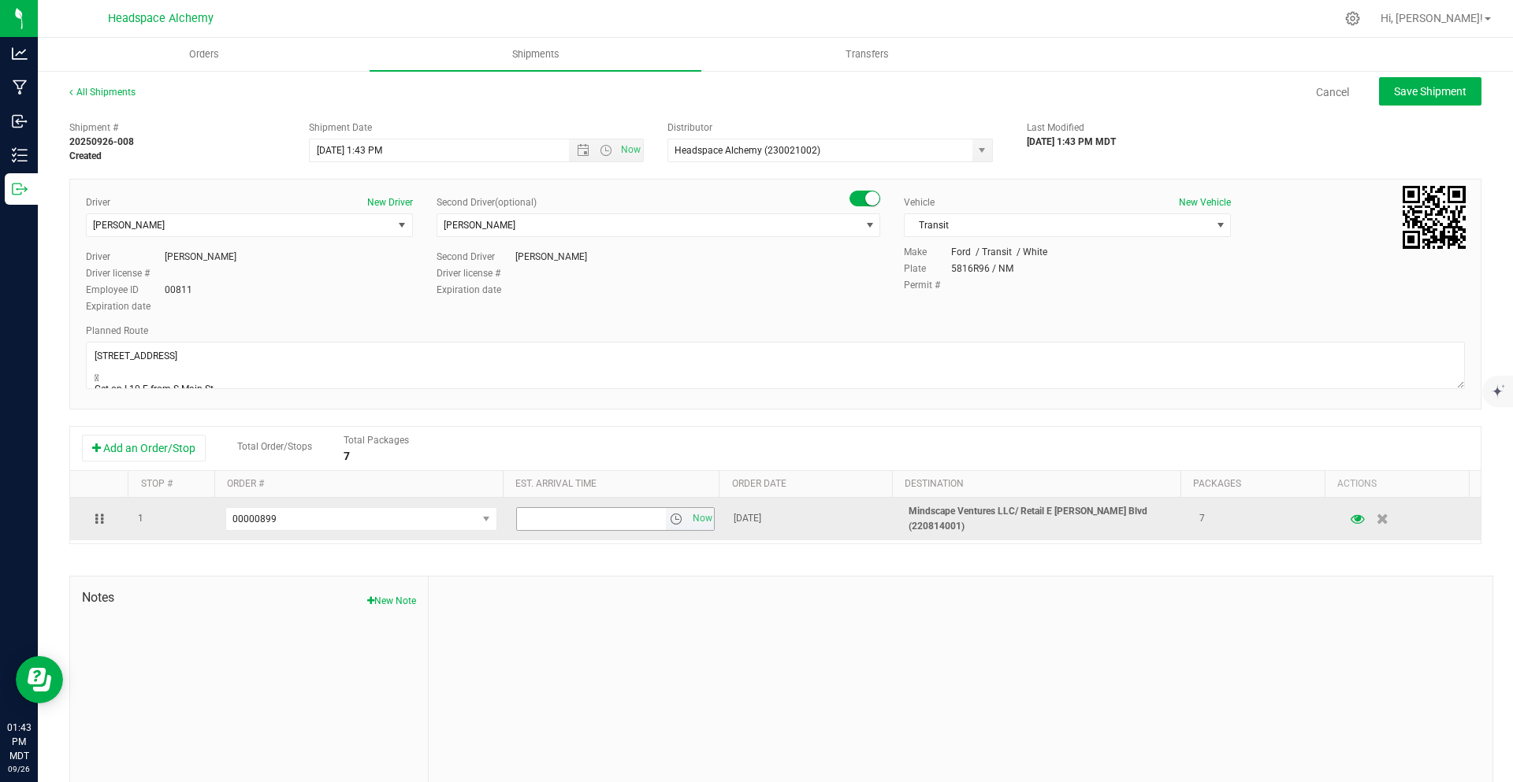
click at [670, 521] on span "select" at bounding box center [676, 519] width 13 height 13
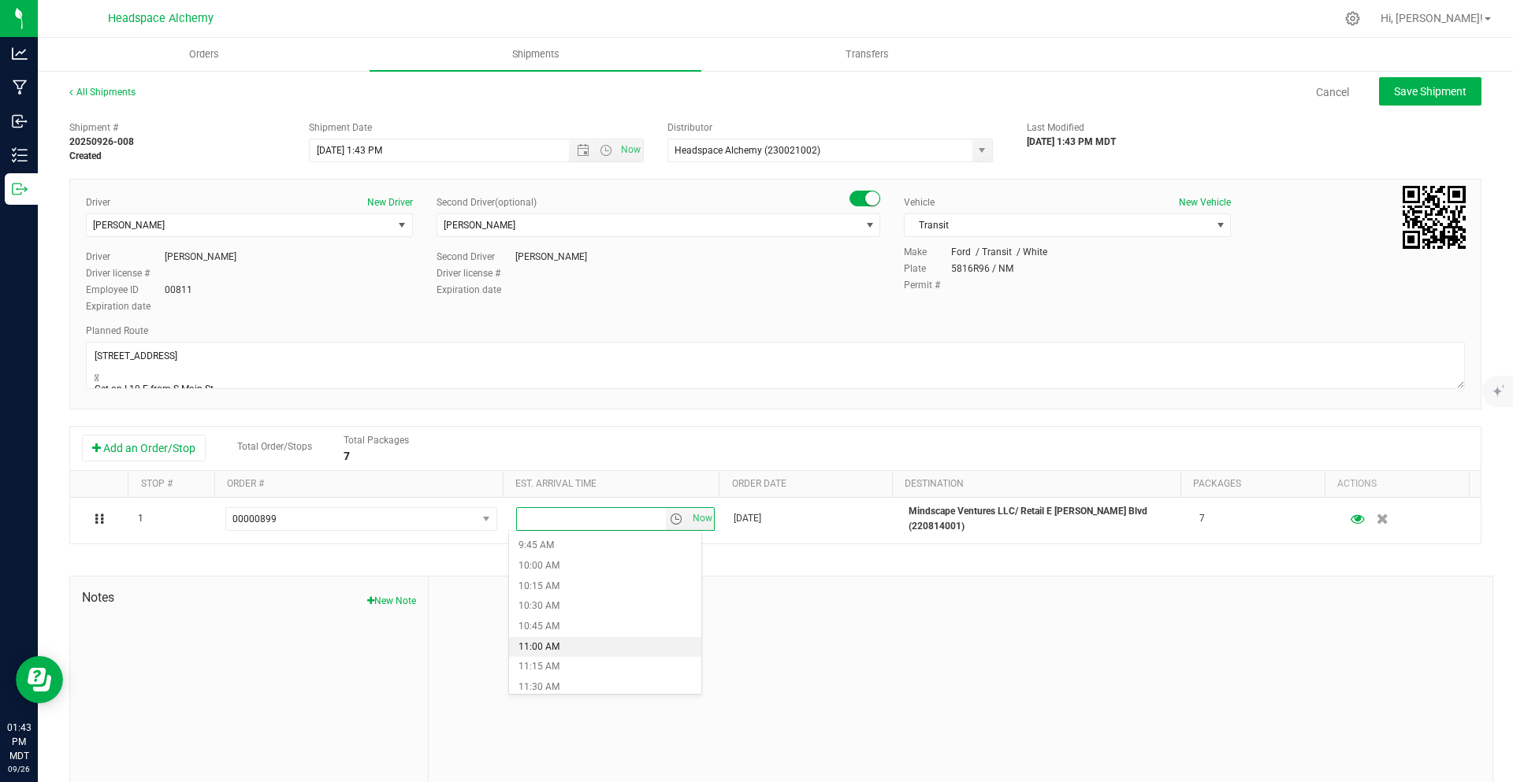
scroll to position [1024, 0]
click at [549, 644] on li "2:00 PM" at bounding box center [605, 654] width 192 height 20
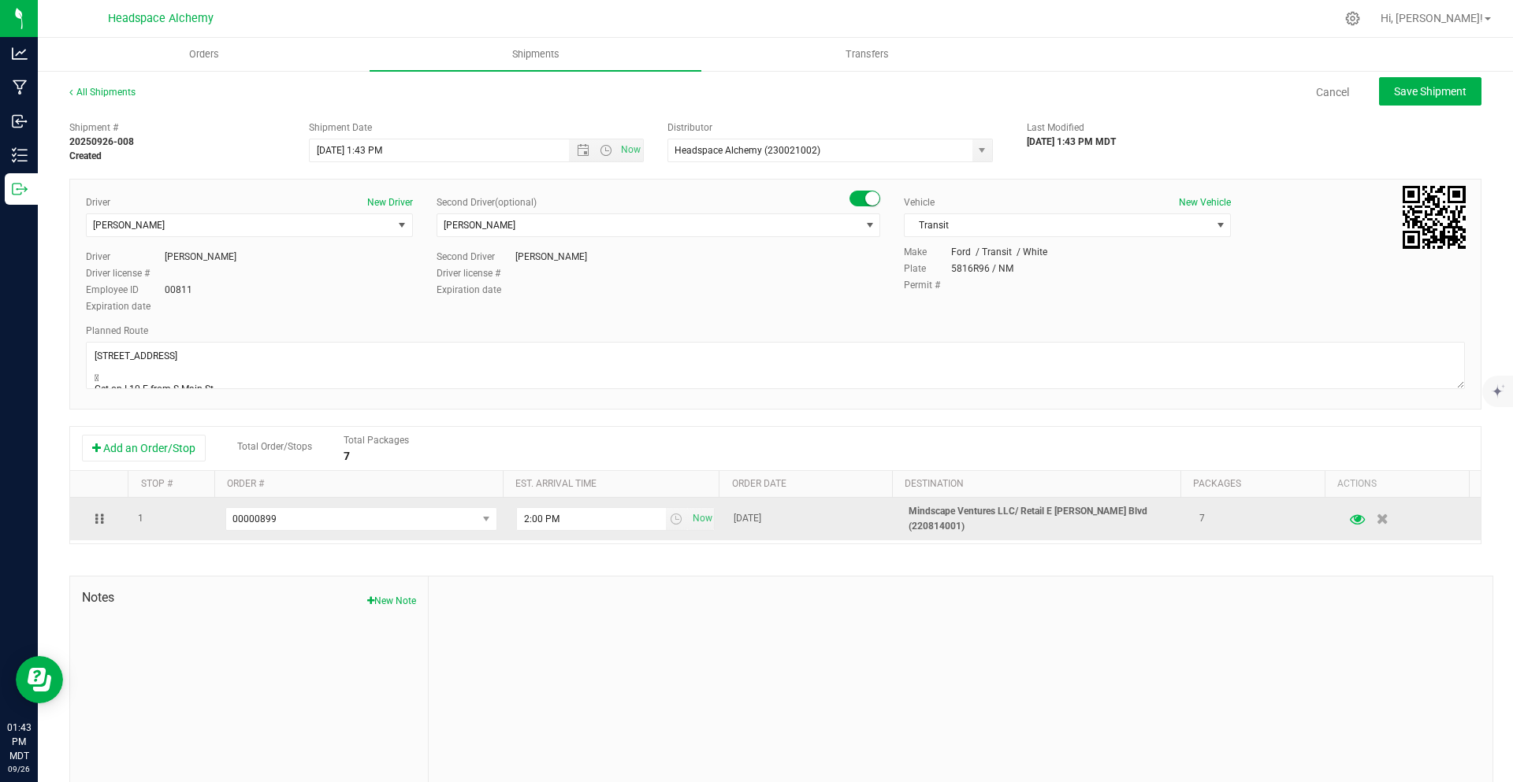
click at [1350, 524] on icon "button" at bounding box center [1357, 519] width 15 height 11
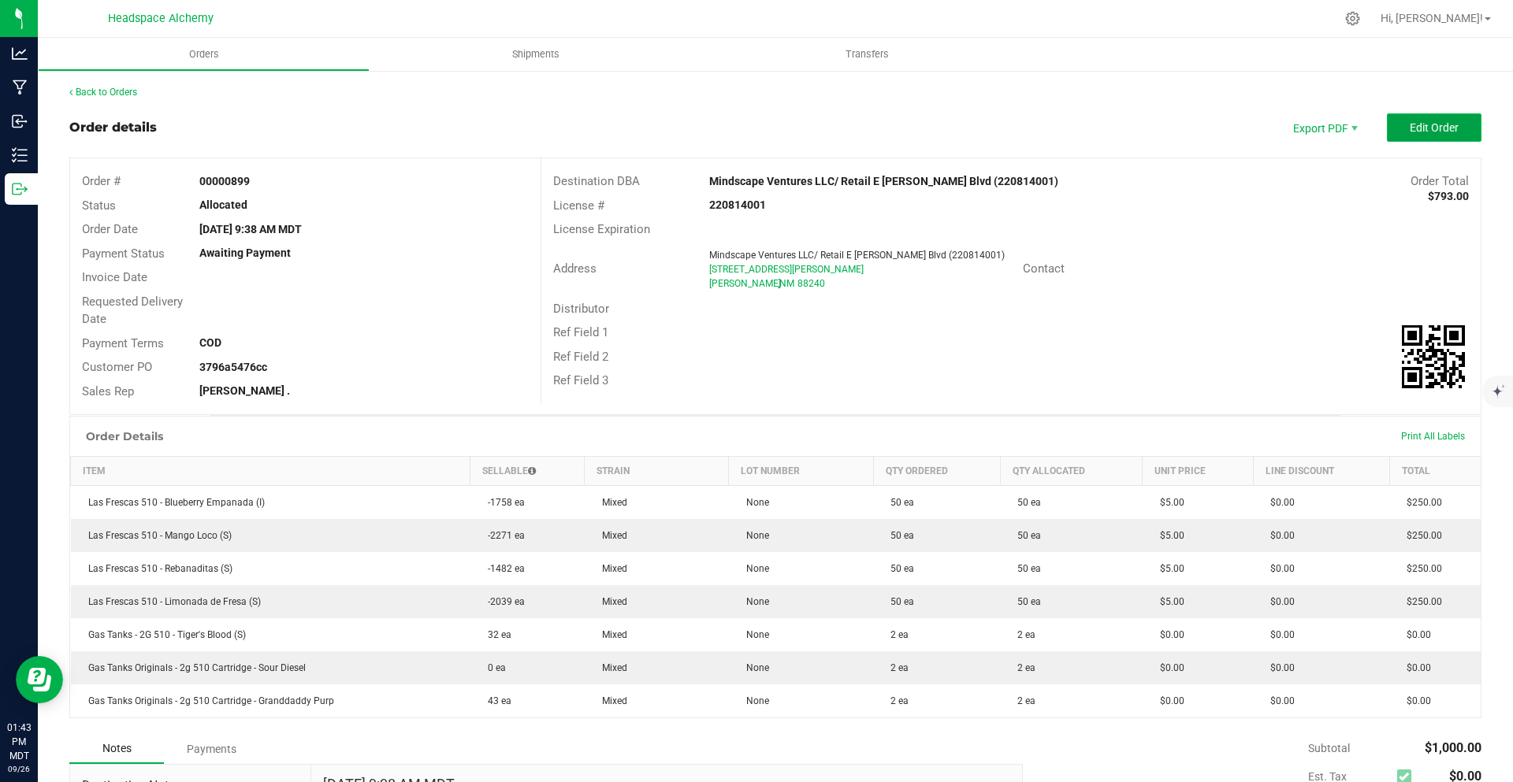
click at [1409, 124] on span "Edit Order" at bounding box center [1433, 127] width 49 height 13
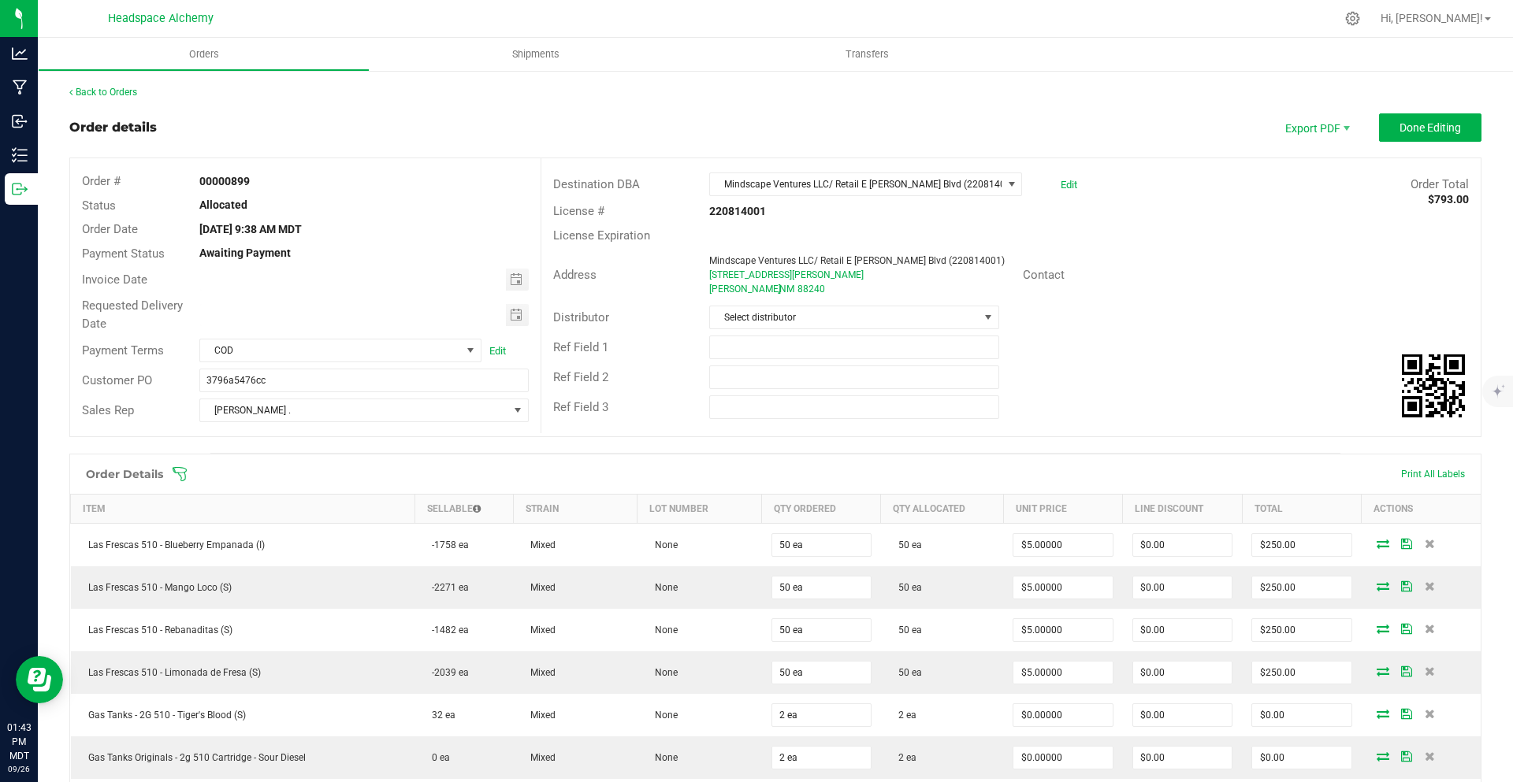
scroll to position [236, 0]
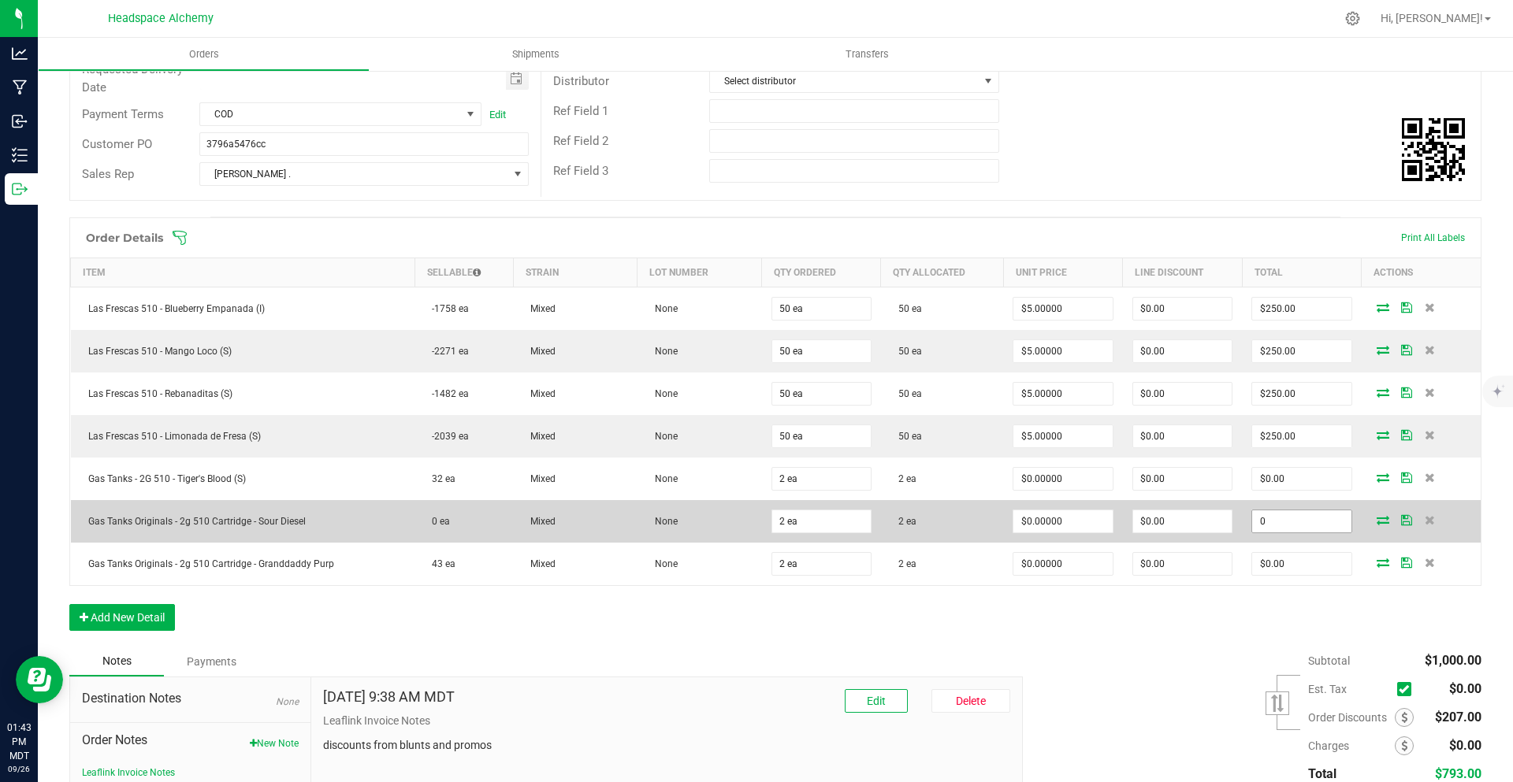
click at [1289, 523] on input "0" at bounding box center [1301, 522] width 98 height 22
type input ".01"
type input "$0.00500"
type input "$0.01"
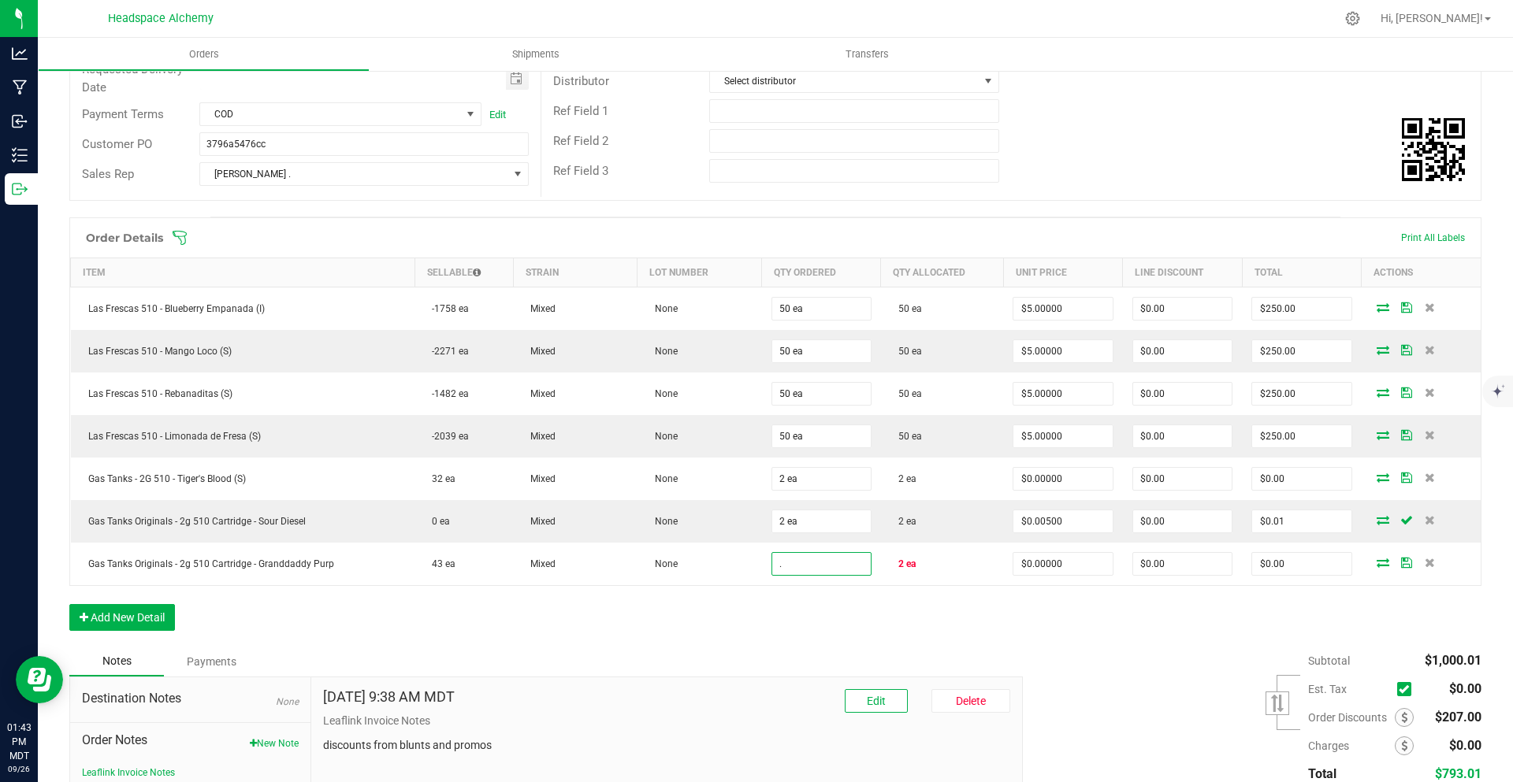
type input "."
click at [1090, 732] on div "Subtotal $1,000.01 Est. Tax" at bounding box center [1246, 746] width 470 height 199
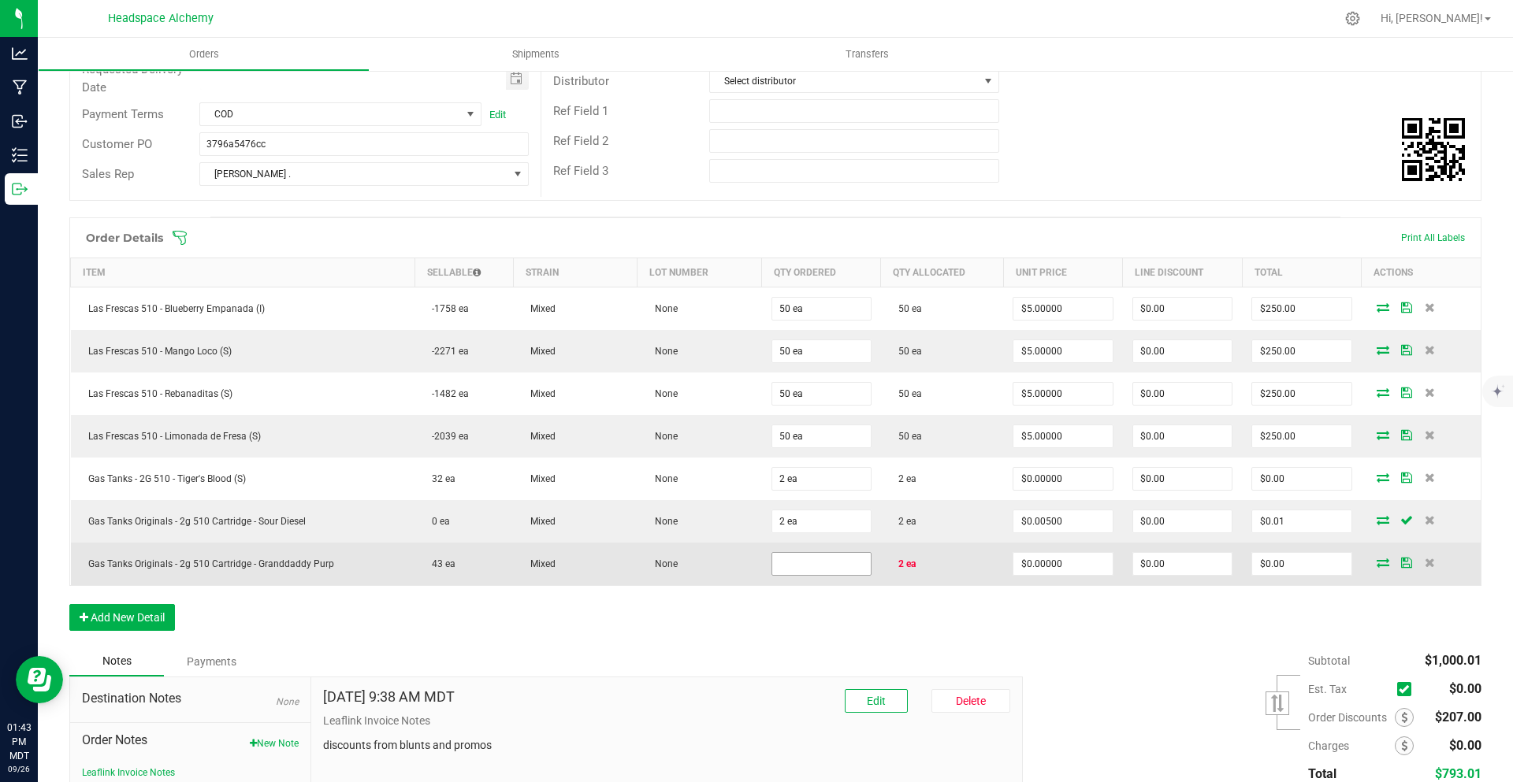
click at [837, 561] on input at bounding box center [821, 564] width 98 height 22
type input "2 ea"
type input "0"
click at [1325, 560] on input "0" at bounding box center [1301, 564] width 98 height 22
click at [1316, 559] on input "0" at bounding box center [1301, 564] width 98 height 22
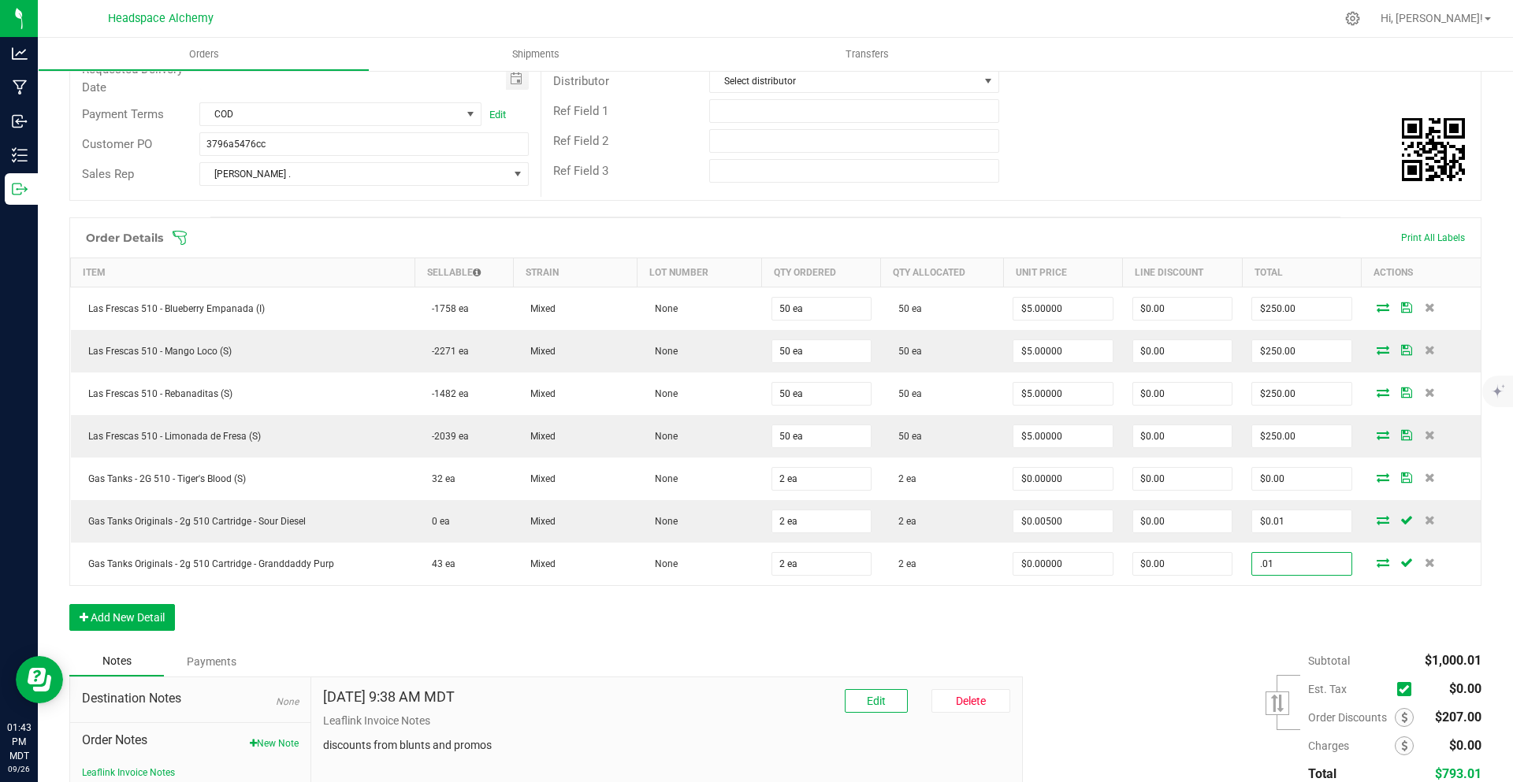
type input ".01"
type input "$0.00500"
type input "$0.01"
click at [1249, 640] on div "Order Details Print All Labels Item Sellable Strain Lot Number Qty Ordered Qty …" at bounding box center [775, 431] width 1412 height 429
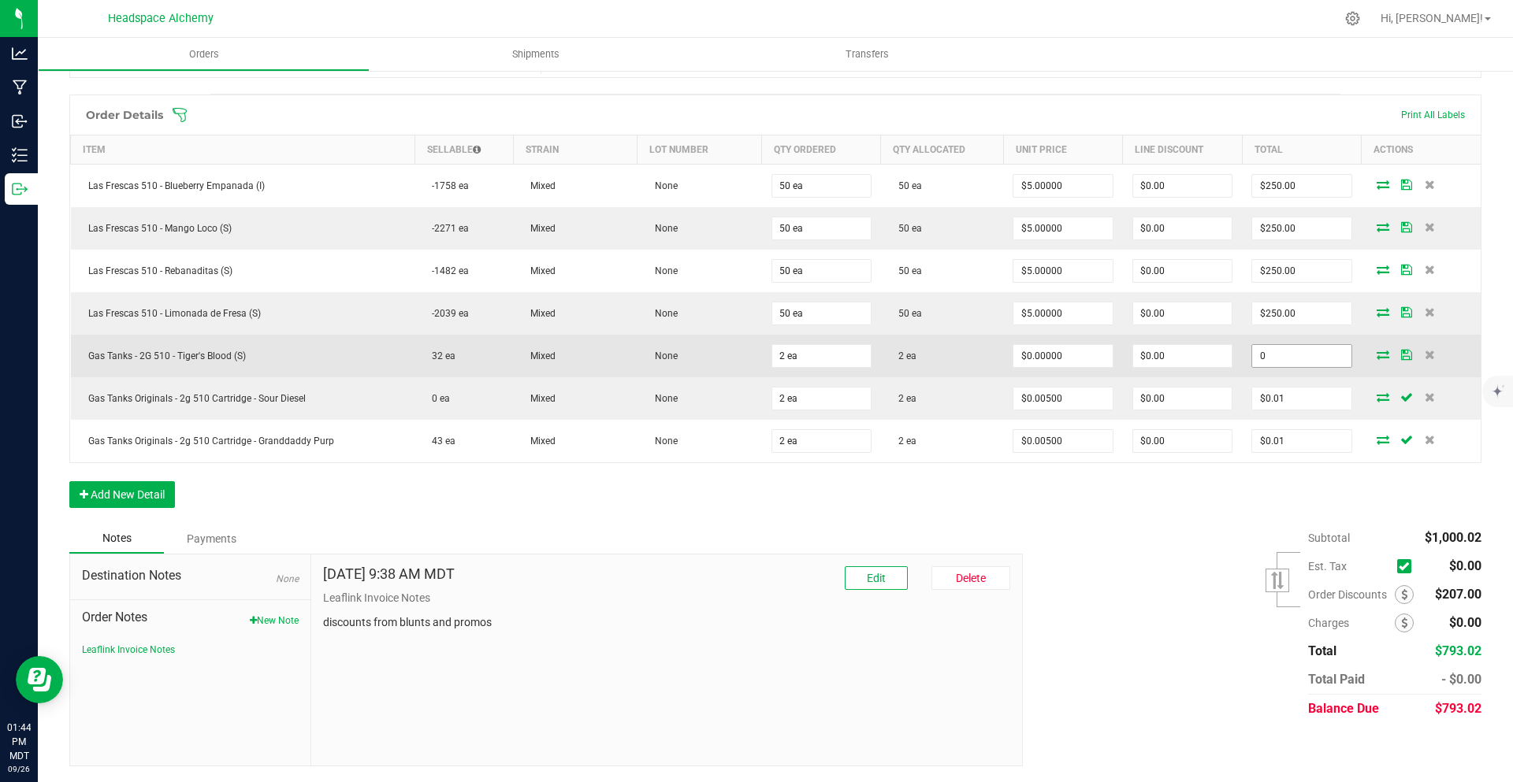
click at [1287, 356] on input "0" at bounding box center [1301, 356] width 98 height 22
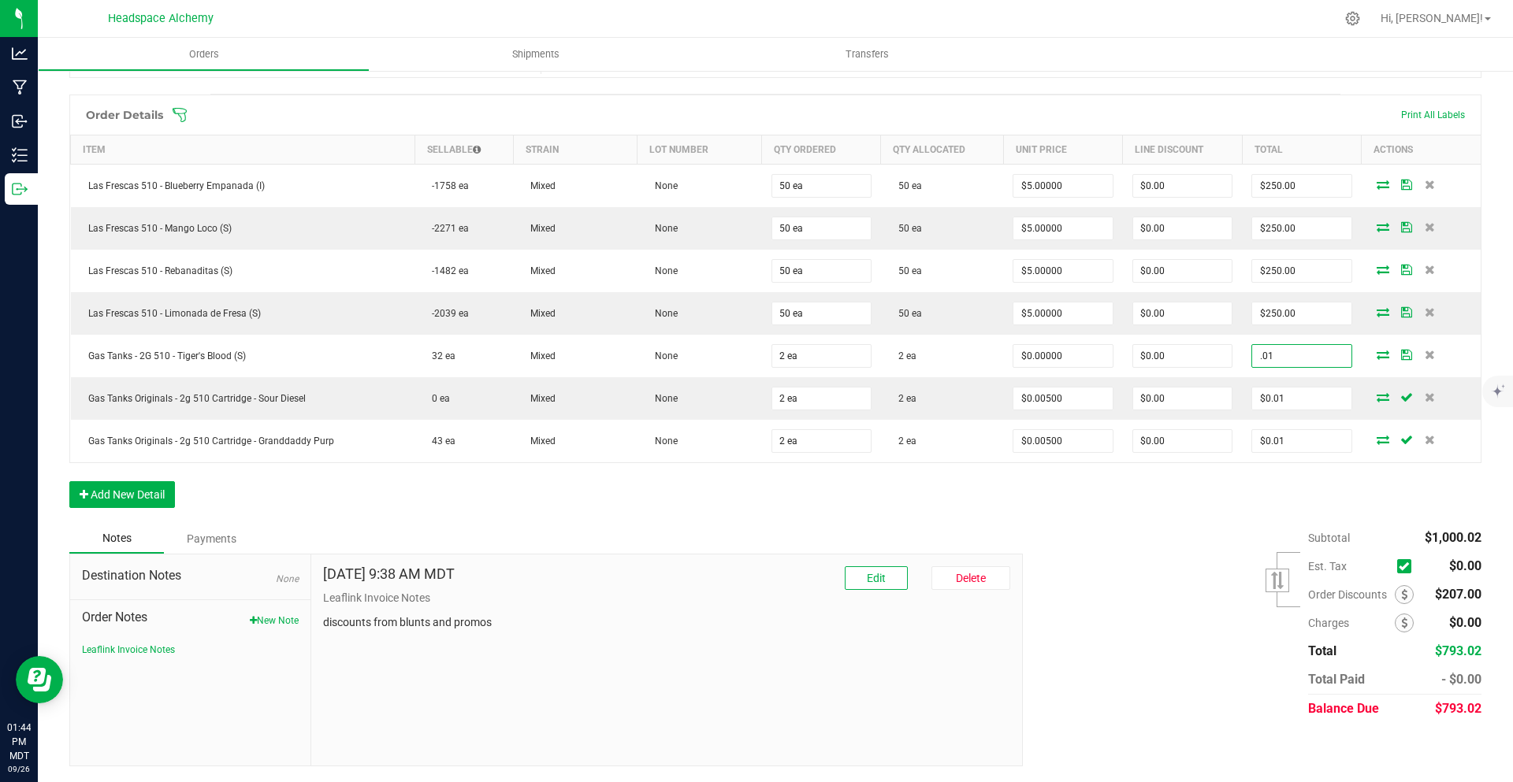
type input ".01"
type input "$0.00500"
type input "$0.01"
click at [1230, 563] on div "Subtotal $1,000.02 Est. Tax" at bounding box center [1246, 623] width 470 height 199
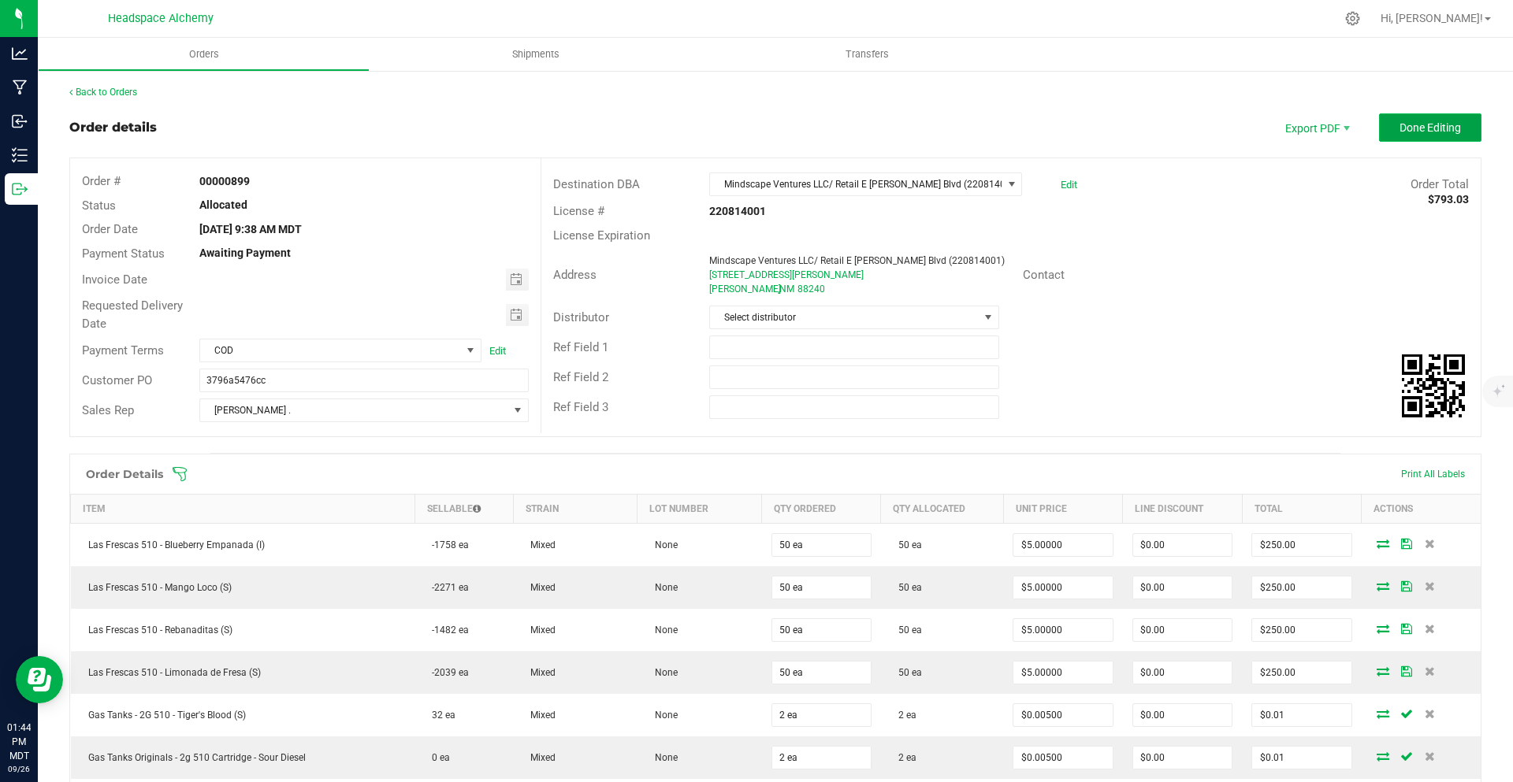
click at [1424, 139] on button "Done Editing" at bounding box center [1430, 127] width 102 height 28
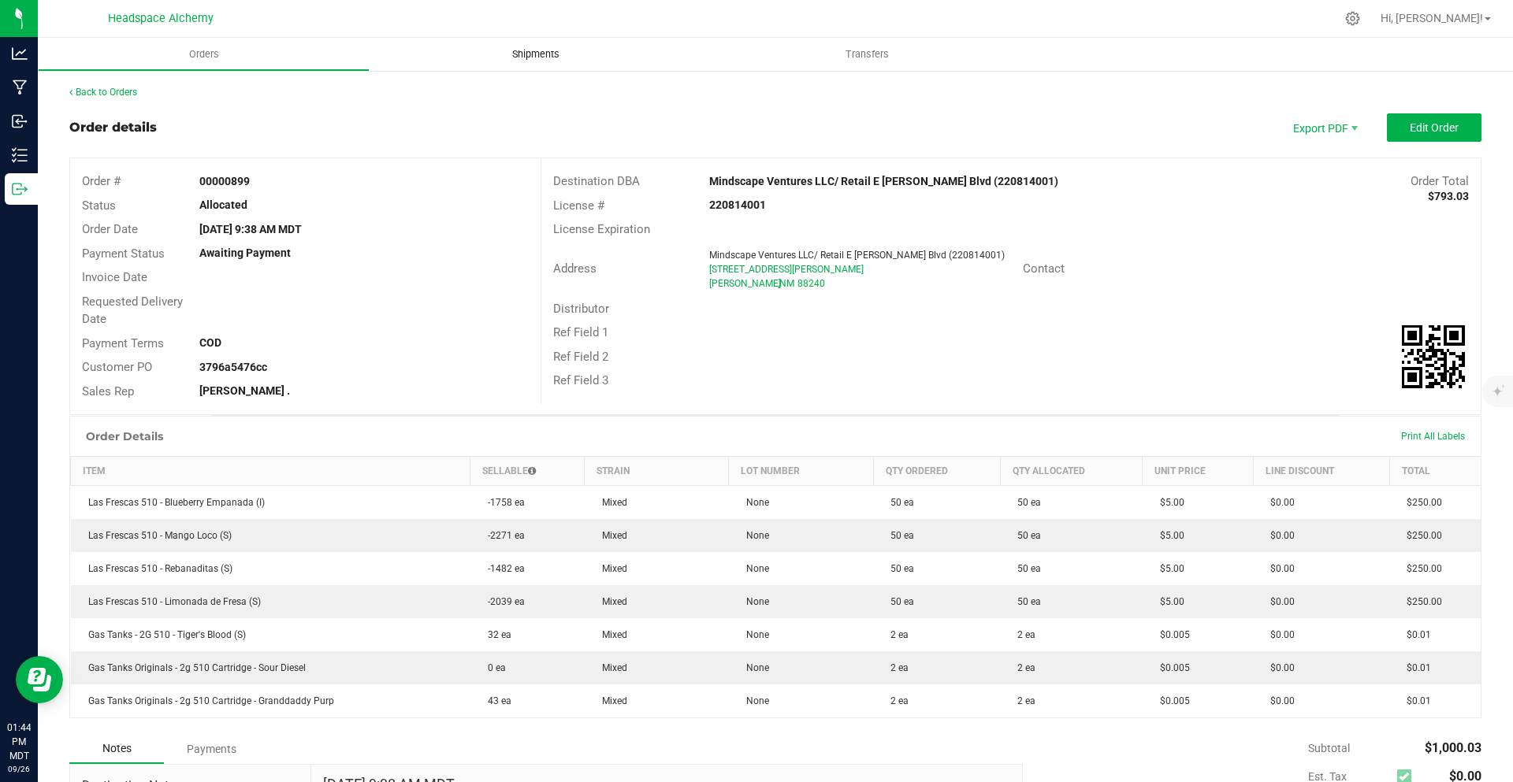
click at [540, 50] on span "Shipments" at bounding box center [536, 54] width 90 height 14
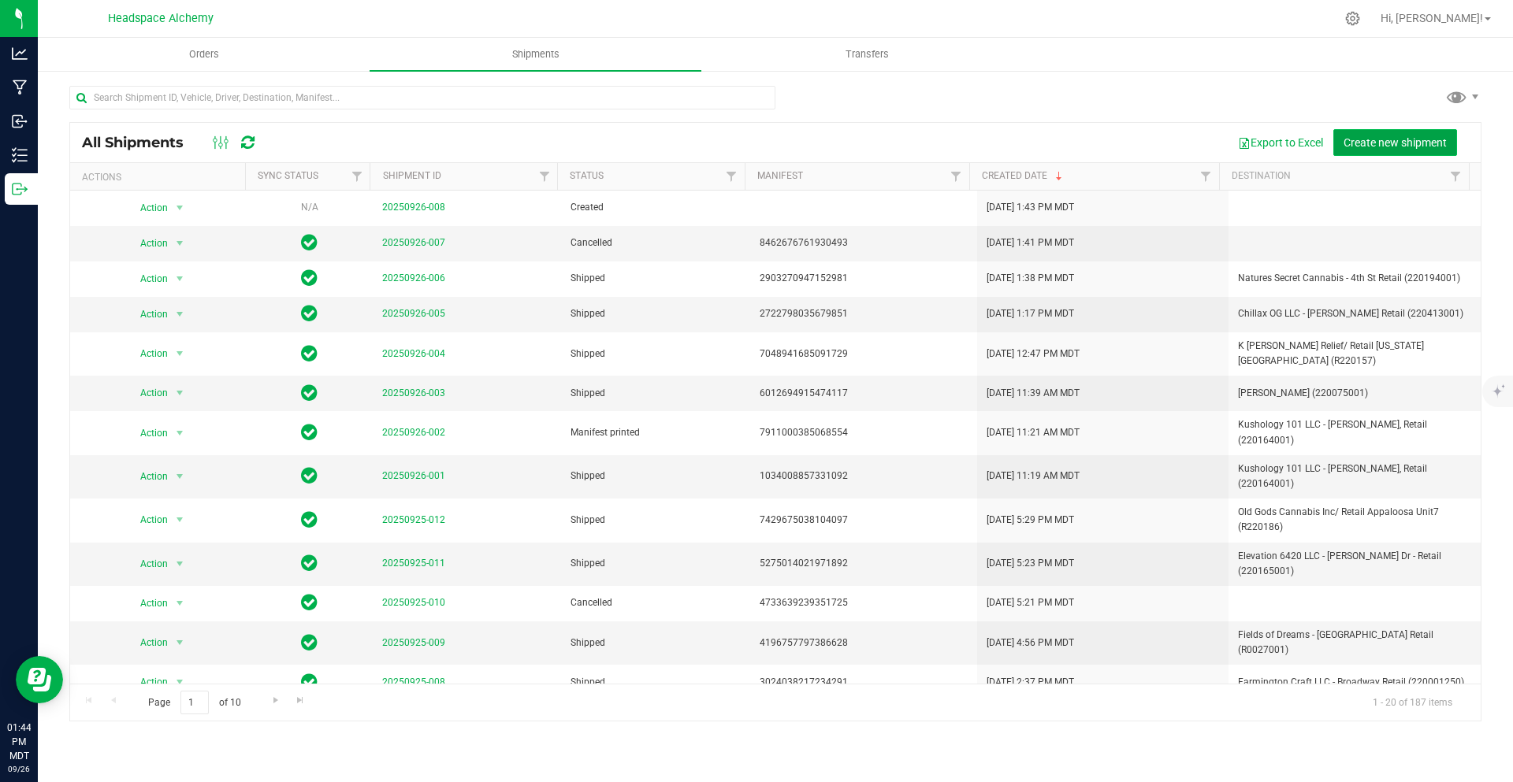
click at [1431, 137] on span "Create new shipment" at bounding box center [1394, 142] width 103 height 13
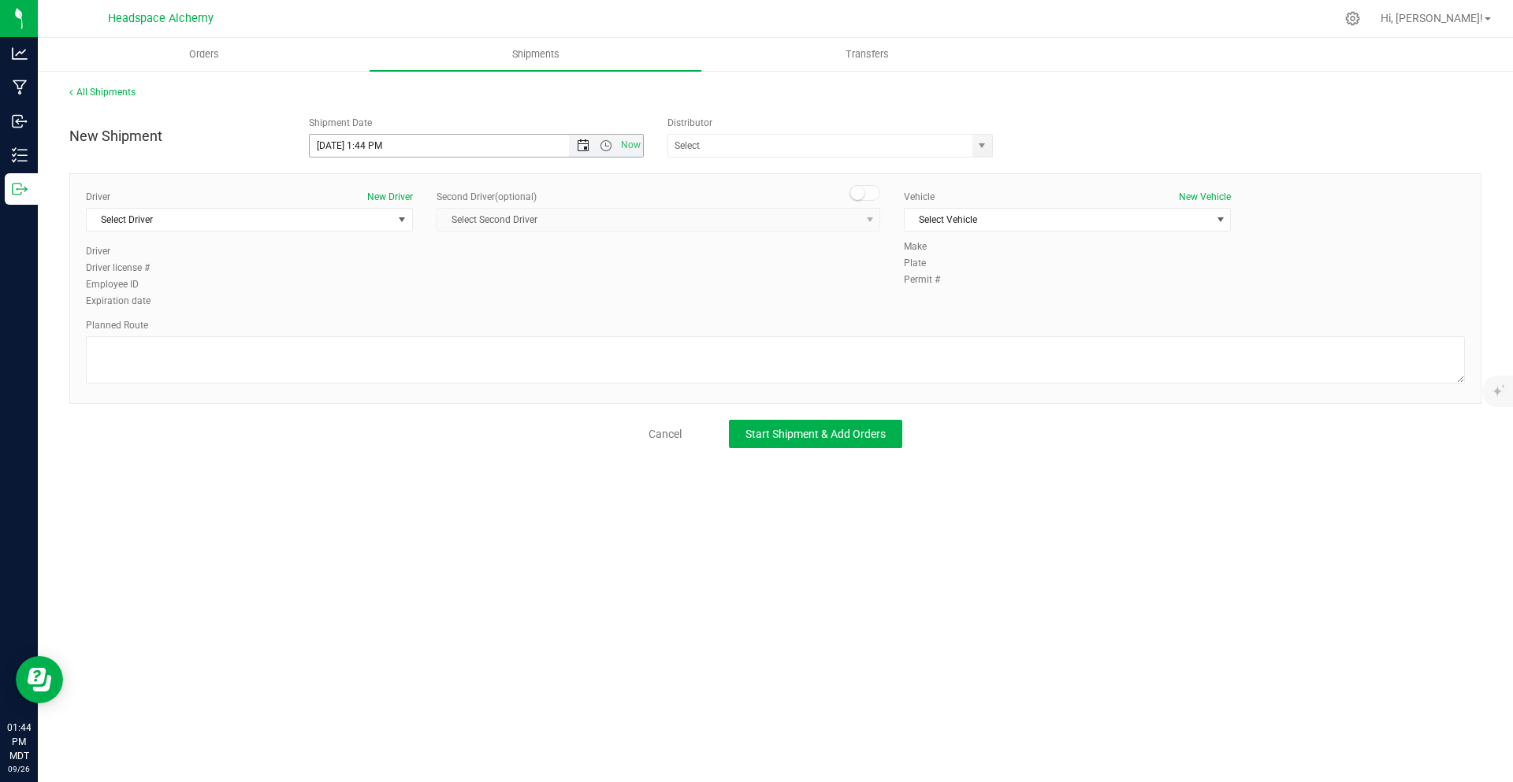
click at [585, 144] on span "Open the date view" at bounding box center [583, 145] width 13 height 13
click at [396, 327] on link "1" at bounding box center [392, 330] width 23 height 24
type input "10/1/2025 1:44 PM"
click at [792, 146] on input "text" at bounding box center [815, 146] width 295 height 22
click at [746, 177] on li "Headspace Alchemy (230021002)" at bounding box center [830, 173] width 324 height 24
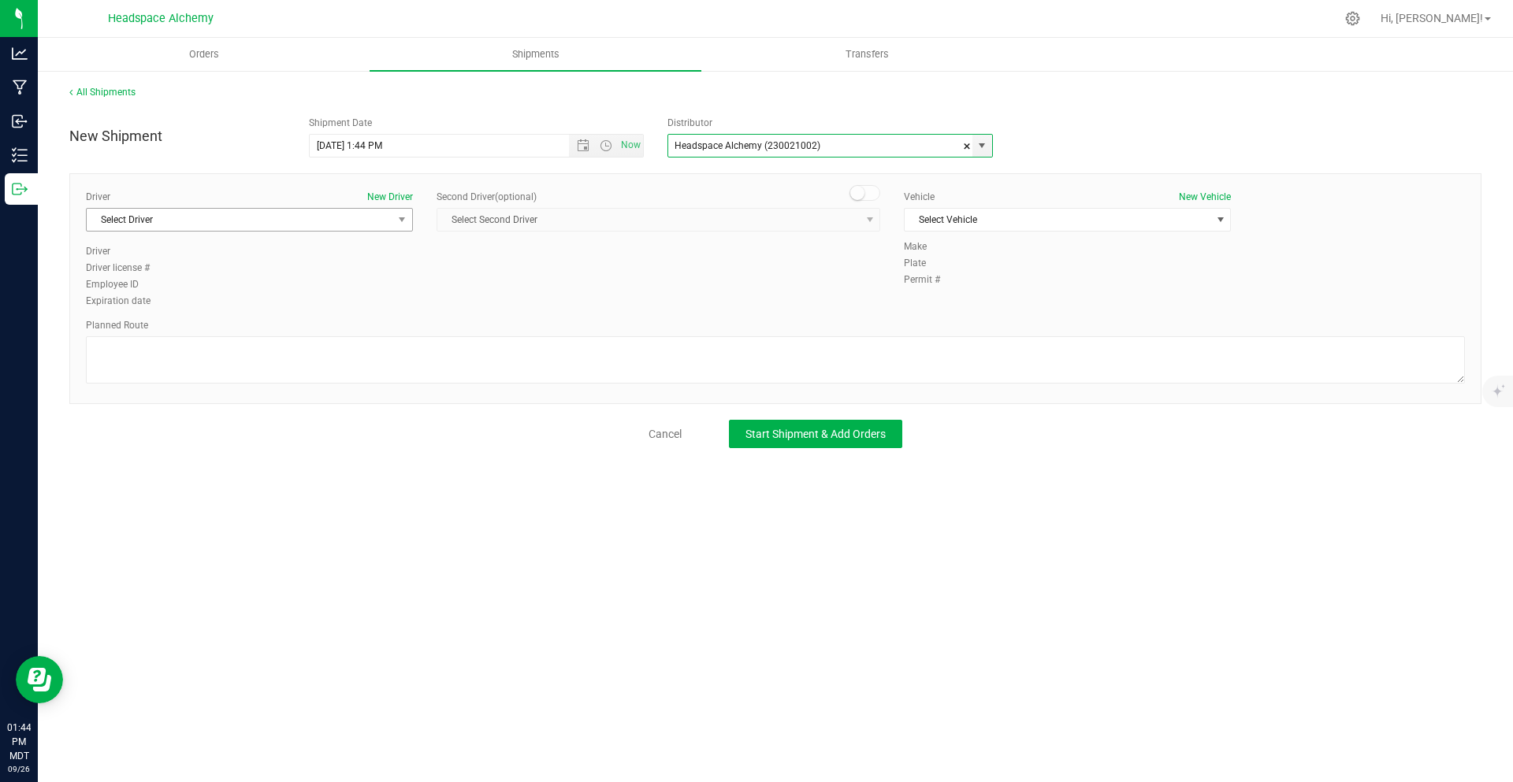
type input "Headspace Alchemy (230021002)"
click at [370, 228] on span "Select Driver" at bounding box center [240, 220] width 306 height 22
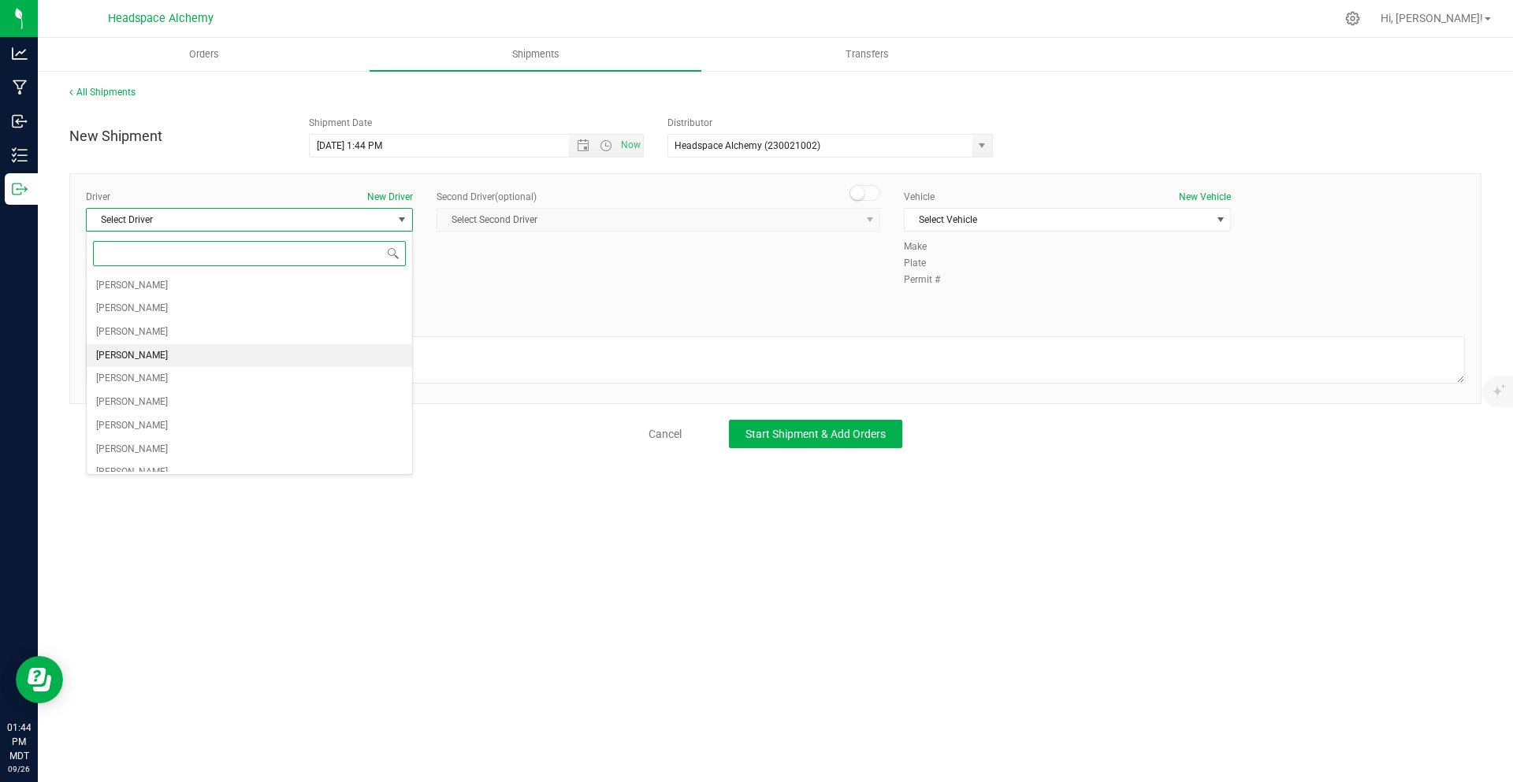
drag, startPoint x: 145, startPoint y: 358, endPoint x: 563, endPoint y: 293, distance: 422.5
click at [145, 357] on span "Sherry Betts" at bounding box center [132, 356] width 72 height 20
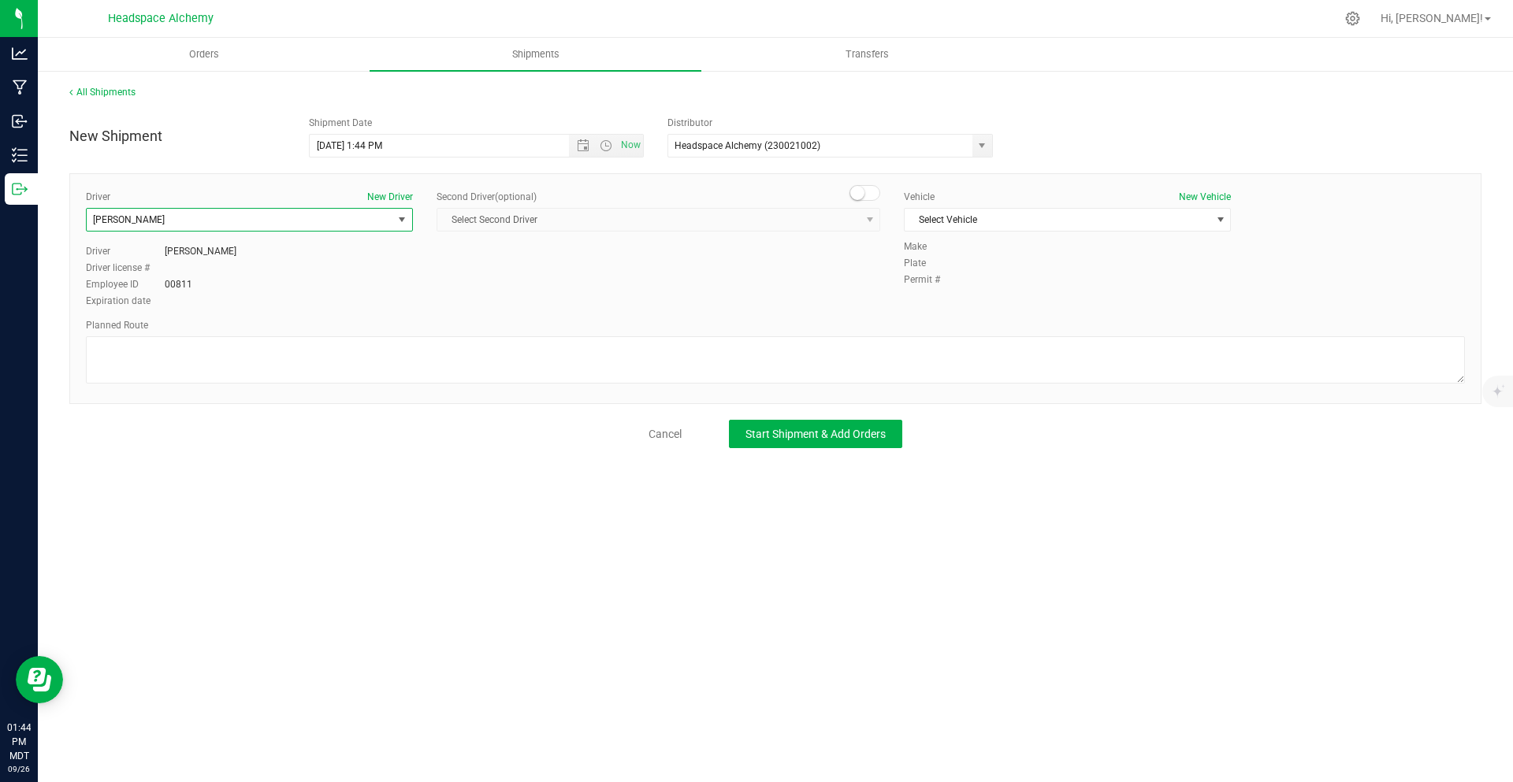
click at [871, 197] on span at bounding box center [865, 193] width 32 height 16
click at [846, 211] on span "Select Second Driver" at bounding box center [648, 220] width 422 height 22
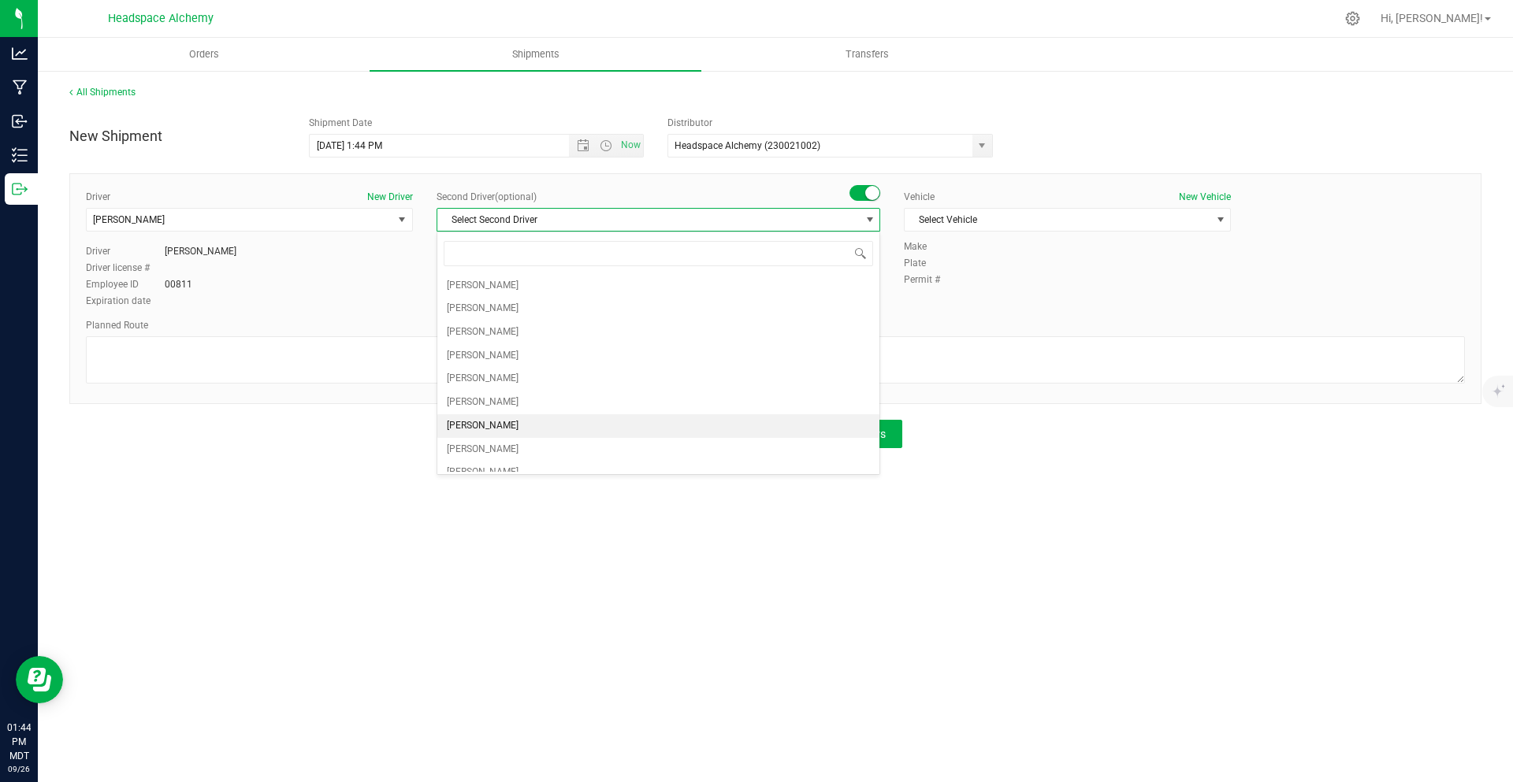
click at [465, 428] on span "Randy Delao" at bounding box center [483, 426] width 72 height 20
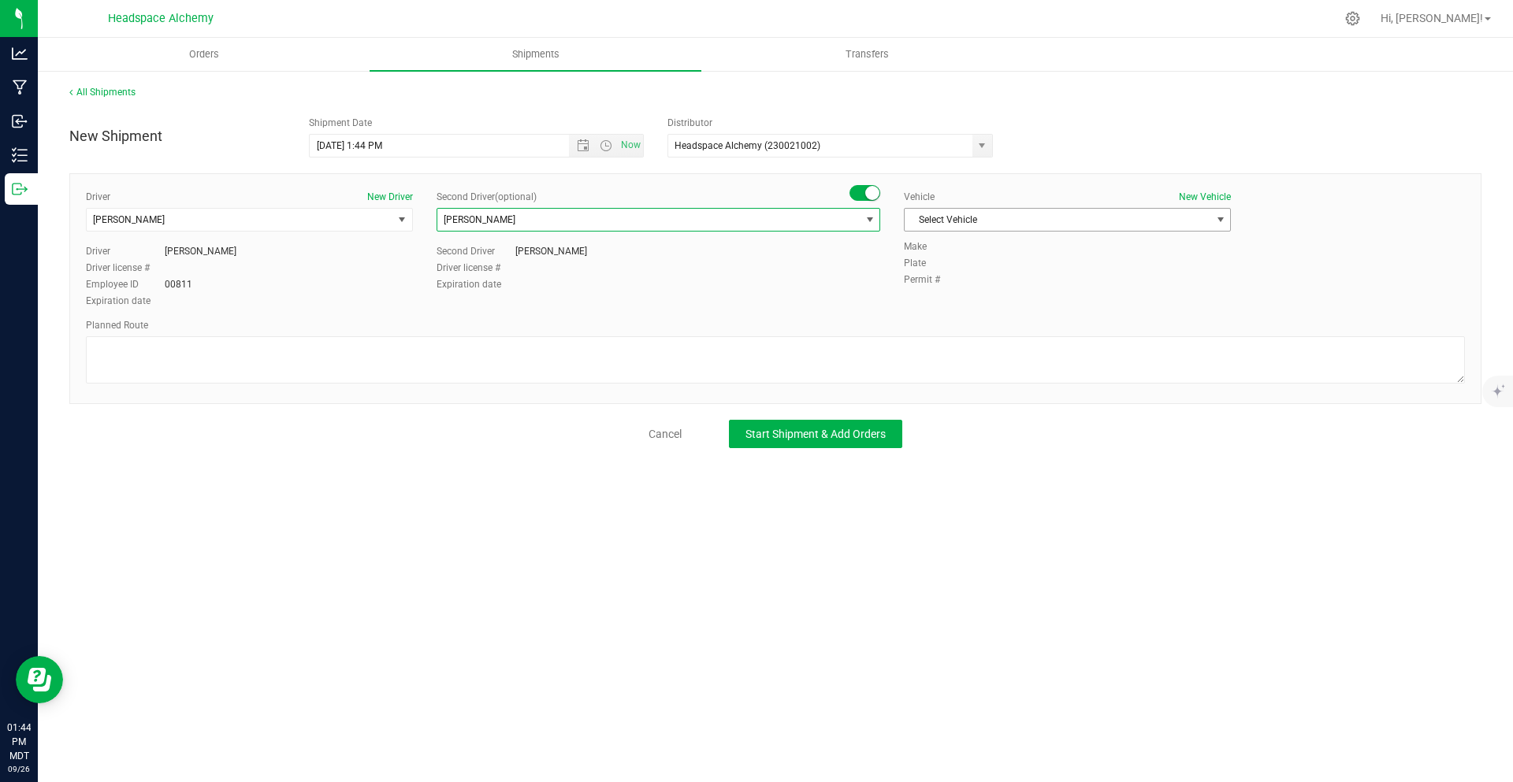
click at [980, 213] on span "Select Vehicle" at bounding box center [1057, 220] width 306 height 22
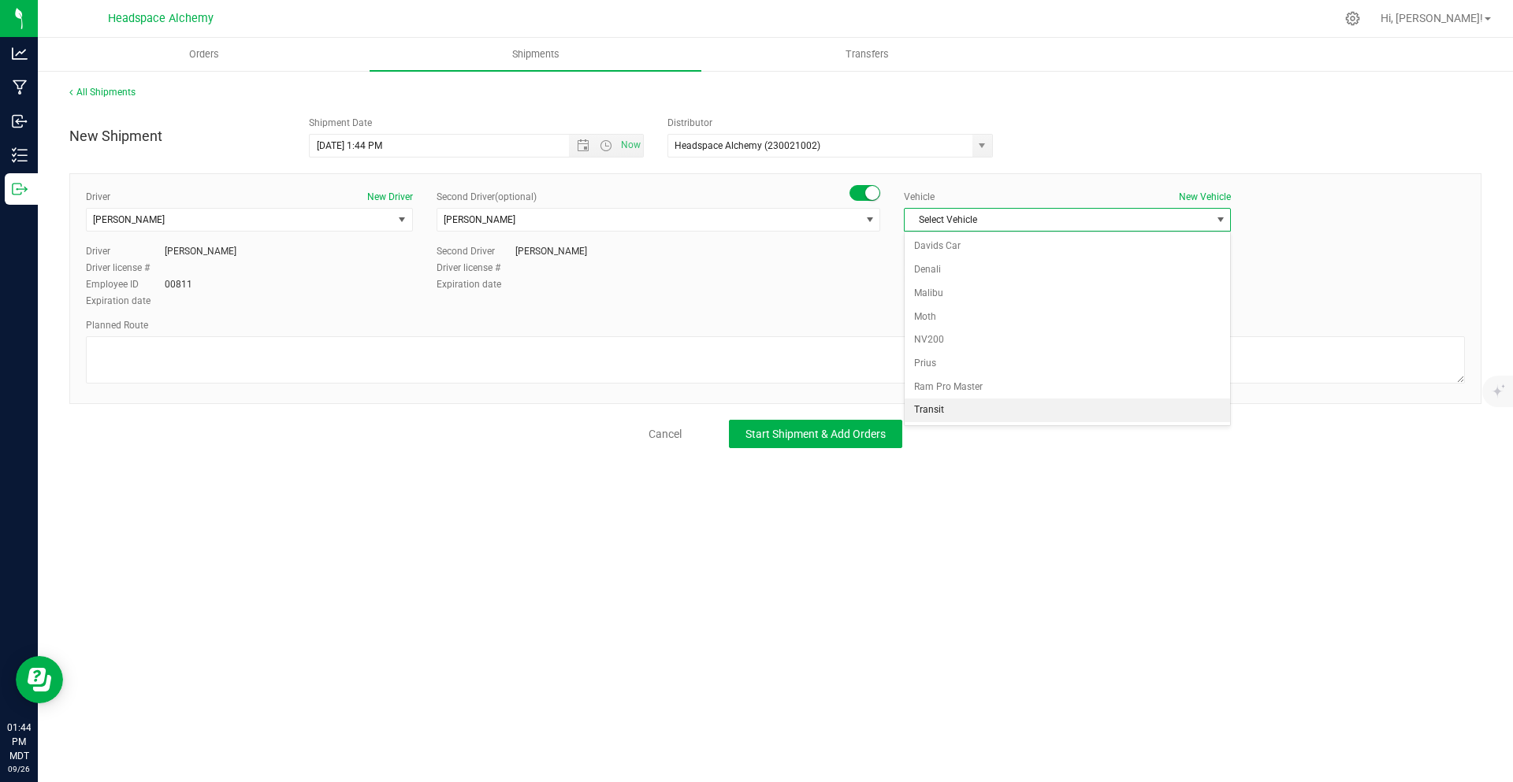
click at [973, 411] on li "Transit" at bounding box center [1066, 411] width 325 height 24
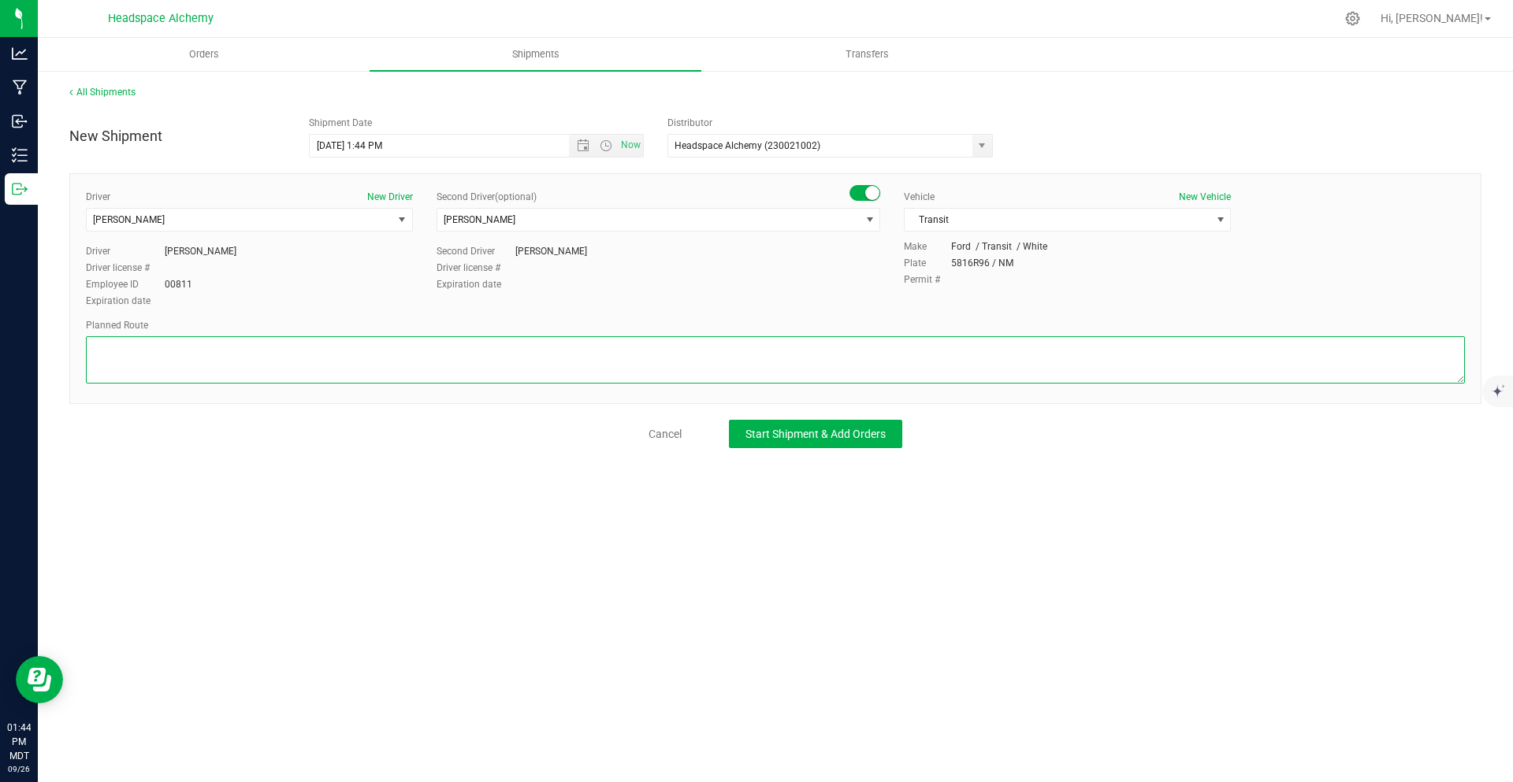
paste textarea "805 El Molino Blvd Las Cruces, NM 88005  Get on I-10 E from S Main St 6 min (2…"
type textarea "805 El Molino Blvd Las Cruces, NM 88005  Get on I-10 E from S Main St 6 min (2…"
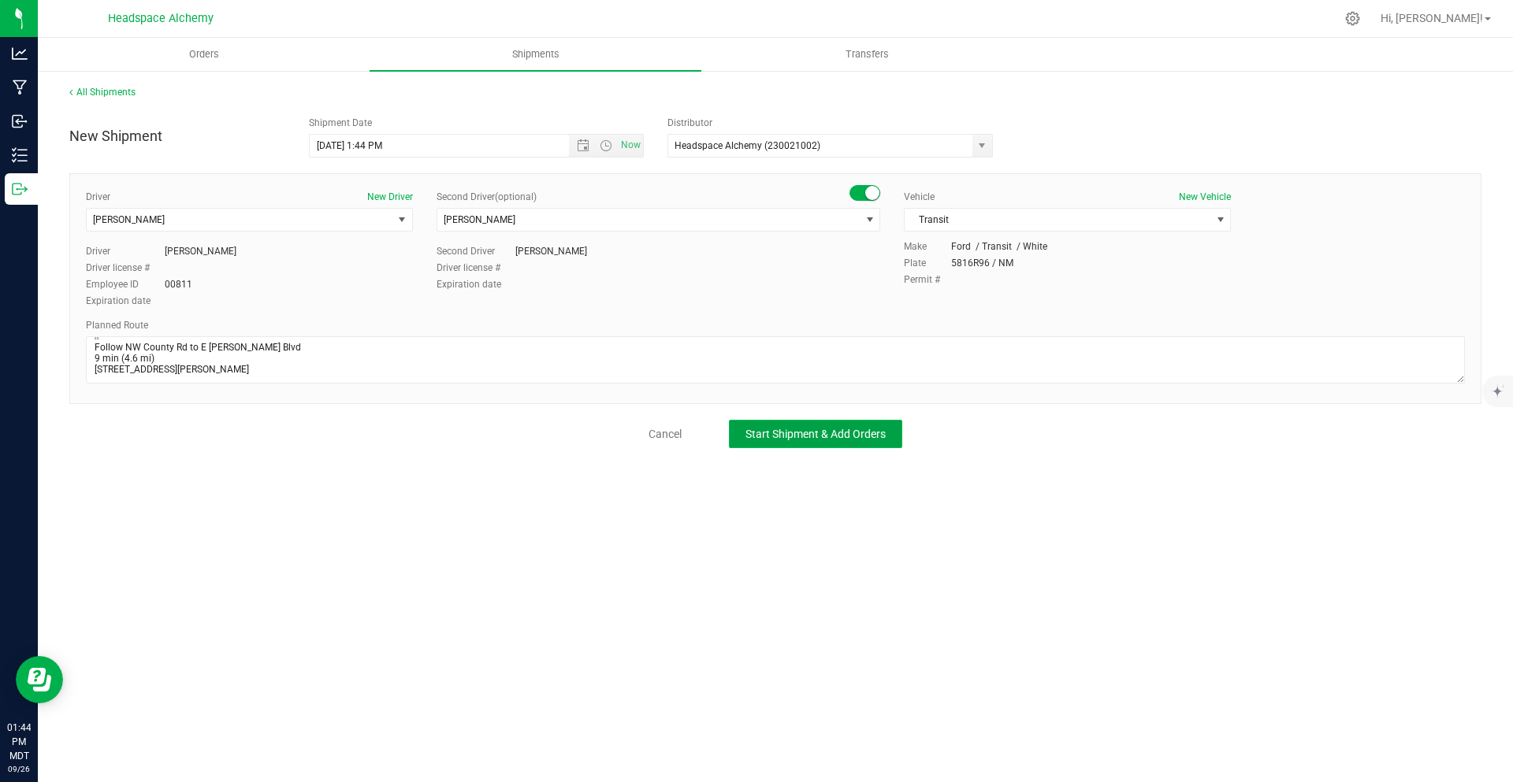
click at [829, 435] on span "Start Shipment & Add Orders" at bounding box center [815, 434] width 140 height 13
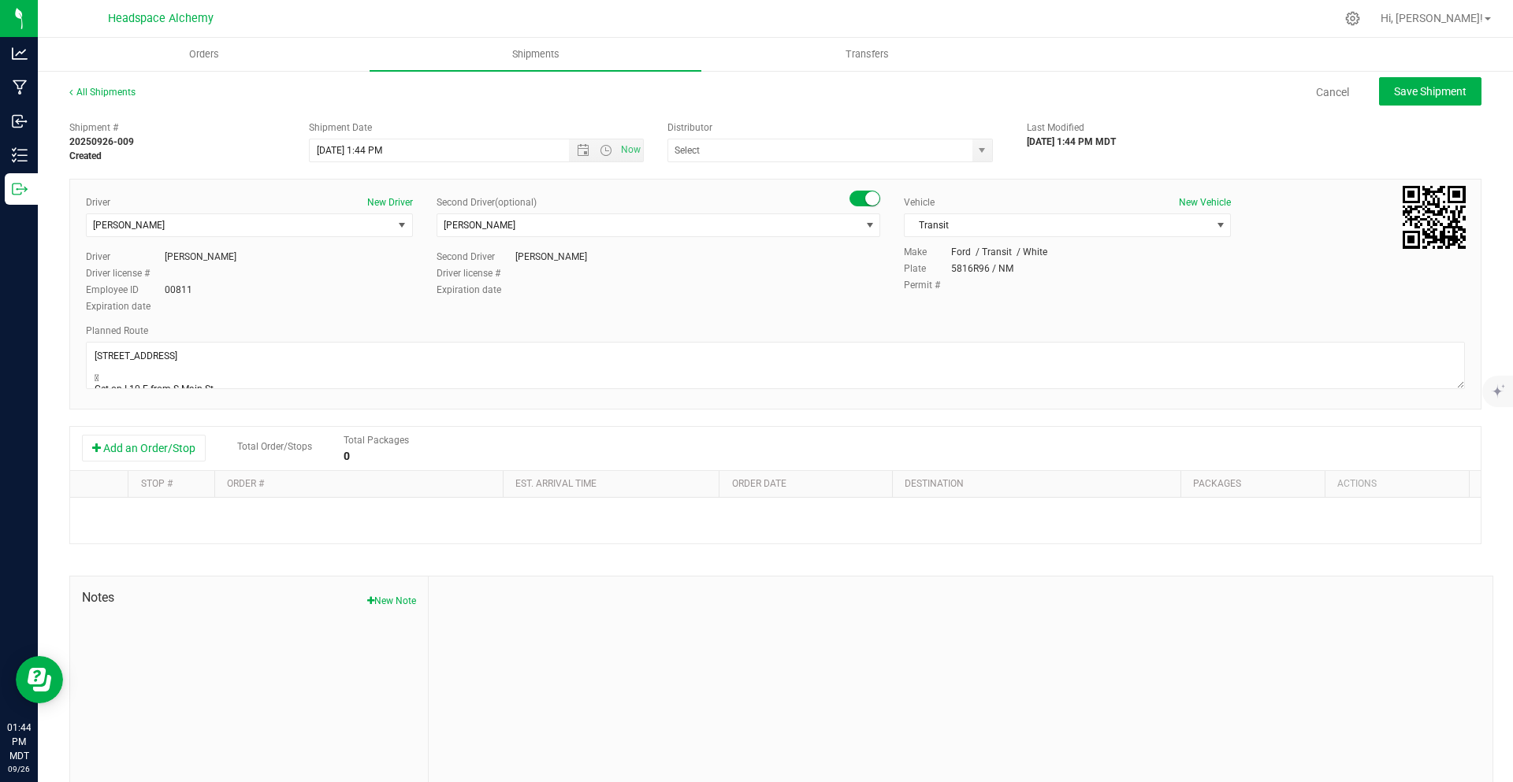
type input "Headspace Alchemy (230021002)"
click at [192, 457] on button "Add an Order/Stop" at bounding box center [144, 448] width 124 height 27
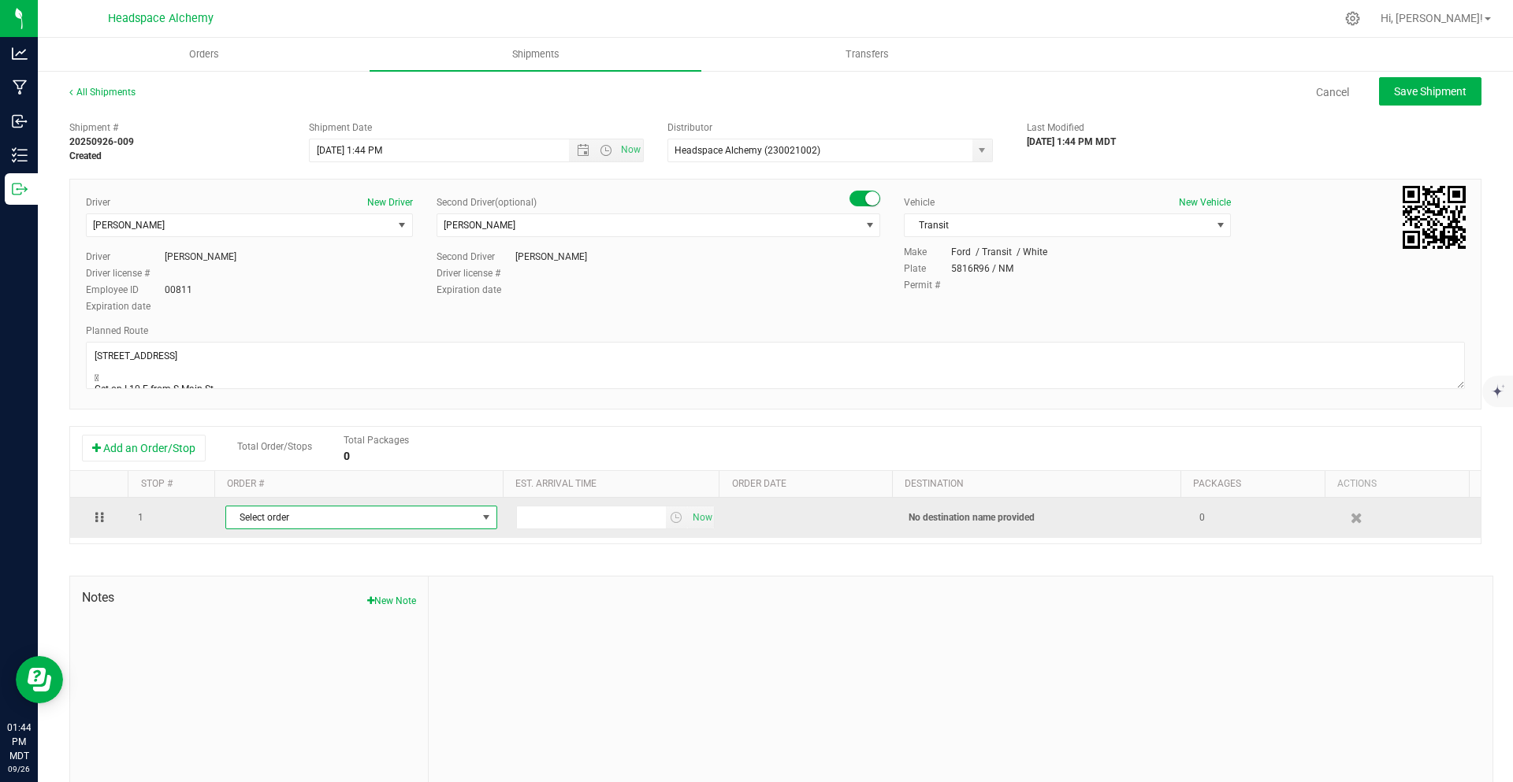
click at [331, 525] on span "Select order" at bounding box center [351, 518] width 251 height 22
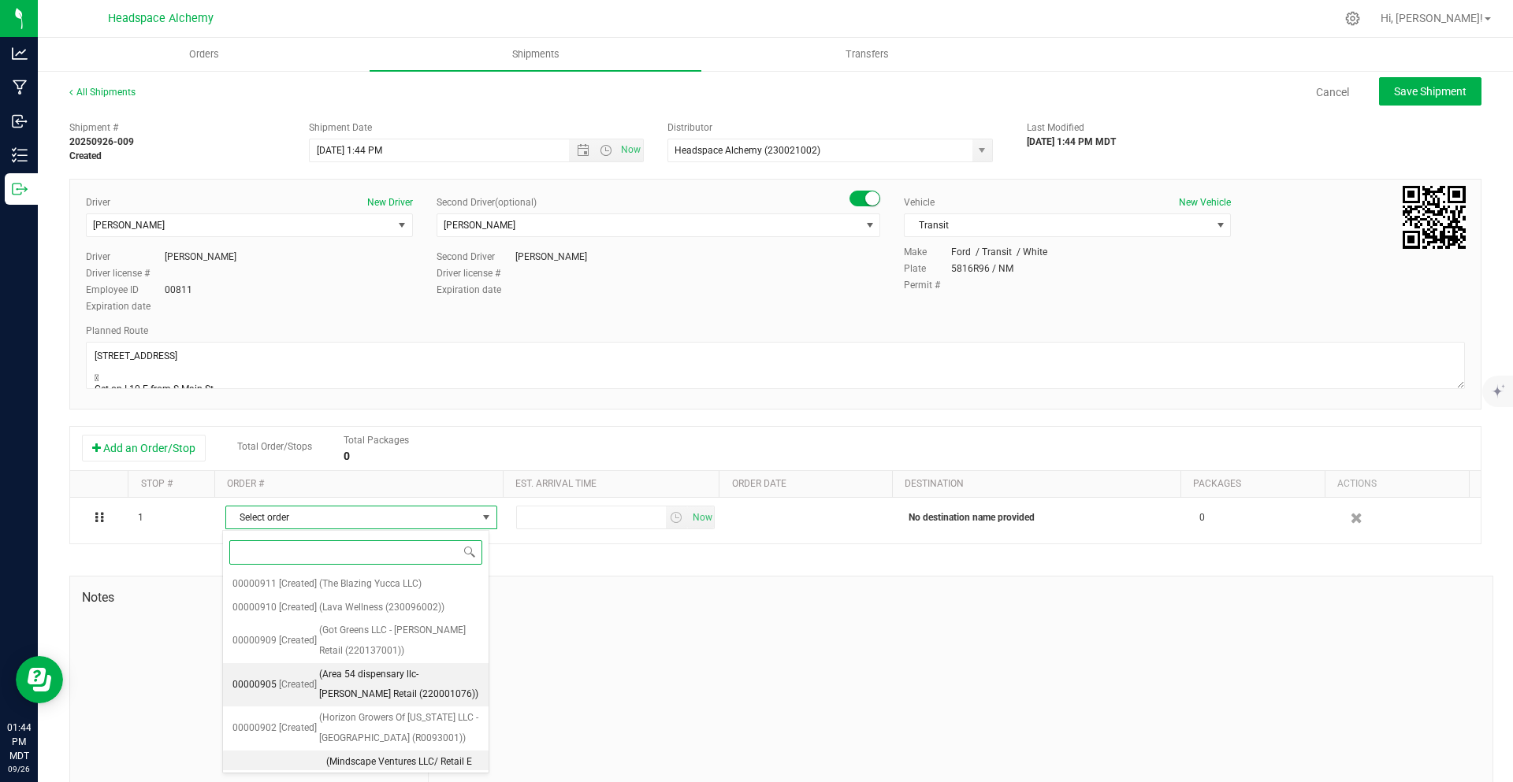
scroll to position [173, 0]
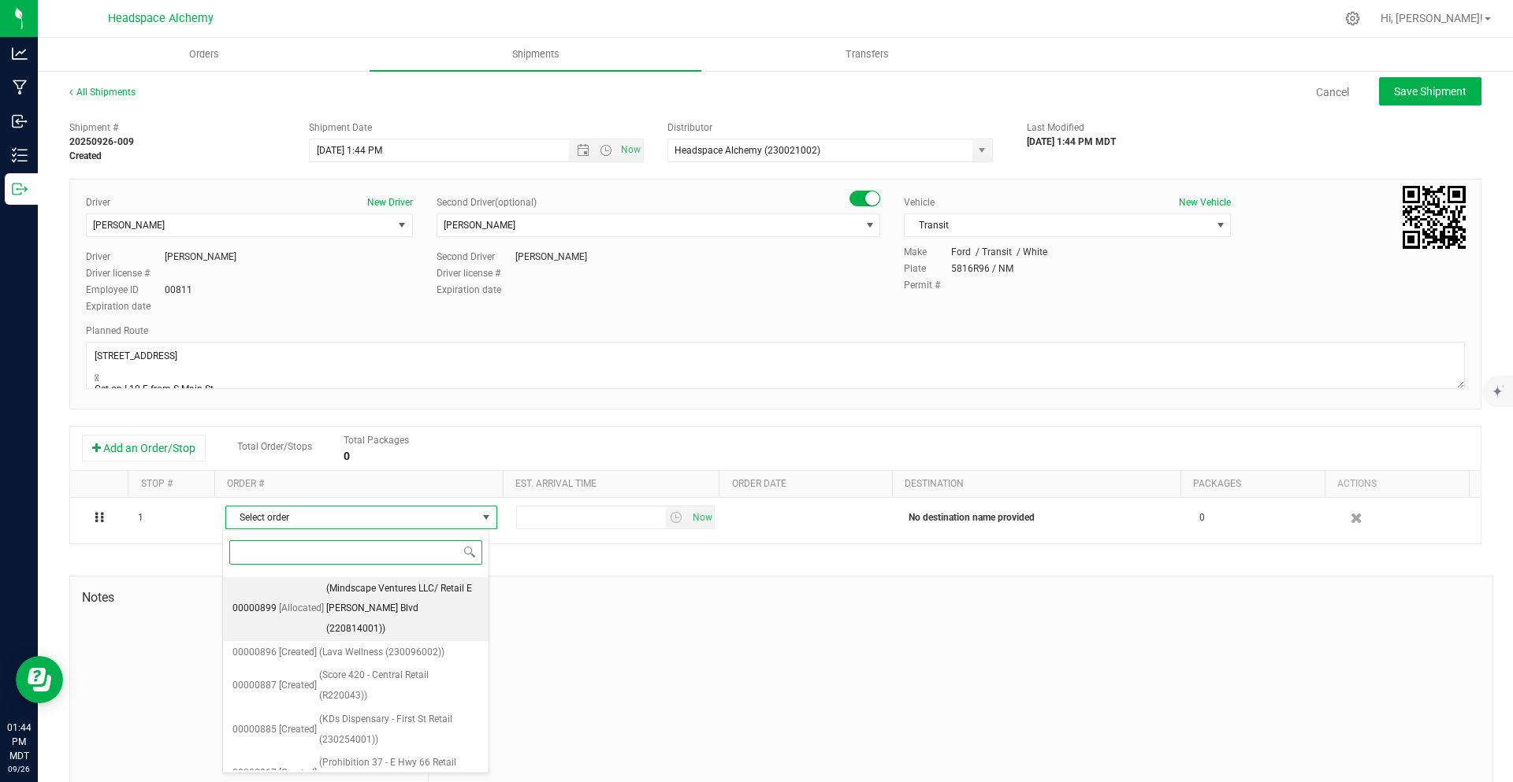
click at [310, 602] on span "[Allocated]" at bounding box center [301, 609] width 45 height 20
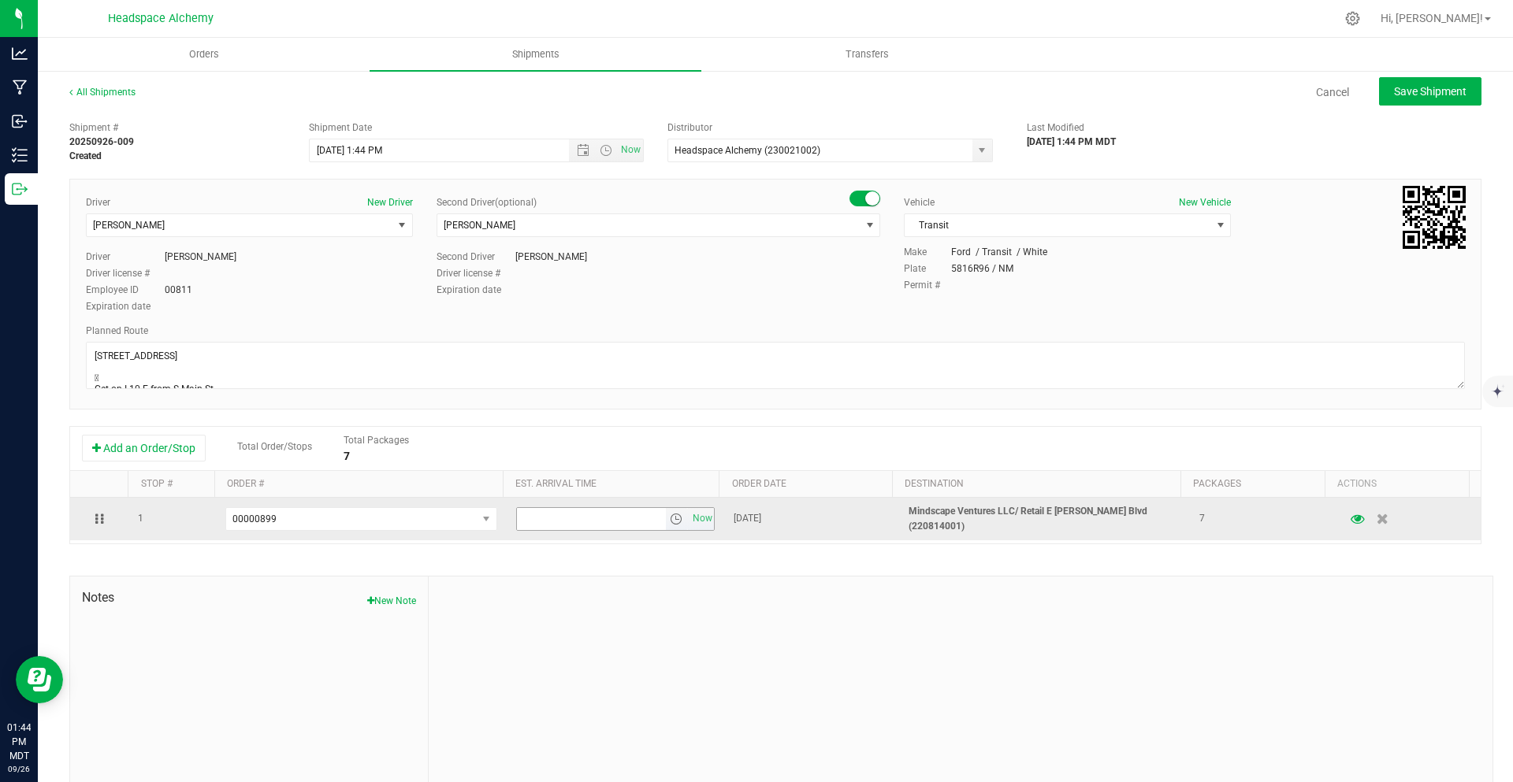
click at [670, 514] on span "select" at bounding box center [676, 519] width 13 height 13
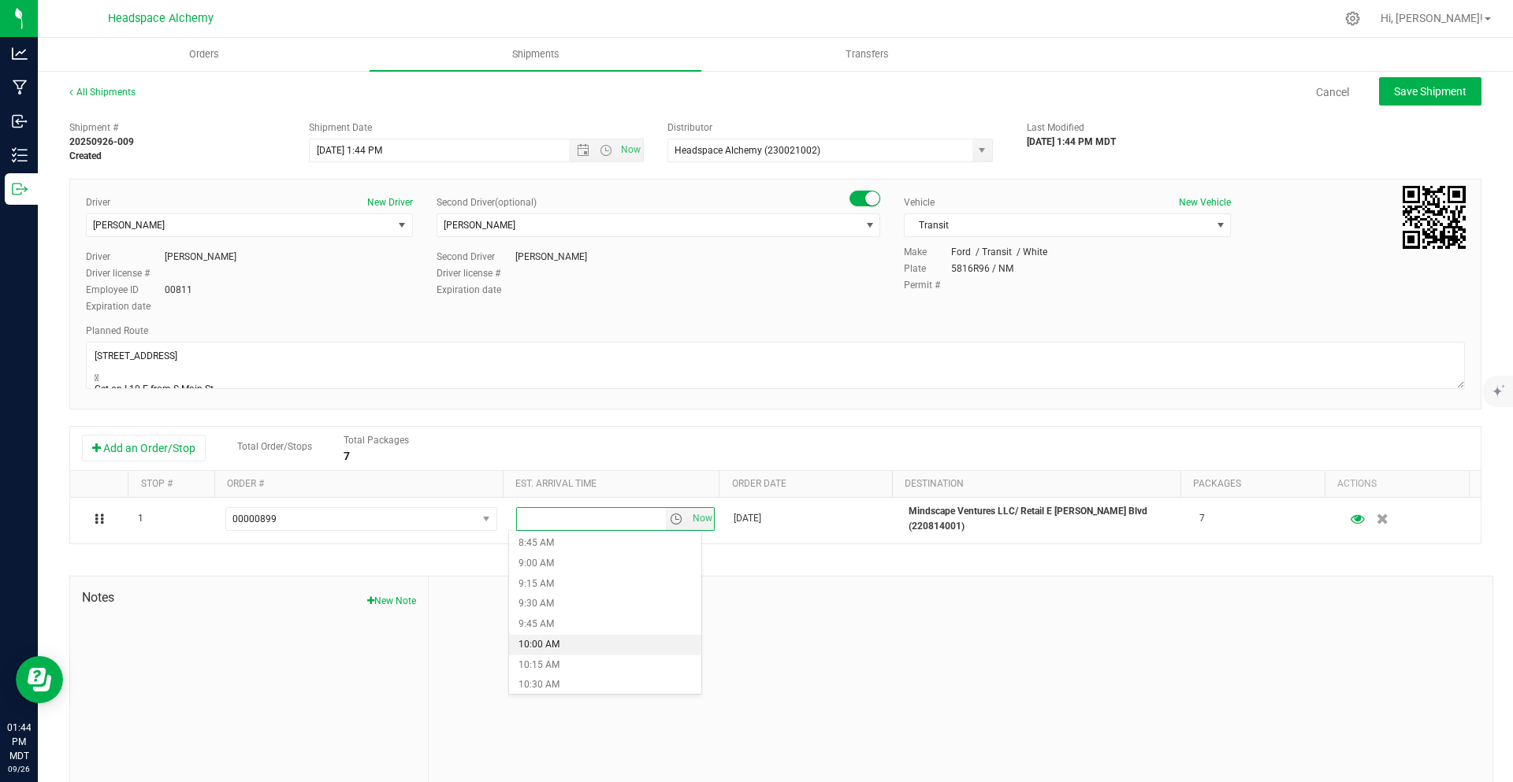
scroll to position [945, 0]
click at [551, 639] on li "12:45 PM" at bounding box center [605, 632] width 192 height 20
click at [1394, 102] on button "Save Shipment" at bounding box center [1430, 91] width 102 height 28
type input "10/1/2025 7:44 PM"
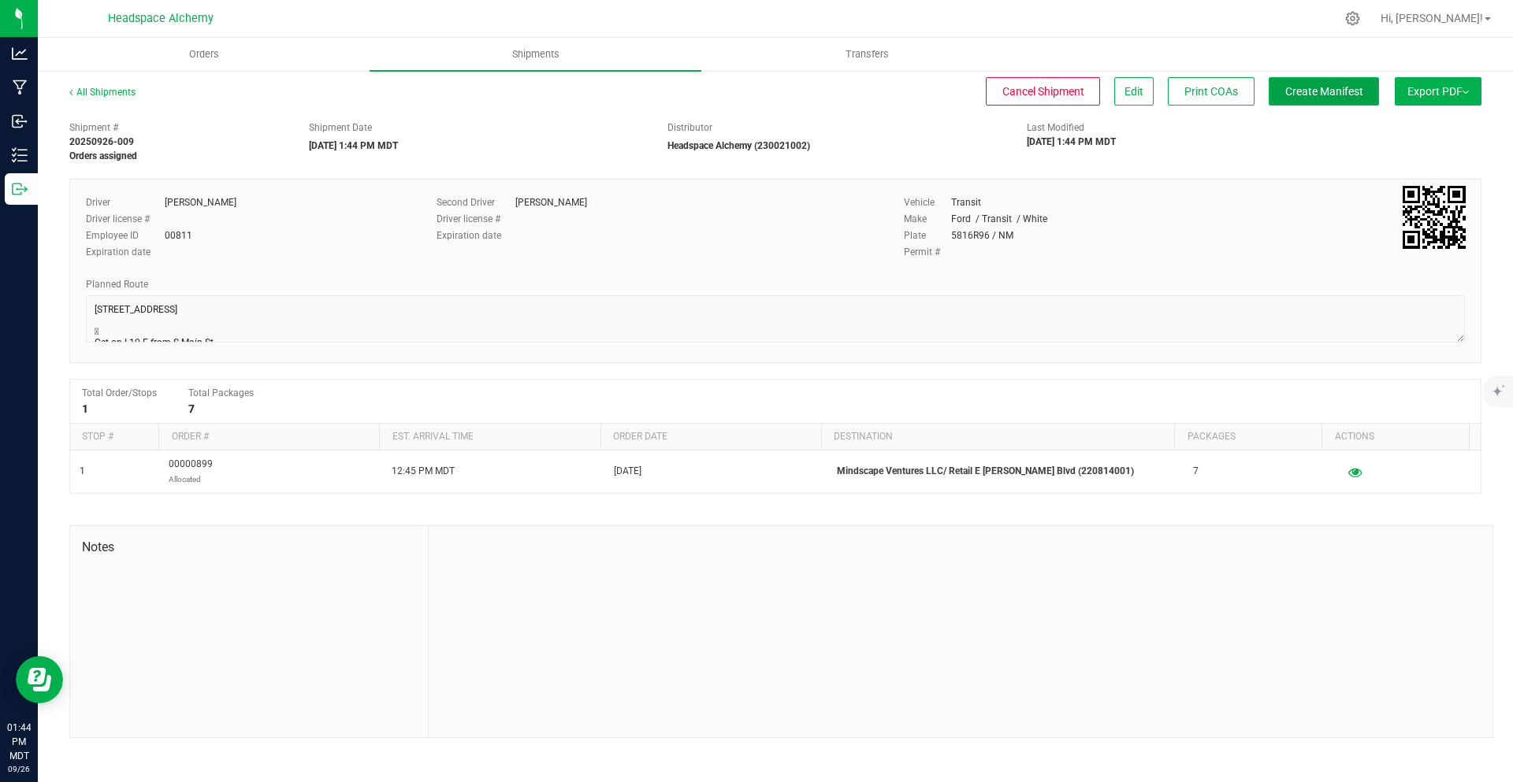
click at [1364, 96] on button "Create Manifest" at bounding box center [1323, 91] width 110 height 28
click at [1295, 89] on span "Ship Transfer" at bounding box center [1327, 91] width 65 height 13
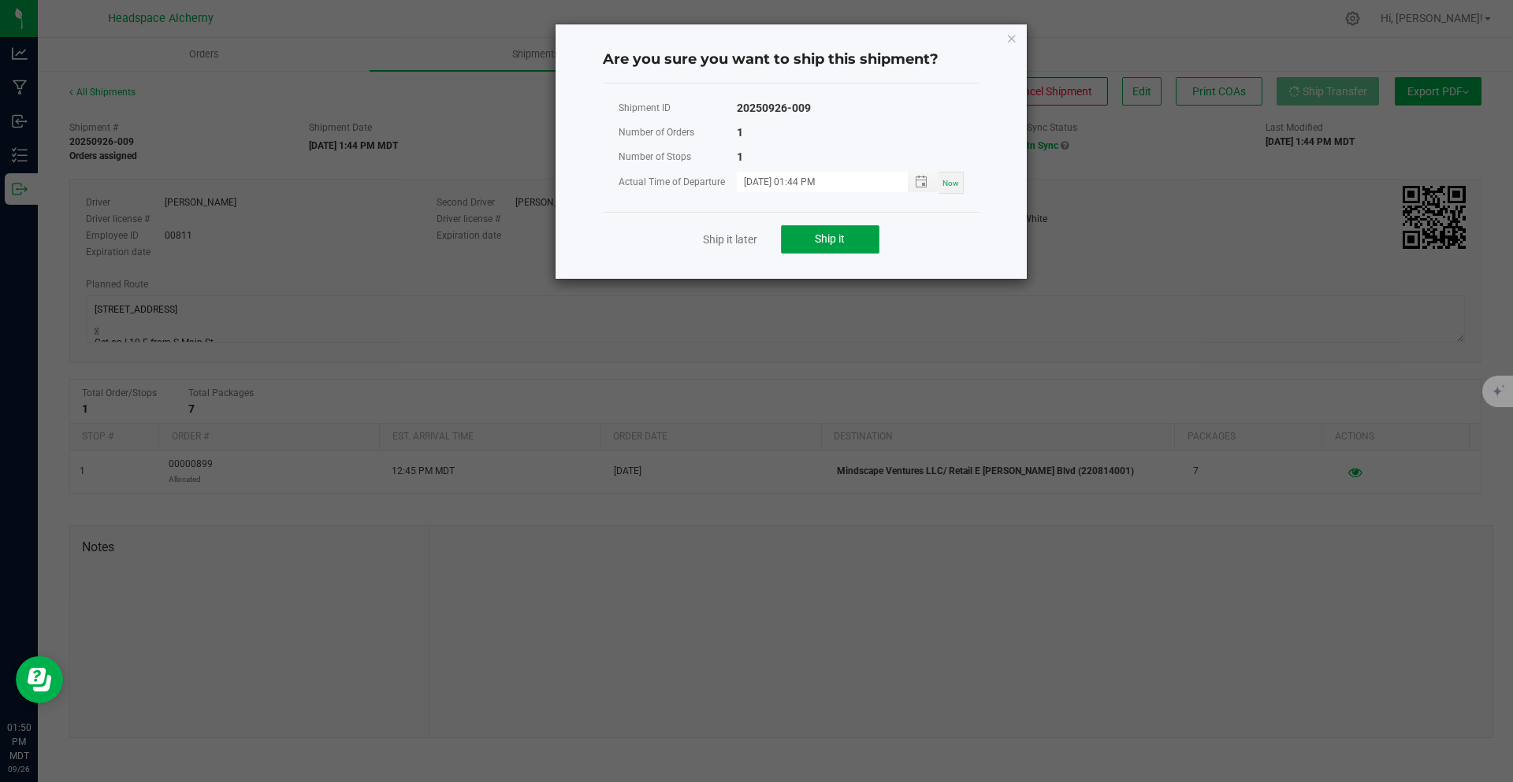
click at [861, 231] on button "Ship it" at bounding box center [830, 239] width 98 height 28
click at [811, 227] on button "Ship it" at bounding box center [830, 239] width 98 height 28
click at [1012, 34] on icon "Close" at bounding box center [1011, 37] width 11 height 19
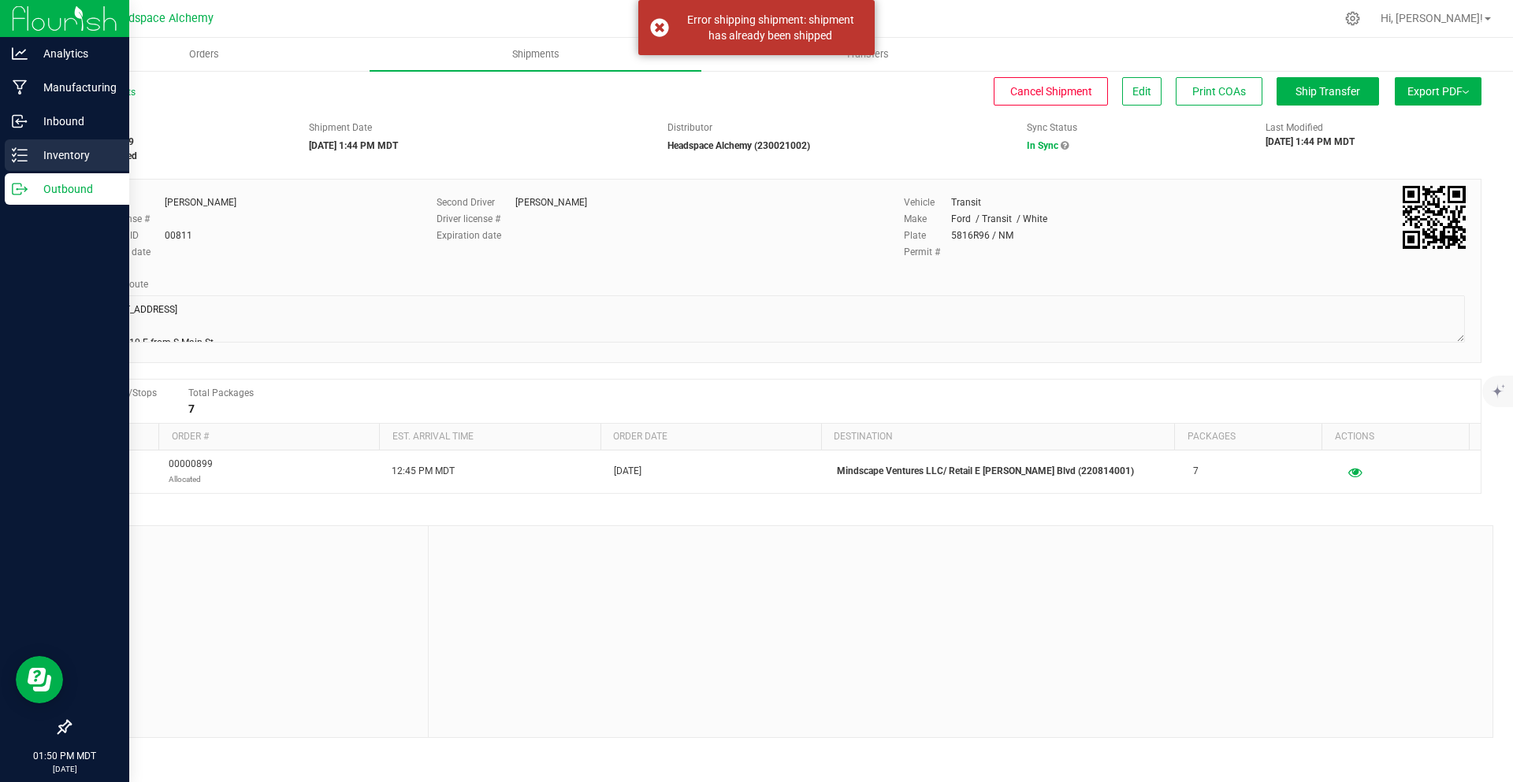
click at [19, 152] on icon at bounding box center [20, 155] width 16 height 16
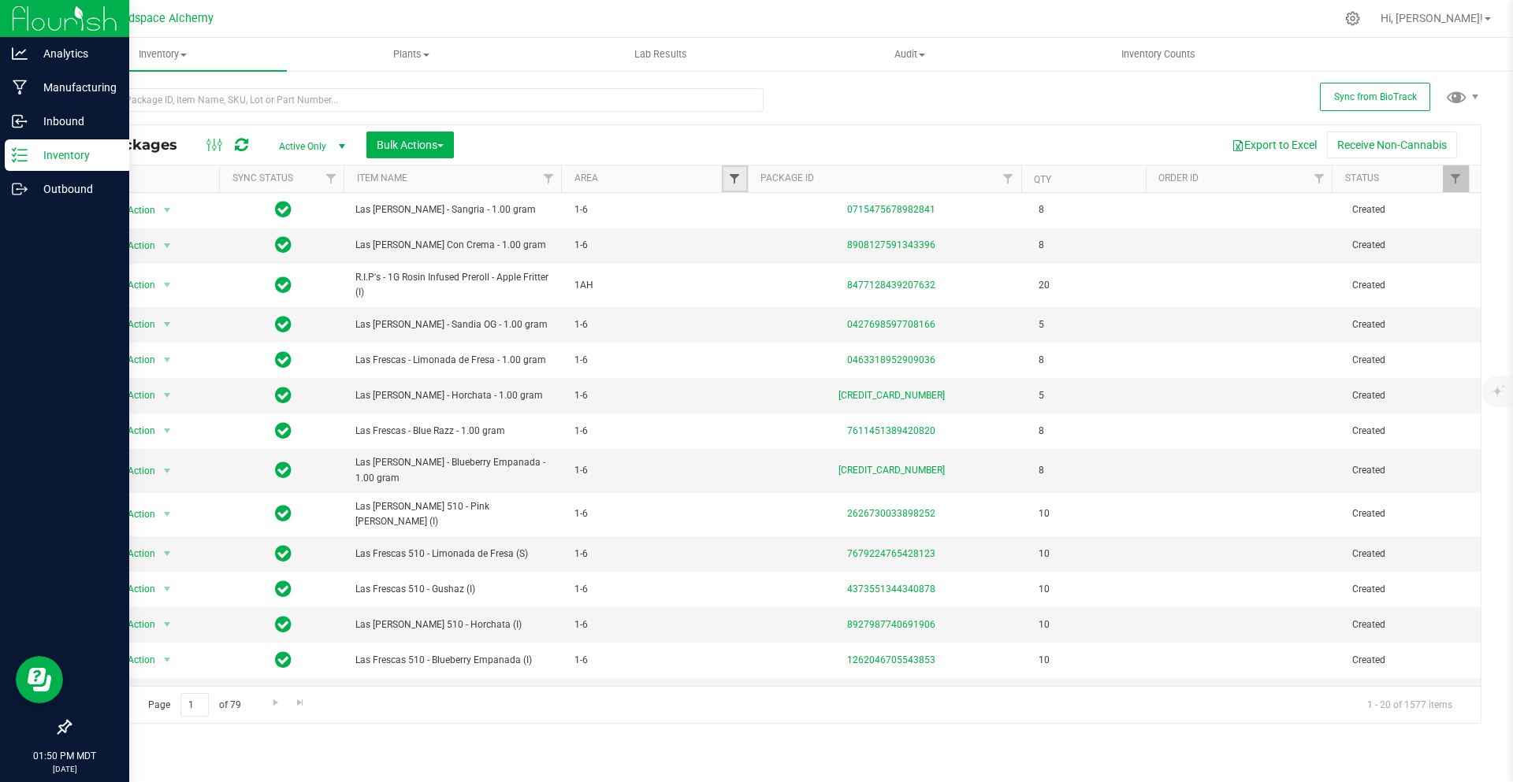
click at [732, 179] on span "Filter" at bounding box center [734, 179] width 13 height 13
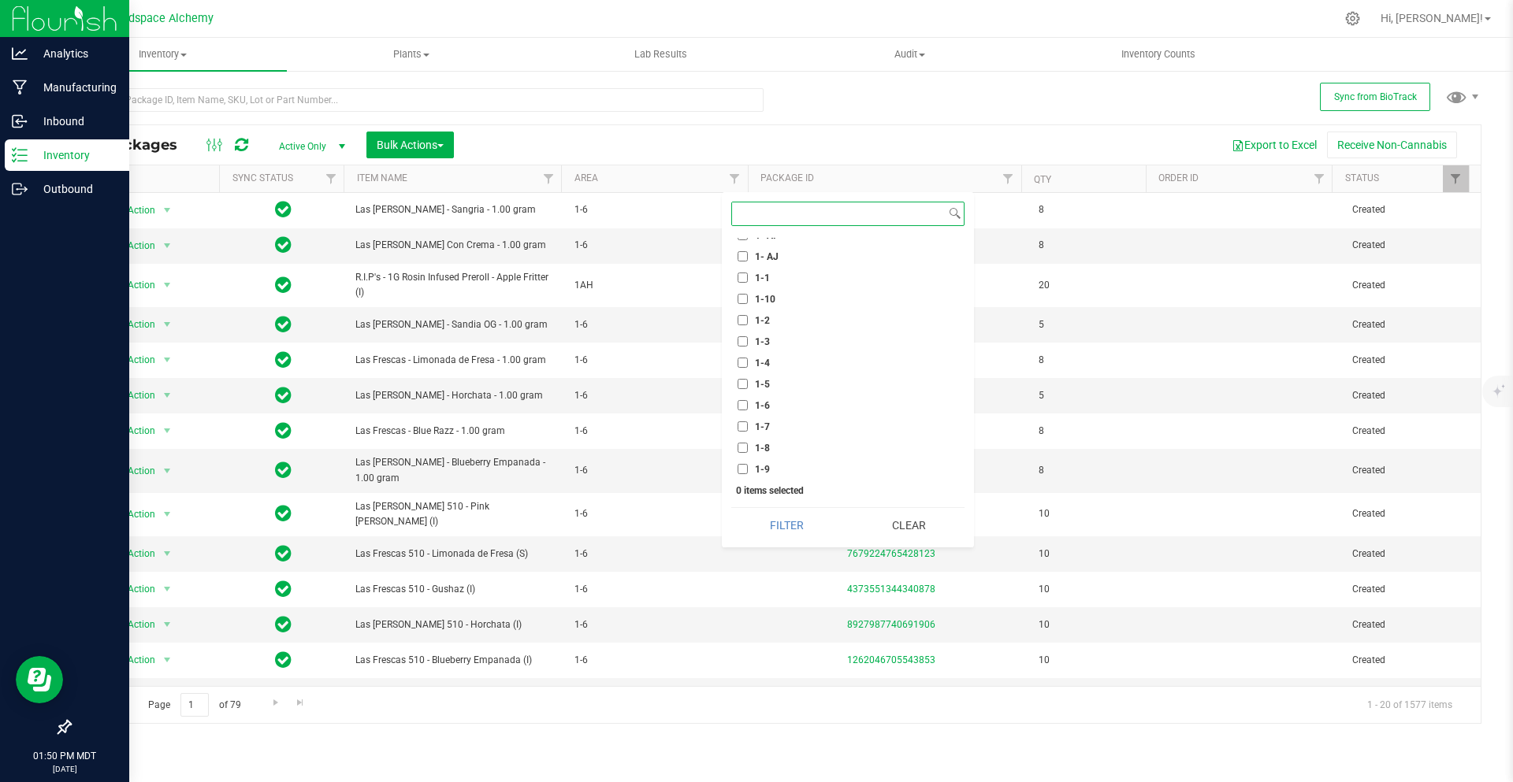
scroll to position [551, 0]
click at [747, 331] on input "11" at bounding box center [742, 333] width 10 height 10
checkbox input "true"
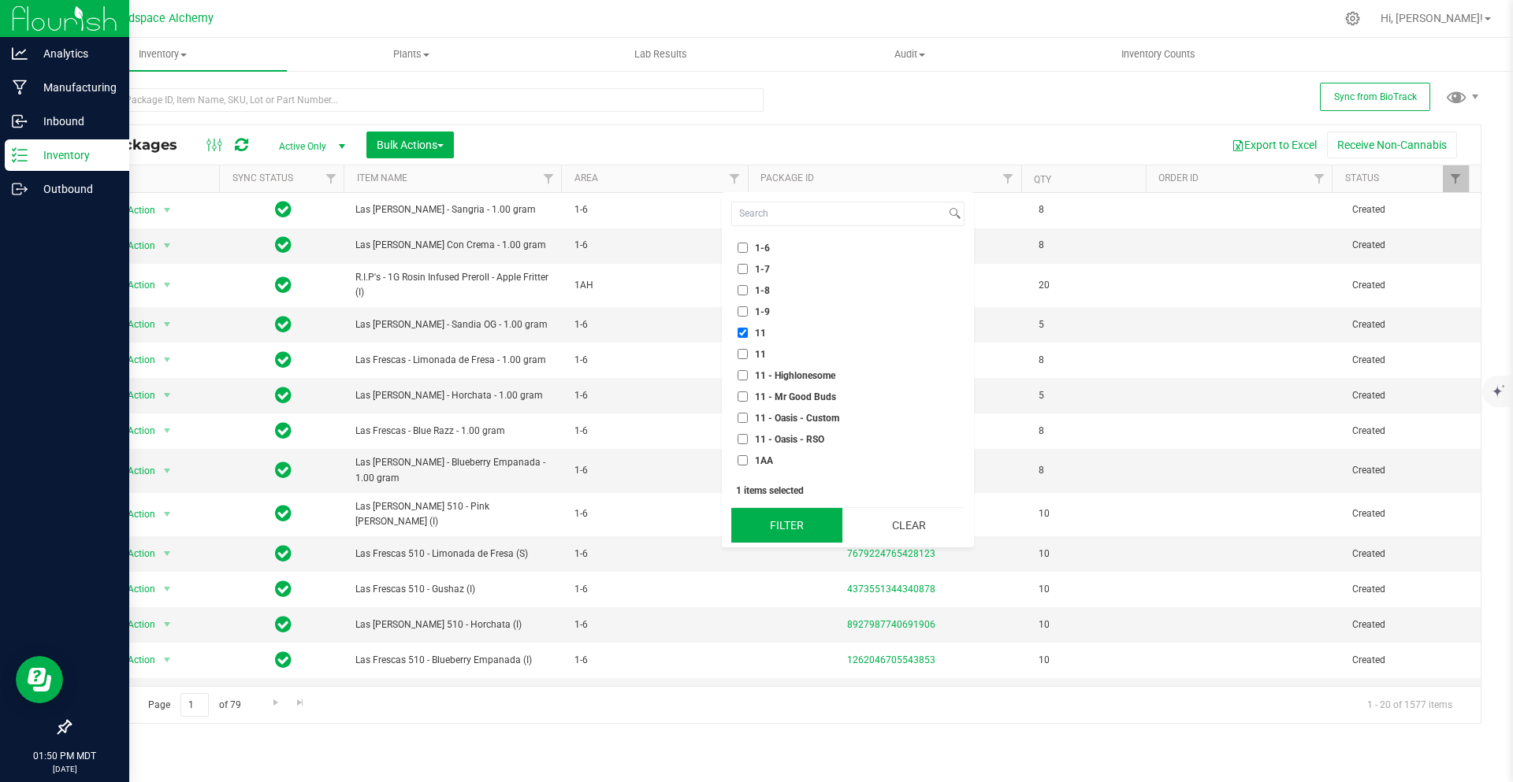
click at [783, 518] on button "Filter" at bounding box center [786, 525] width 111 height 35
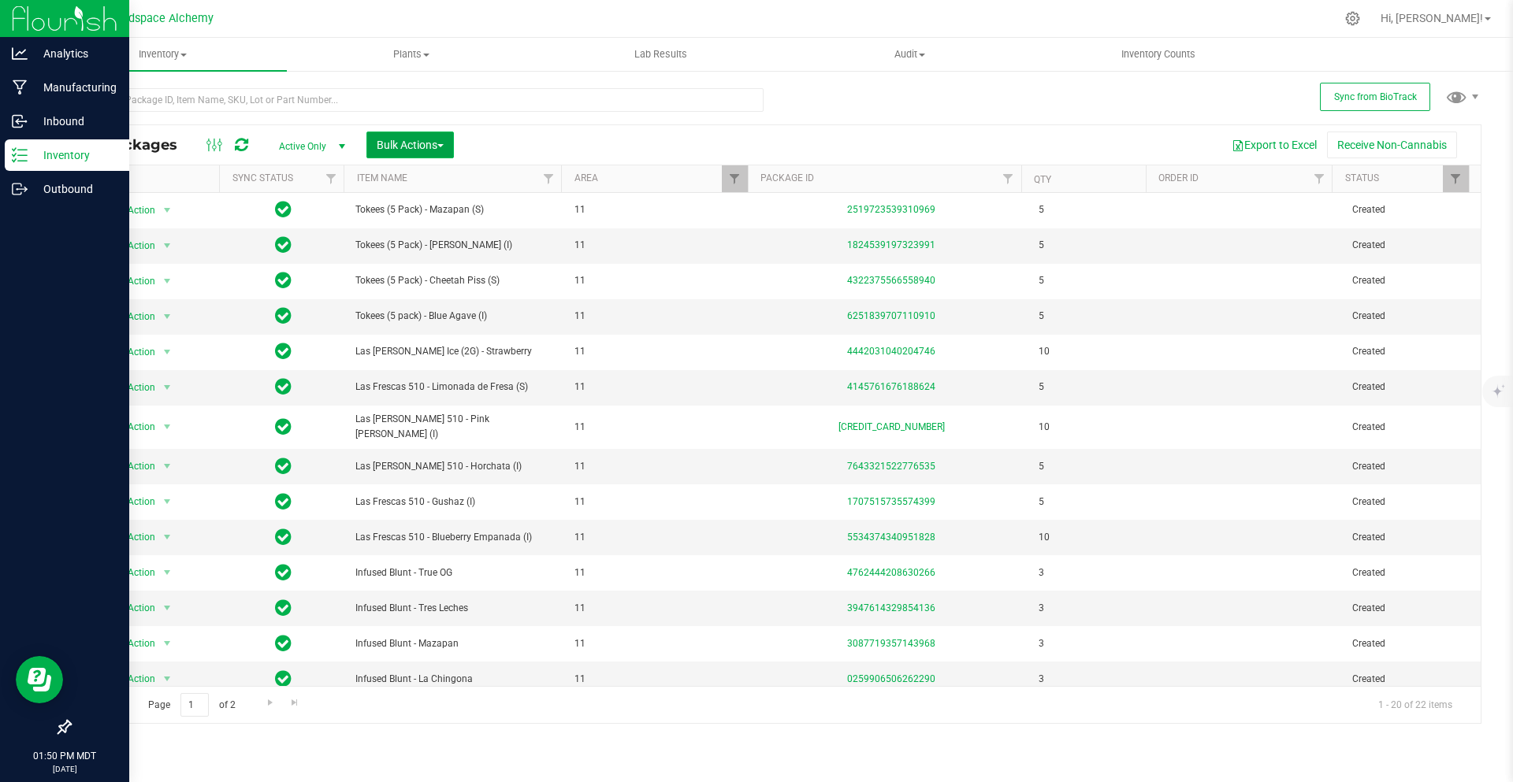
click at [451, 143] on button "Bulk Actions" at bounding box center [409, 145] width 87 height 27
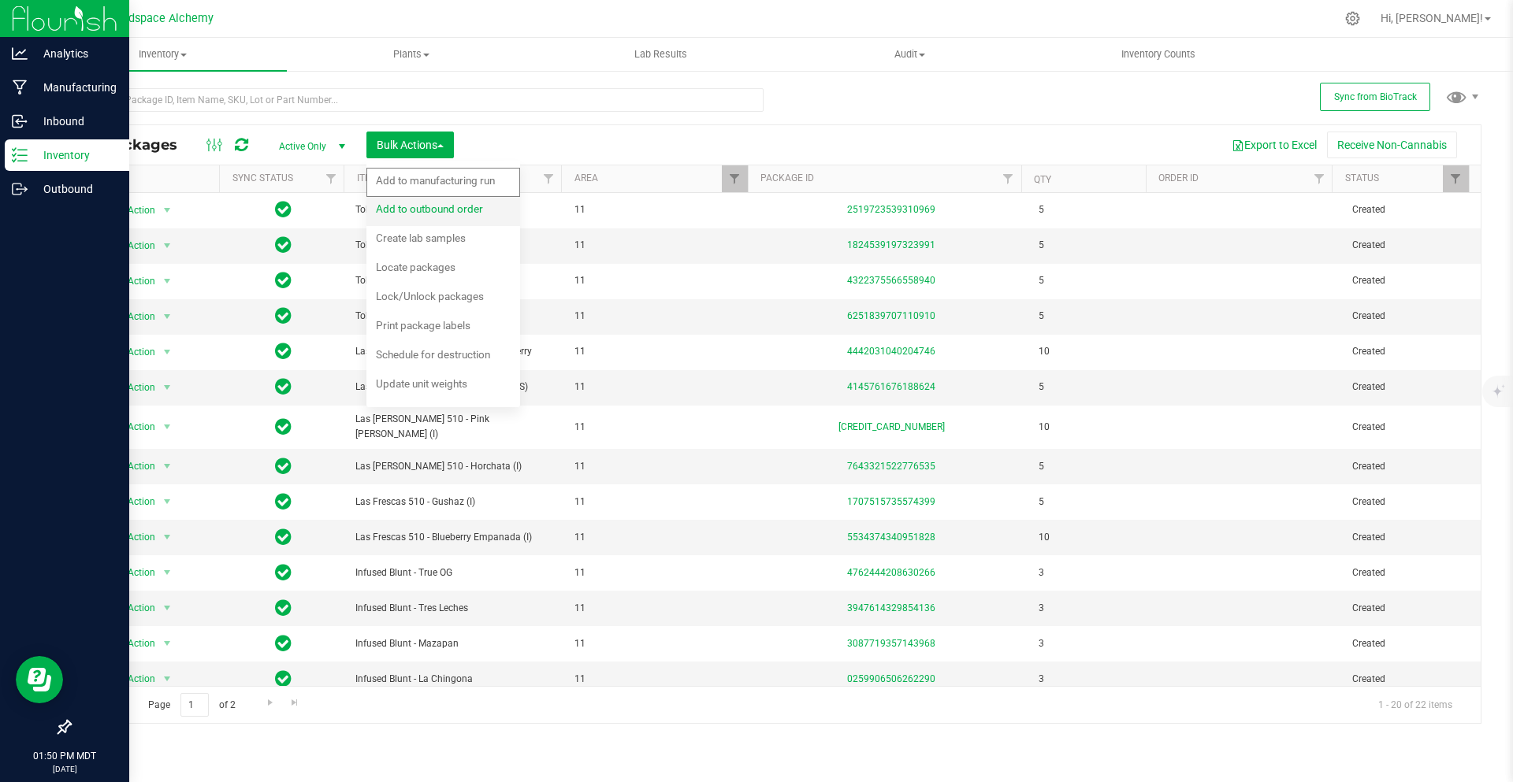
click at [455, 200] on div "Add to outbound order" at bounding box center [440, 211] width 128 height 25
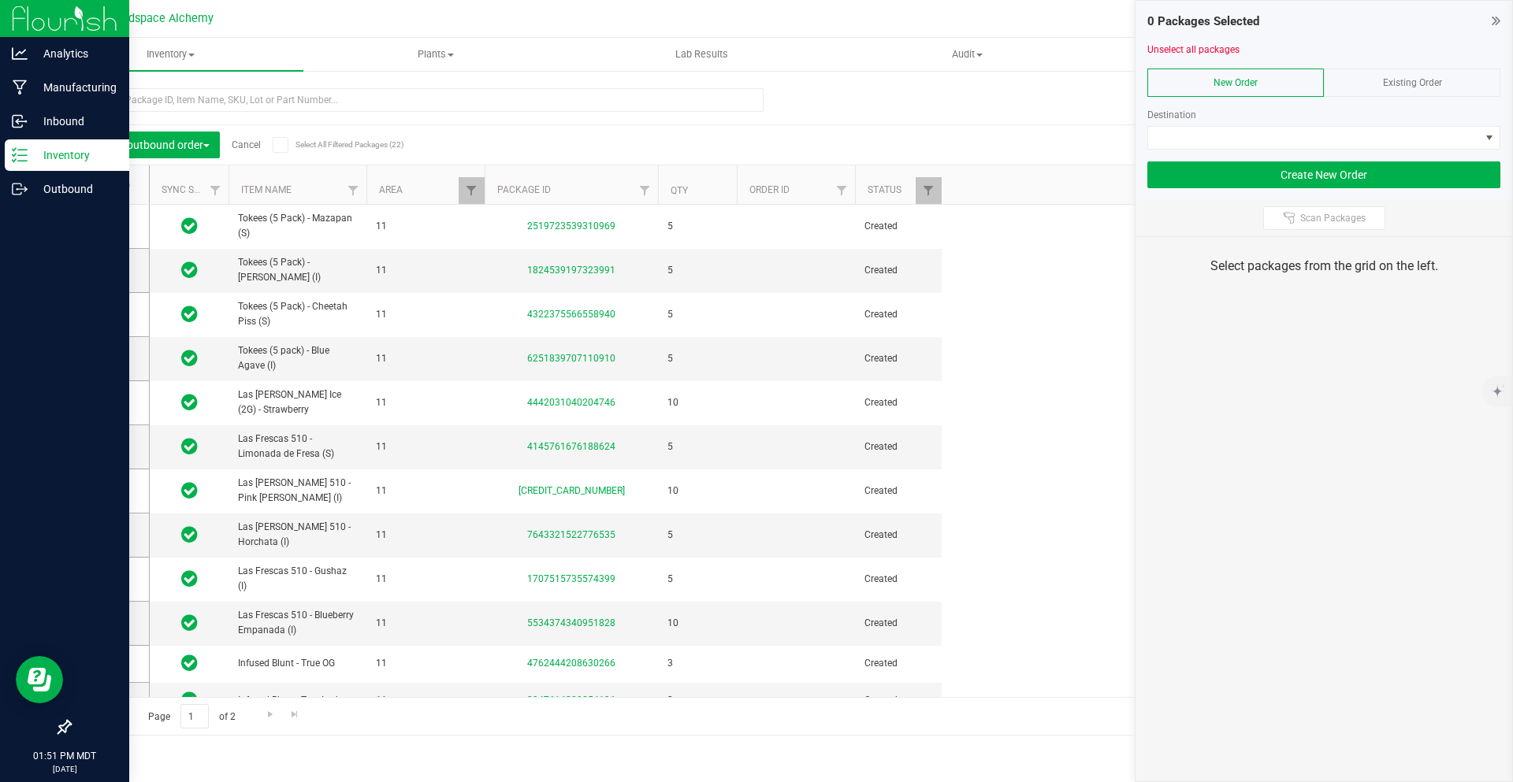
click at [1376, 69] on div "Existing Order" at bounding box center [1412, 83] width 176 height 28
click at [1324, 139] on span "NO DATA FOUND" at bounding box center [1314, 138] width 332 height 22
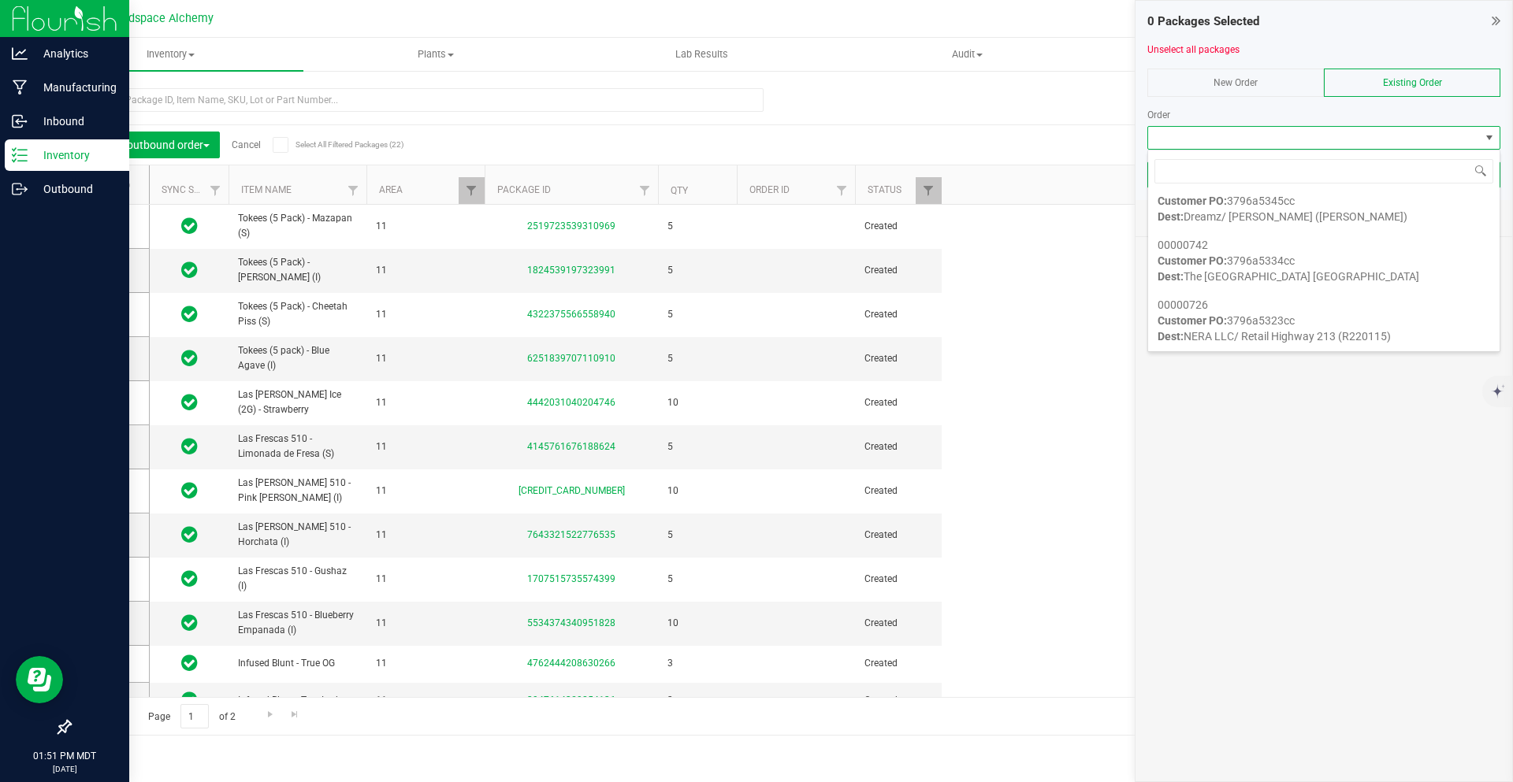
scroll to position [1497, 0]
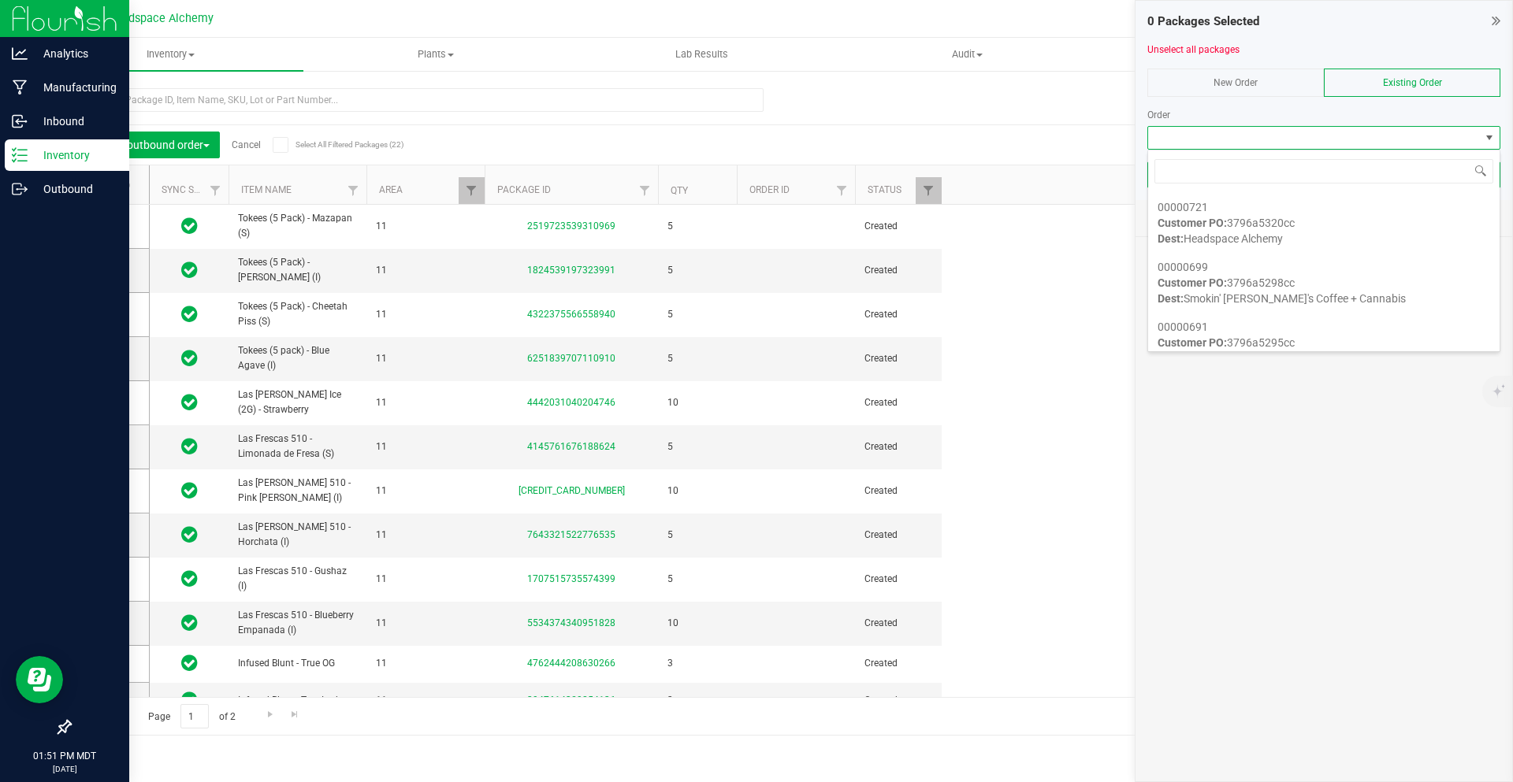
click at [1053, 119] on div "Add to outbound order Cancel Select All Filtered Packages (22) Add to manufactu…" at bounding box center [775, 404] width 1412 height 663
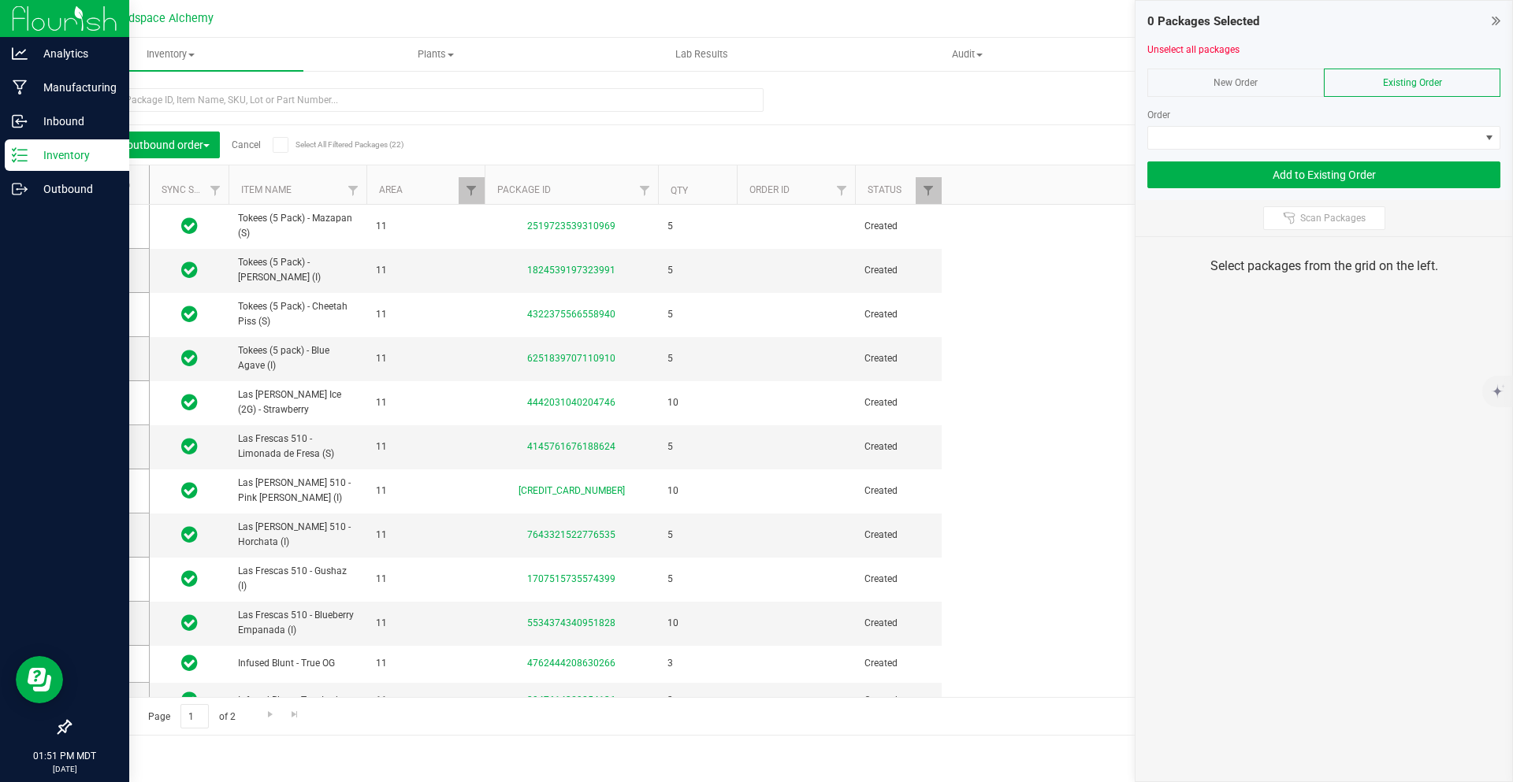
click at [1495, 16] on icon at bounding box center [1495, 21] width 9 height 16
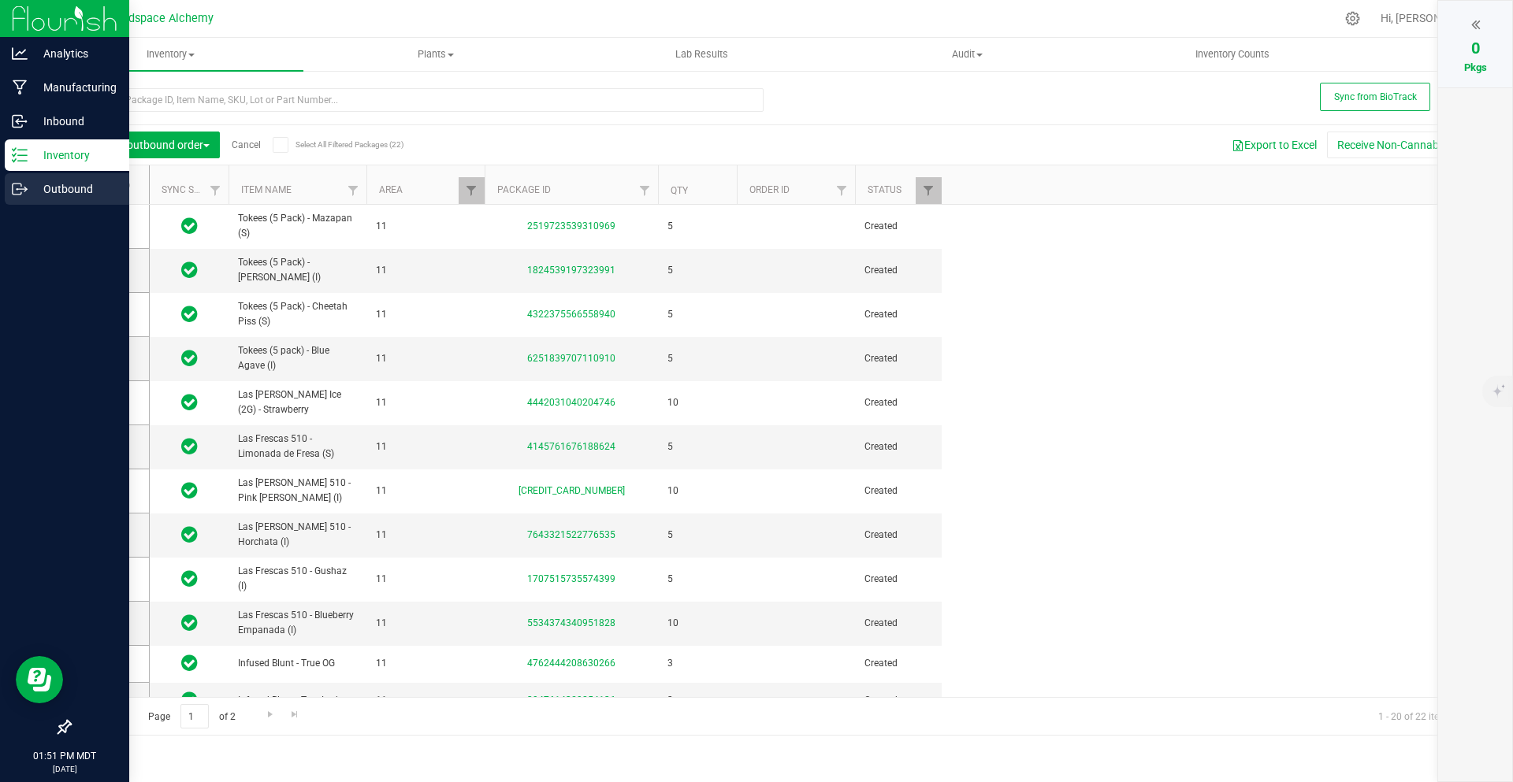
click at [32, 188] on p "Outbound" at bounding box center [75, 189] width 95 height 19
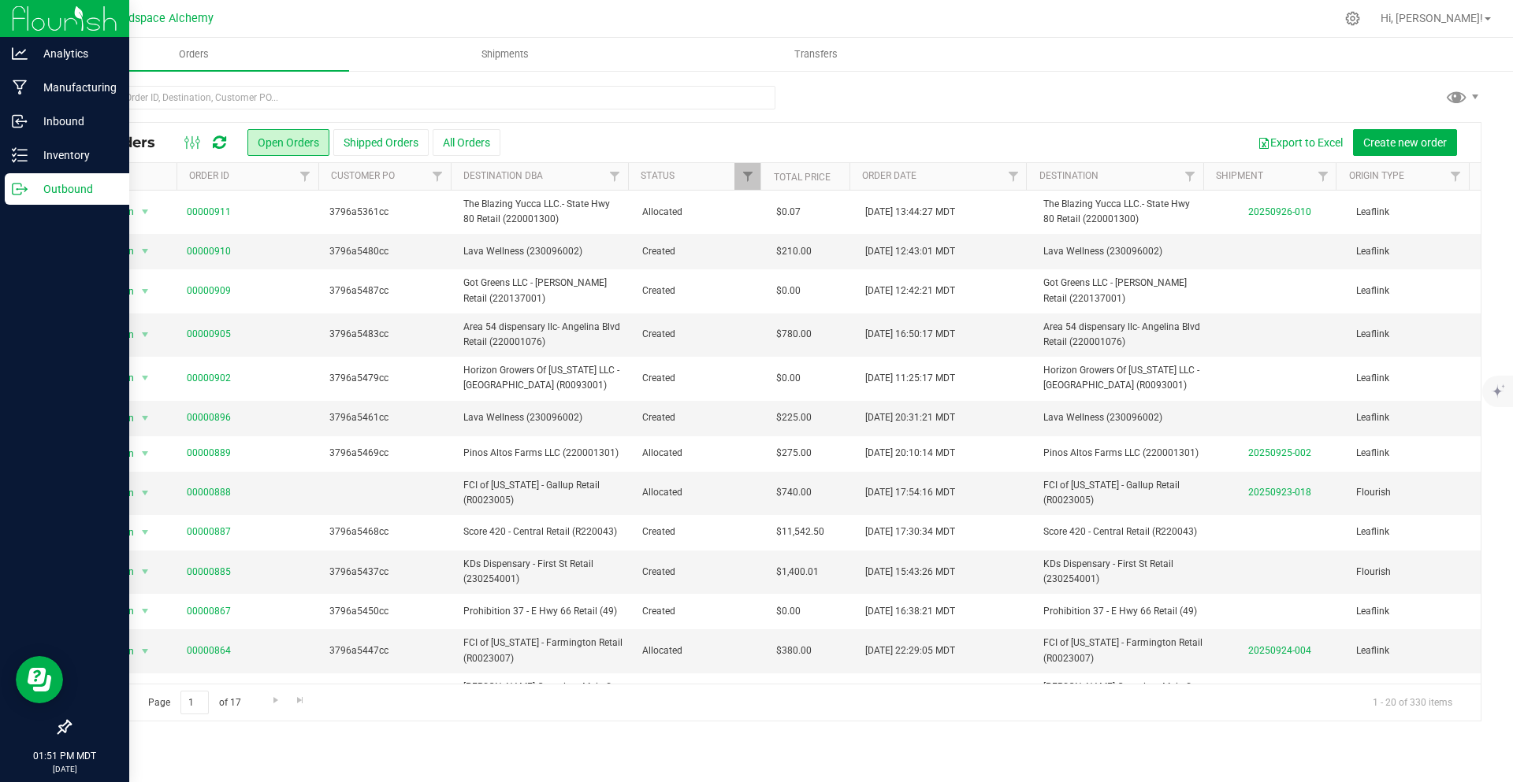
click at [65, 16] on img at bounding box center [65, 18] width 106 height 37
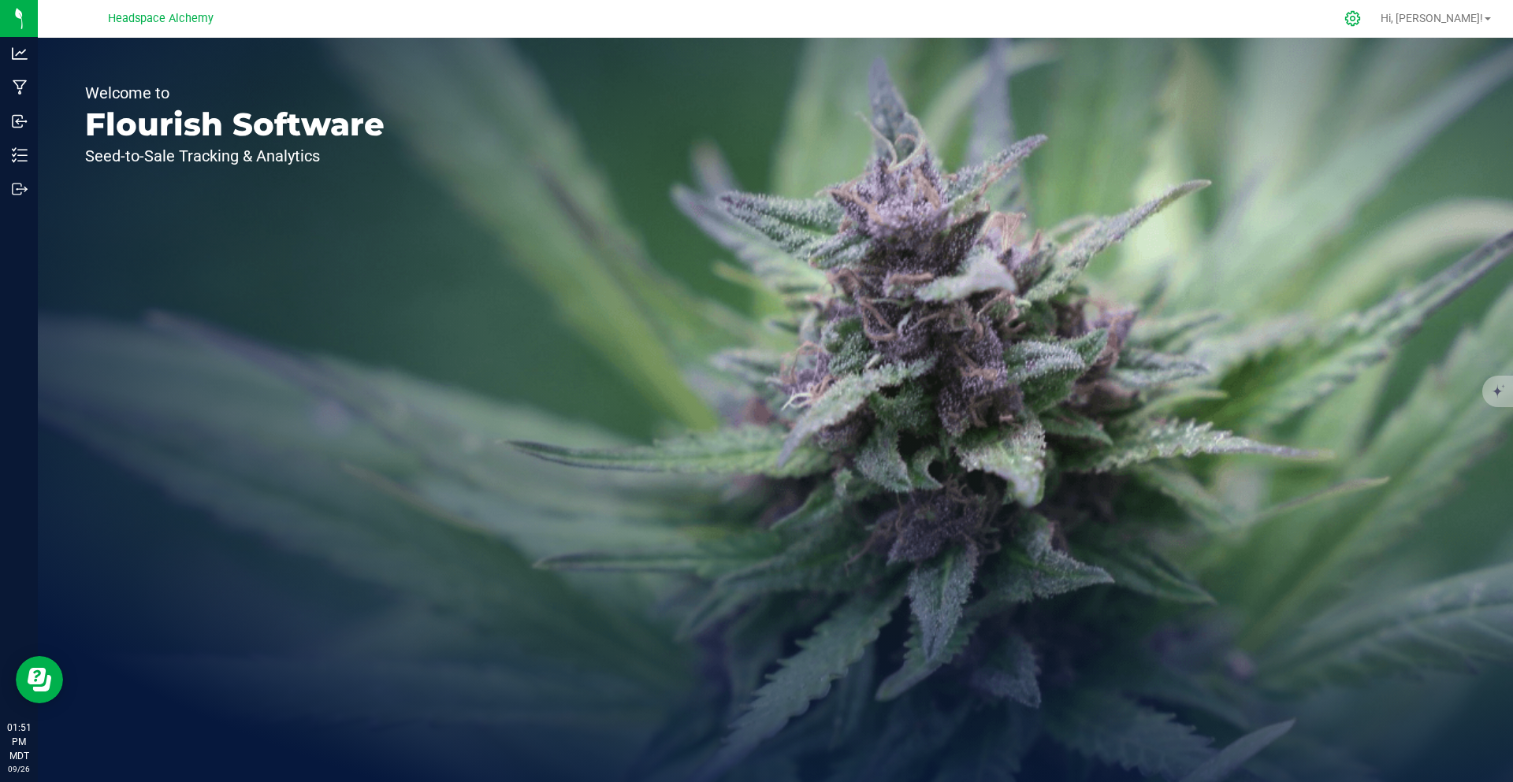
click at [1361, 12] on icon at bounding box center [1352, 18] width 17 height 17
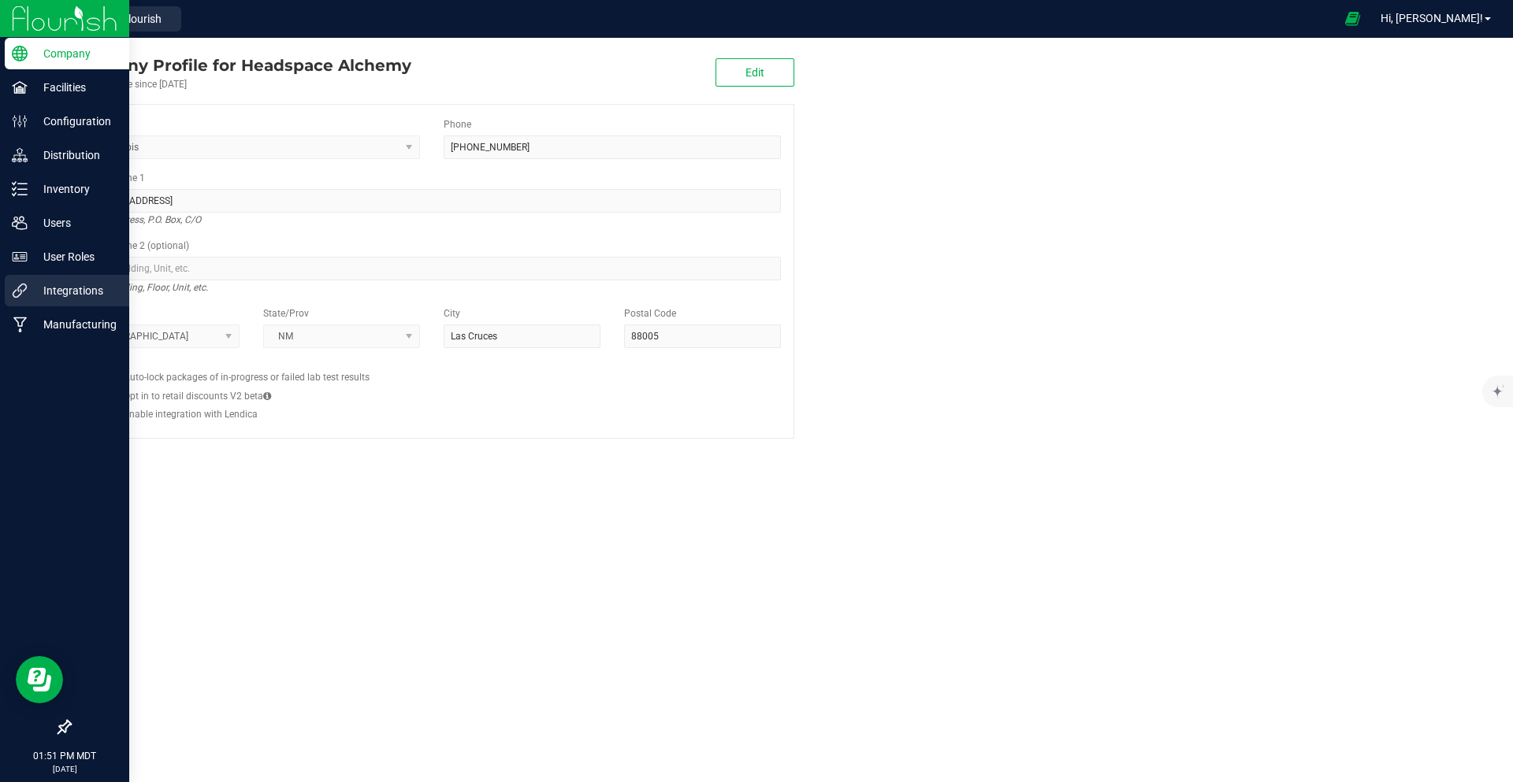
click at [67, 275] on div "Integrations" at bounding box center [67, 291] width 124 height 32
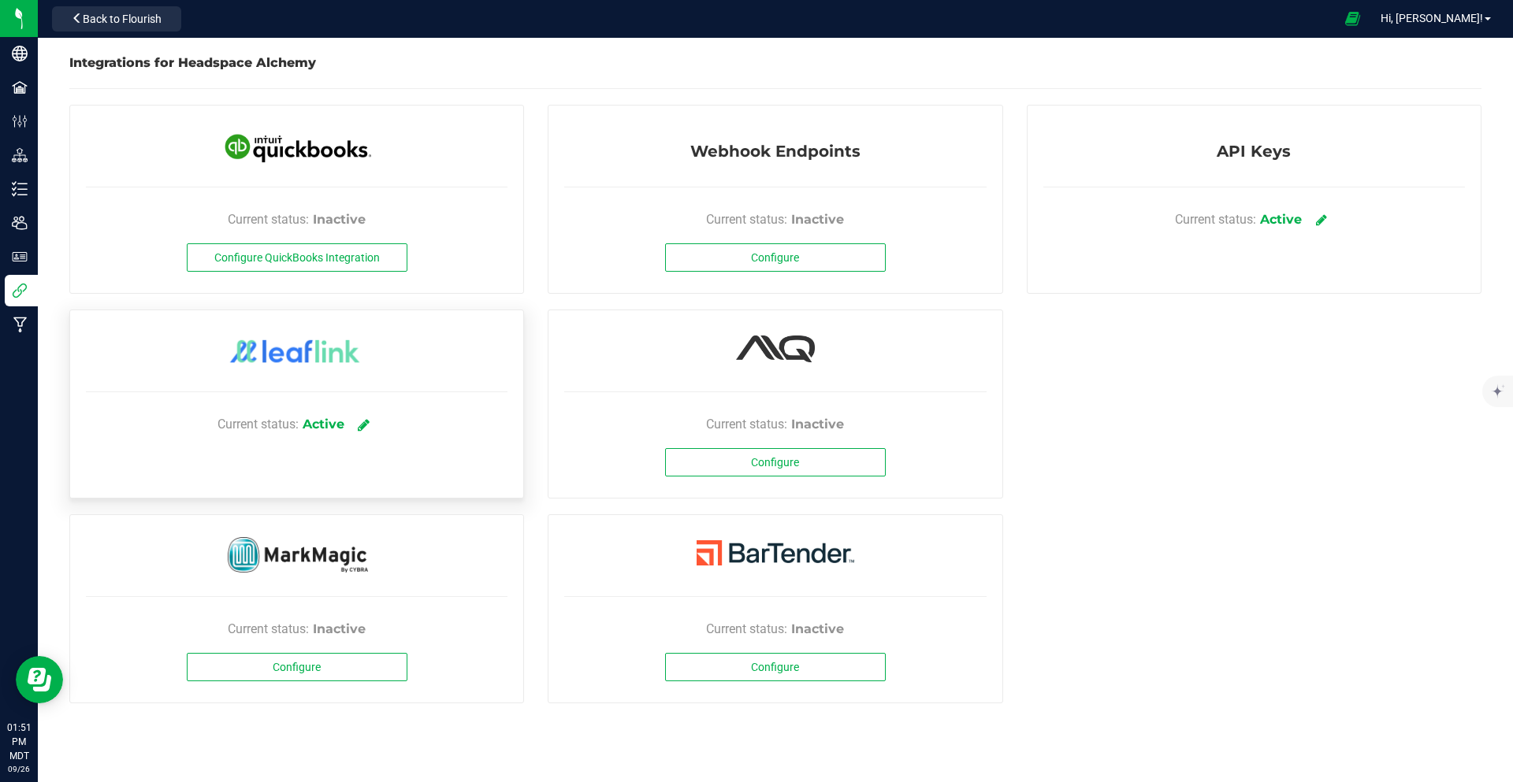
click at [361, 419] on icon at bounding box center [364, 425] width 12 height 14
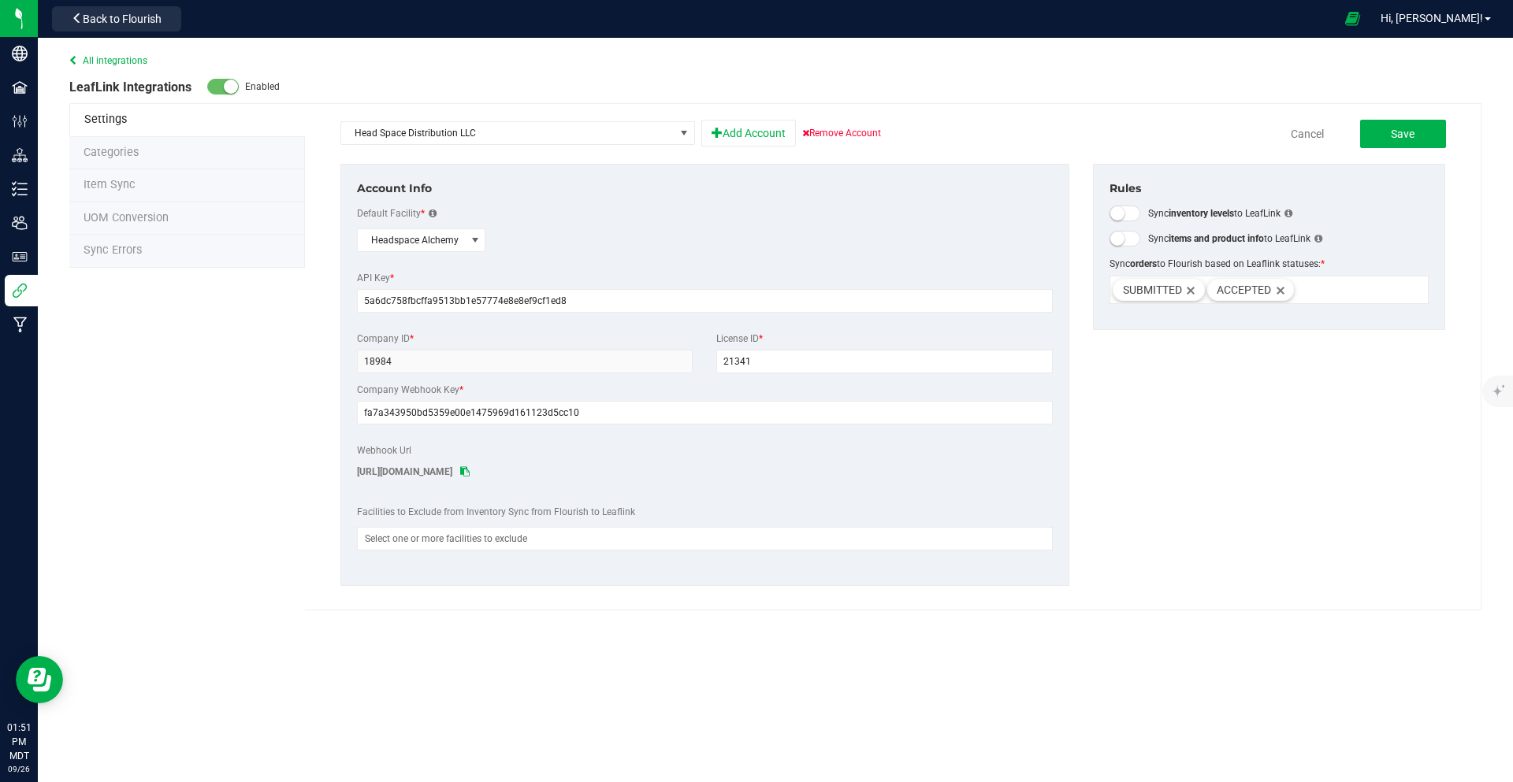
click at [140, 246] on span "Sync Errors" at bounding box center [113, 249] width 58 height 13
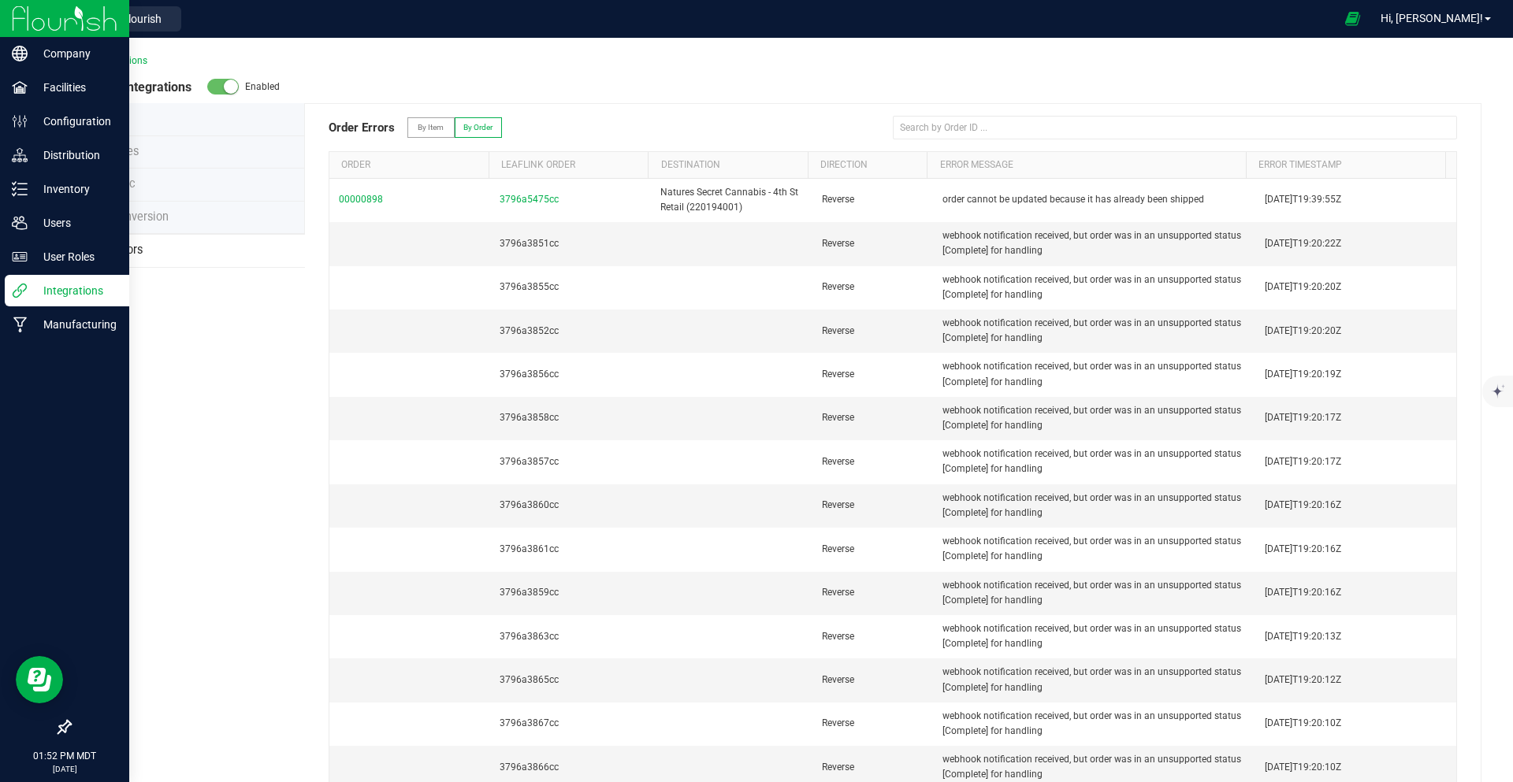
click at [58, 20] on img at bounding box center [65, 18] width 106 height 37
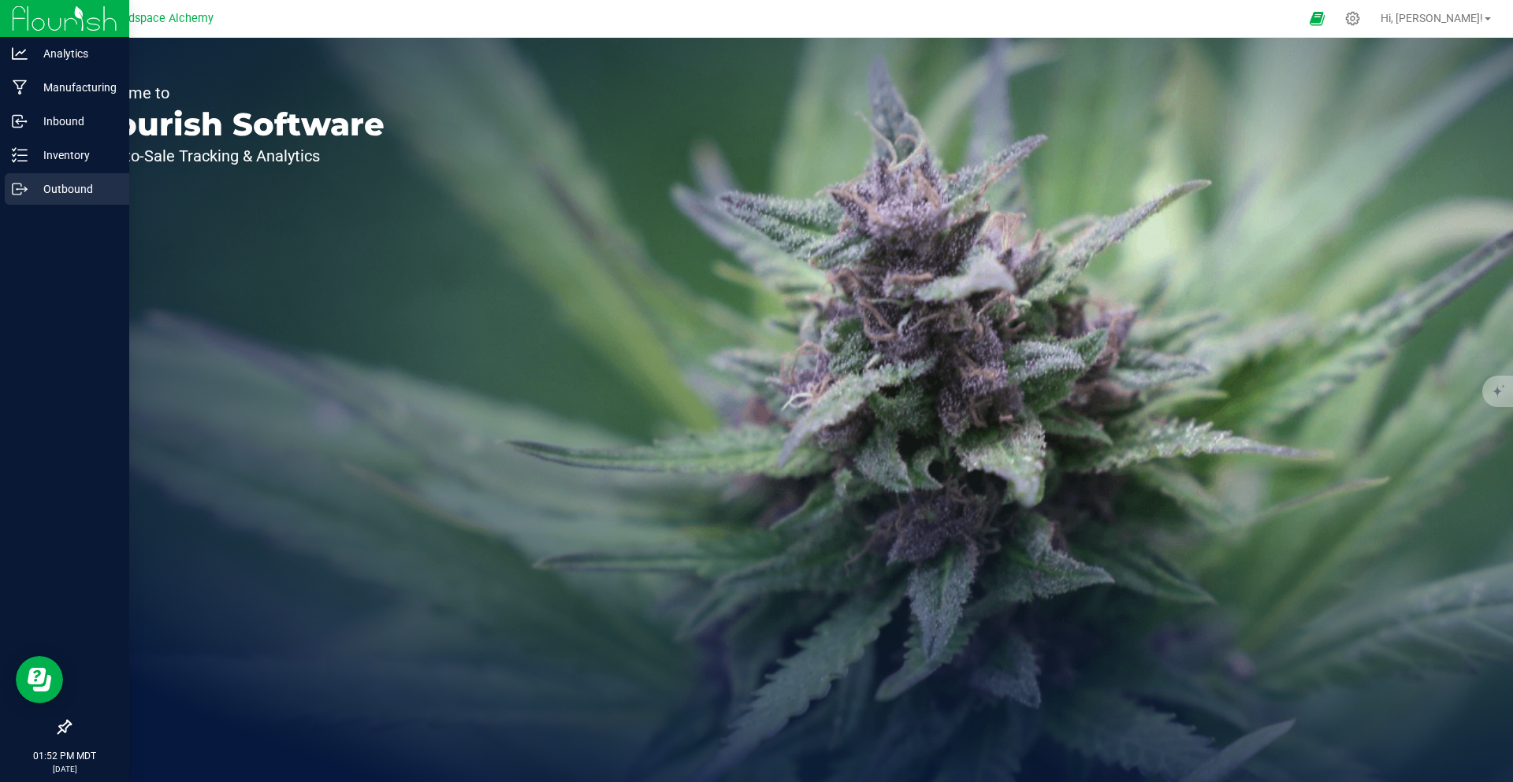
click at [55, 191] on p "Outbound" at bounding box center [75, 189] width 95 height 19
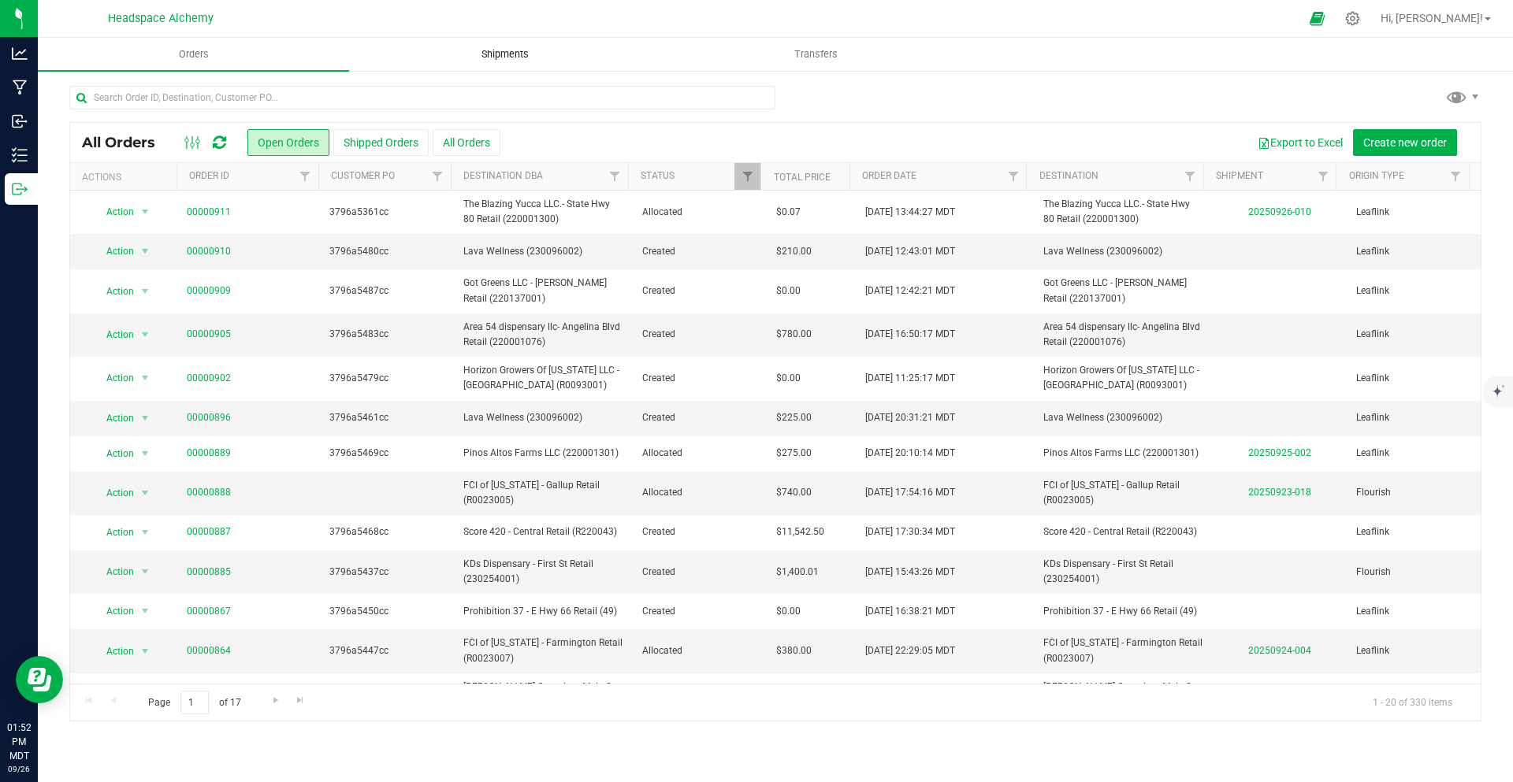
click at [513, 56] on span "Shipments" at bounding box center [505, 54] width 90 height 14
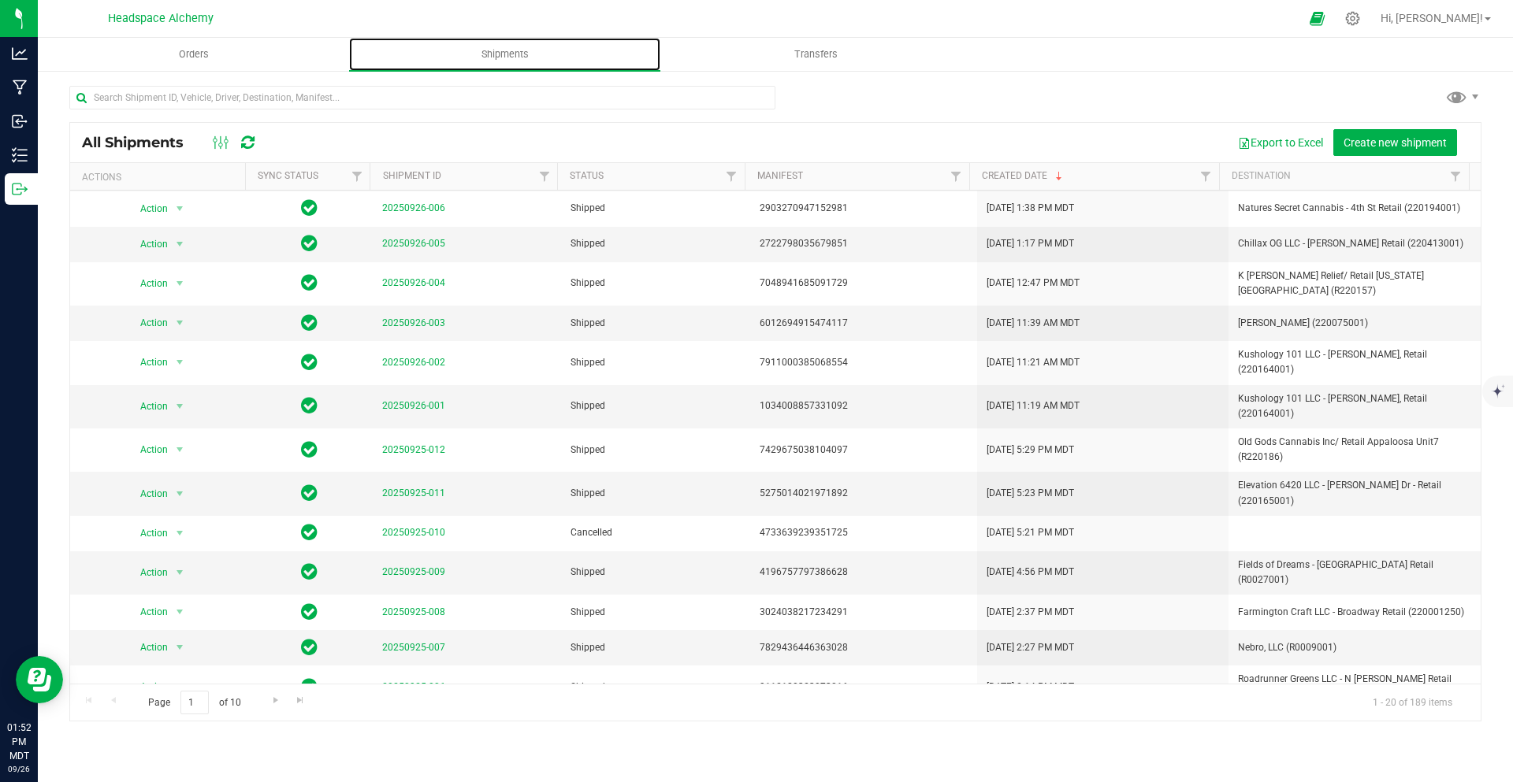
scroll to position [239, 0]
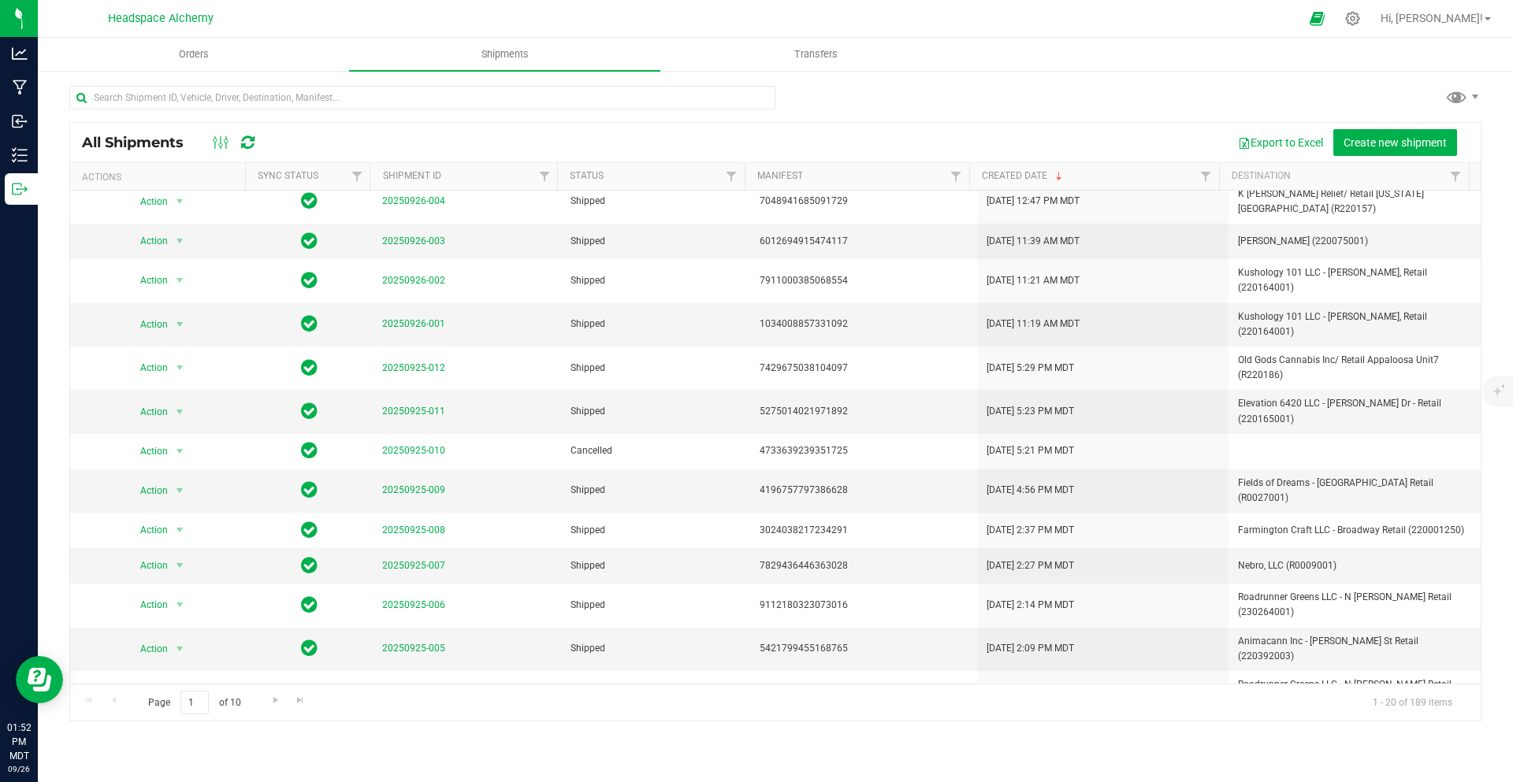
click at [301, 726] on icon at bounding box center [309, 735] width 17 height 19
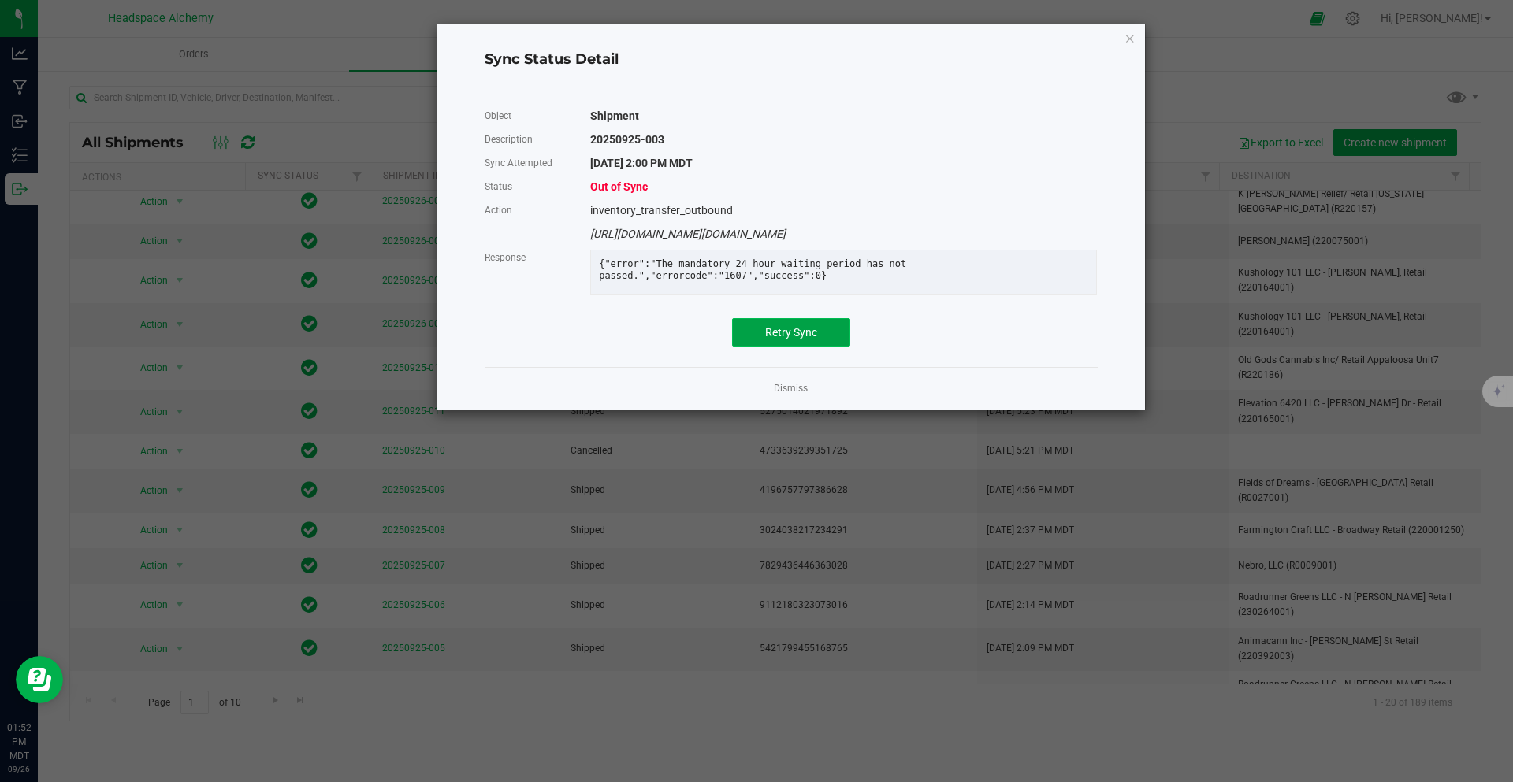
click at [778, 339] on span "Retry Sync" at bounding box center [791, 332] width 52 height 13
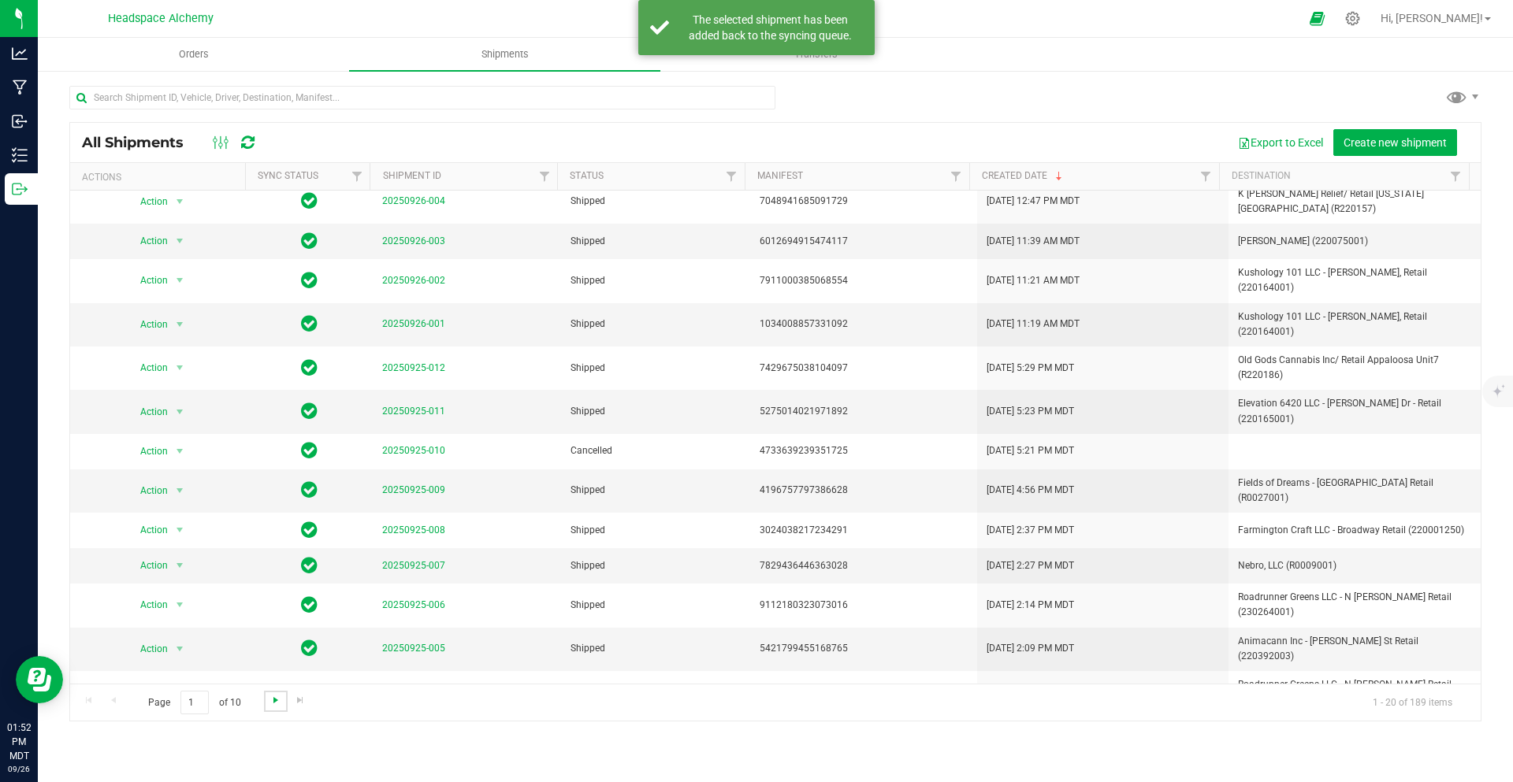
click at [273, 696] on span "Go to the next page" at bounding box center [275, 700] width 13 height 13
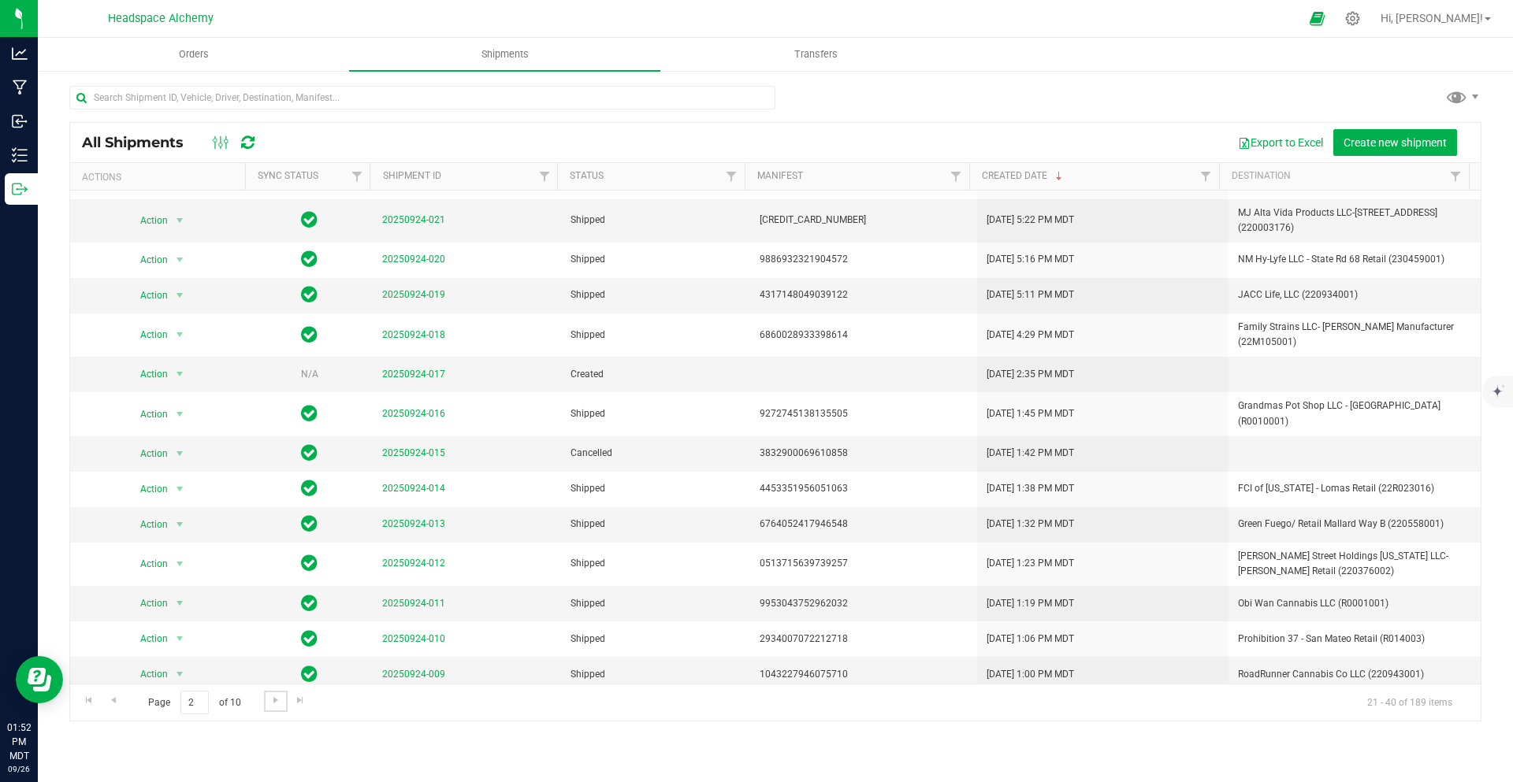
scroll to position [0, 0]
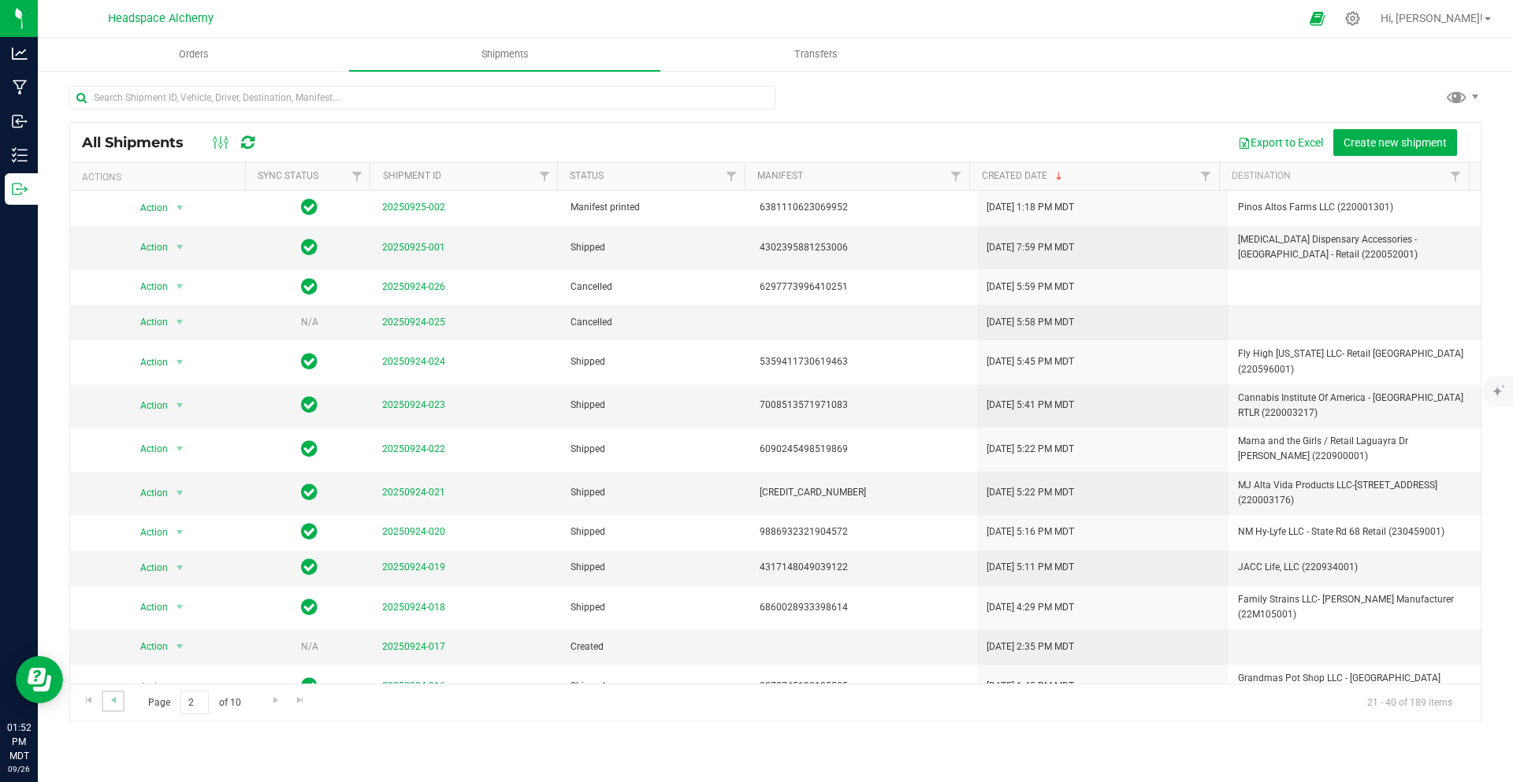
click at [120, 697] on link "Go to the previous page" at bounding box center [113, 701] width 23 height 21
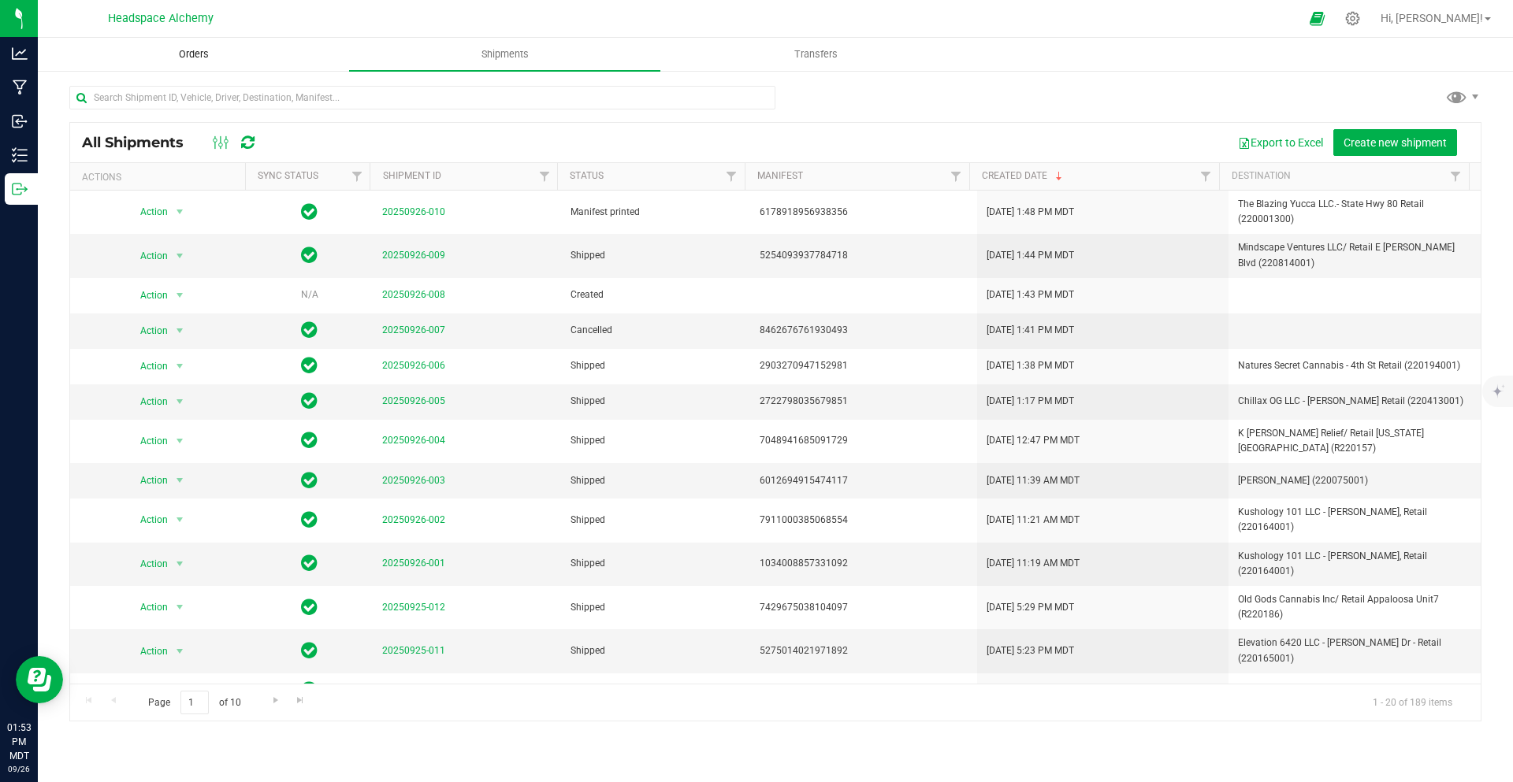
click at [206, 61] on uib-tab-heading "Orders" at bounding box center [194, 55] width 310 height 32
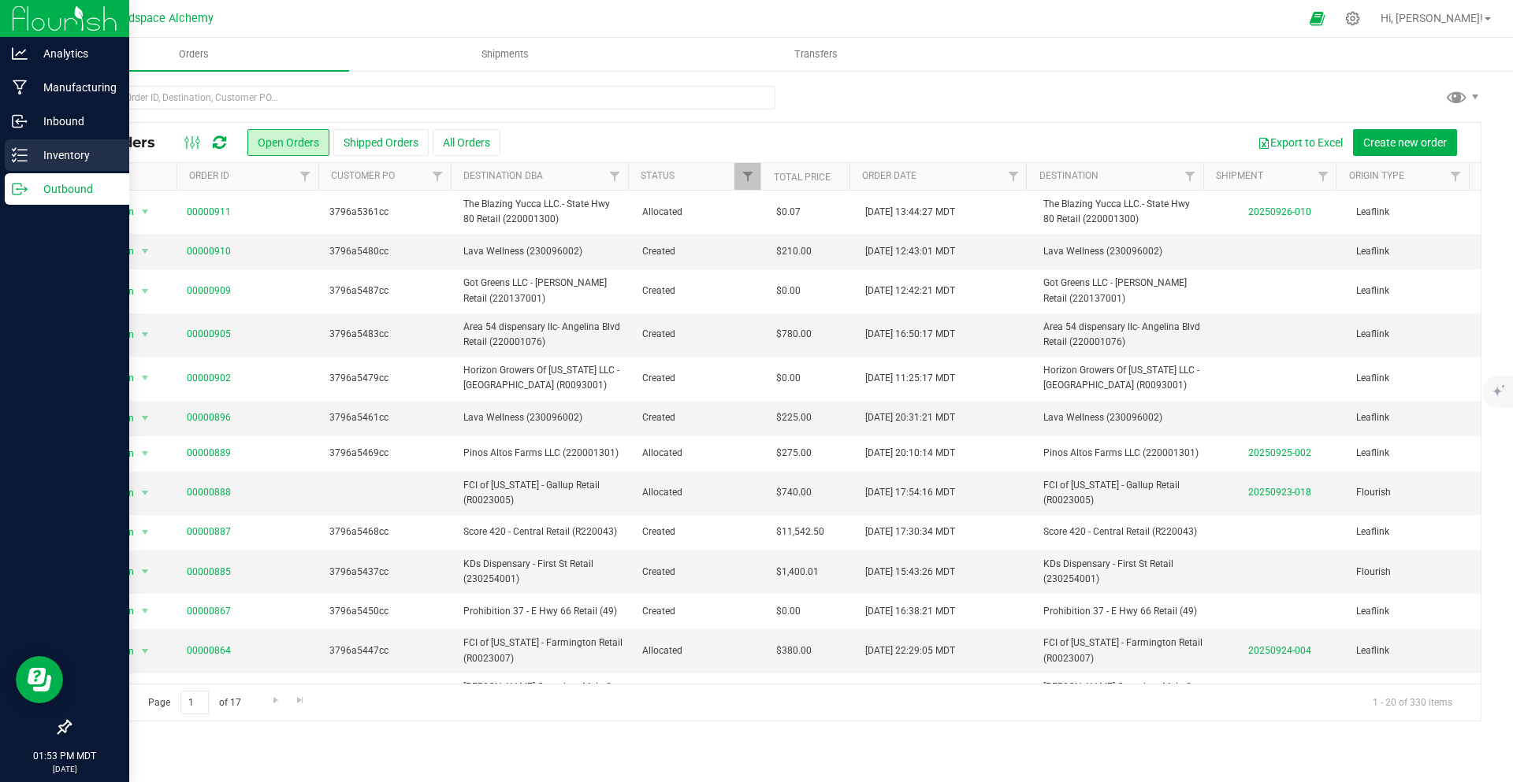
click at [34, 155] on p "Inventory" at bounding box center [75, 155] width 95 height 19
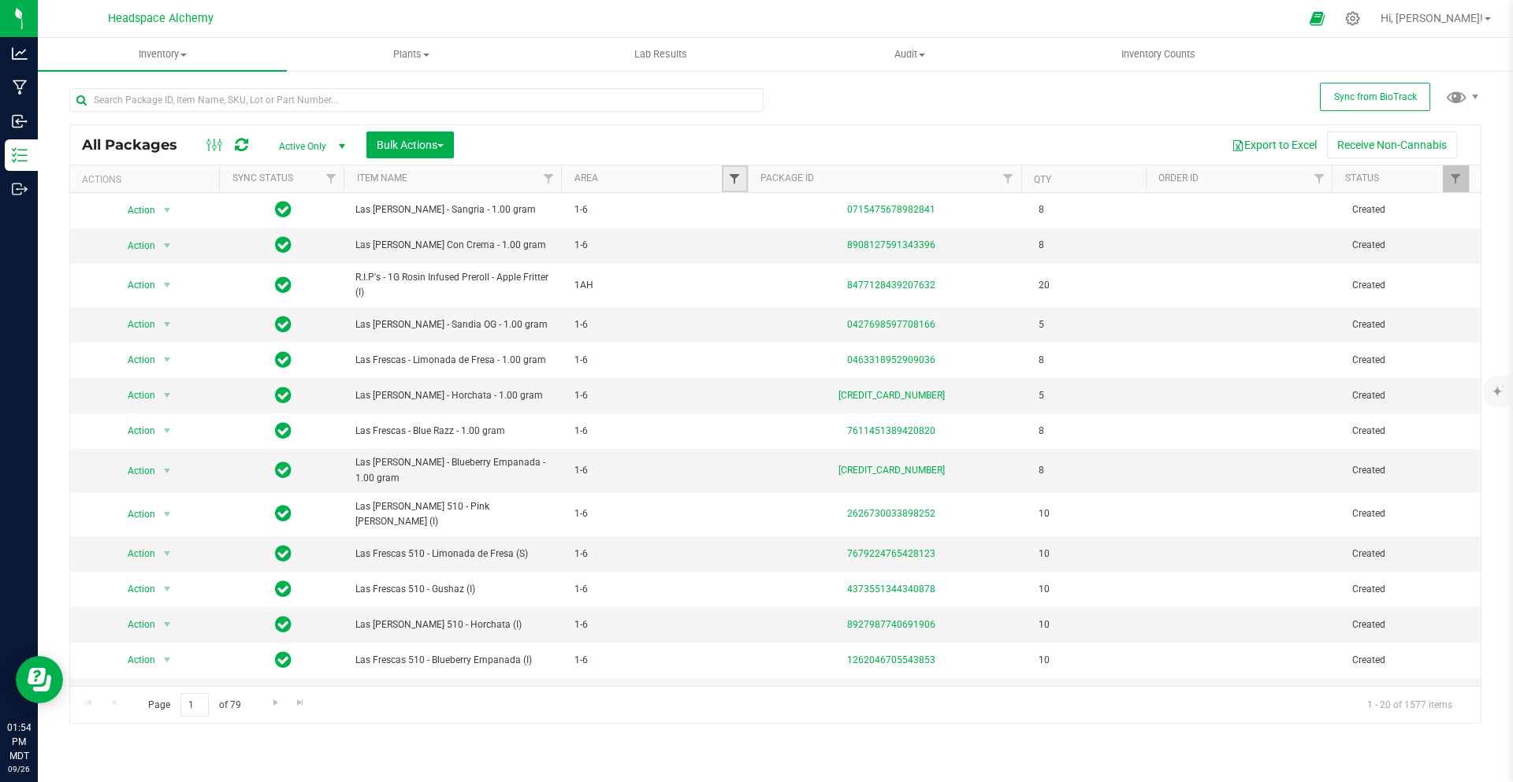
click at [742, 183] on link "Filter" at bounding box center [735, 178] width 26 height 27
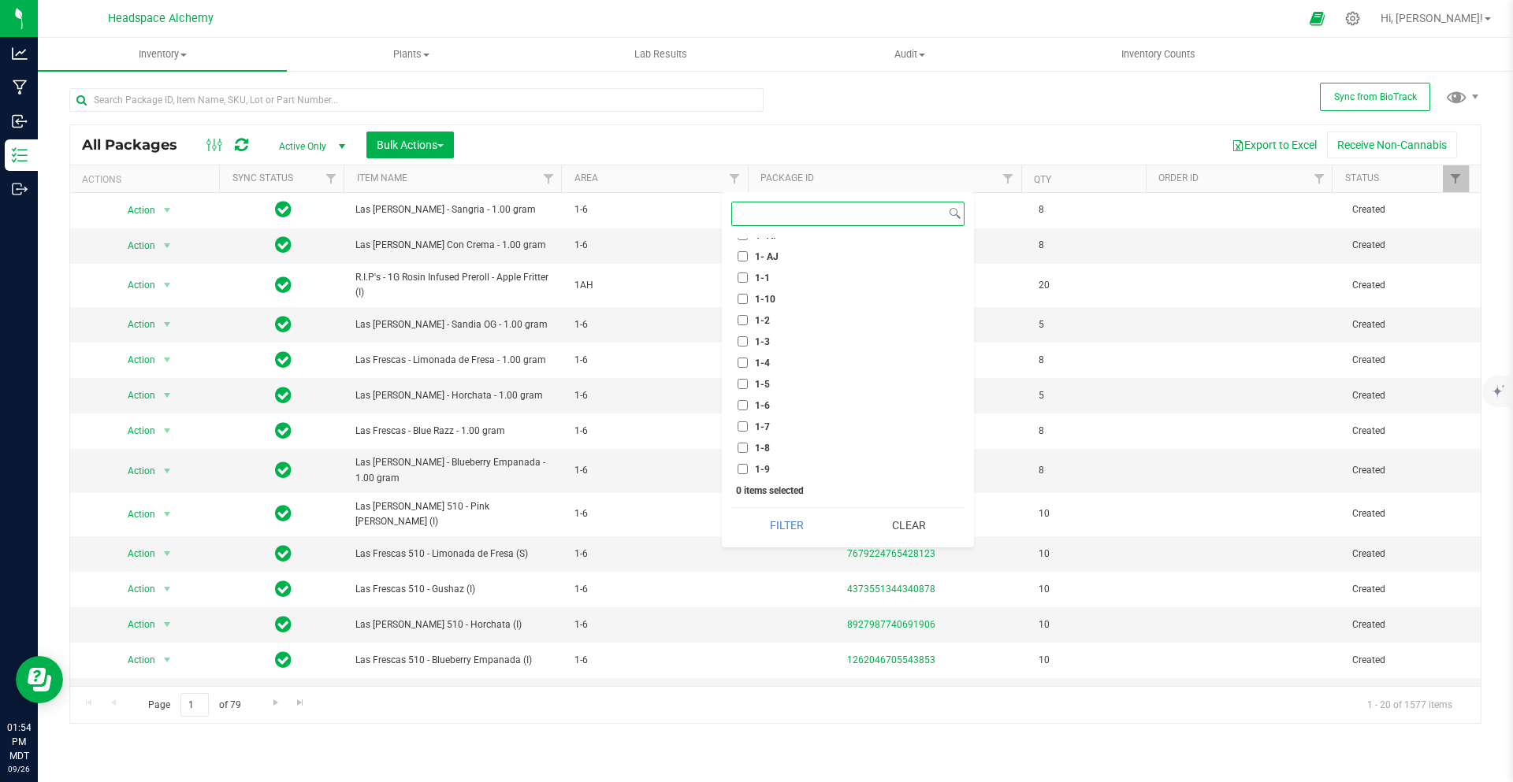
scroll to position [473, 0]
click at [740, 325] on input "1-6" at bounding box center [742, 326] width 10 height 10
checkbox input "true"
click at [806, 525] on button "Filter" at bounding box center [786, 525] width 111 height 35
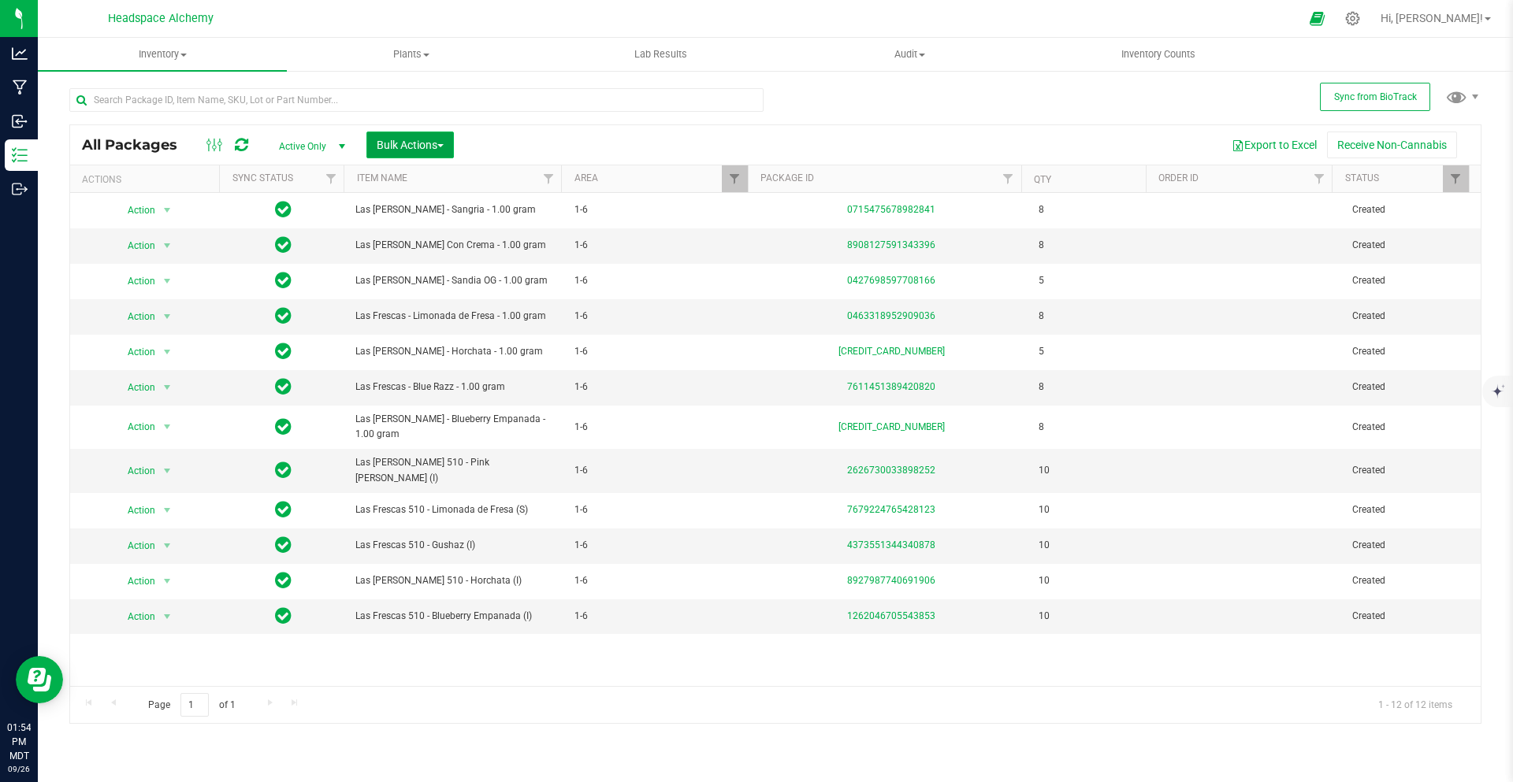
click at [451, 151] on button "Bulk Actions" at bounding box center [409, 145] width 87 height 27
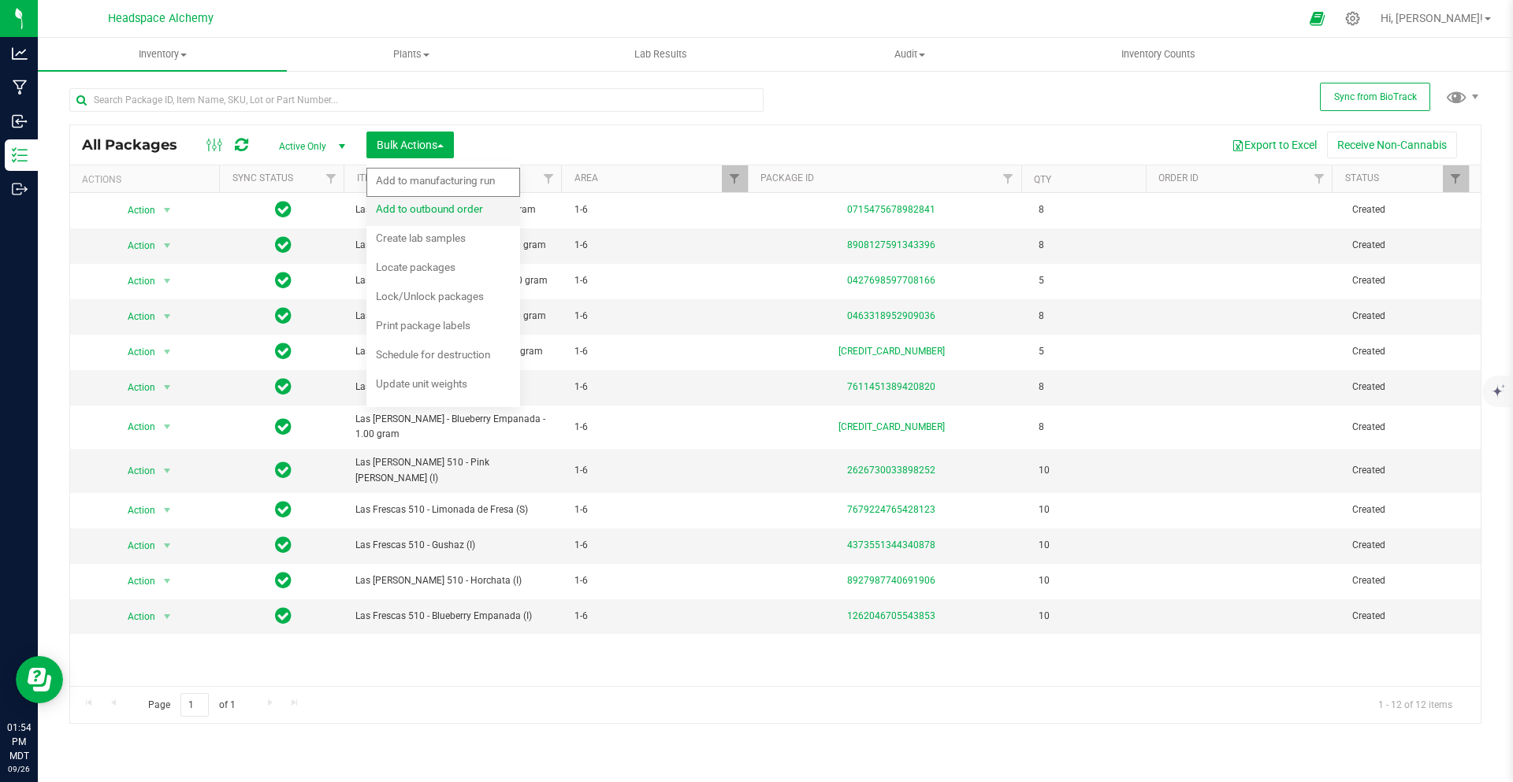
click at [455, 206] on span "Add to outbound order" at bounding box center [429, 208] width 107 height 13
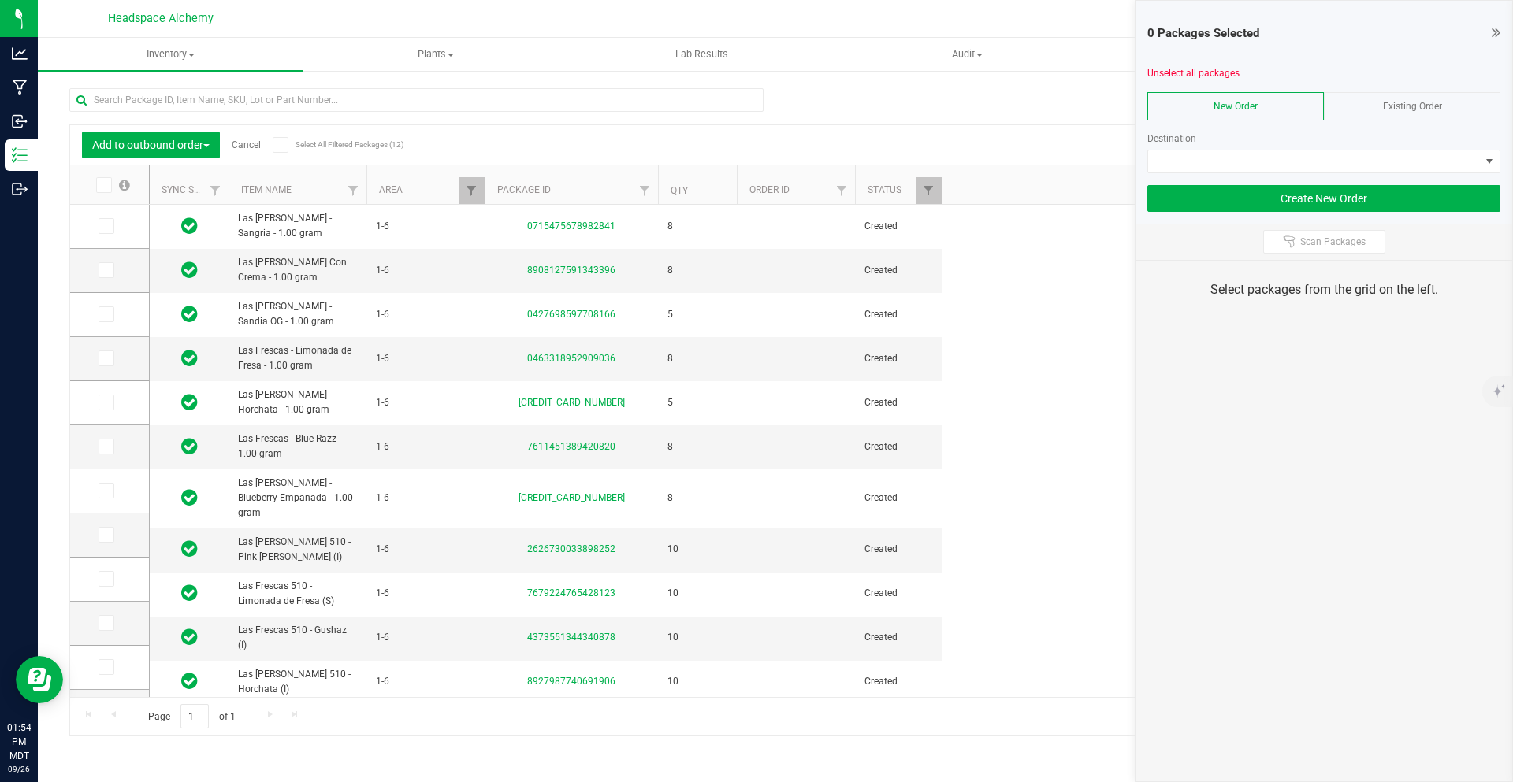
click at [1418, 113] on div "Existing Order" at bounding box center [1412, 106] width 176 height 28
click at [1278, 161] on span at bounding box center [1314, 161] width 332 height 22
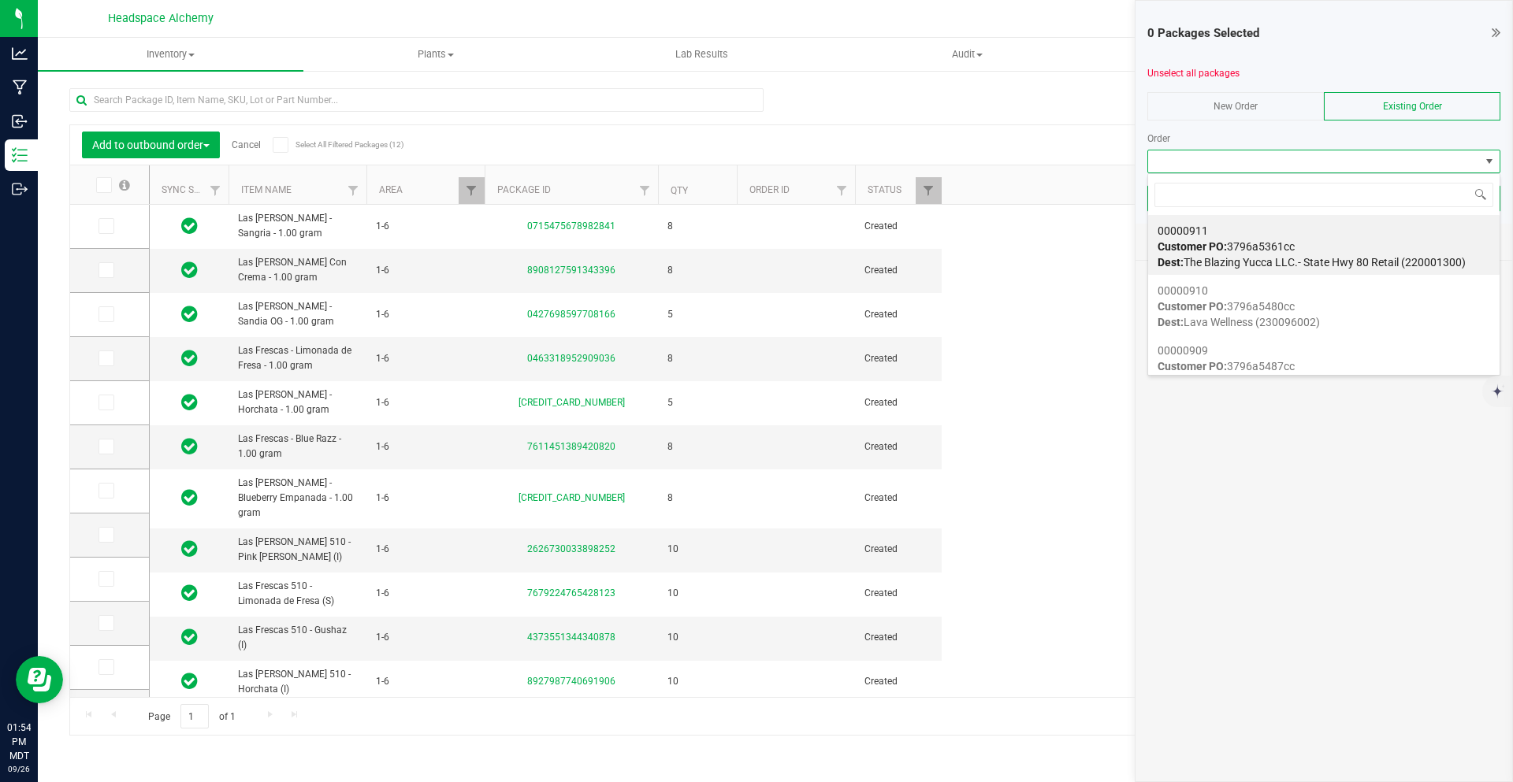
click at [1013, 84] on div "Add to outbound order Cancel Select All Filtered Packages (12) Add to manufactu…" at bounding box center [775, 404] width 1412 height 663
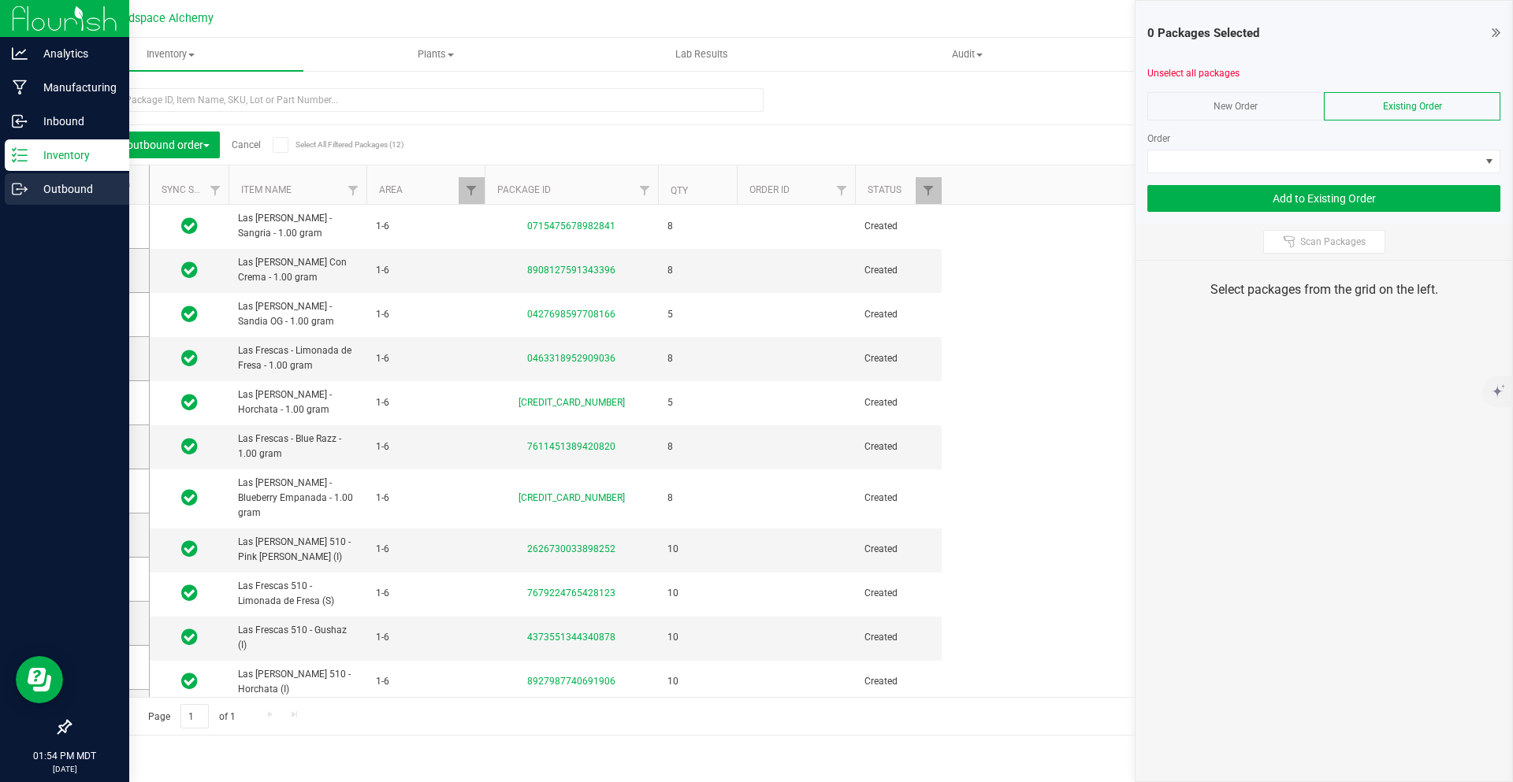
click at [29, 194] on p "Outbound" at bounding box center [75, 189] width 95 height 19
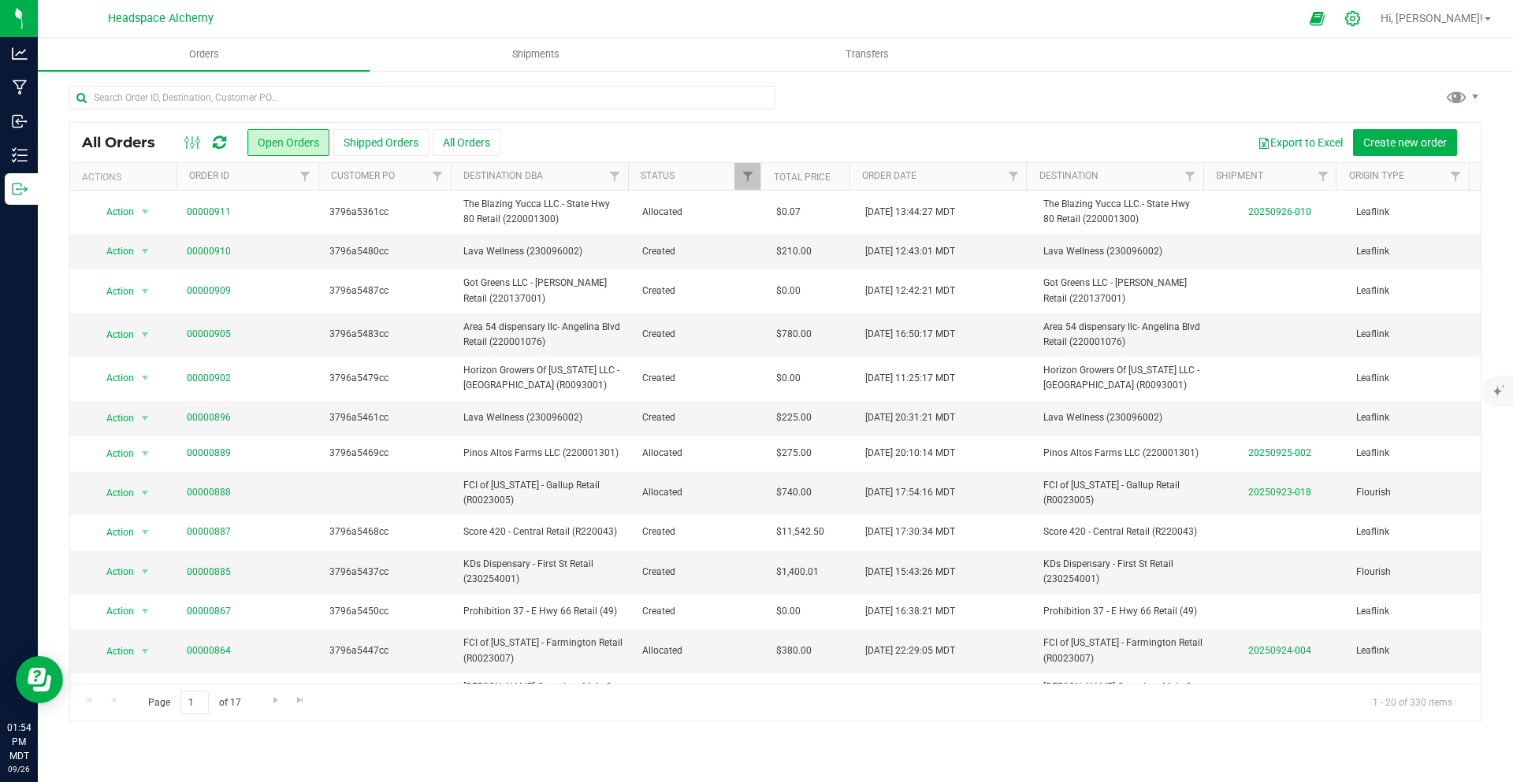
click at [1372, 19] on div at bounding box center [1352, 19] width 39 height 34
click at [1361, 15] on icon at bounding box center [1352, 18] width 17 height 17
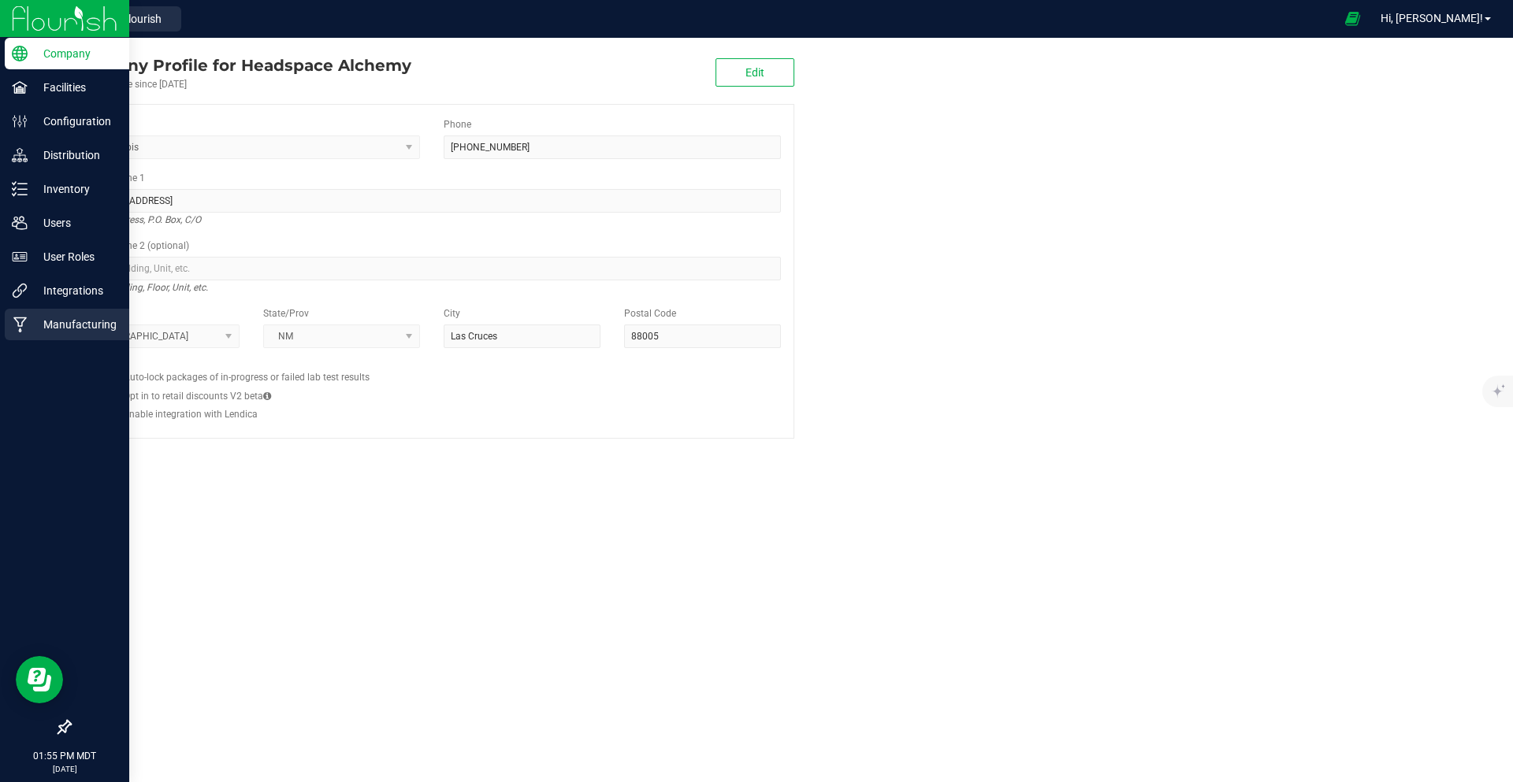
click at [19, 315] on div "Manufacturing" at bounding box center [67, 325] width 124 height 32
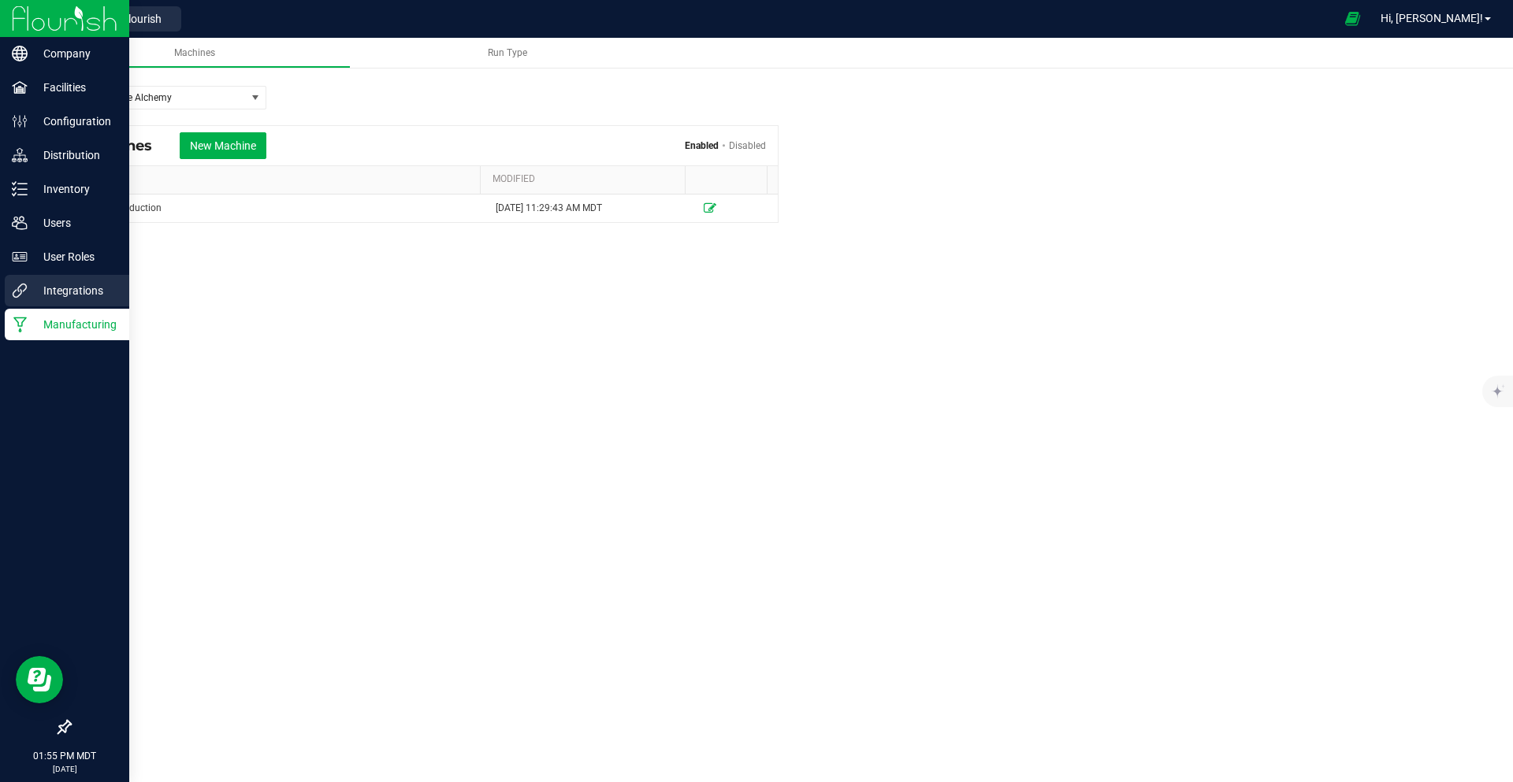
click at [68, 283] on p "Integrations" at bounding box center [75, 290] width 95 height 19
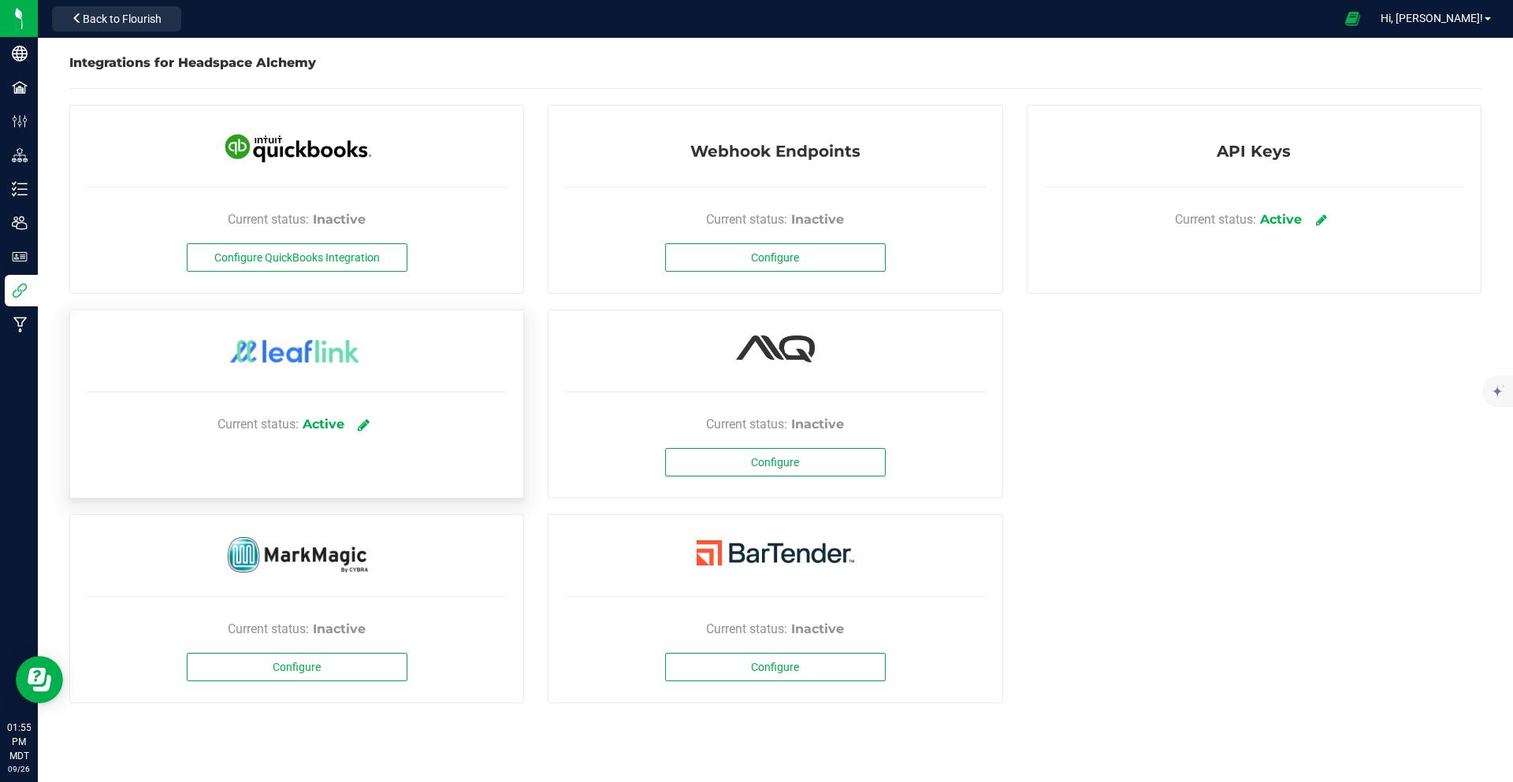
click at [368, 417] on link at bounding box center [364, 424] width 26 height 28
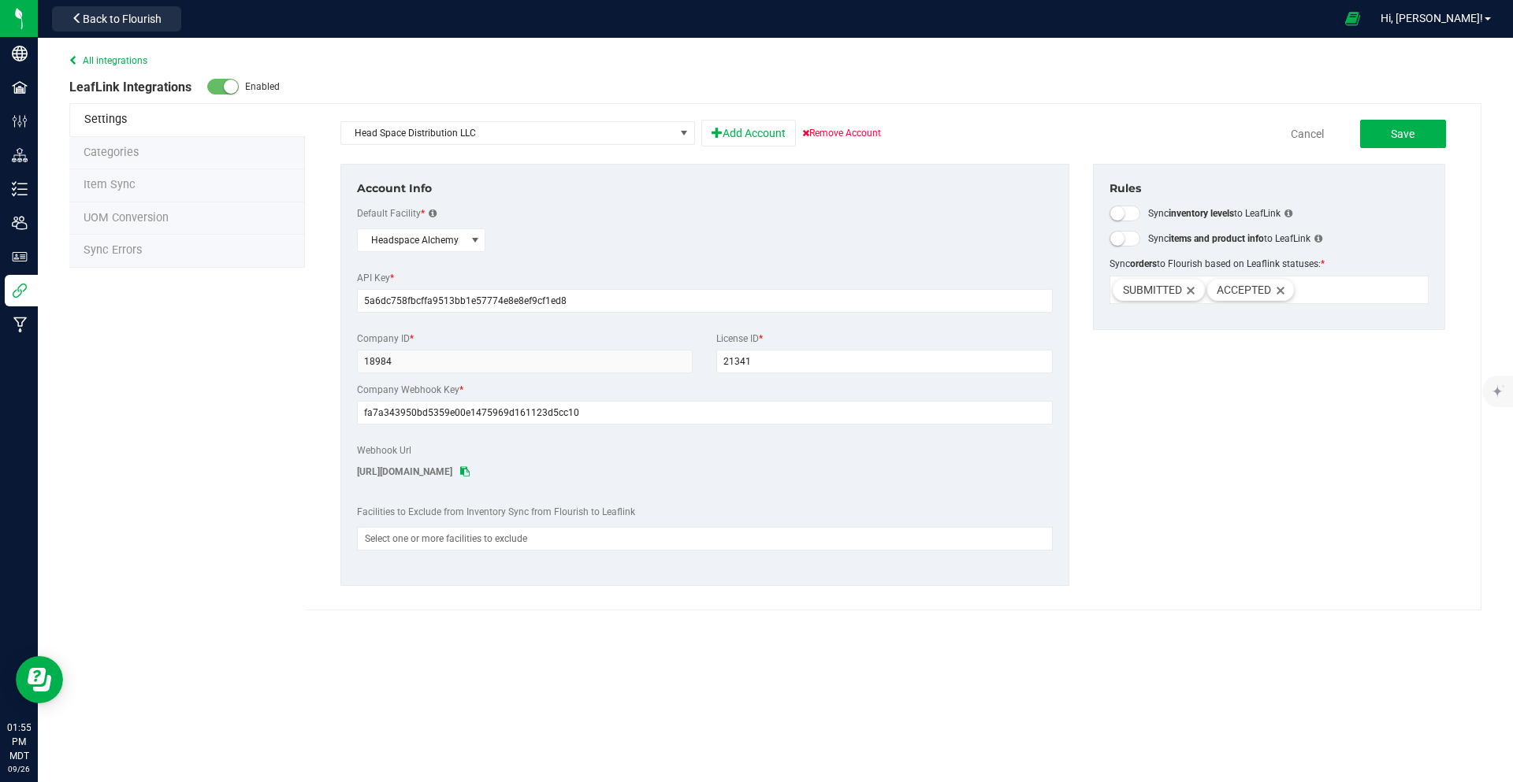
click at [121, 256] on span "Sync Errors" at bounding box center [113, 249] width 58 height 13
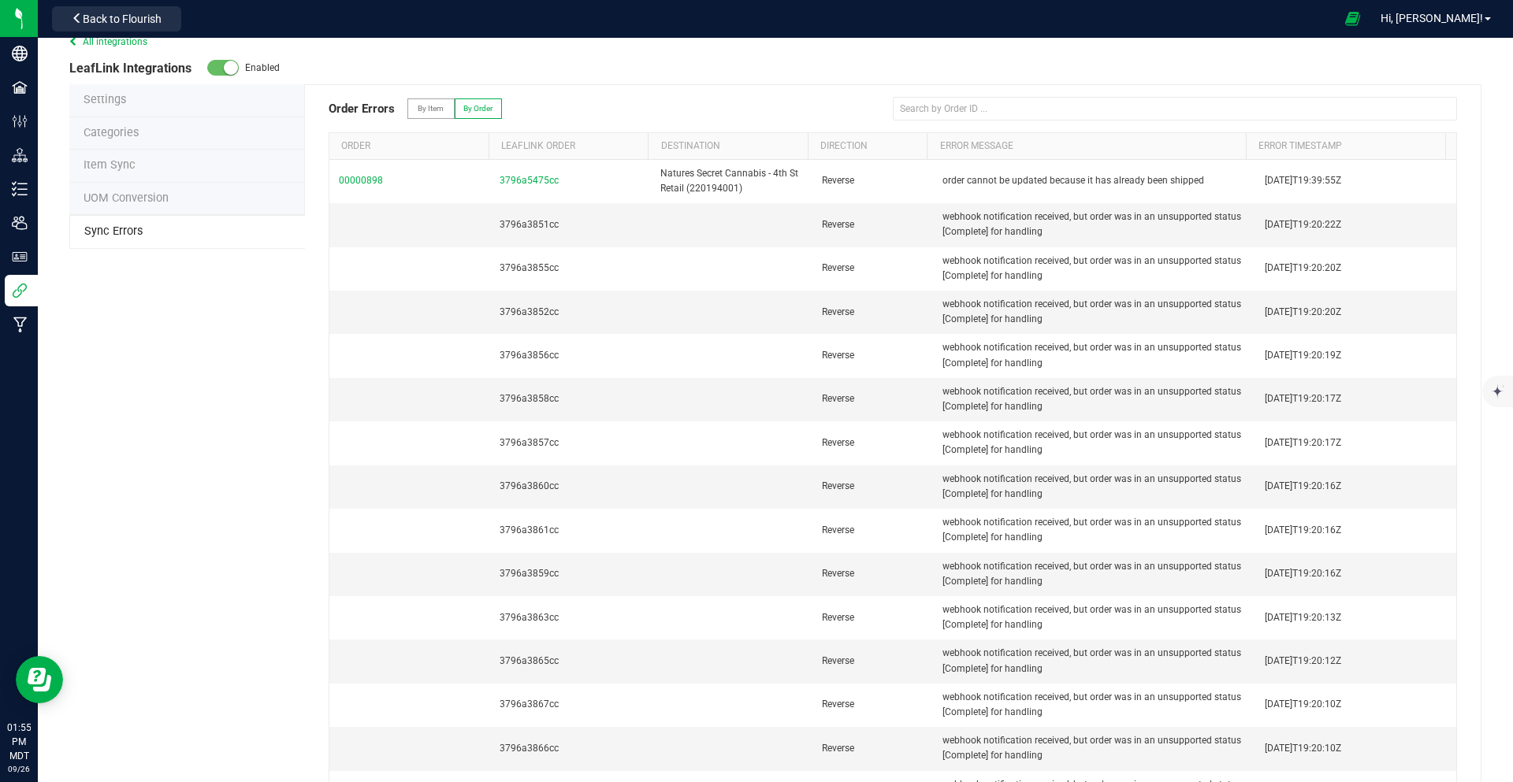
scroll to position [334, 0]
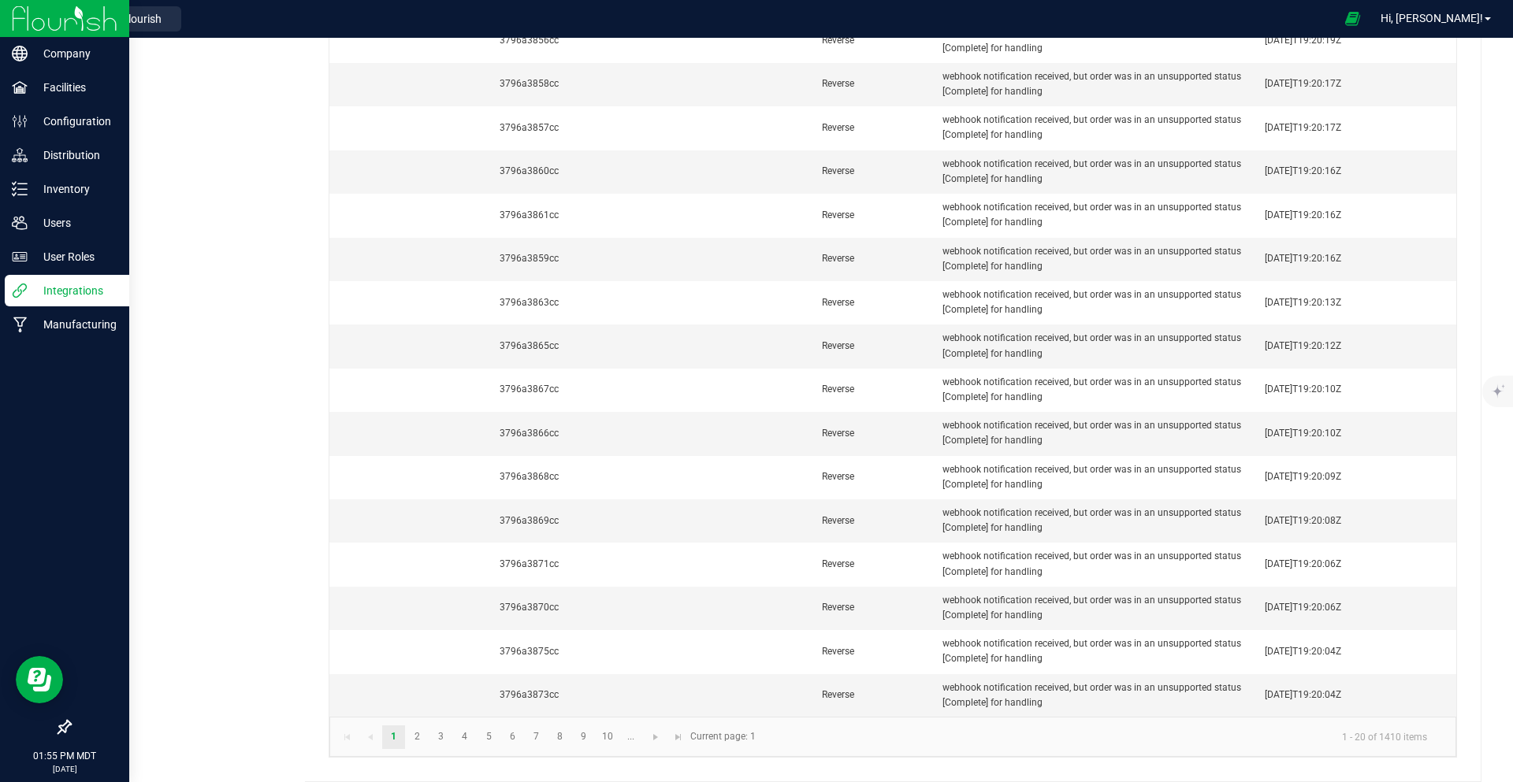
click at [61, 17] on img at bounding box center [65, 18] width 106 height 37
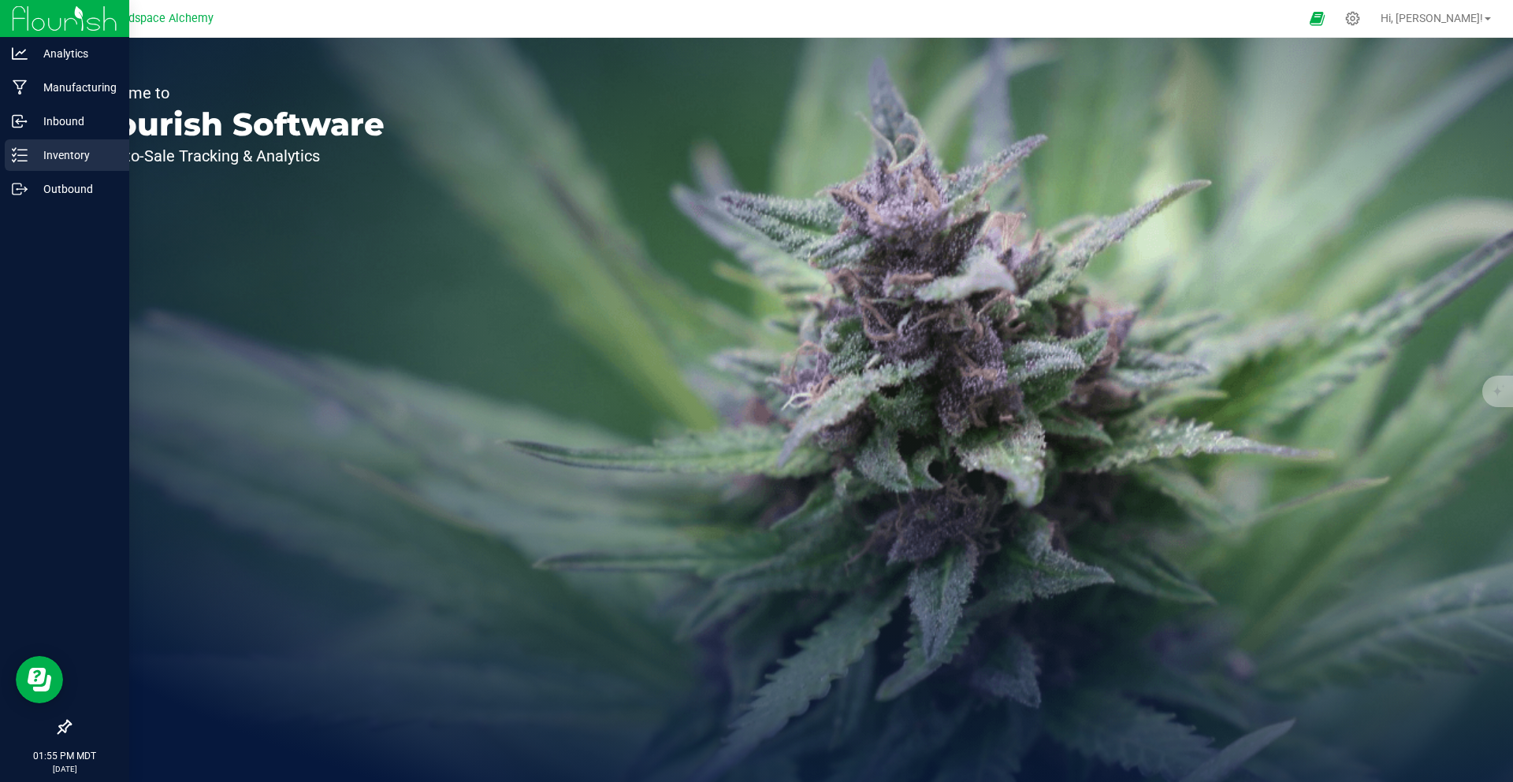
click at [60, 157] on p "Inventory" at bounding box center [75, 155] width 95 height 19
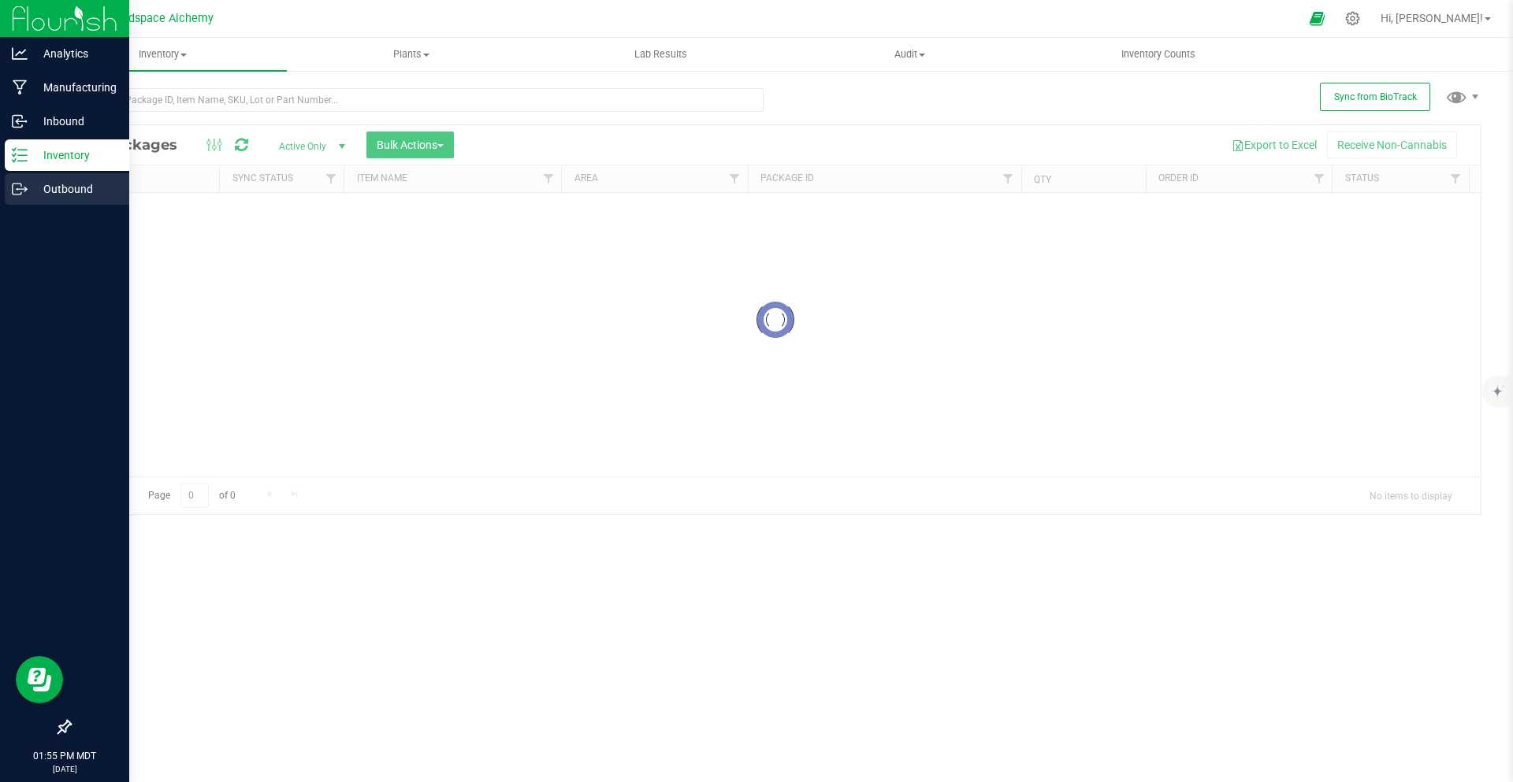
click at [60, 184] on p "Outbound" at bounding box center [75, 189] width 95 height 19
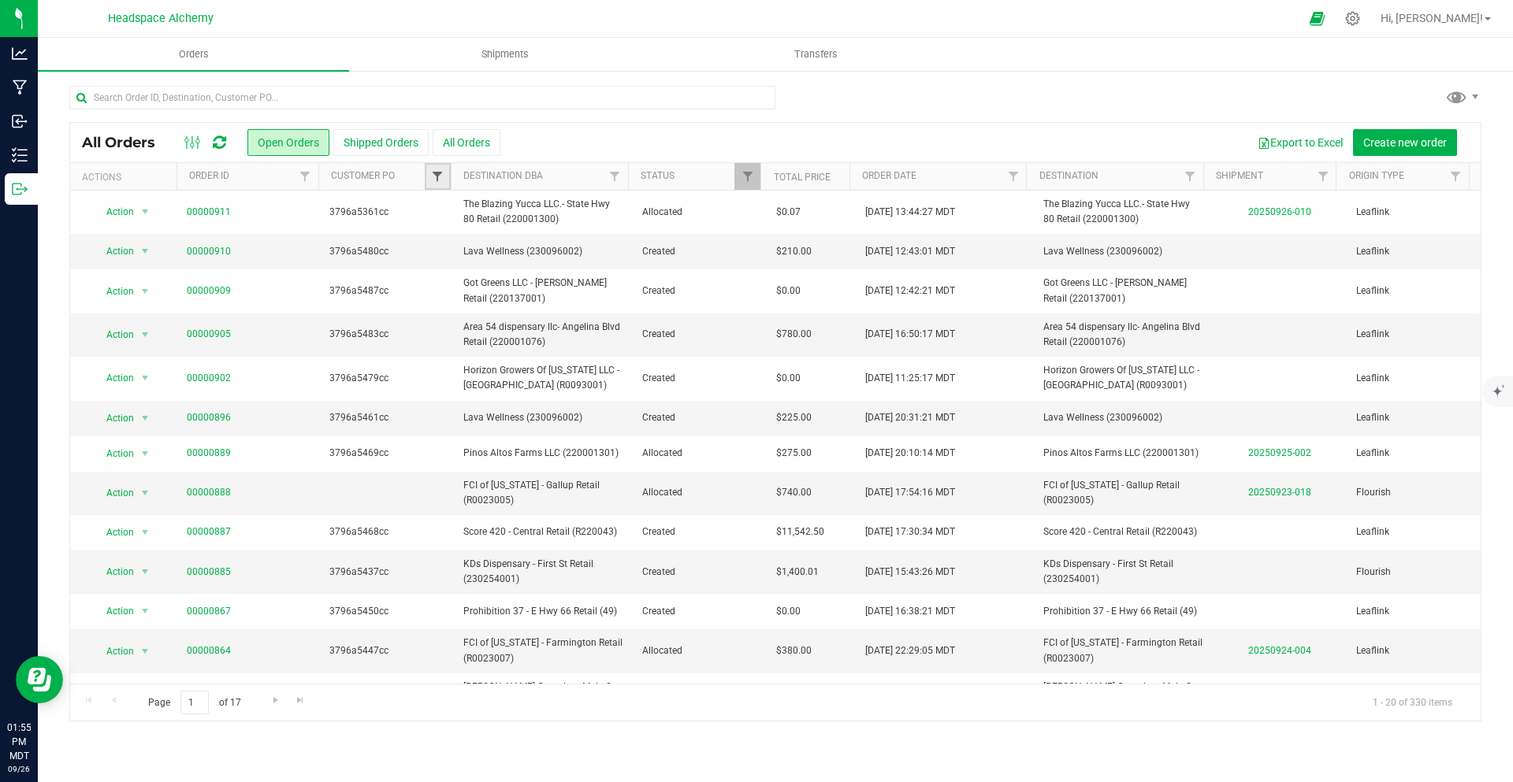
click at [439, 179] on span "Filter" at bounding box center [437, 176] width 13 height 13
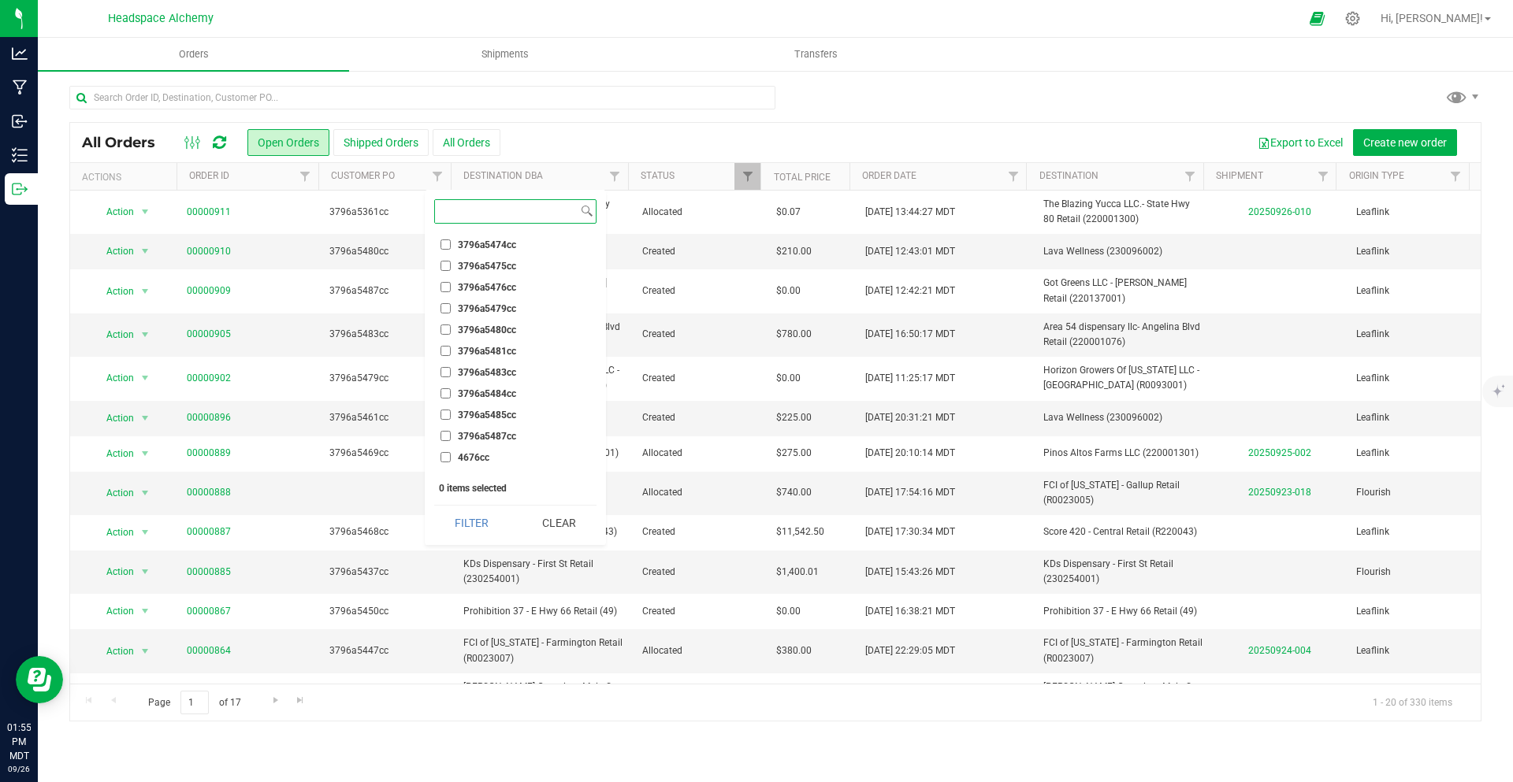
scroll to position [9863, 0]
drag, startPoint x: 892, startPoint y: 87, endPoint x: 890, endPoint y: 73, distance: 13.5
click at [892, 82] on div "All Orders Open Orders Shipped Orders All Orders Export to Excel Create new ord…" at bounding box center [775, 403] width 1475 height 668
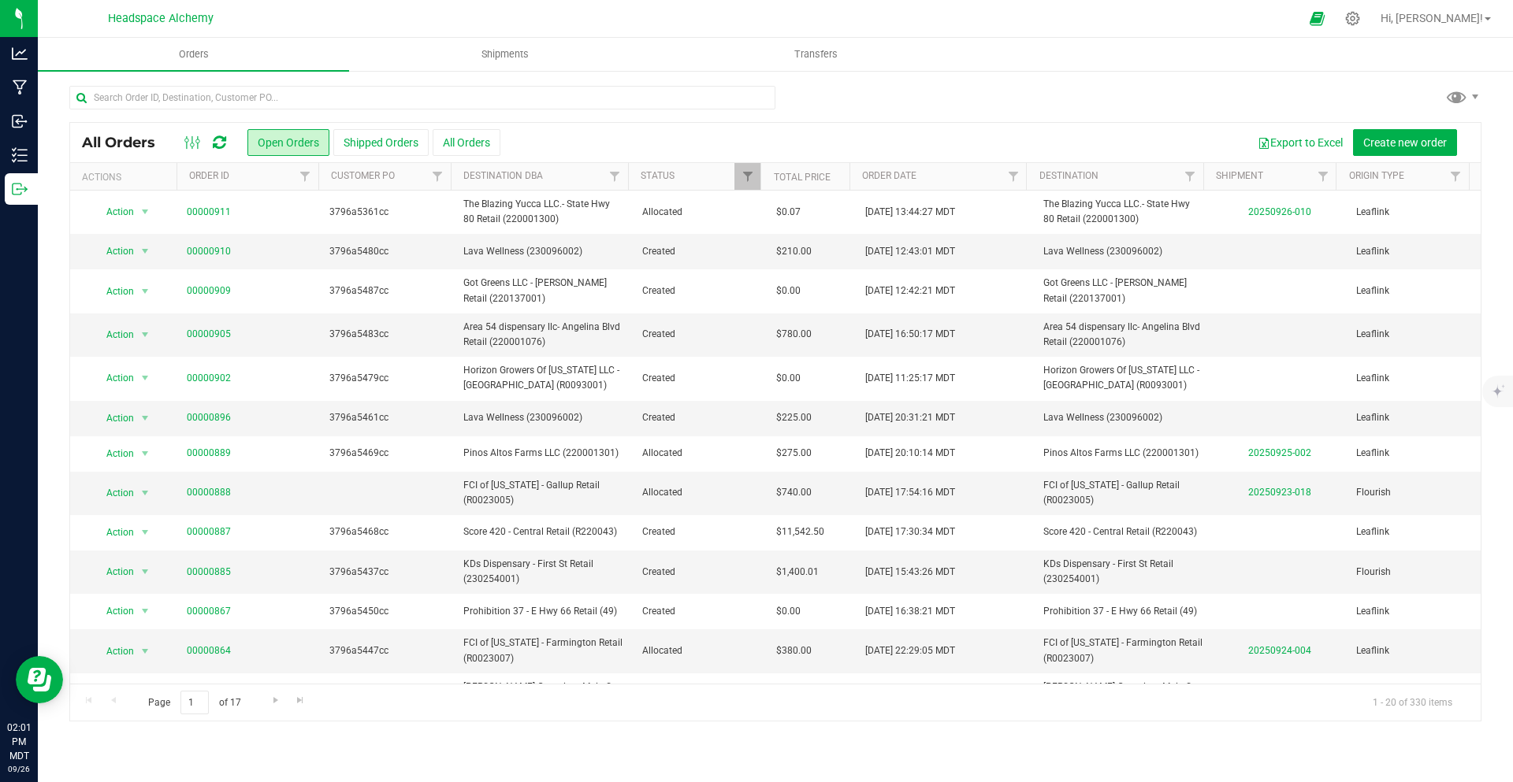
click at [216, 145] on icon at bounding box center [219, 143] width 13 height 16
